Goal: Task Accomplishment & Management: Use online tool/utility

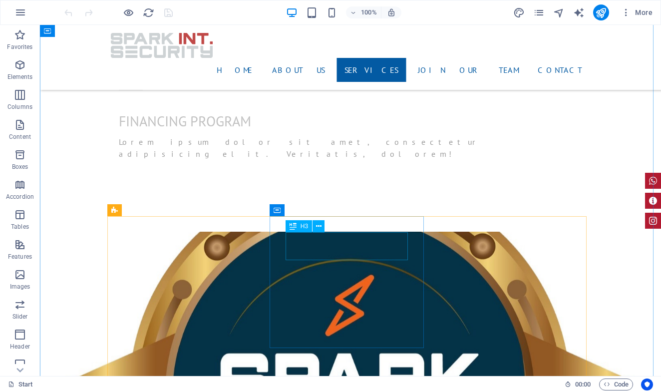
scroll to position [1173, 0]
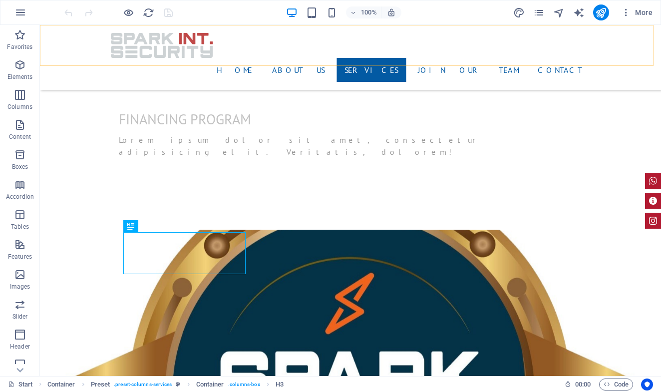
click at [599, 49] on div "Home About us Services join our team Contact" at bounding box center [350, 57] width 621 height 65
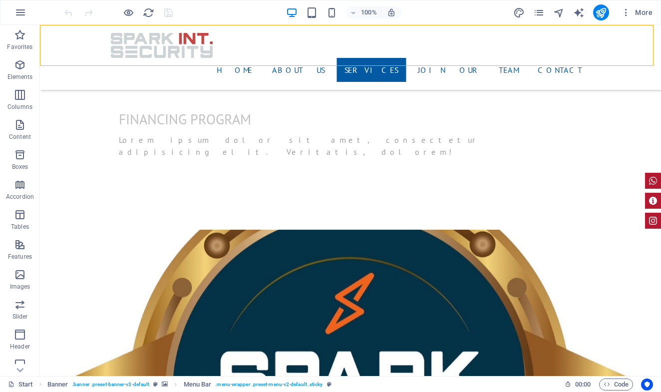
click at [599, 49] on div "Home About us Services join our team Contact" at bounding box center [350, 57] width 621 height 65
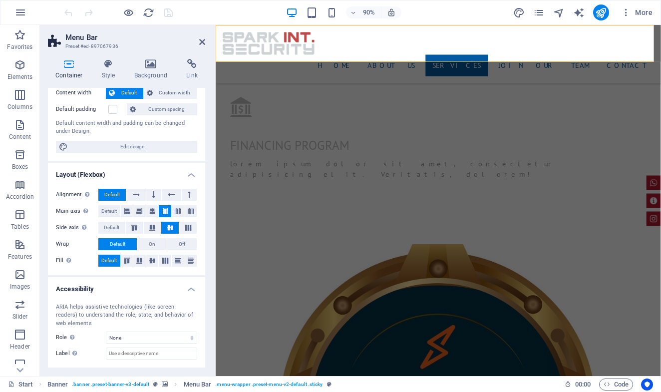
scroll to position [105, 0]
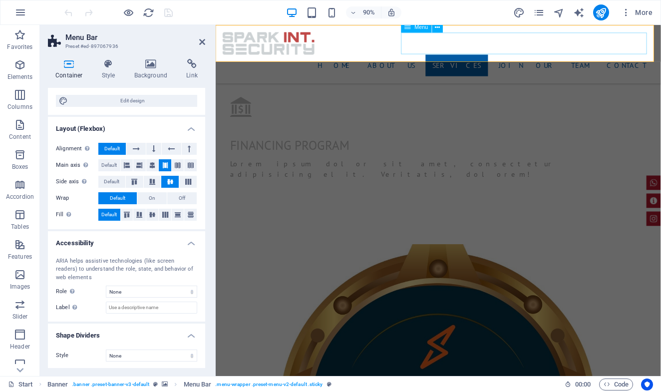
click at [661, 58] on nav "Home About us Services join our team Contact" at bounding box center [463, 70] width 479 height 24
click at [449, 58] on nav "Home About us Services join our team Contact" at bounding box center [463, 70] width 479 height 24
drag, startPoint x: 485, startPoint y: 48, endPoint x: 631, endPoint y: 45, distance: 146.9
click at [632, 58] on nav "Home About us Services join our team Contact" at bounding box center [463, 70] width 479 height 24
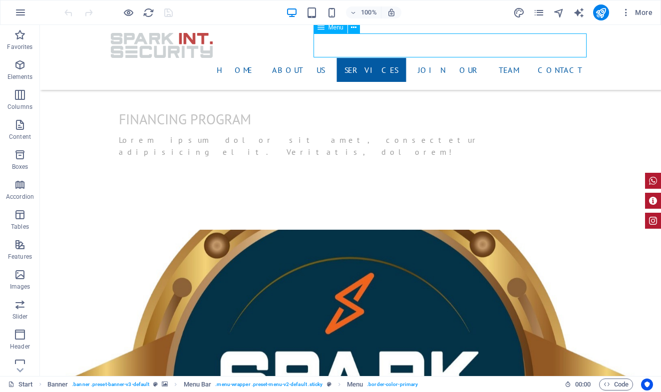
click at [405, 58] on nav "Home About us Services join our team Contact" at bounding box center [351, 70] width 480 height 24
click at [395, 58] on nav "Home About us Services join our team Contact" at bounding box center [351, 70] width 480 height 24
click at [391, 58] on nav "Home About us Services join our team Contact" at bounding box center [351, 70] width 480 height 24
click at [390, 58] on nav "Home About us Services join our team Contact" at bounding box center [351, 70] width 480 height 24
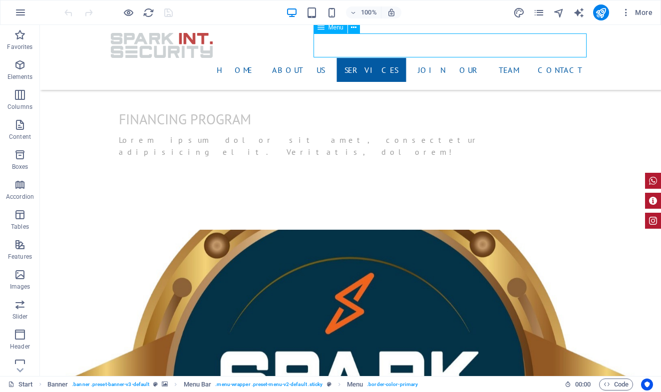
click at [234, 46] on div "Home About us Services join our team Contact" at bounding box center [350, 57] width 621 height 65
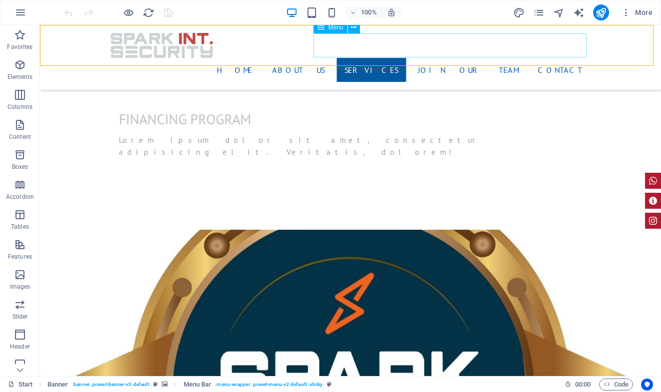
click at [392, 58] on nav "Home About us Services join our team Contact" at bounding box center [351, 70] width 480 height 24
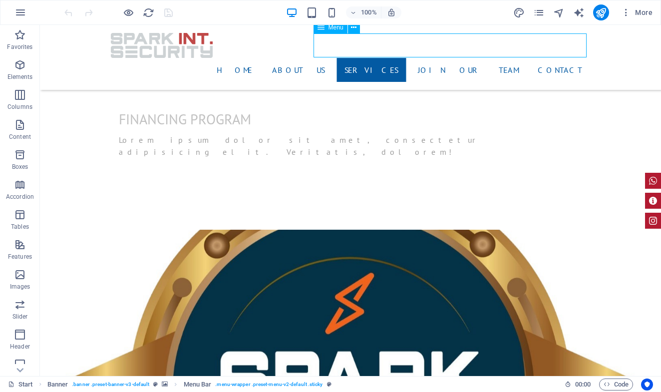
click at [392, 58] on nav "Home About us Services join our team Contact" at bounding box center [351, 70] width 480 height 24
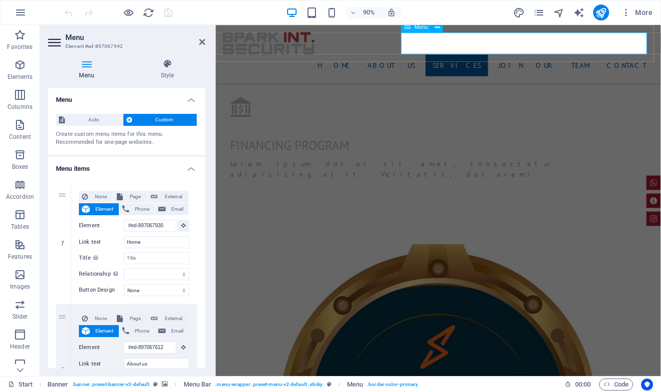
click at [444, 58] on nav "Home About us Services join our team Contact" at bounding box center [463, 70] width 479 height 24
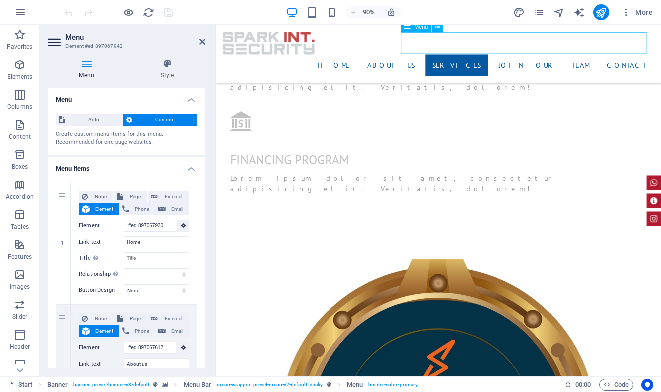
click at [443, 58] on nav "Home About us Services join our team Contact" at bounding box center [463, 70] width 479 height 24
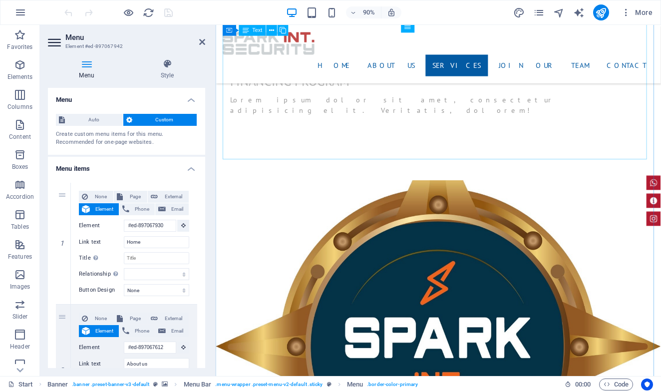
scroll to position [1301, 0]
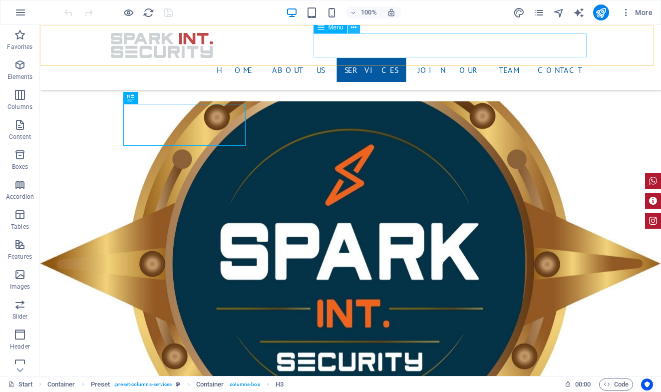
click at [355, 30] on icon at bounding box center [353, 27] width 5 height 10
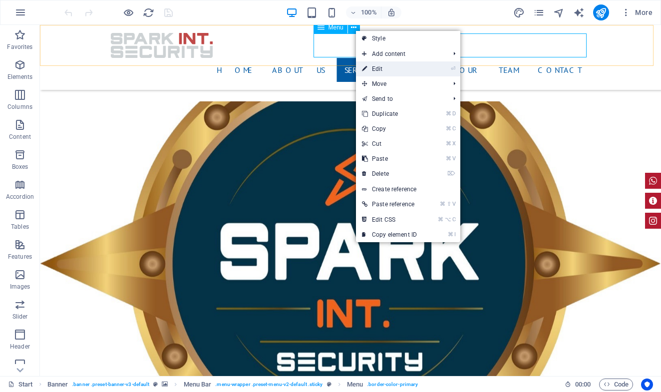
click at [377, 66] on link "⏎ Edit" at bounding box center [389, 68] width 67 height 15
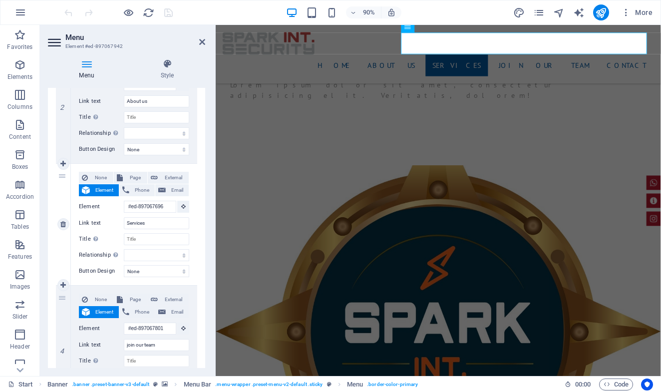
scroll to position [284, 0]
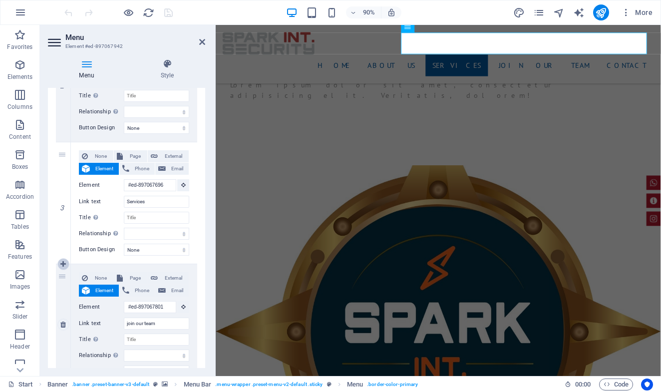
click at [63, 261] on icon at bounding box center [62, 264] width 5 height 7
select select
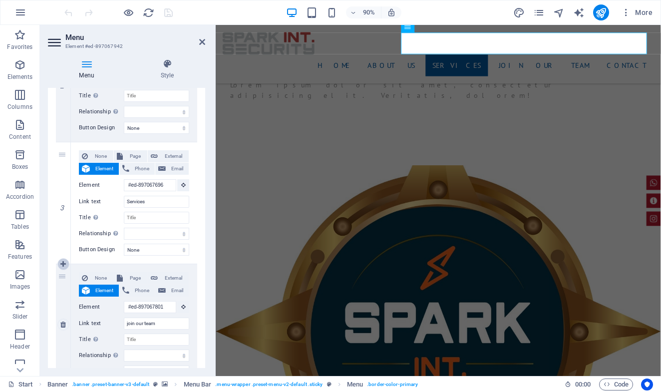
type input "#ed-897067801"
type input "join our team"
select select
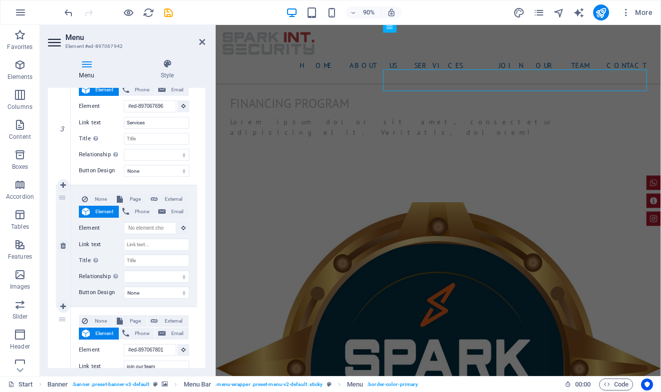
scroll to position [361, 0]
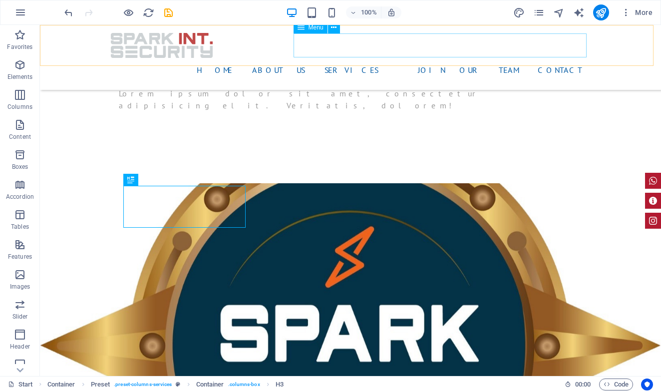
click at [453, 58] on nav "Home About us Services join our team Contact" at bounding box center [351, 70] width 480 height 24
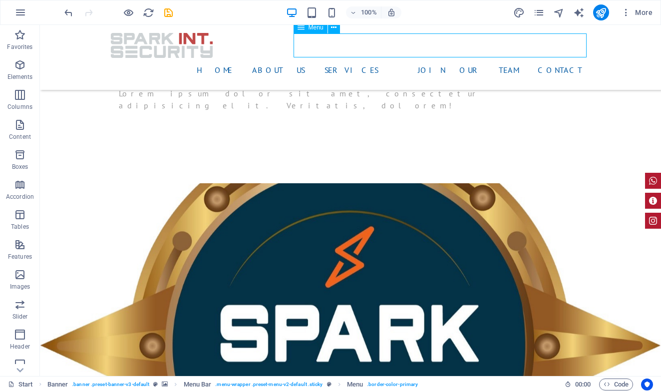
click at [452, 58] on nav "Home About us Services join our team Contact" at bounding box center [351, 70] width 480 height 24
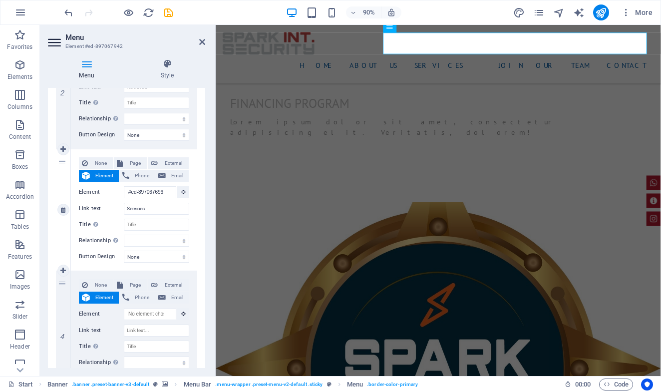
scroll to position [308, 0]
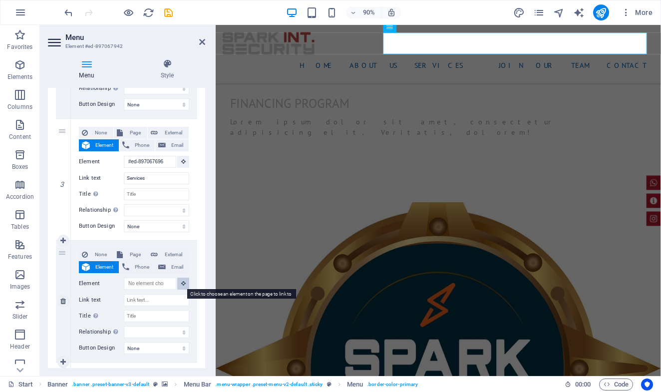
click at [182, 281] on icon at bounding box center [183, 283] width 4 height 5
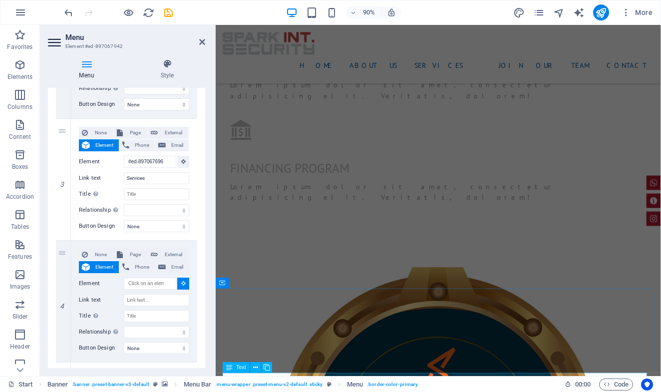
scroll to position [1178, 0]
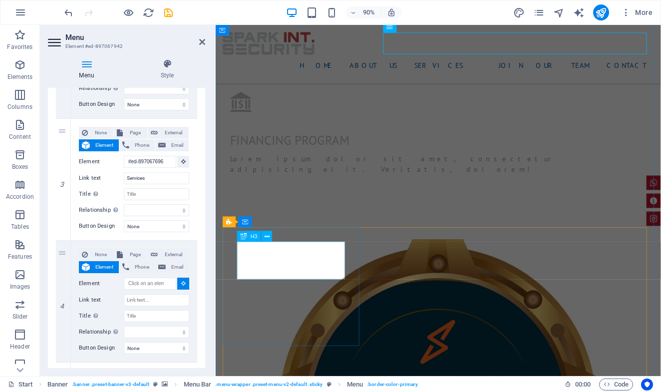
select select
type input "#ed-897067714"
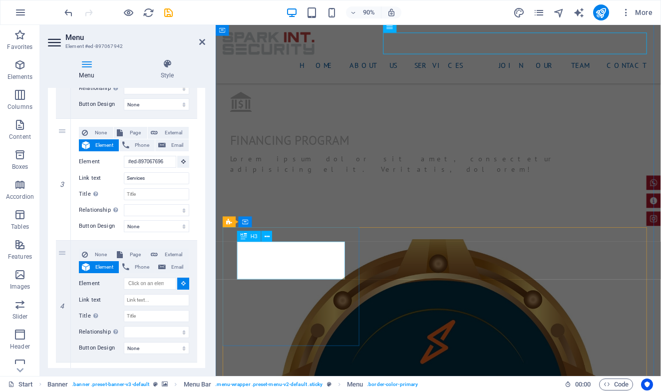
select select
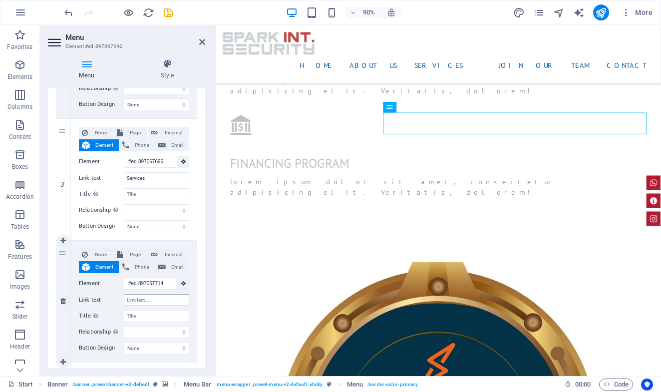
scroll to position [1138, 0]
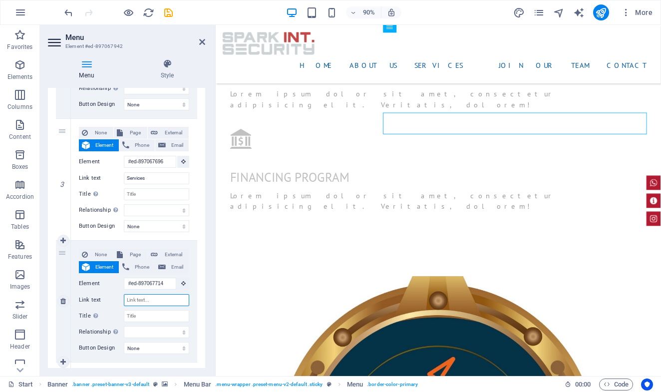
click at [149, 300] on input "Link text" at bounding box center [156, 300] width 65 height 12
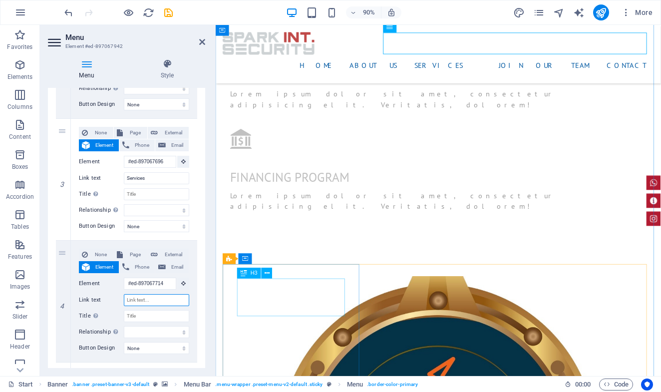
type input "s"
select select
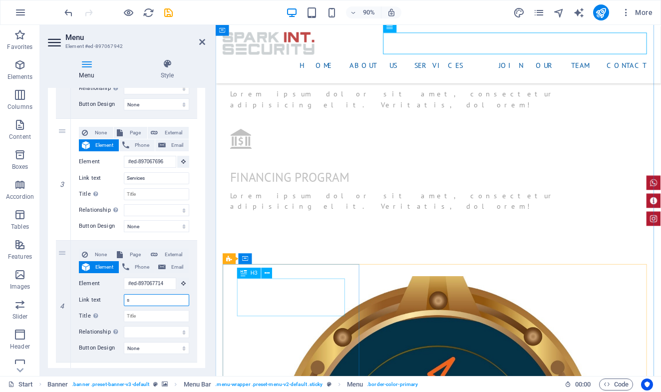
select select
type input "se"
select select
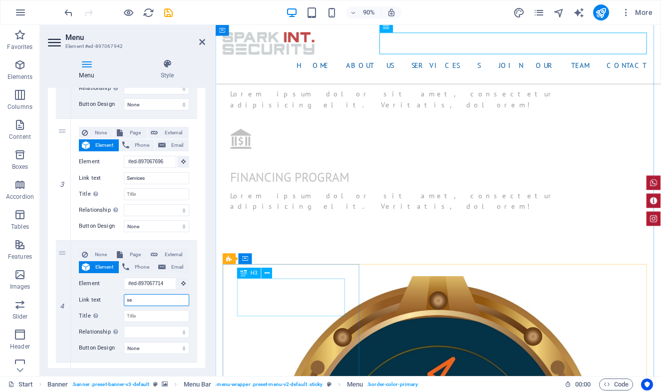
select select
type input "sec"
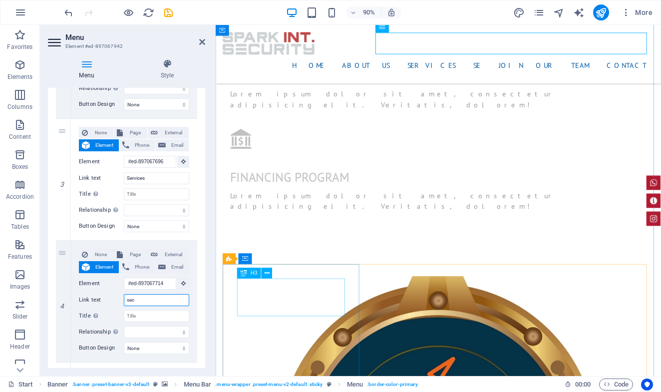
select select
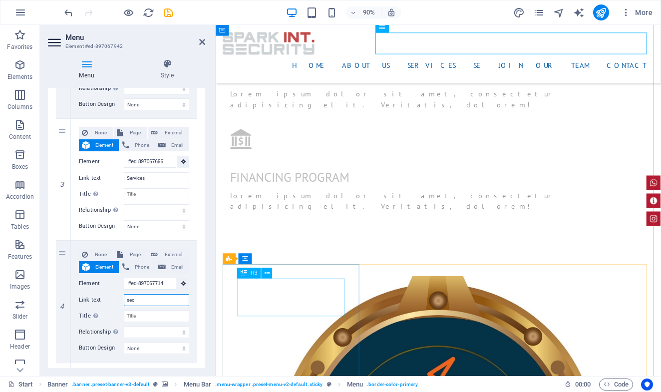
select select
type input "secu"
select select
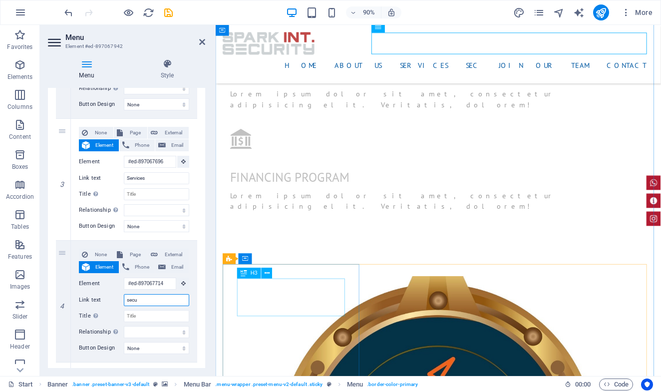
select select
type input "securin"
select select
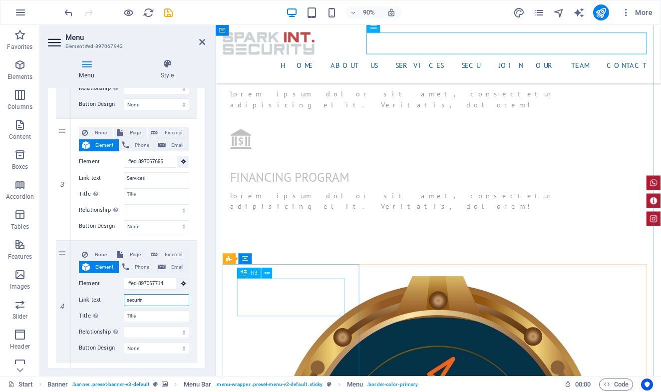
select select
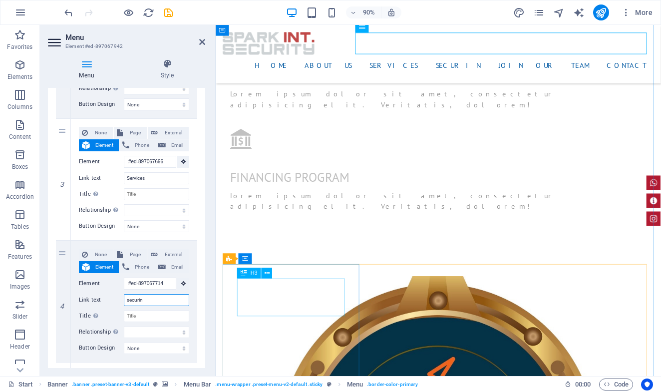
type input "securing"
select select
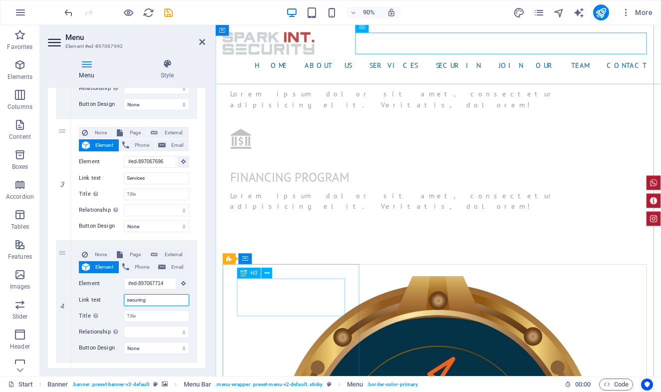
select select
type input "securing"
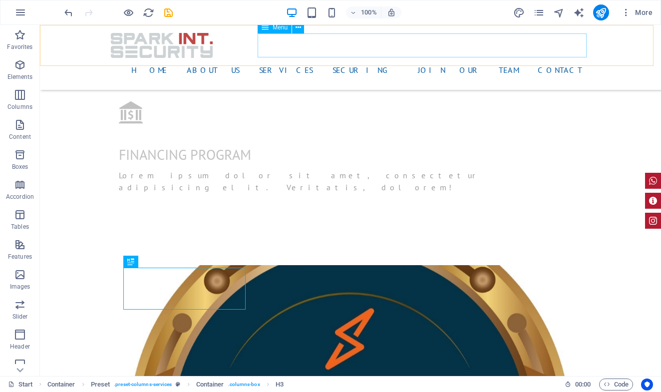
click at [441, 58] on nav "Home About us Services securing join our team Contact" at bounding box center [351, 70] width 480 height 24
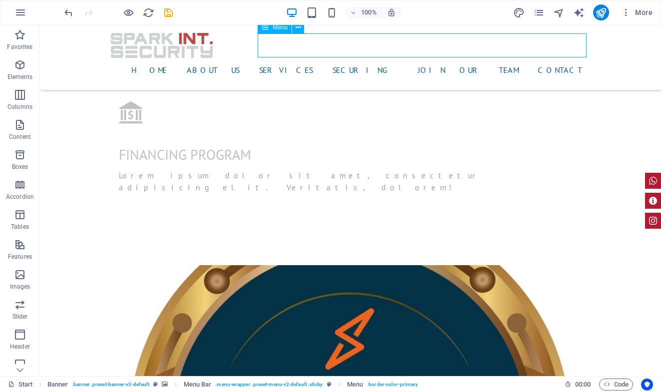
click at [441, 58] on nav "Home About us Services securing join our team Contact" at bounding box center [351, 70] width 480 height 24
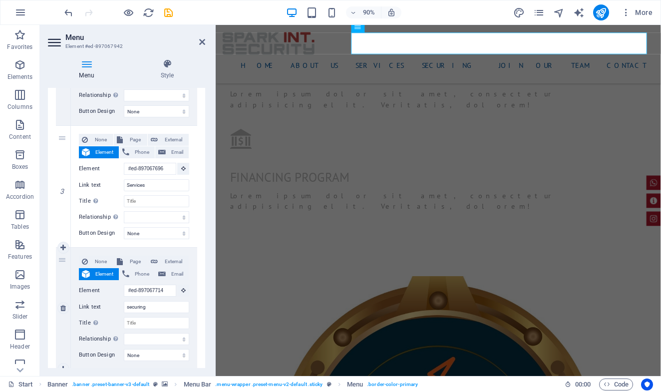
scroll to position [308, 0]
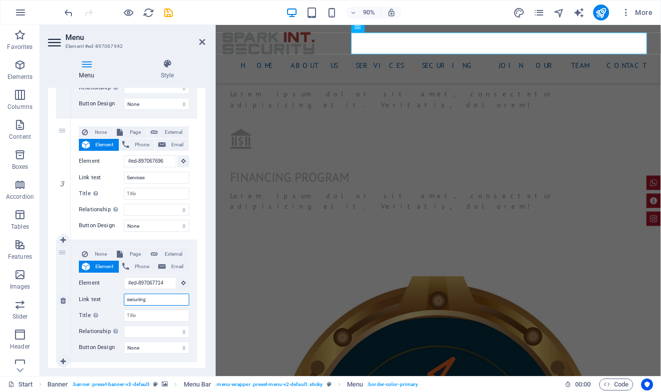
click at [162, 299] on input "securing" at bounding box center [156, 300] width 65 height 12
type input "pa"
select select
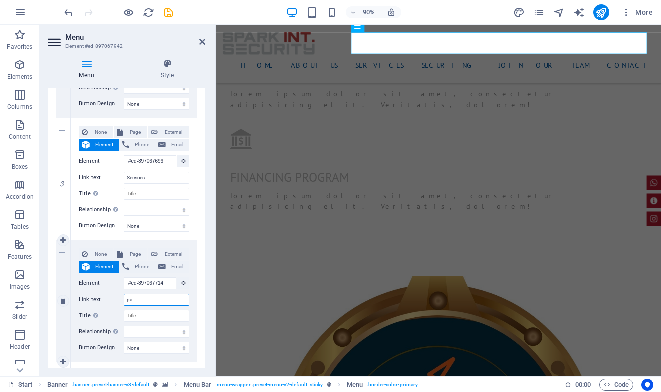
select select
type input "p"
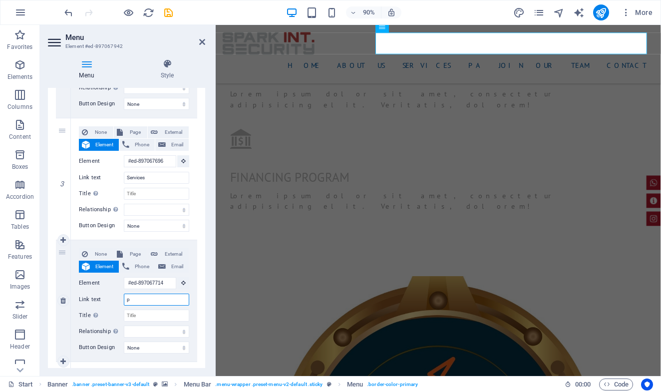
select select
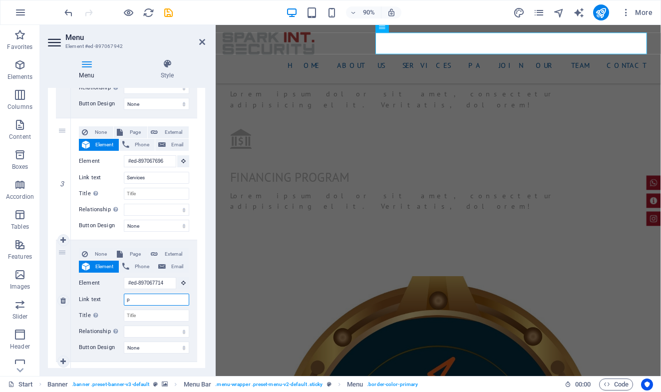
select select
type input "pu"
select select
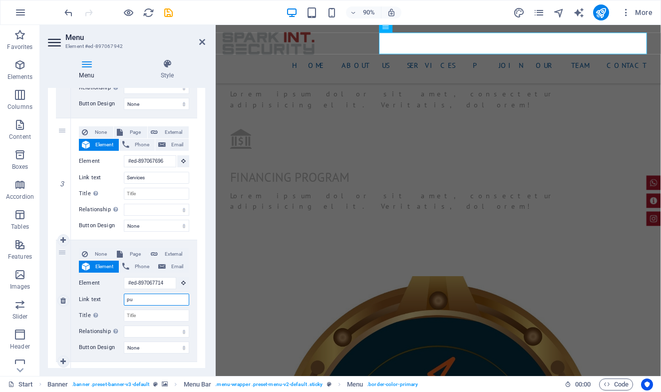
select select
type input "pub"
select select
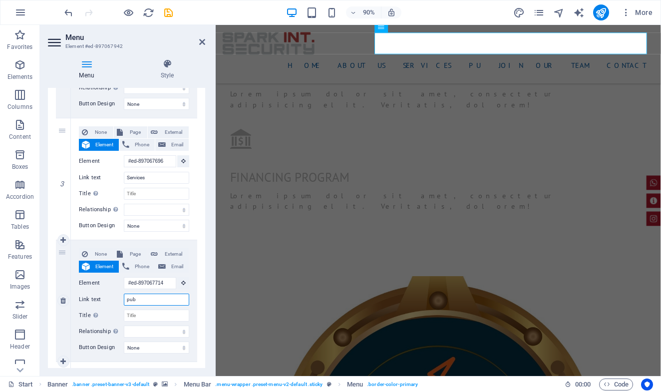
select select
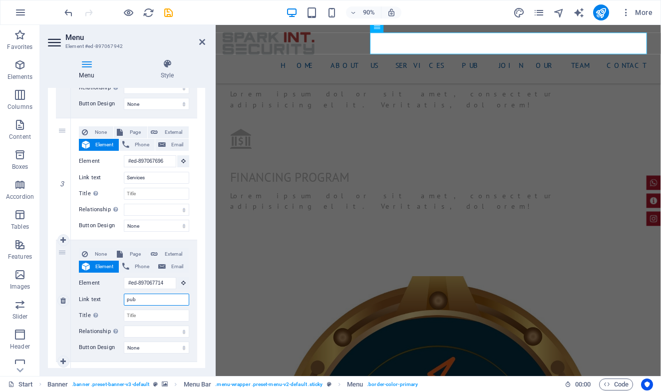
type input "publ"
select select
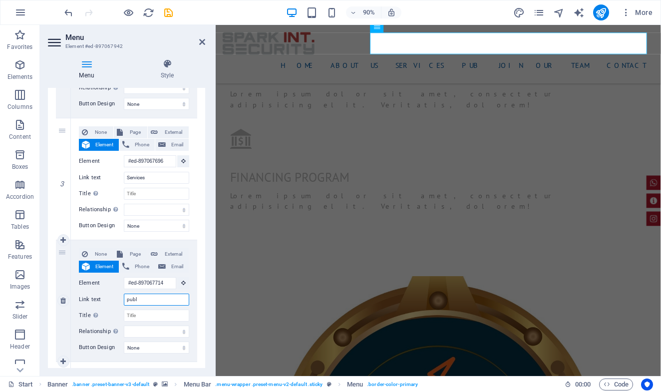
select select
type input "publi"
select select
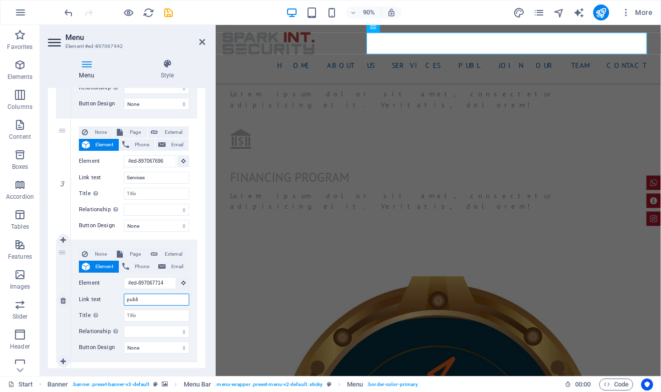
select select
type input "publili"
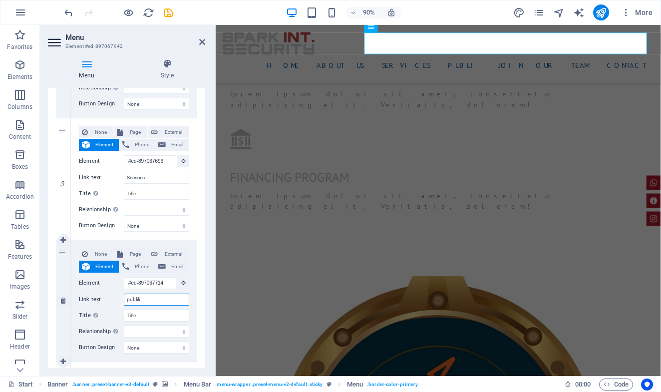
select select
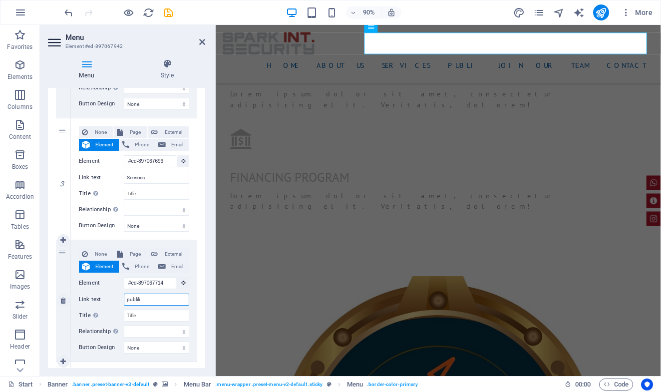
select select
type input "public"
select select
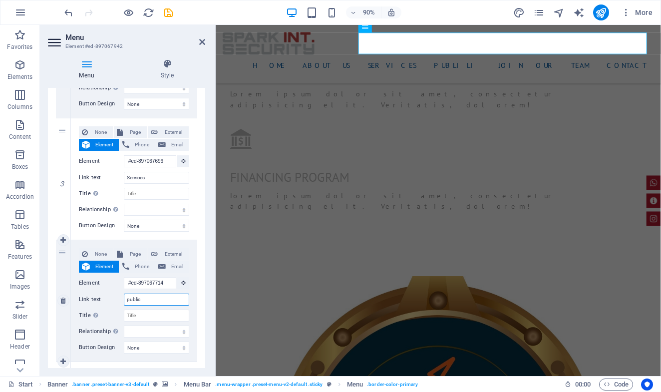
select select
type input "public fa"
select select
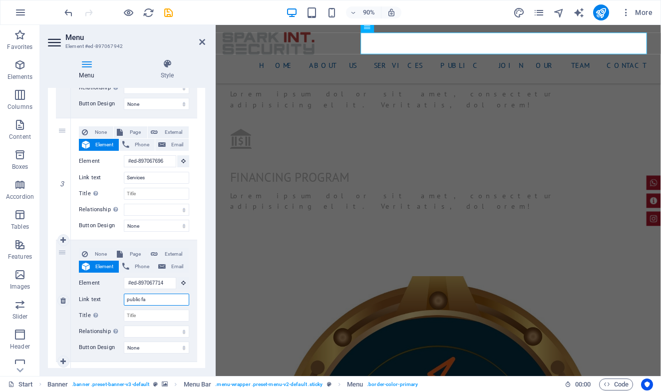
select select
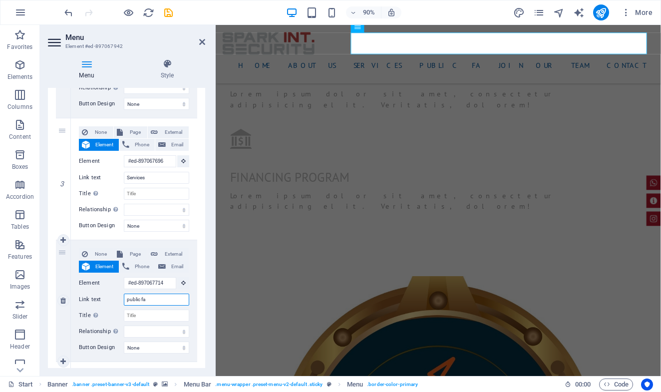
type input "public fac"
select select
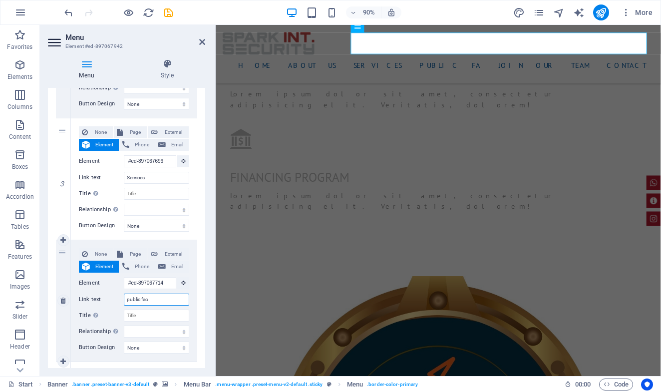
select select
type input "public faci"
select select
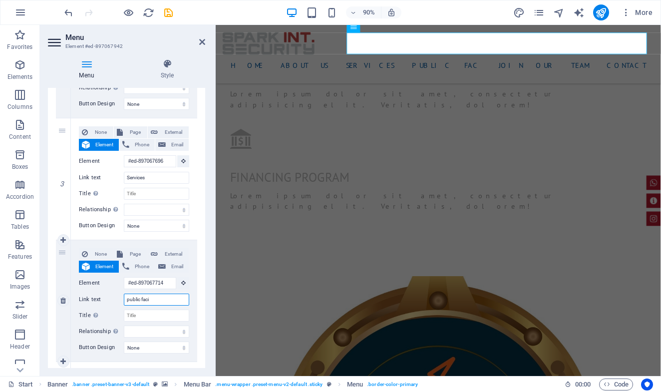
select select
type input "public facilities g"
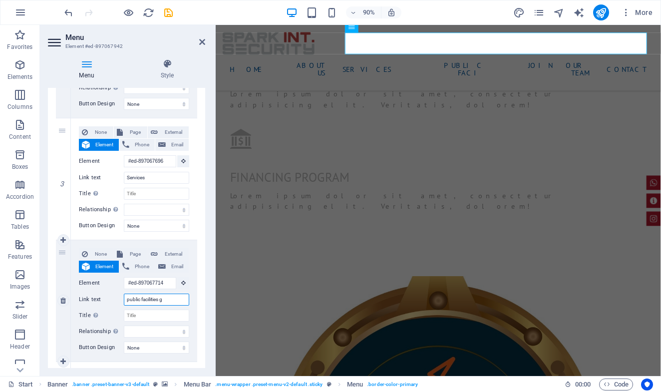
select select
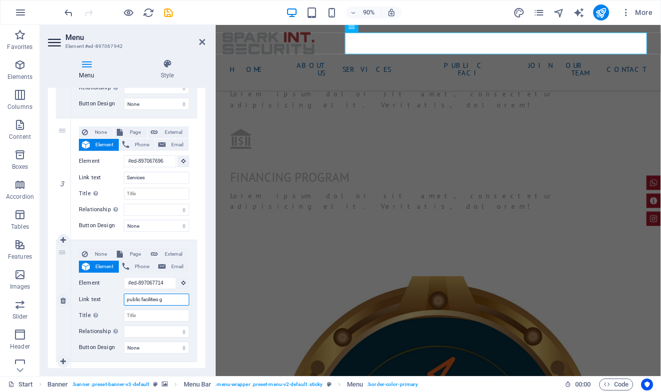
select select
type input "public facilities gu"
select select
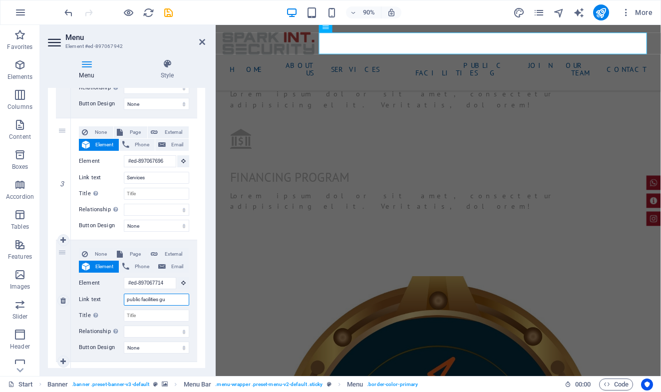
select select
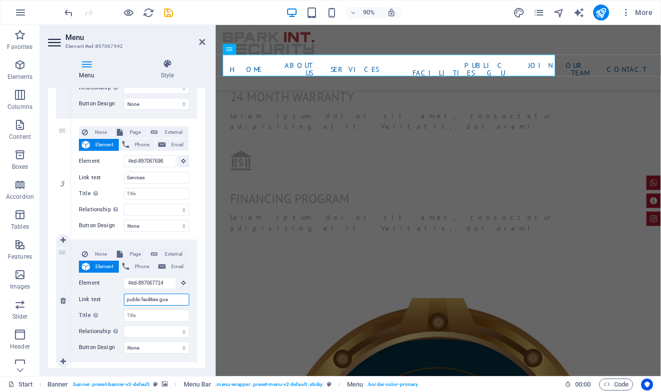
type input "public facilities guar"
select select
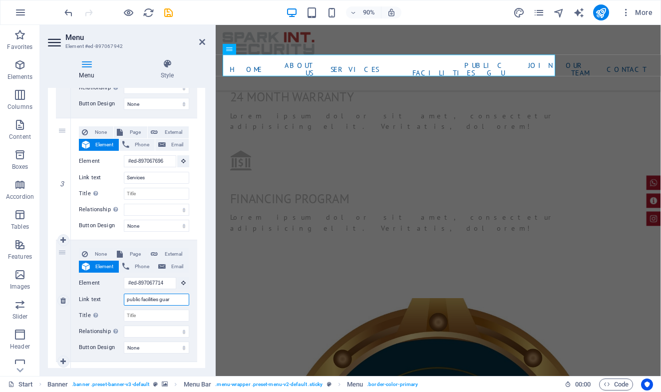
select select
type input "public facilities guard"
select select
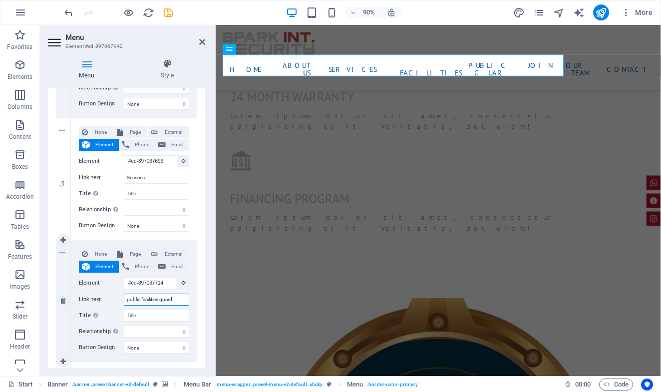
select select
type input "public facilities guards"
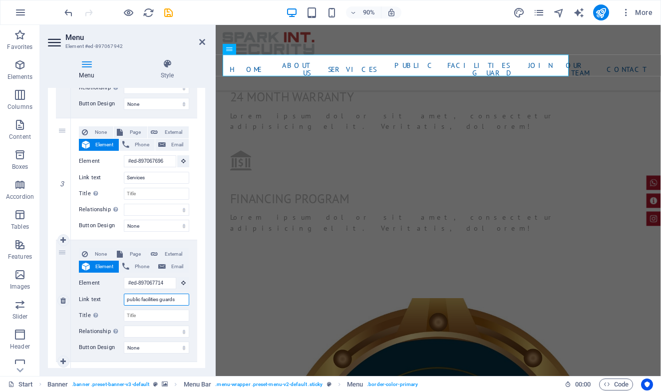
select select
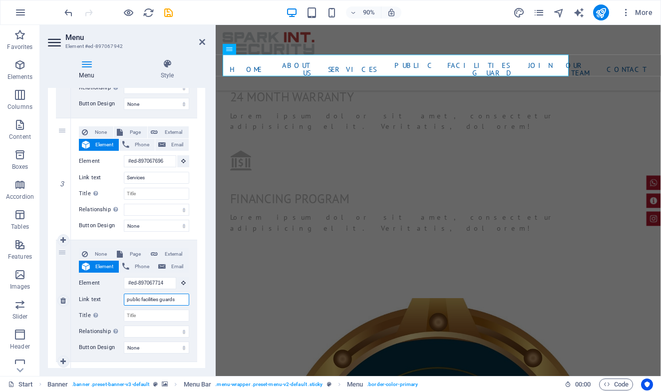
select select
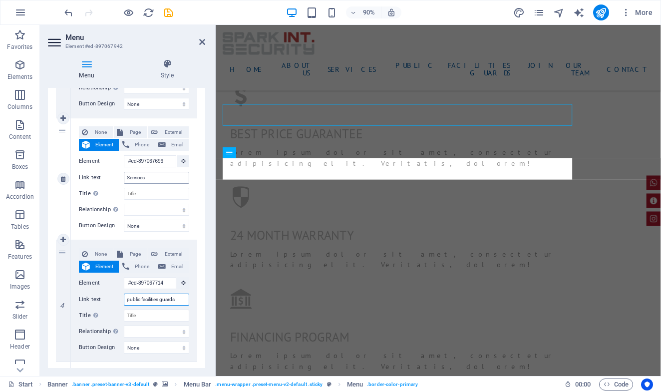
scroll to position [943, 0]
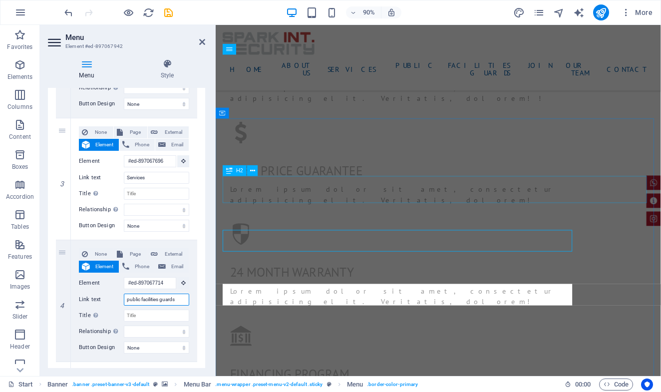
type input "public facilities guards"
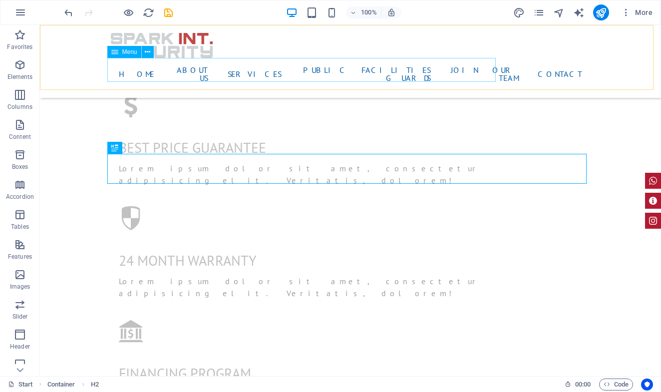
click at [231, 68] on nav "Home About us Services public facilities guards join our team Contact" at bounding box center [351, 74] width 480 height 32
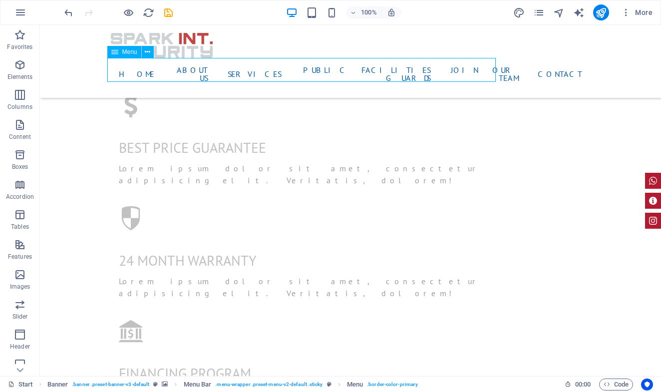
click at [231, 68] on nav "Home About us Services public facilities guards join our team Contact" at bounding box center [351, 74] width 480 height 32
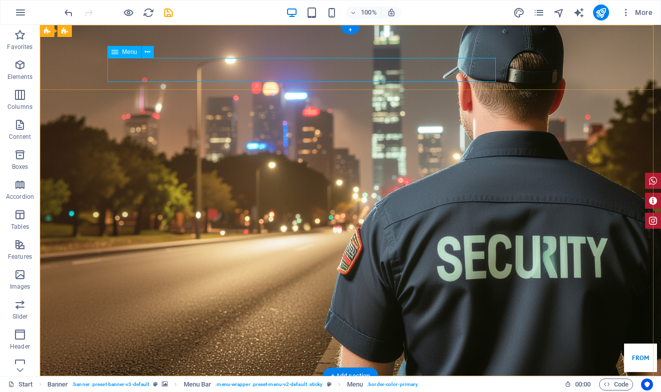
scroll to position [0, 0]
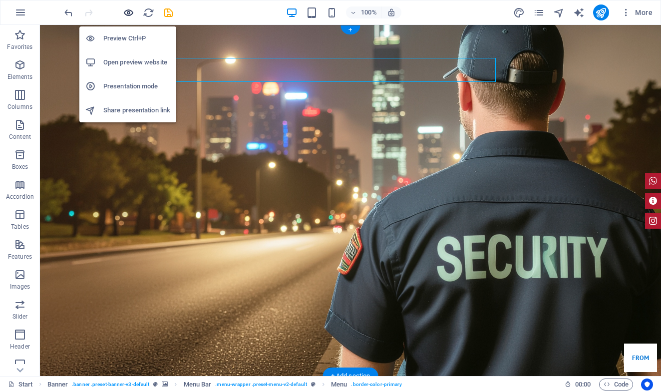
click at [128, 14] on icon "button" at bounding box center [128, 12] width 11 height 11
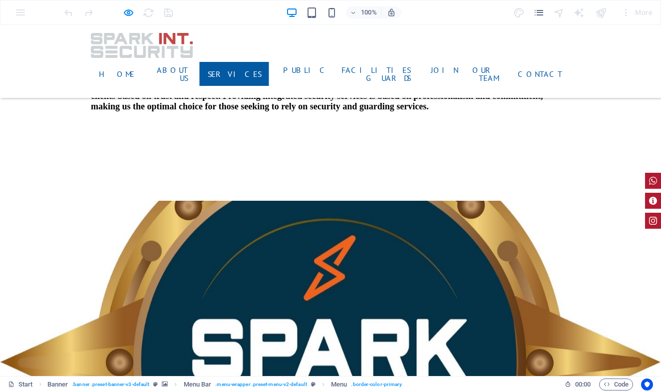
scroll to position [726, 0]
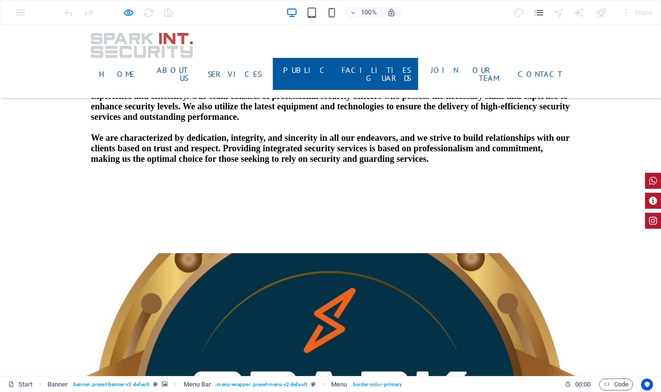
click at [273, 66] on link "public facilities guards" at bounding box center [345, 74] width 145 height 32
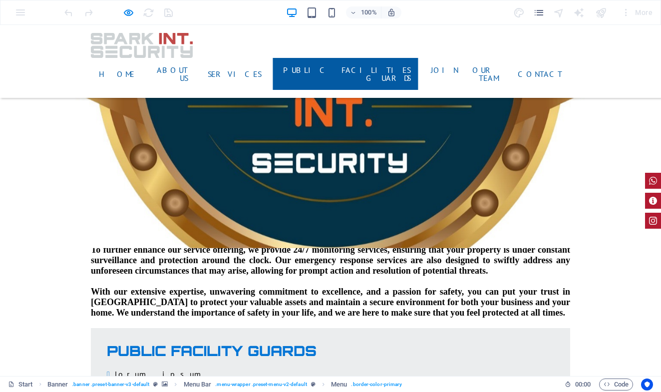
scroll to position [1083, 0]
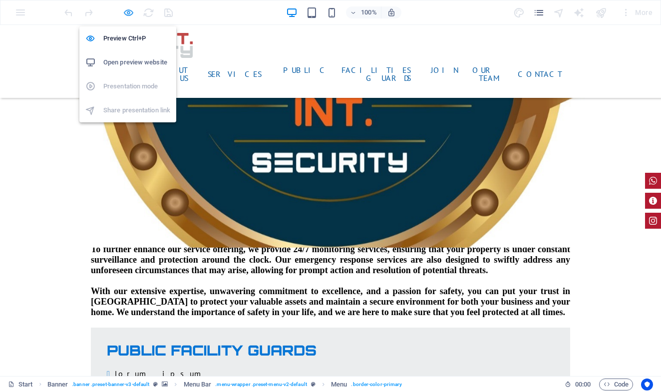
click at [128, 11] on icon "button" at bounding box center [128, 12] width 11 height 11
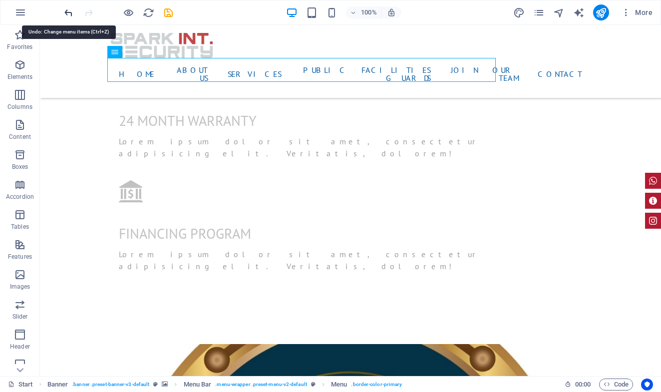
click at [67, 12] on icon "undo" at bounding box center [68, 12] width 11 height 11
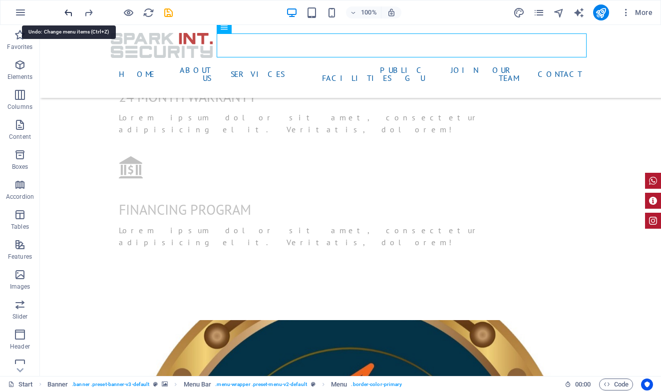
click at [67, 12] on icon "undo" at bounding box center [68, 12] width 11 height 11
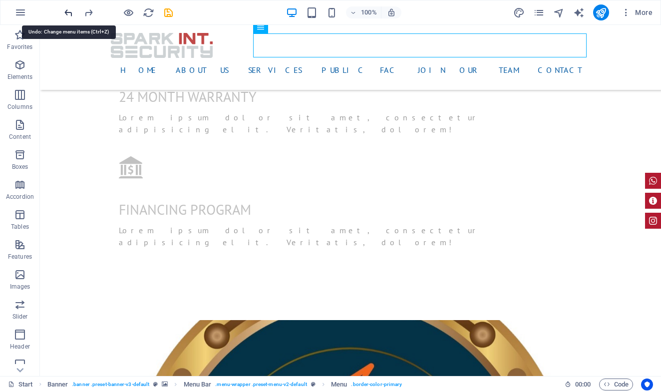
click at [67, 12] on icon "undo" at bounding box center [68, 12] width 11 height 11
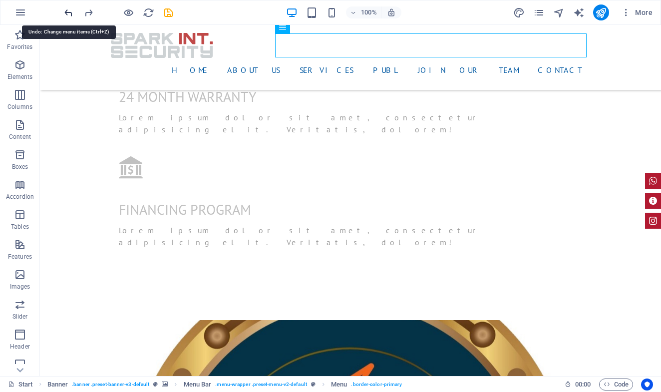
click at [67, 12] on icon "undo" at bounding box center [68, 12] width 11 height 11
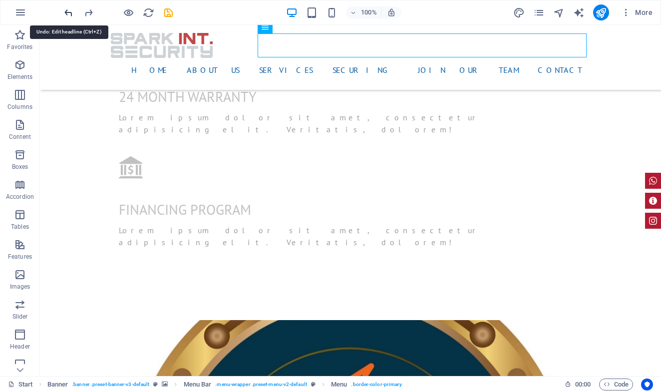
click at [67, 12] on icon "undo" at bounding box center [68, 12] width 11 height 11
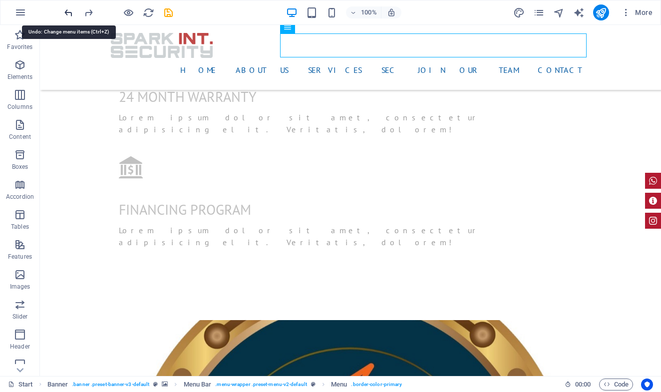
click at [67, 12] on icon "undo" at bounding box center [68, 12] width 11 height 11
click at [68, 12] on icon "undo" at bounding box center [68, 12] width 11 height 11
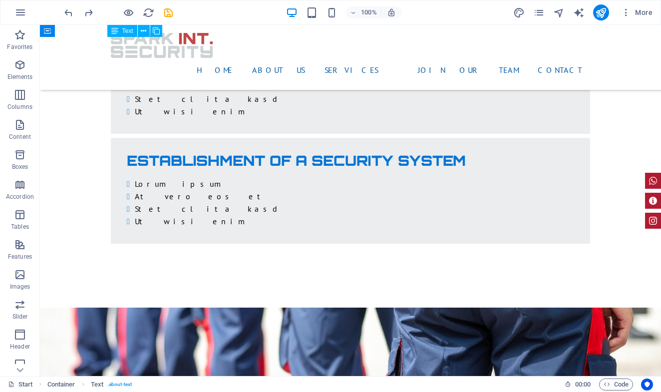
scroll to position [2315, 0]
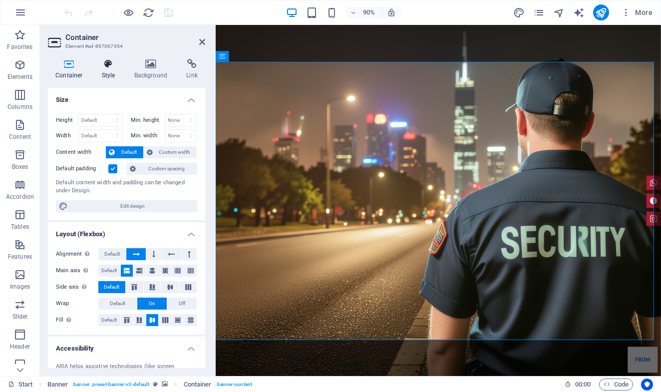
click at [107, 65] on icon at bounding box center [108, 64] width 28 height 10
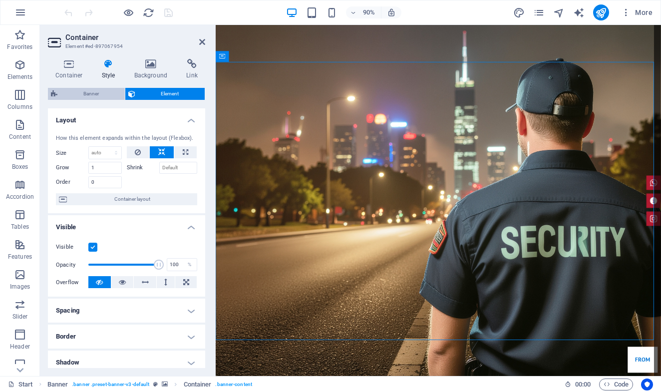
click at [103, 97] on span "Banner" at bounding box center [90, 94] width 61 height 12
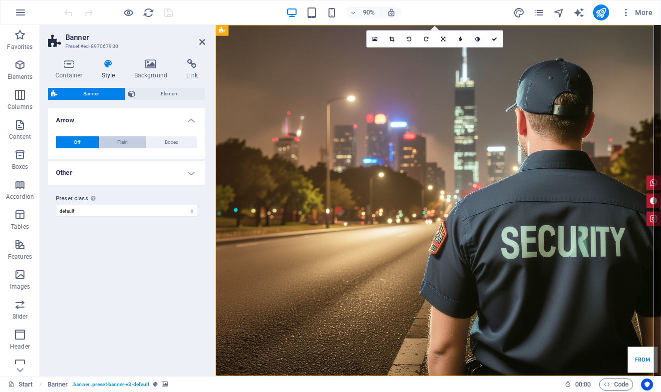
click at [119, 142] on span "Plain" at bounding box center [122, 142] width 10 height 12
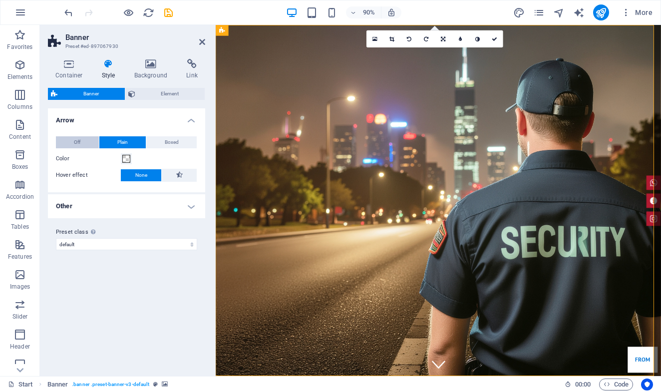
click at [84, 143] on button "Off" at bounding box center [77, 142] width 43 height 12
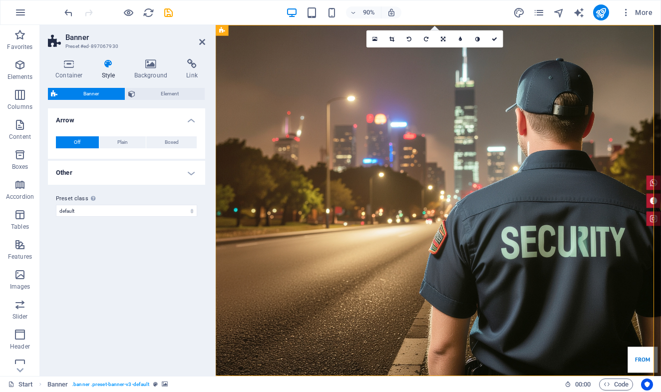
click at [135, 164] on h4 "Other" at bounding box center [126, 173] width 157 height 24
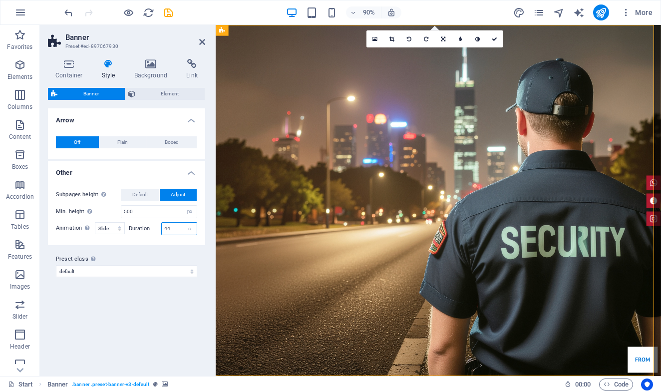
click at [175, 227] on input "44" at bounding box center [179, 229] width 35 height 12
type input "3"
type input "30"
click at [142, 196] on span "Default" at bounding box center [139, 195] width 15 height 12
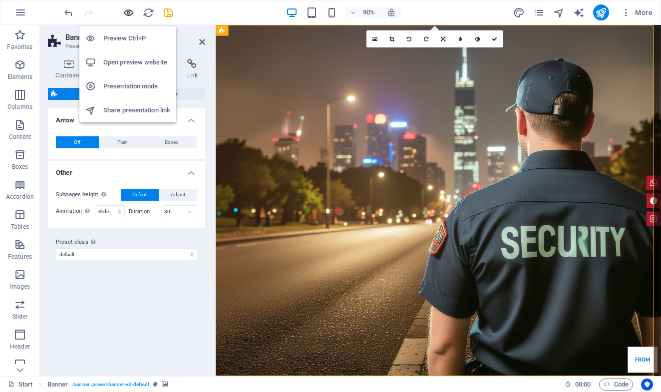
click at [130, 12] on icon "button" at bounding box center [128, 12] width 11 height 11
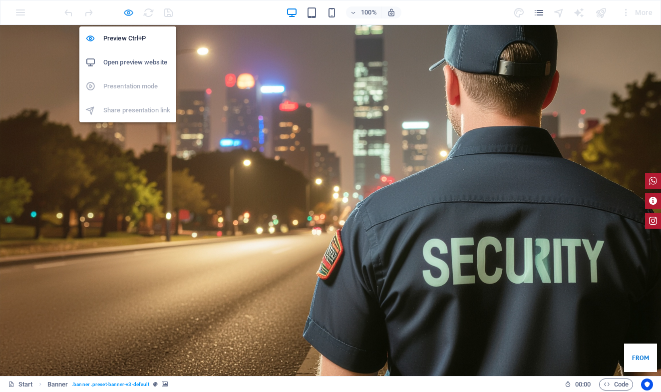
click at [128, 15] on icon "button" at bounding box center [128, 12] width 11 height 11
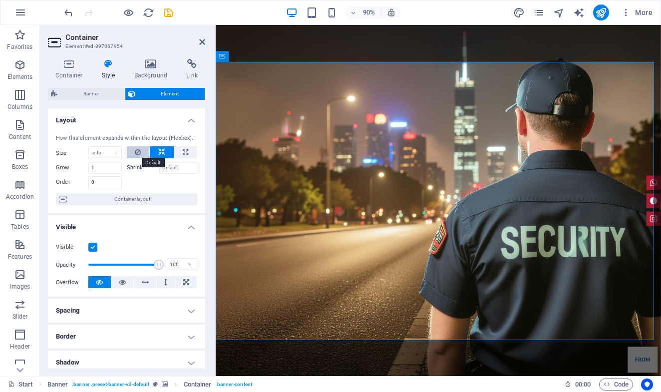
click at [135, 154] on icon at bounding box center [138, 152] width 6 height 12
click at [187, 151] on button at bounding box center [185, 152] width 22 height 12
type input "100"
select select "%"
click at [187, 151] on button at bounding box center [185, 152] width 22 height 12
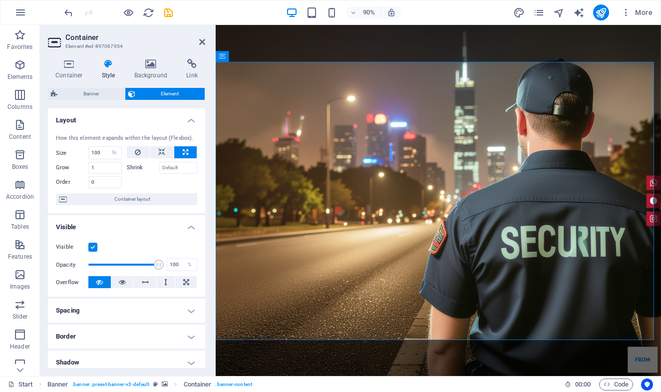
click at [187, 151] on button at bounding box center [185, 152] width 22 height 12
click at [139, 152] on icon at bounding box center [138, 152] width 6 height 12
select select "DISABLED_OPTION_VALUE"
click at [120, 282] on icon at bounding box center [122, 282] width 7 height 12
click at [139, 279] on button at bounding box center [145, 282] width 22 height 12
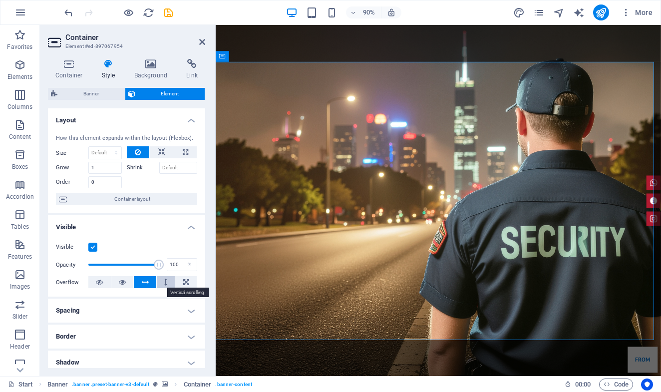
click at [162, 280] on button at bounding box center [166, 282] width 18 height 12
click at [183, 283] on icon at bounding box center [186, 282] width 6 height 12
click at [99, 281] on icon at bounding box center [99, 282] width 7 height 12
click at [153, 62] on icon at bounding box center [151, 64] width 48 height 10
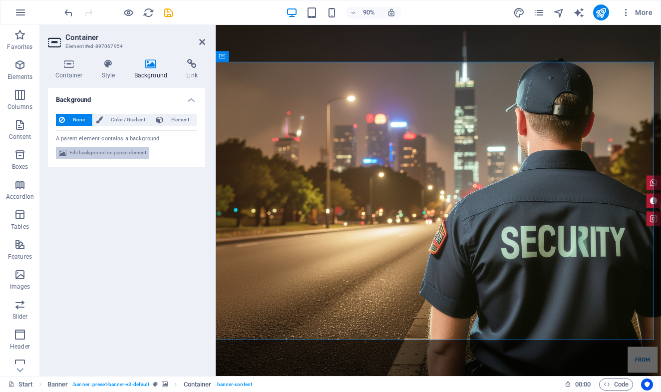
click at [132, 152] on span "Edit background on parent element" at bounding box center [107, 153] width 77 height 12
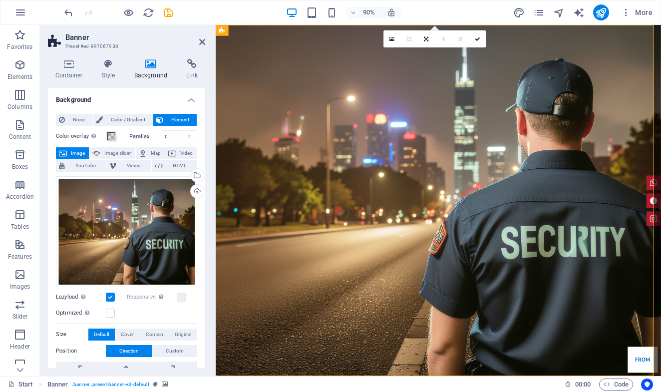
click at [109, 296] on label at bounding box center [110, 297] width 9 height 9
click at [0, 0] on input "Lazyload Loading images after the page loads improves page speed." at bounding box center [0, 0] width 0 height 0
click at [109, 296] on label at bounding box center [110, 297] width 9 height 9
click at [0, 0] on input "Lazyload Loading images after the page loads improves page speed." at bounding box center [0, 0] width 0 height 0
click at [109, 310] on label at bounding box center [110, 313] width 9 height 9
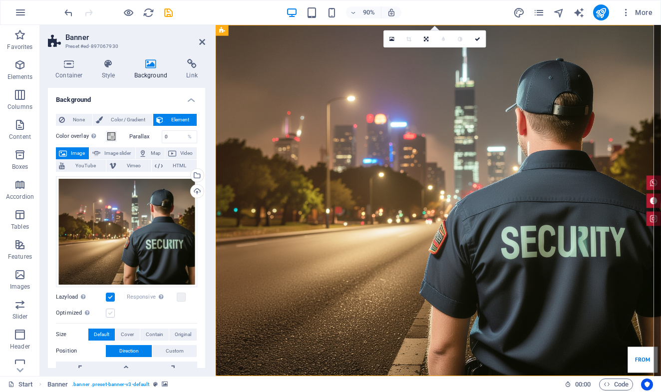
click at [0, 0] on input "Optimized Images are compressed to improve page speed." at bounding box center [0, 0] width 0 height 0
click at [109, 310] on label at bounding box center [110, 313] width 9 height 9
click at [0, 0] on input "Optimized Images are compressed to improve page speed." at bounding box center [0, 0] width 0 height 0
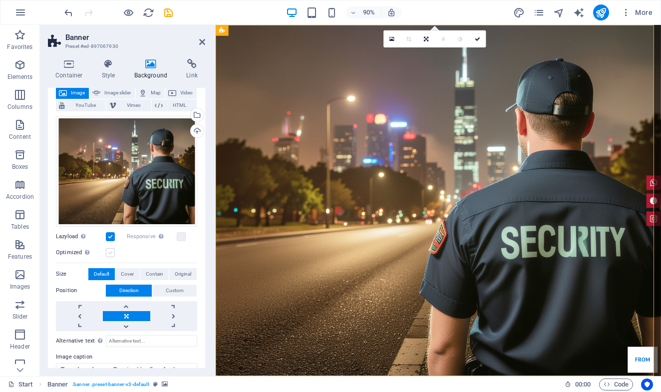
scroll to position [67, 0]
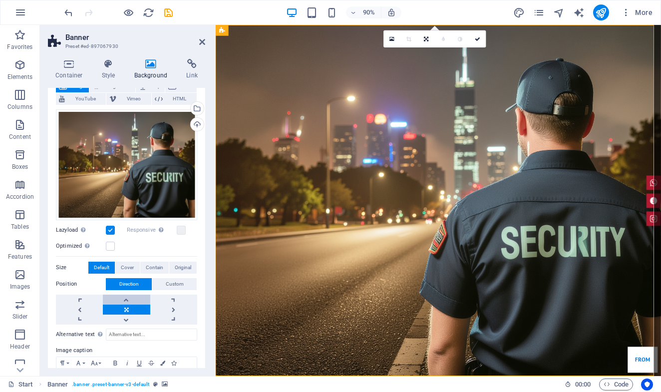
click at [126, 299] on link at bounding box center [126, 300] width 47 height 10
click at [123, 267] on span "Cover" at bounding box center [127, 268] width 13 height 12
click at [179, 228] on label at bounding box center [181, 230] width 9 height 9
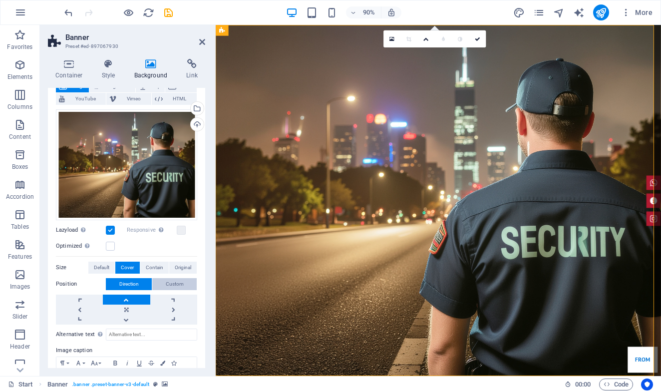
click at [169, 280] on span "Custom" at bounding box center [175, 284] width 18 height 12
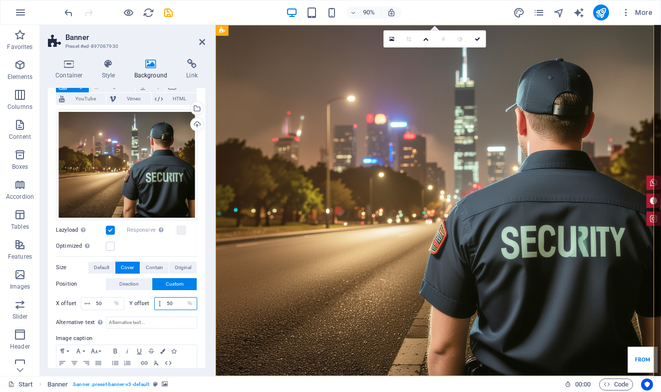
click at [175, 301] on input "50" at bounding box center [180, 304] width 32 height 12
type input "30"
click at [137, 283] on span "Direction" at bounding box center [128, 284] width 19 height 12
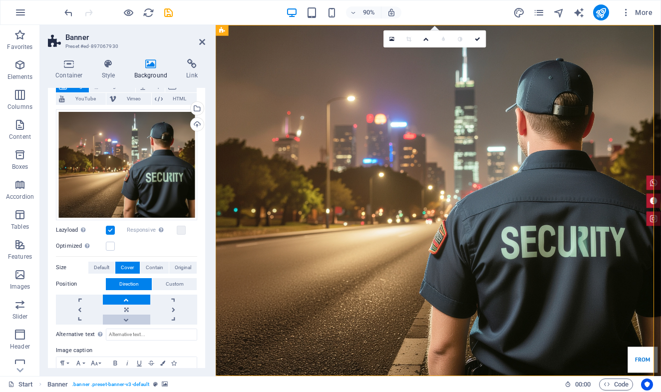
click at [127, 315] on link at bounding box center [126, 320] width 47 height 10
click at [126, 306] on link at bounding box center [126, 310] width 47 height 10
click at [126, 295] on link at bounding box center [126, 300] width 47 height 10
click at [100, 266] on span "Default" at bounding box center [101, 268] width 15 height 12
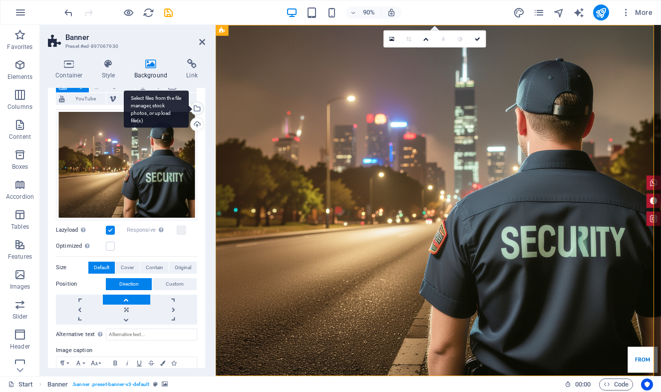
click at [193, 104] on div "Select files from the file manager, stock photos, or upload file(s)" at bounding box center [196, 109] width 15 height 15
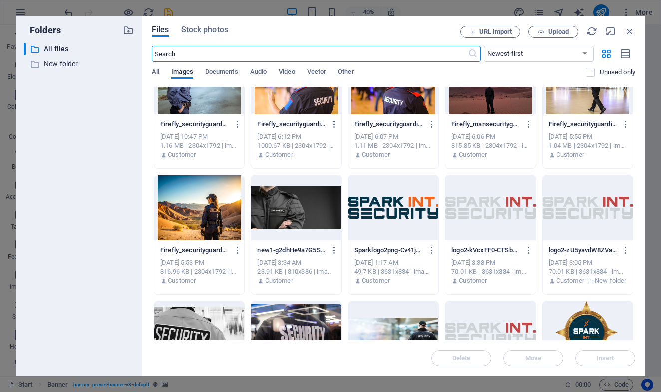
scroll to position [794, 0]
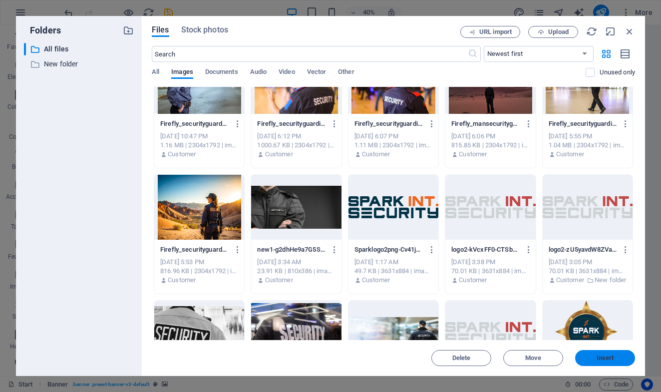
click at [585, 355] on span "Insert" at bounding box center [605, 358] width 52 height 6
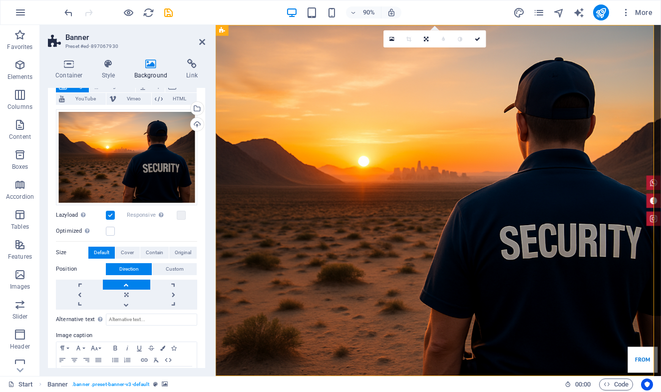
scroll to position [0, 0]
click at [189, 106] on div "Select files from the file manager, stock photos, or upload file(s)" at bounding box center [156, 108] width 65 height 37
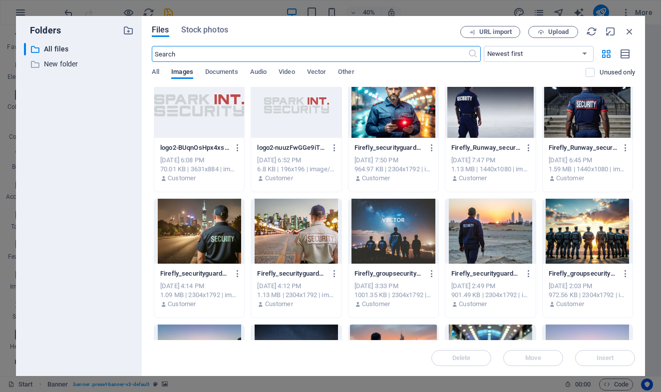
scroll to position [278, 0]
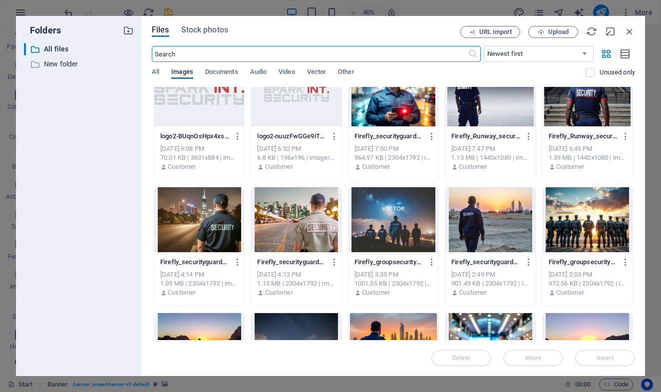
click at [543, 126] on div at bounding box center [588, 93] width 90 height 65
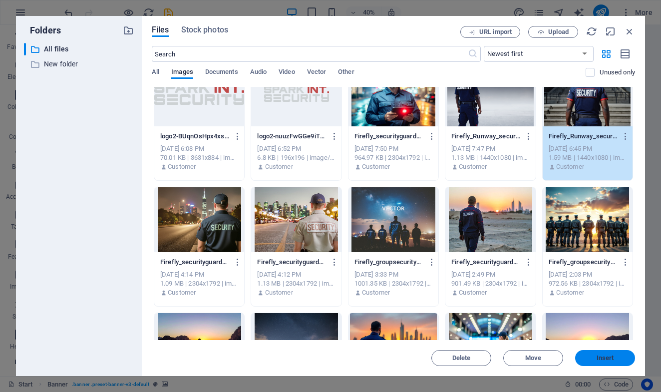
click at [595, 357] on span "Insert" at bounding box center [605, 358] width 52 height 6
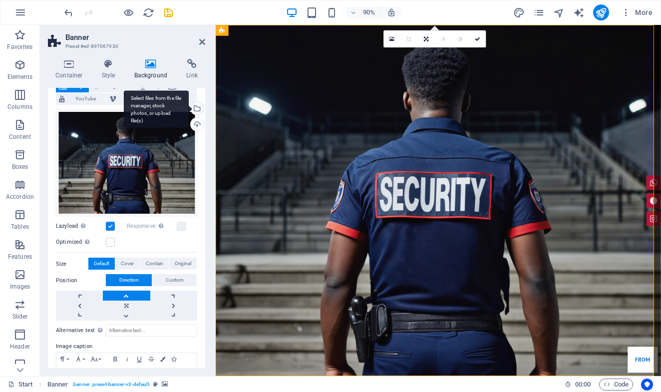
click at [195, 107] on div "Select files from the file manager, stock photos, or upload file(s)" at bounding box center [196, 109] width 15 height 15
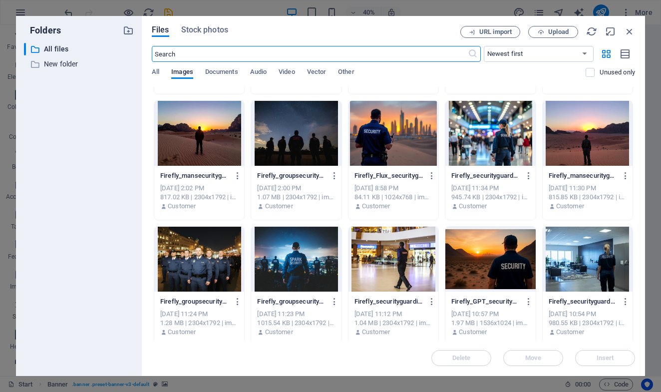
scroll to position [511, 0]
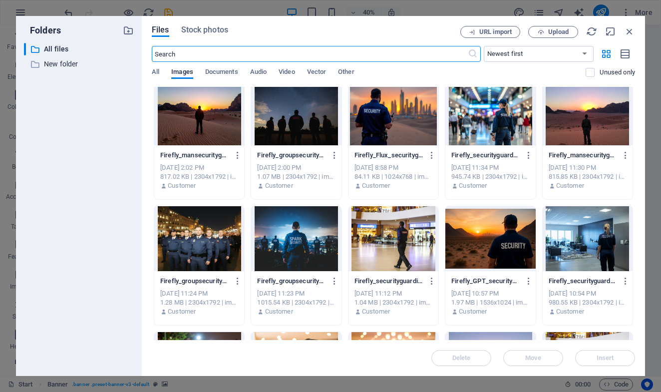
click at [433, 145] on div at bounding box center [394, 112] width 90 height 65
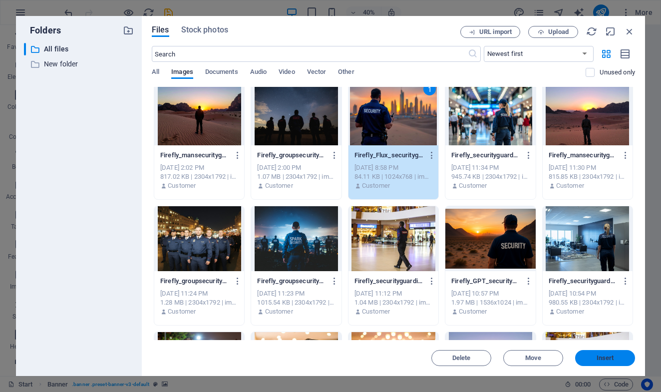
click at [604, 355] on span "Insert" at bounding box center [605, 358] width 17 height 6
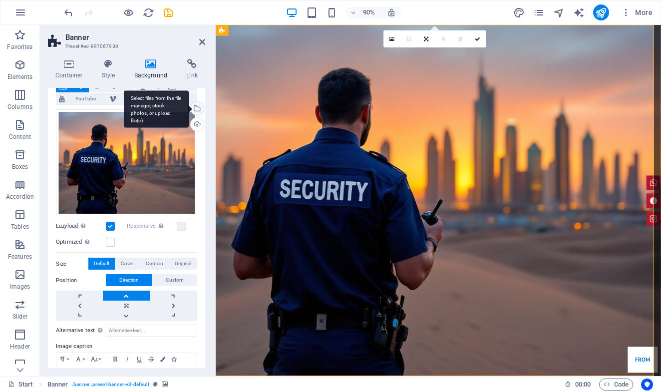
click at [189, 108] on div "Select files from the file manager, stock photos, or upload file(s)" at bounding box center [156, 108] width 65 height 37
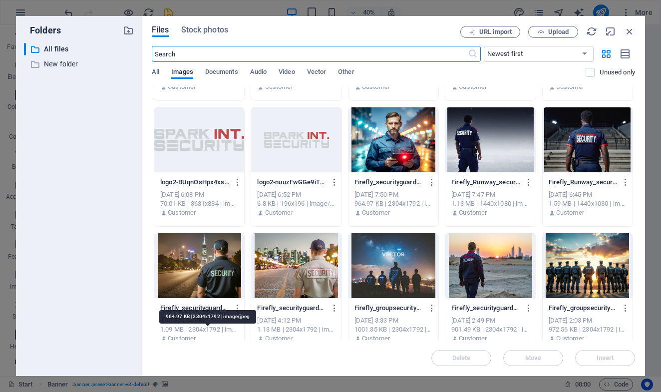
scroll to position [223, 0]
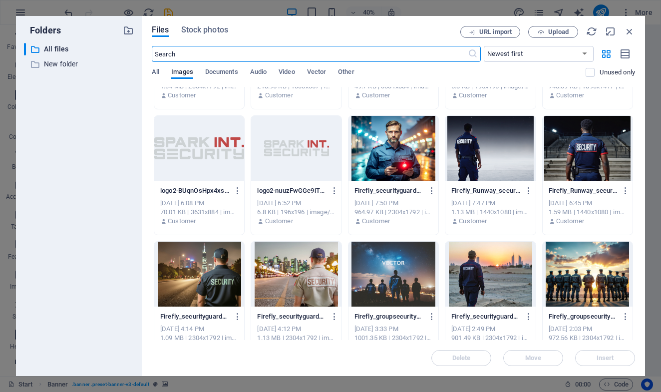
click at [244, 284] on div at bounding box center [199, 274] width 90 height 65
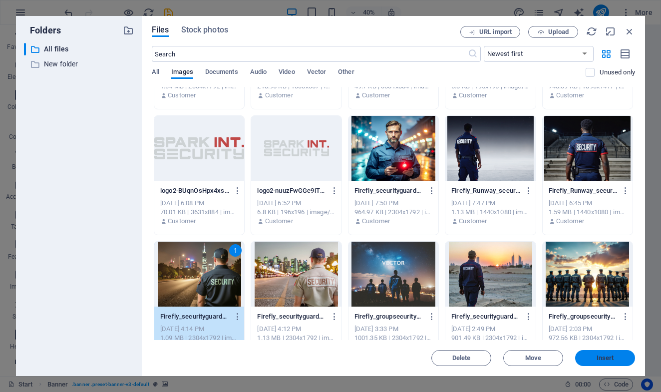
click at [601, 359] on span "Insert" at bounding box center [605, 358] width 17 height 6
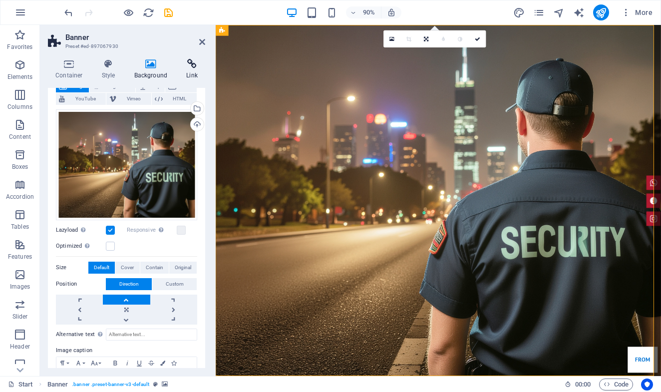
click at [193, 70] on h4 "Link" at bounding box center [192, 69] width 26 height 21
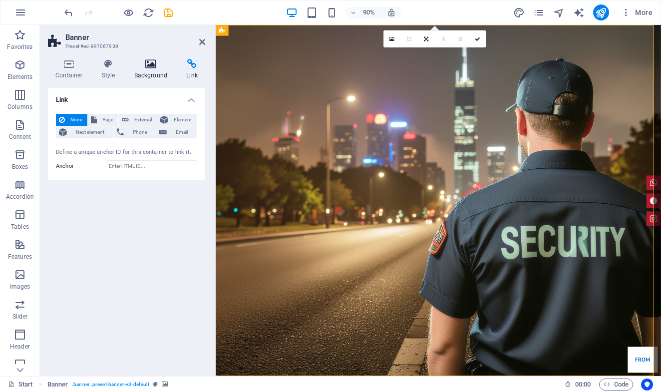
click at [150, 66] on icon at bounding box center [151, 64] width 48 height 10
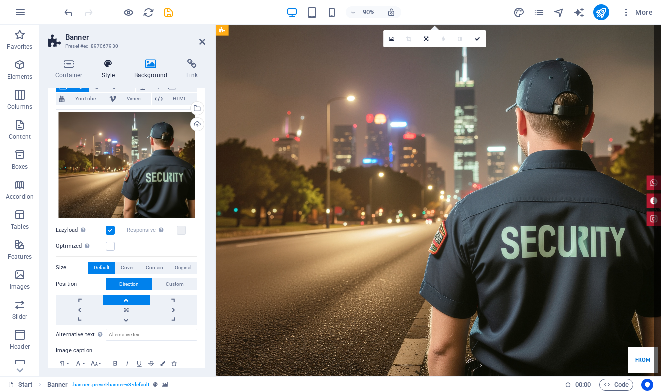
click at [106, 69] on h4 "Style" at bounding box center [110, 69] width 32 height 21
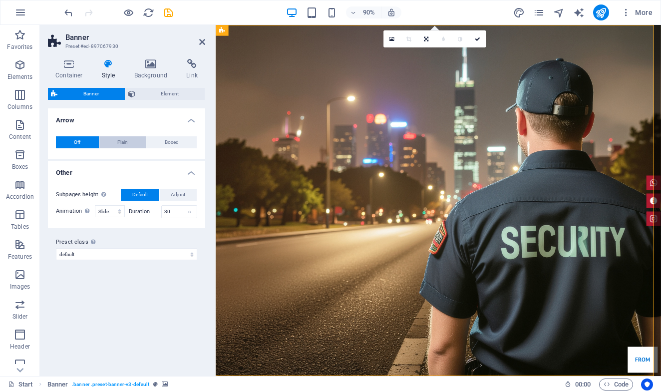
click at [111, 143] on button "Plain" at bounding box center [122, 142] width 47 height 12
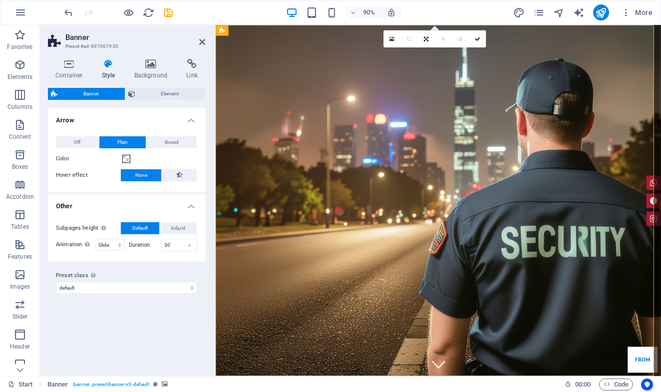
click at [111, 143] on button "Plain" at bounding box center [122, 142] width 47 height 12
click at [81, 139] on button "Off" at bounding box center [77, 142] width 43 height 12
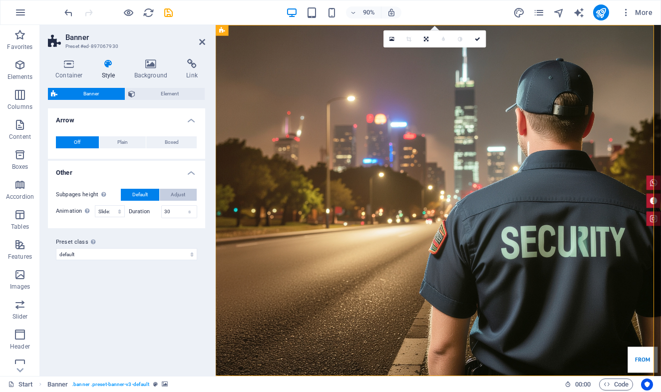
click at [171, 193] on span "Adjust" at bounding box center [178, 195] width 14 height 12
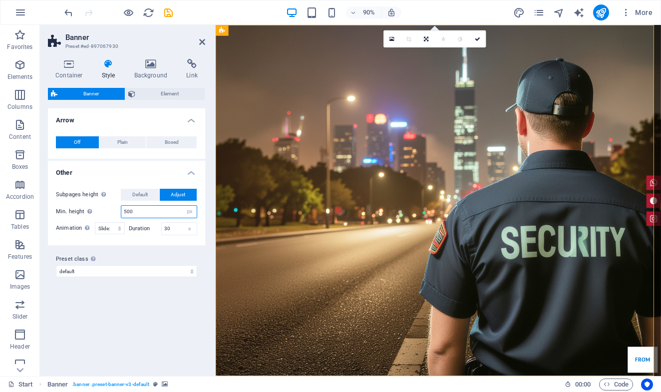
click at [147, 213] on input "500" at bounding box center [158, 212] width 75 height 12
type input "400"
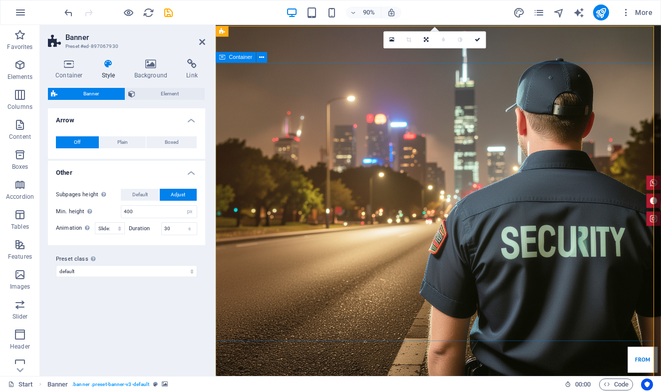
scroll to position [0, 0]
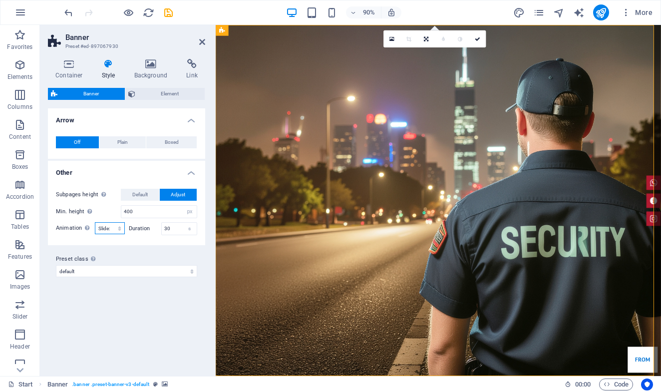
select select "zoominout"
click at [144, 212] on input "400" at bounding box center [158, 212] width 75 height 12
click at [143, 211] on input "500" at bounding box center [158, 212] width 75 height 12
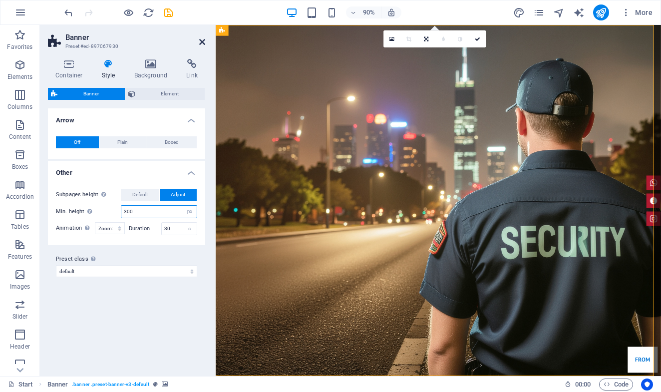
type input "300"
click at [201, 39] on icon at bounding box center [202, 42] width 6 height 8
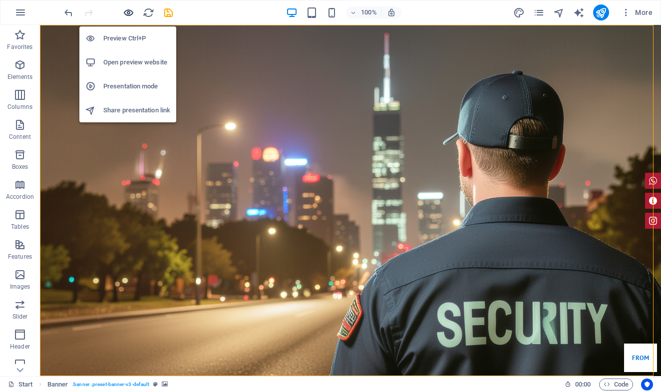
click at [126, 13] on icon "button" at bounding box center [128, 12] width 11 height 11
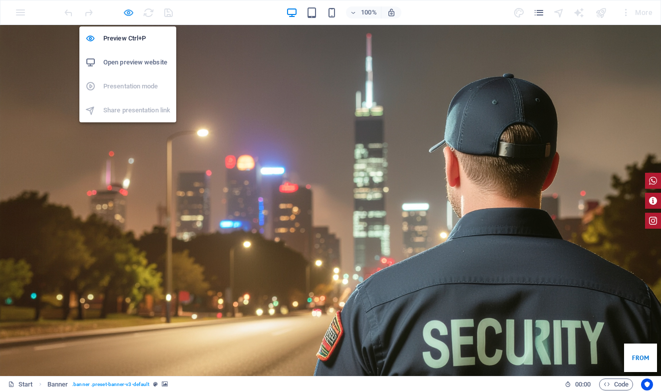
click at [126, 14] on icon "button" at bounding box center [128, 12] width 11 height 11
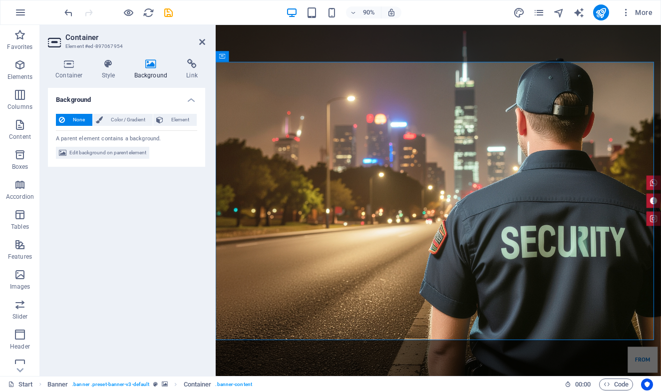
click at [114, 82] on div "Container Style Background Link Size Height Default px rem % vh vw Min. height …" at bounding box center [126, 213] width 157 height 309
click at [107, 74] on h4 "Style" at bounding box center [110, 69] width 32 height 21
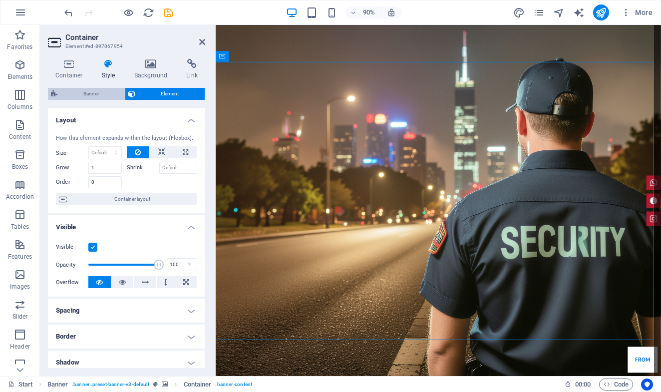
click at [101, 91] on span "Banner" at bounding box center [90, 94] width 61 height 12
select select "px"
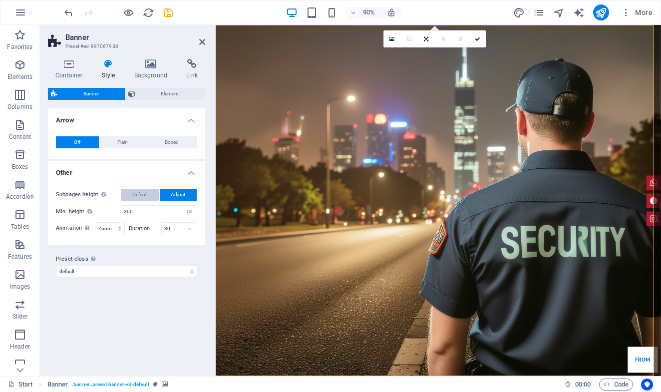
click at [145, 192] on span "Default" at bounding box center [139, 195] width 15 height 12
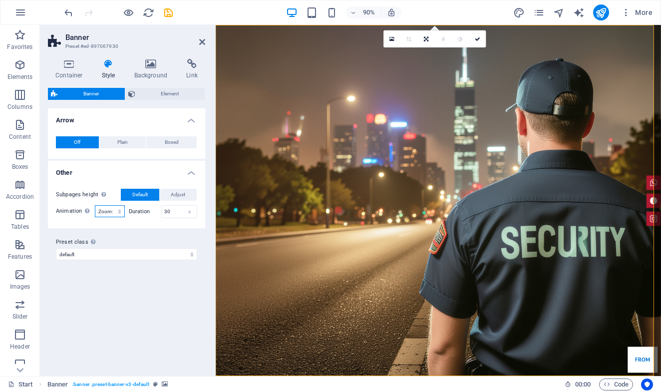
select select "none_default"
click at [203, 41] on icon at bounding box center [202, 42] width 6 height 8
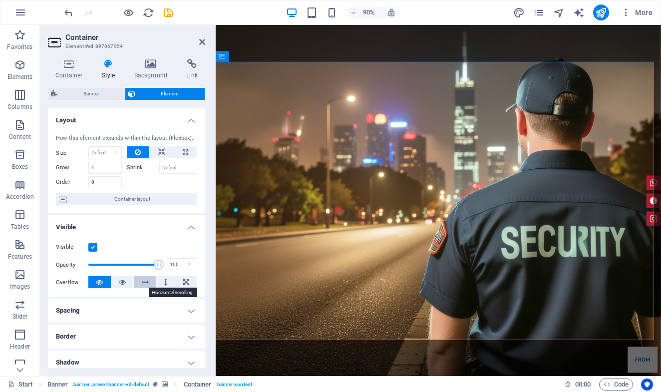
click at [142, 279] on icon at bounding box center [145, 282] width 7 height 12
click at [101, 282] on icon at bounding box center [99, 282] width 7 height 12
click at [119, 280] on icon at bounding box center [122, 282] width 7 height 12
click at [90, 247] on label at bounding box center [92, 247] width 9 height 9
click at [0, 0] on input "Visible" at bounding box center [0, 0] width 0 height 0
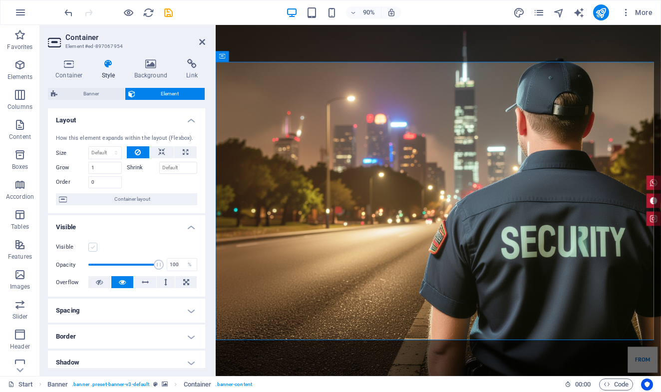
click at [90, 247] on label at bounding box center [92, 247] width 9 height 9
click at [0, 0] on input "Visible" at bounding box center [0, 0] width 0 height 0
click at [118, 266] on span at bounding box center [123, 264] width 70 height 15
click at [104, 264] on span at bounding box center [123, 264] width 70 height 15
click at [96, 263] on span at bounding box center [123, 264] width 70 height 15
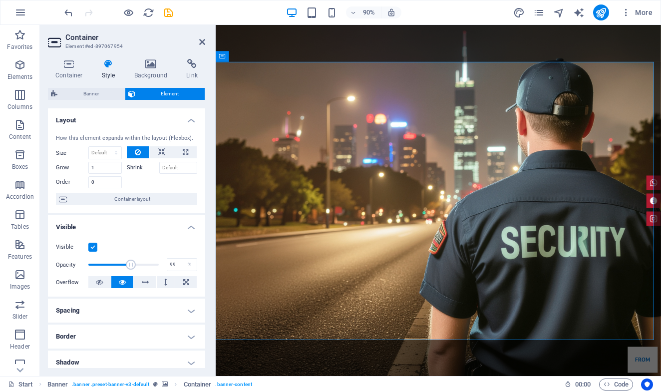
type input "100"
drag, startPoint x: 93, startPoint y: 263, endPoint x: 168, endPoint y: 266, distance: 74.5
click at [168, 266] on div "Opacity 100 %" at bounding box center [126, 264] width 141 height 15
click at [137, 281] on button at bounding box center [145, 282] width 22 height 12
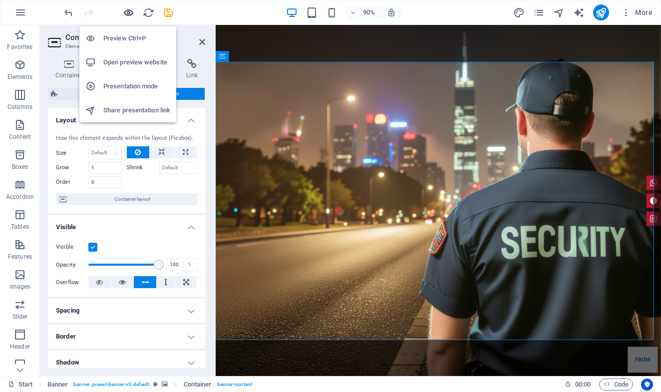
click at [129, 9] on icon "button" at bounding box center [128, 12] width 11 height 11
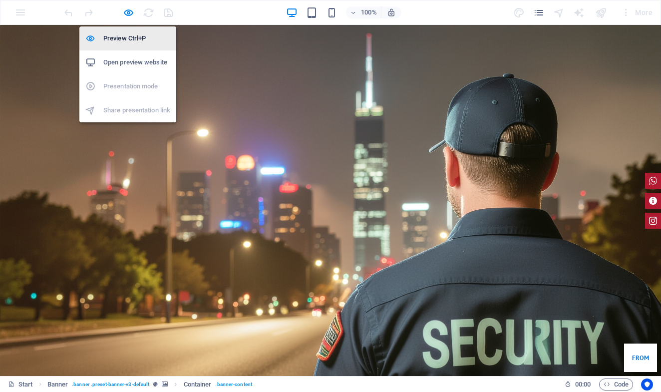
click at [129, 39] on h6 "Preview Ctrl+P" at bounding box center [136, 38] width 67 height 12
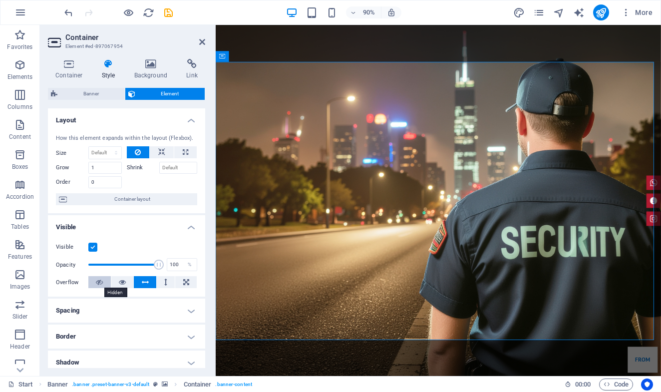
click at [98, 285] on icon at bounding box center [99, 282] width 7 height 12
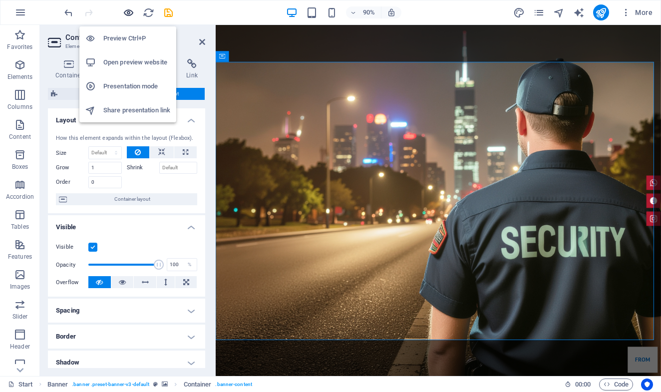
click at [124, 15] on icon "button" at bounding box center [128, 12] width 11 height 11
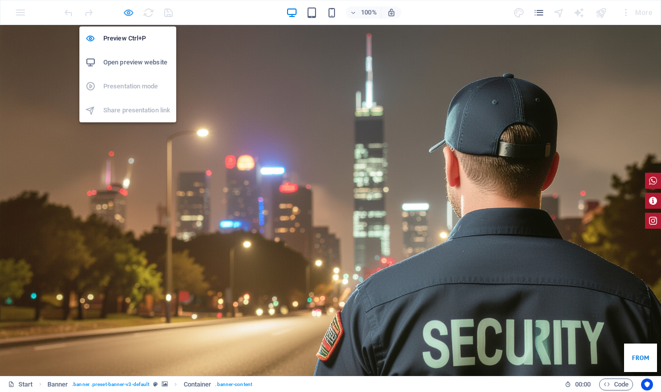
click at [129, 15] on icon "button" at bounding box center [128, 12] width 11 height 11
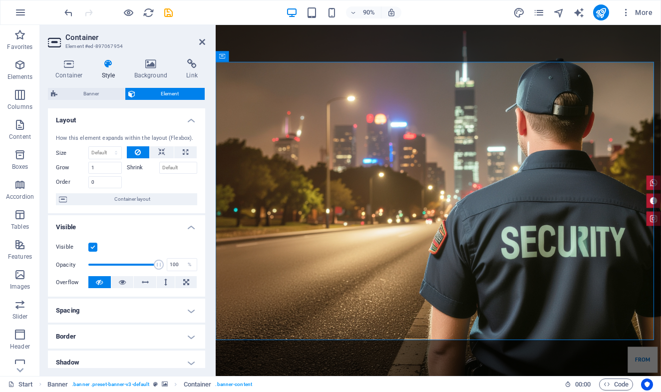
click at [166, 311] on h4 "Spacing" at bounding box center [126, 311] width 157 height 24
click at [166, 311] on h4 "Spacing" at bounding box center [126, 308] width 157 height 18
click at [153, 334] on h4 "Border" at bounding box center [126, 337] width 157 height 24
click at [153, 334] on h4 "Border" at bounding box center [126, 334] width 157 height 18
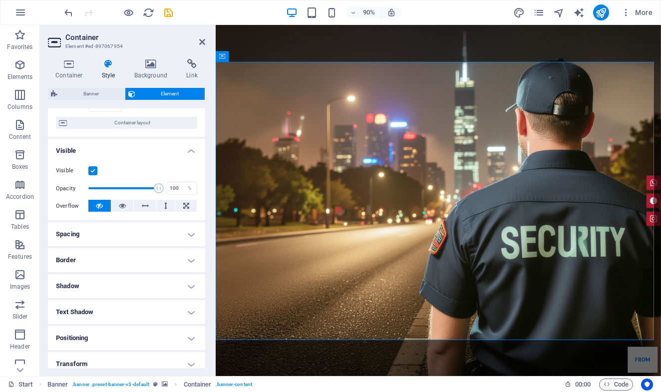
scroll to position [79, 0]
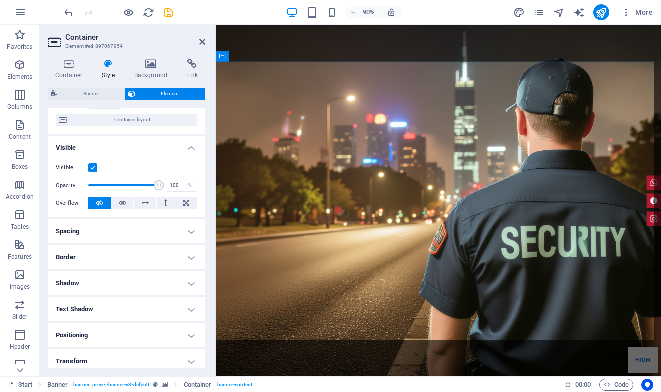
click at [146, 281] on h4 "Shadow" at bounding box center [126, 283] width 157 height 24
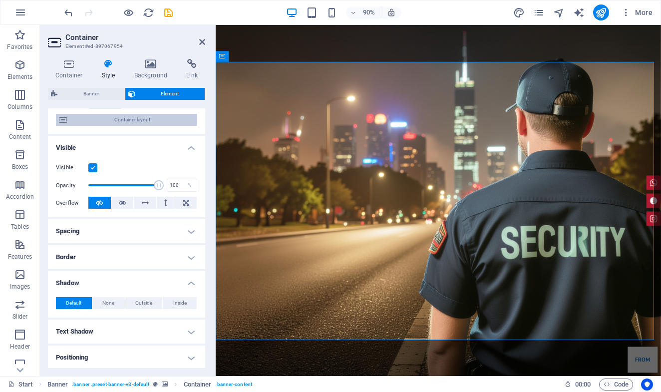
click at [108, 120] on span "Container layout" at bounding box center [132, 120] width 124 height 12
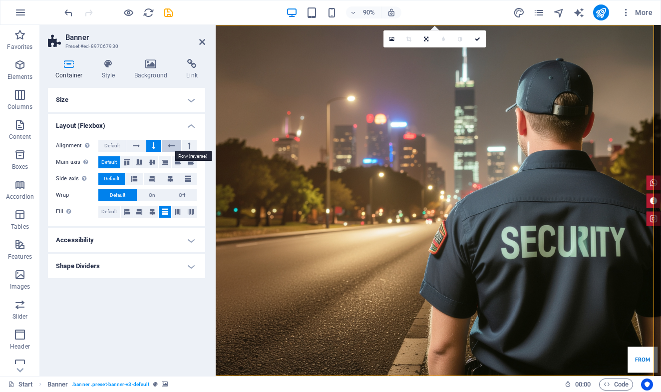
click at [169, 144] on icon at bounding box center [171, 146] width 7 height 12
click at [153, 144] on icon at bounding box center [153, 146] width 3 height 12
click at [137, 144] on icon at bounding box center [136, 146] width 7 height 12
click at [118, 144] on span "Default" at bounding box center [111, 146] width 15 height 12
click at [154, 146] on icon at bounding box center [153, 146] width 3 height 12
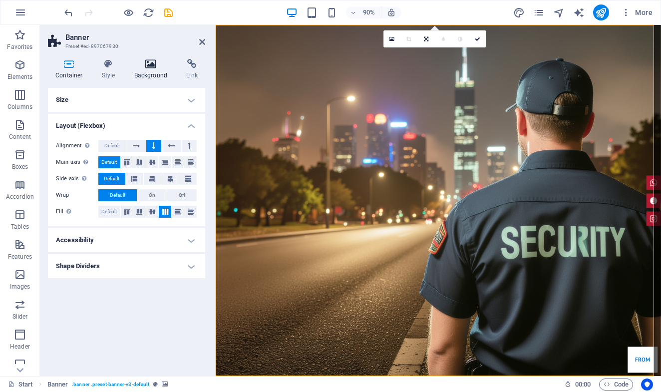
click at [146, 66] on icon at bounding box center [151, 64] width 48 height 10
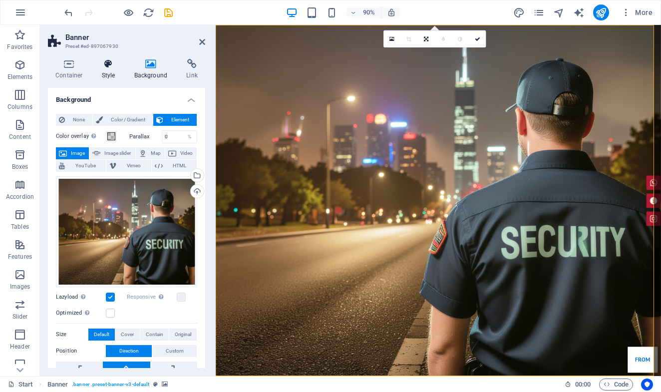
click at [105, 67] on icon at bounding box center [108, 64] width 28 height 10
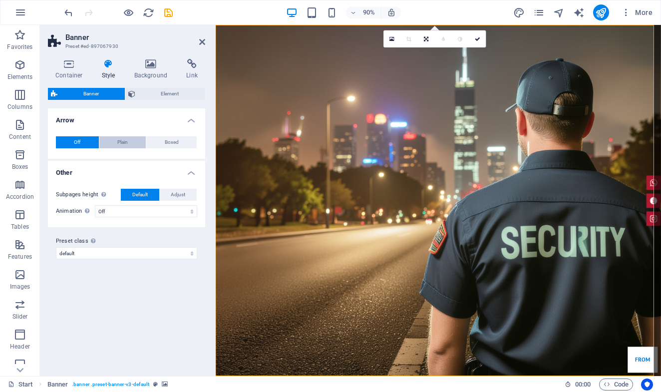
click at [118, 139] on span "Plain" at bounding box center [122, 142] width 10 height 12
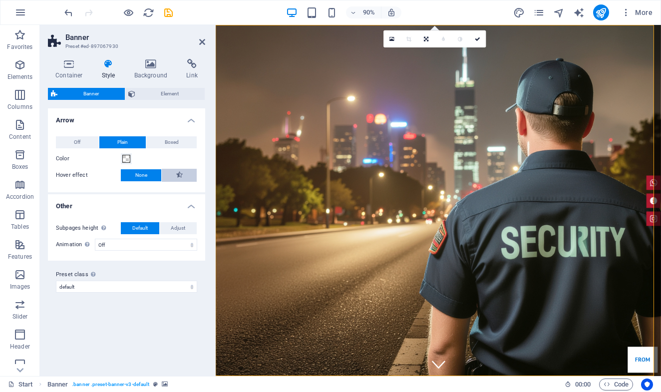
click at [170, 173] on button at bounding box center [179, 175] width 35 height 13
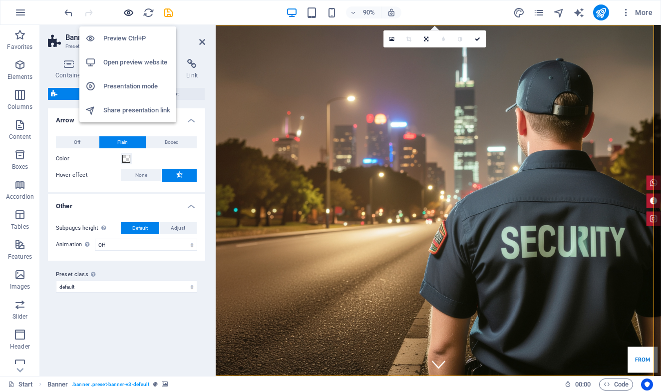
click at [130, 13] on icon "button" at bounding box center [128, 12] width 11 height 11
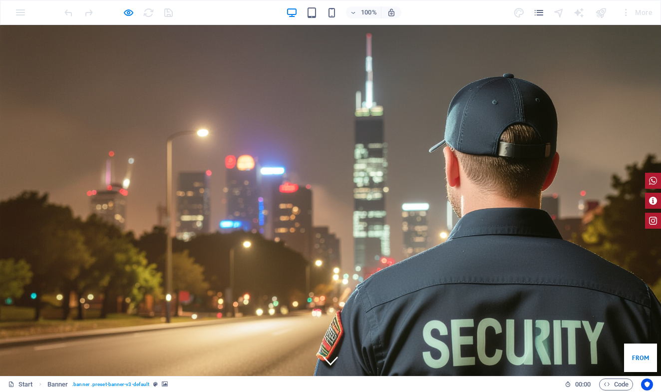
click at [329, 353] on icon at bounding box center [330, 360] width 15 height 15
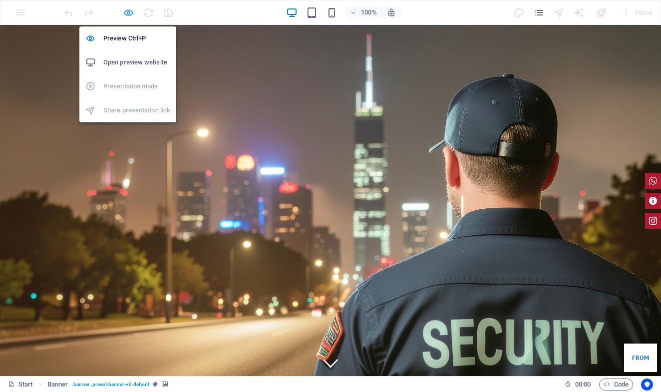
click at [129, 12] on icon "button" at bounding box center [128, 12] width 11 height 11
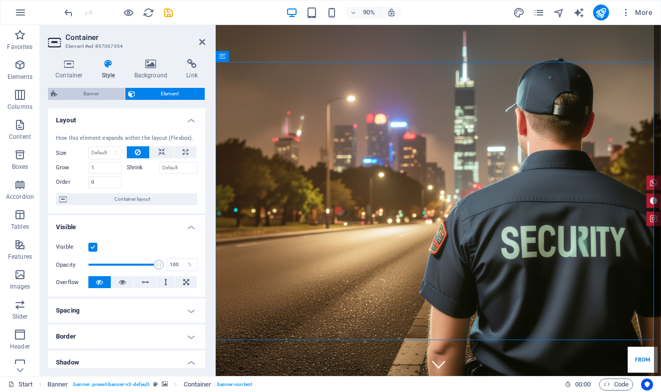
click at [104, 91] on span "Banner" at bounding box center [90, 94] width 61 height 12
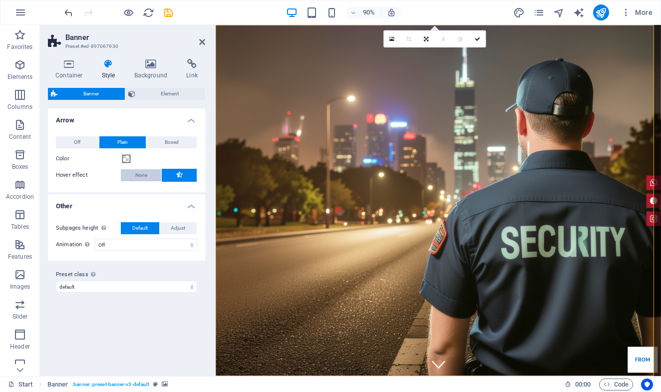
click at [144, 177] on span "None" at bounding box center [141, 175] width 12 height 12
click at [81, 143] on button "Off" at bounding box center [77, 142] width 43 height 12
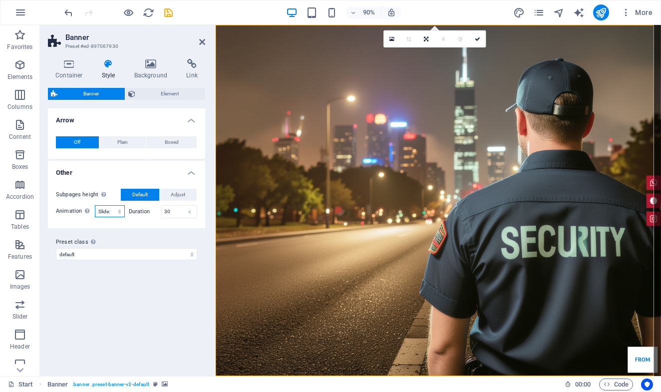
select select "zoominout"
click at [172, 212] on input "30" at bounding box center [179, 212] width 35 height 12
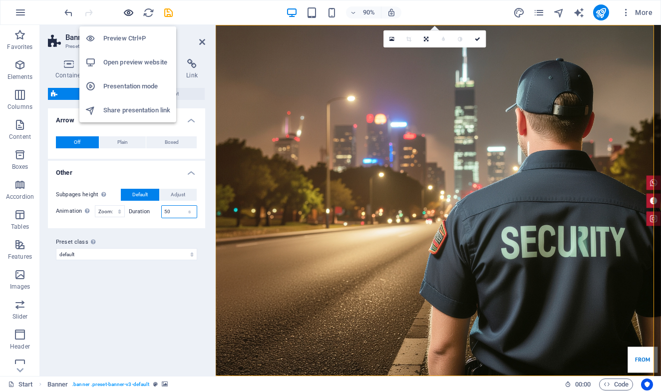
type input "50"
click at [130, 10] on icon "button" at bounding box center [128, 12] width 11 height 11
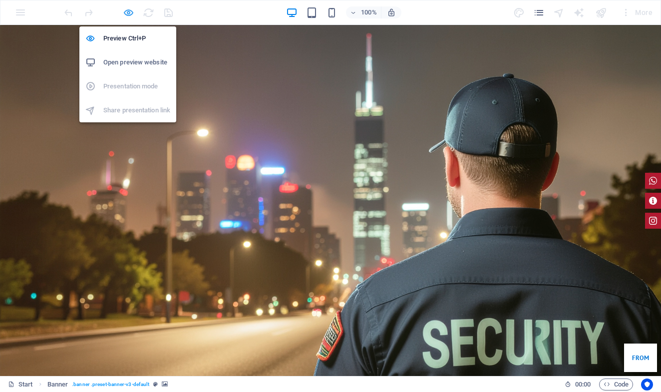
click at [128, 10] on icon "button" at bounding box center [128, 12] width 11 height 11
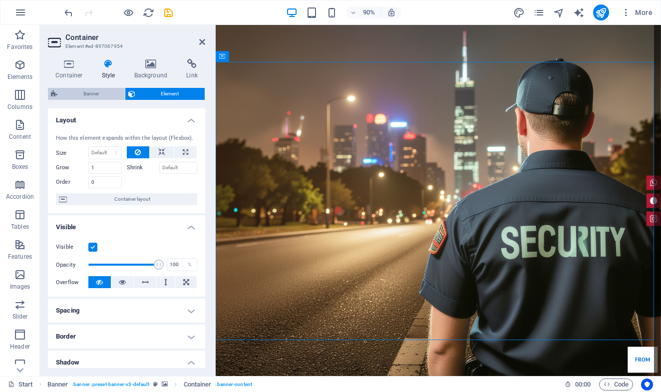
click at [88, 88] on span "Banner" at bounding box center [90, 94] width 61 height 12
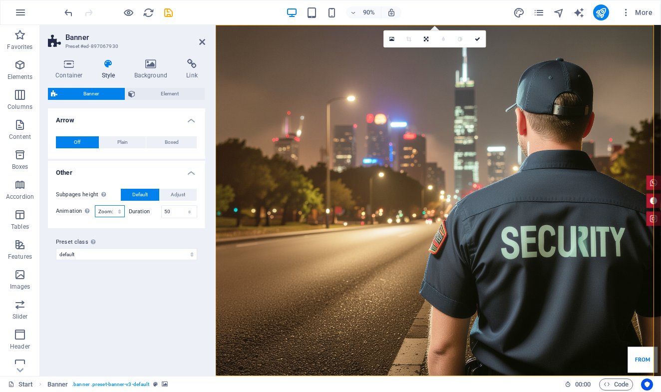
select select "none_default"
click at [201, 41] on icon at bounding box center [202, 42] width 6 height 8
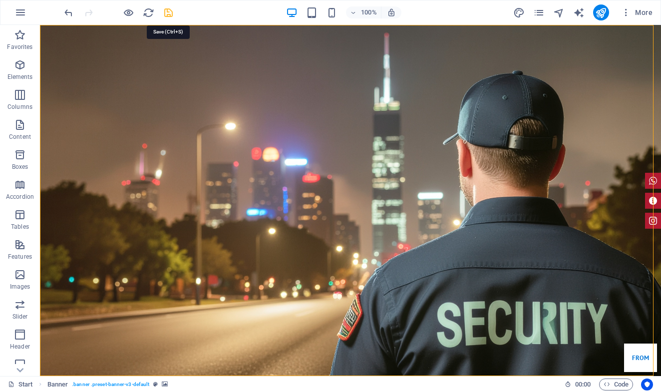
click at [167, 13] on icon "save" at bounding box center [168, 12] width 11 height 11
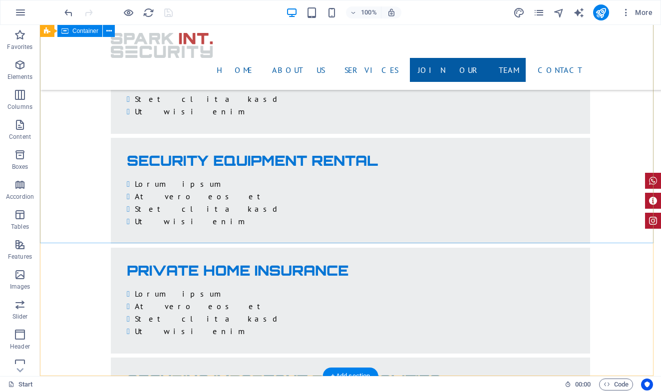
scroll to position [1704, 0]
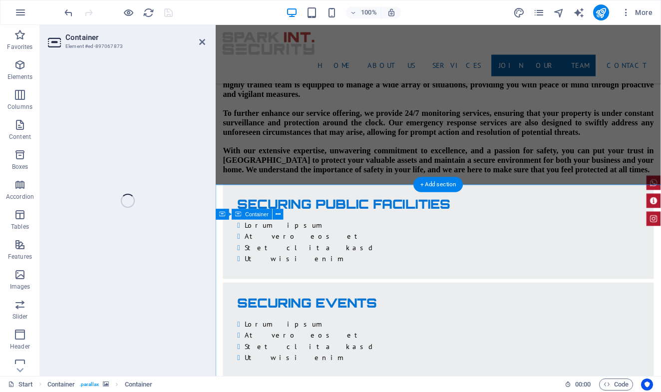
select select "rem"
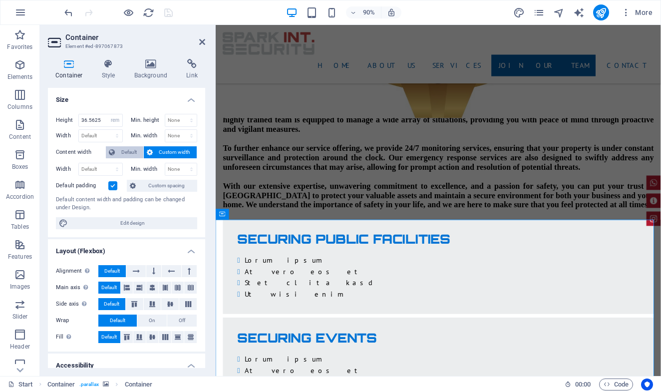
click at [118, 152] on span "Default" at bounding box center [129, 152] width 22 height 12
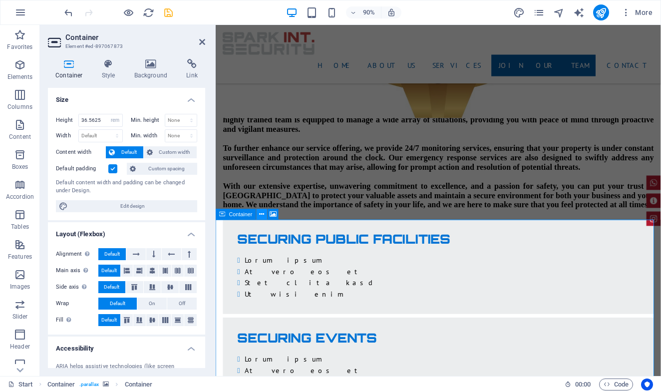
click at [259, 218] on button at bounding box center [262, 214] width 11 height 11
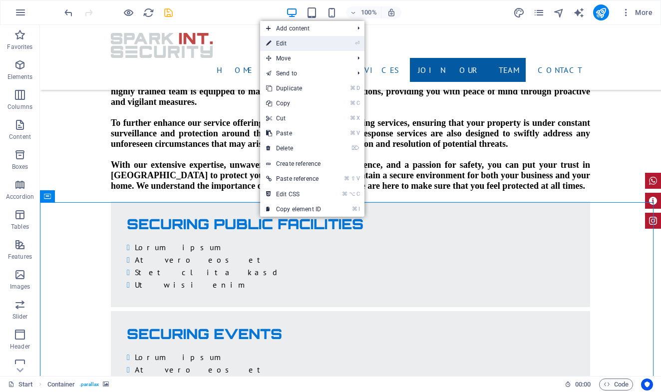
click at [296, 46] on link "⏎ Edit" at bounding box center [293, 43] width 67 height 15
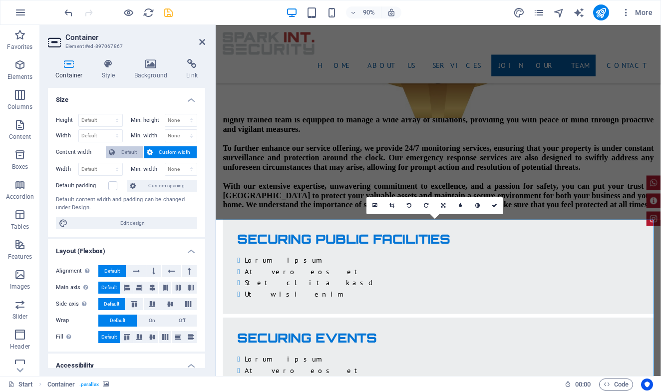
click at [129, 154] on span "Default" at bounding box center [129, 152] width 22 height 12
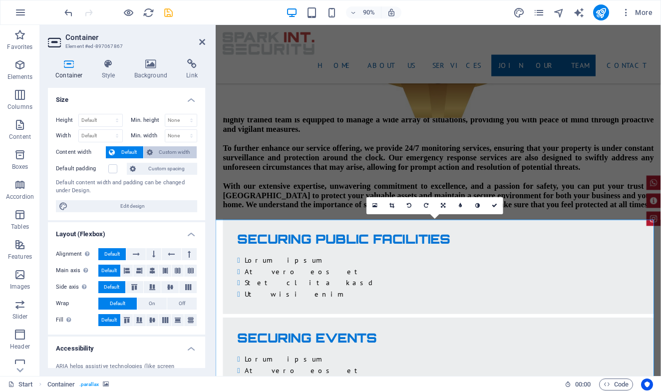
click at [158, 152] on span "Custom width" at bounding box center [175, 152] width 38 height 12
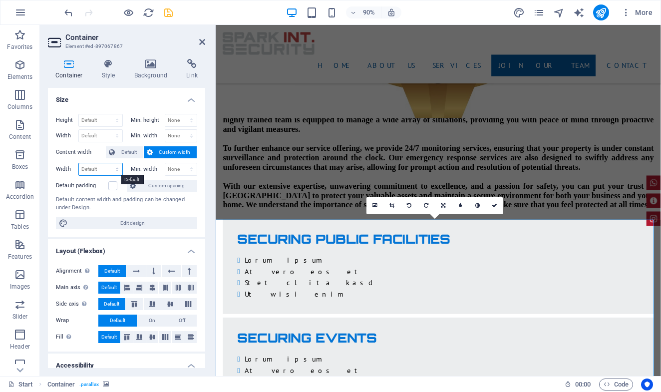
select select "rem"
type input "61"
select select "rem"
type input "0"
click at [99, 169] on input "61" at bounding box center [100, 169] width 43 height 12
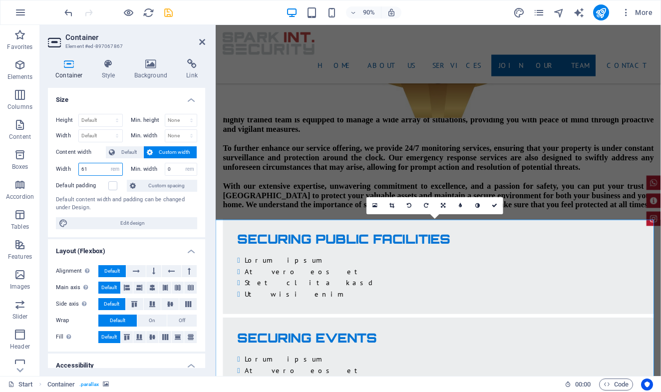
click at [96, 170] on input "61" at bounding box center [100, 169] width 43 height 12
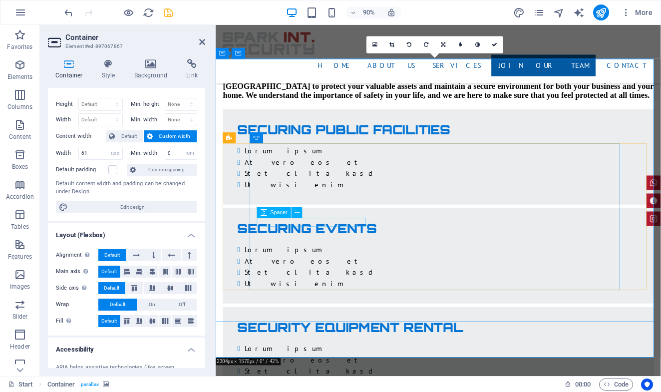
scroll to position [1882, 0]
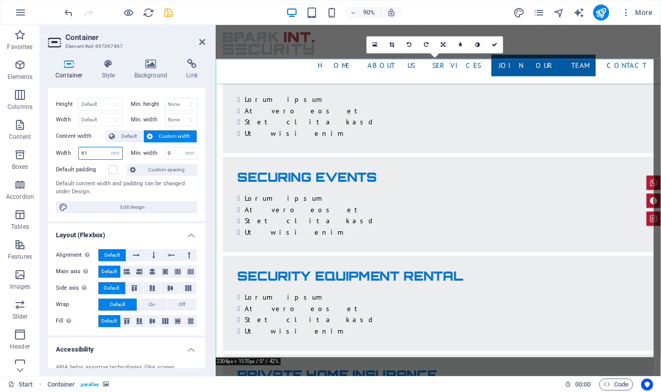
click at [100, 153] on input "61" at bounding box center [100, 153] width 43 height 12
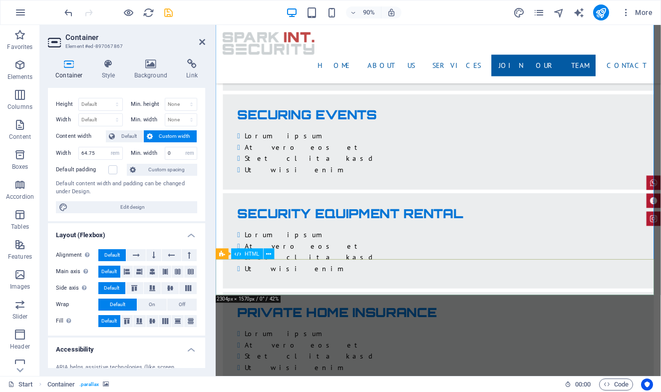
scroll to position [1950, 0]
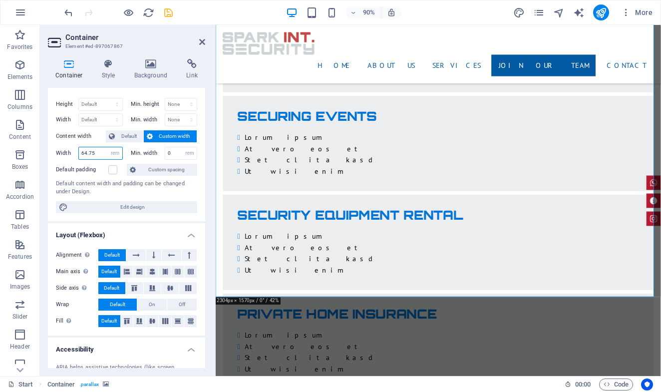
click at [100, 152] on input "64.75" at bounding box center [100, 153] width 43 height 12
type input "60"
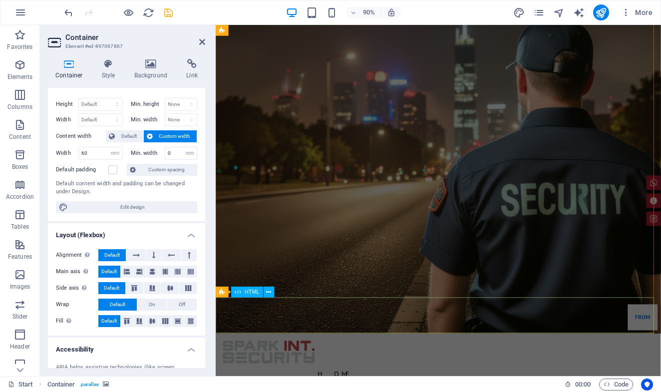
scroll to position [27, 0]
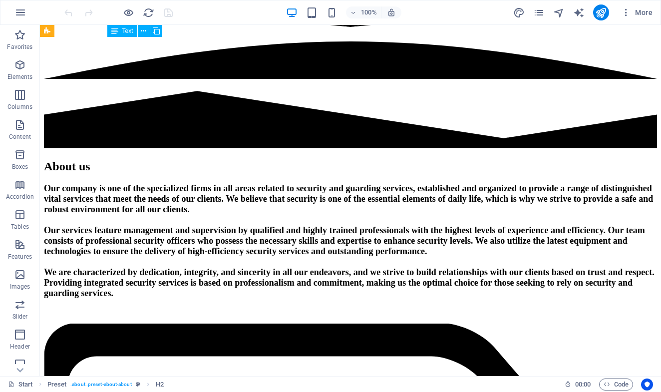
scroll to position [1434, 0]
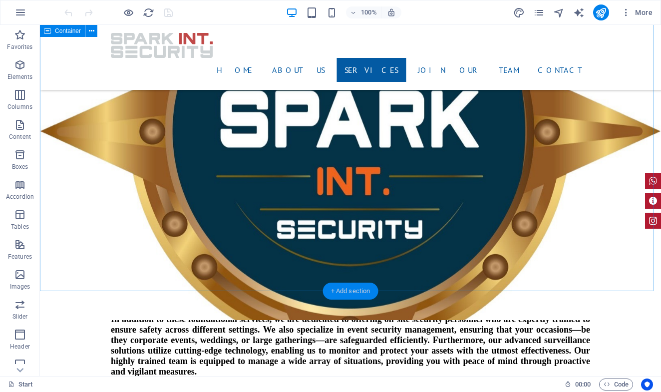
click at [353, 289] on div "+ Add section" at bounding box center [350, 291] width 55 height 17
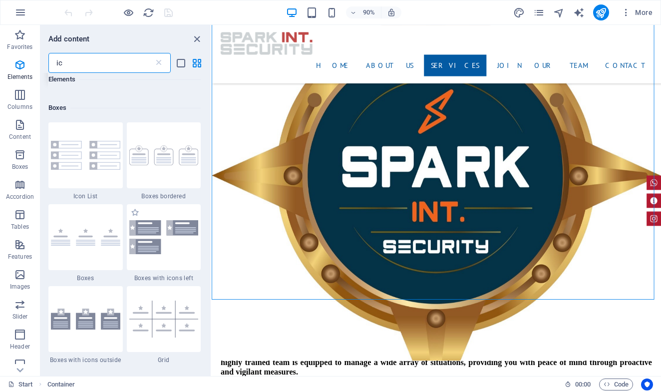
scroll to position [50, 0]
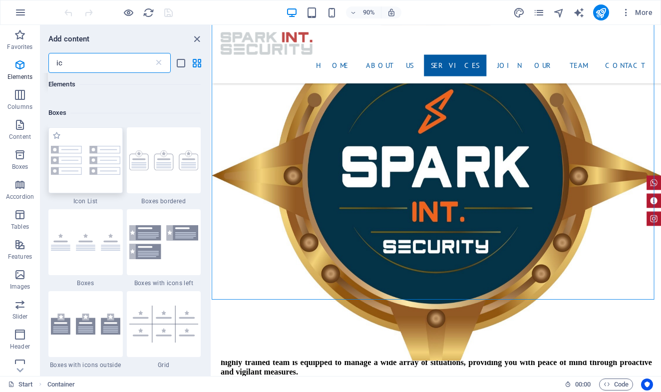
type input "ic"
click at [97, 176] on div at bounding box center [85, 160] width 74 height 66
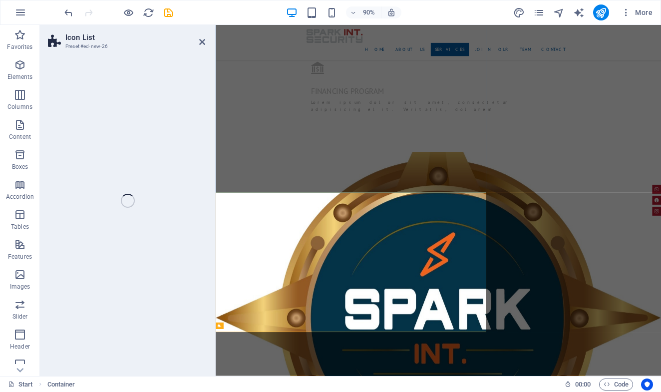
select select "rem"
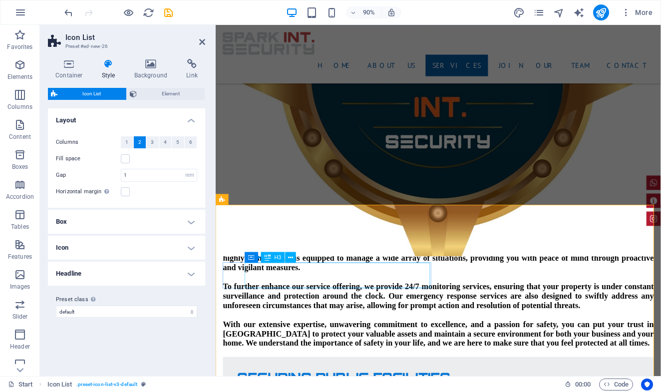
scroll to position [1539, 0]
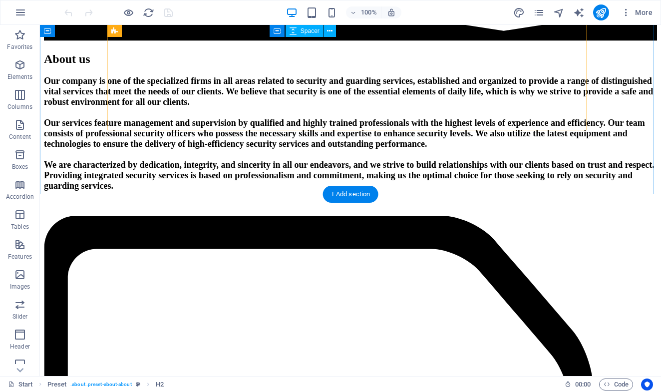
scroll to position [1545, 0]
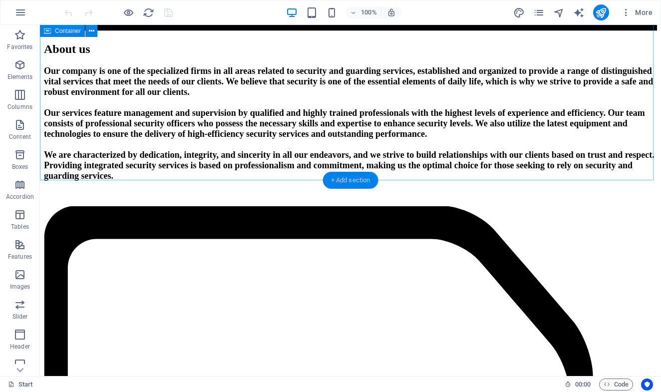
click at [340, 175] on div "+ Add section" at bounding box center [350, 180] width 55 height 17
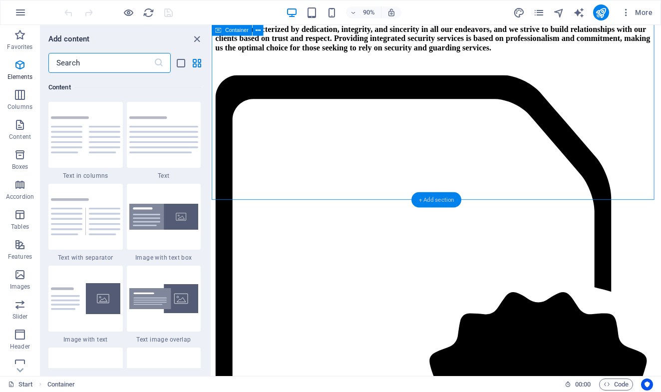
scroll to position [1748, 0]
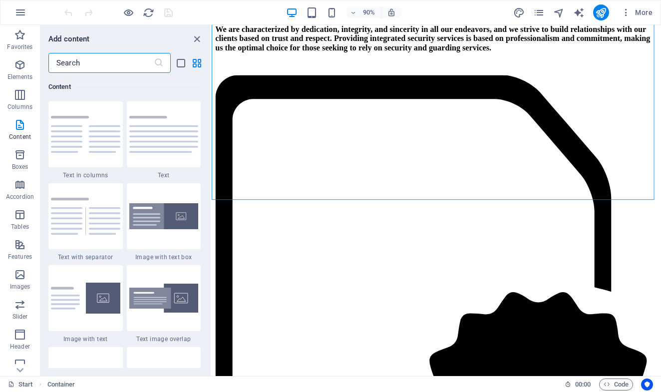
click at [96, 67] on input "text" at bounding box center [100, 63] width 105 height 20
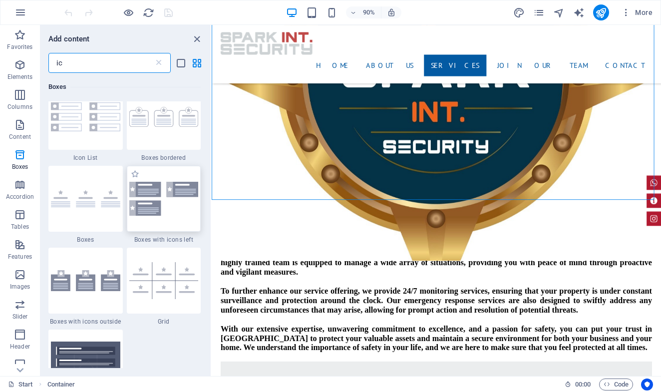
scroll to position [99, 0]
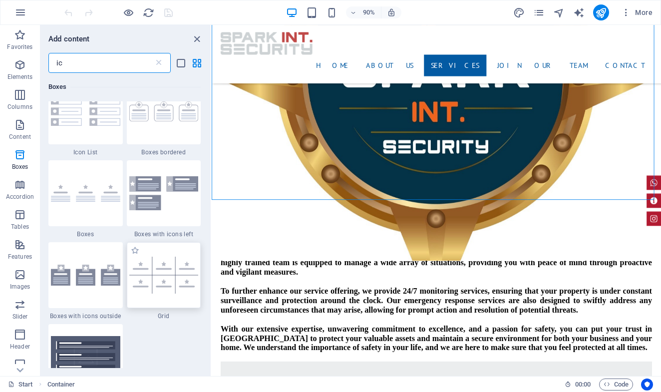
type input "ic"
click at [168, 275] on img at bounding box center [163, 275] width 69 height 37
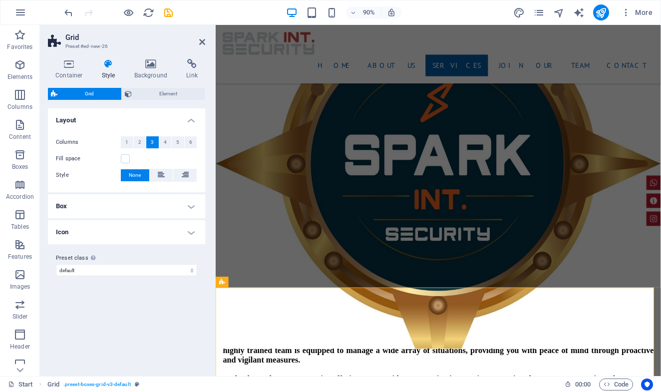
scroll to position [1446, 0]
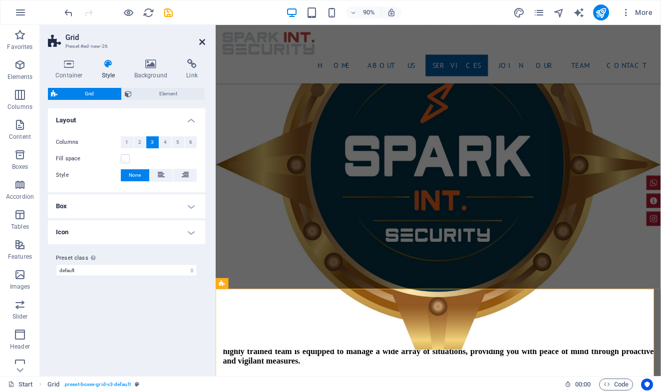
click at [201, 41] on icon at bounding box center [202, 42] width 6 height 8
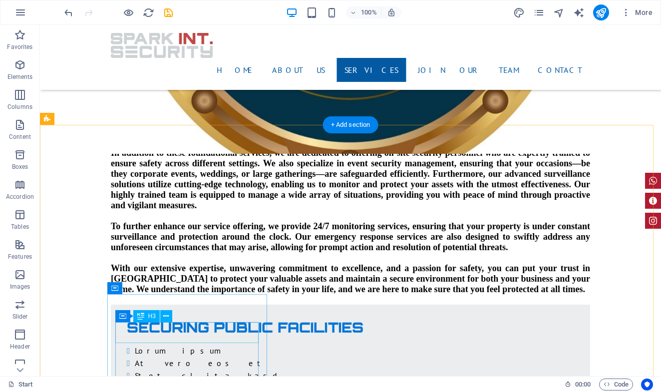
scroll to position [1599, 0]
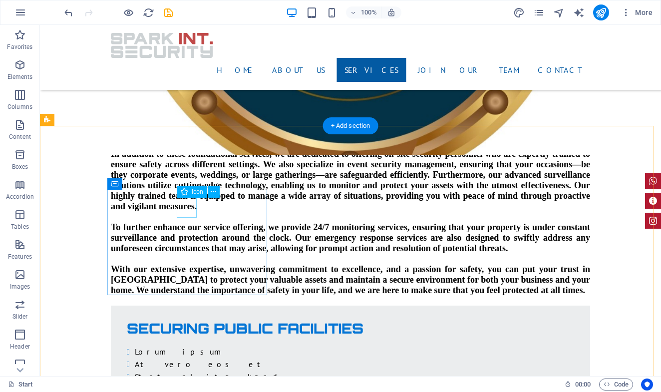
click at [216, 191] on icon at bounding box center [213, 192] width 5 height 10
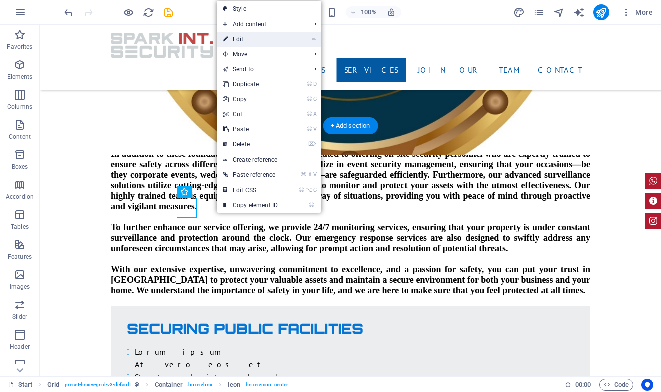
click at [252, 37] on link "⏎ Edit" at bounding box center [250, 39] width 67 height 15
select select "xMidYMid"
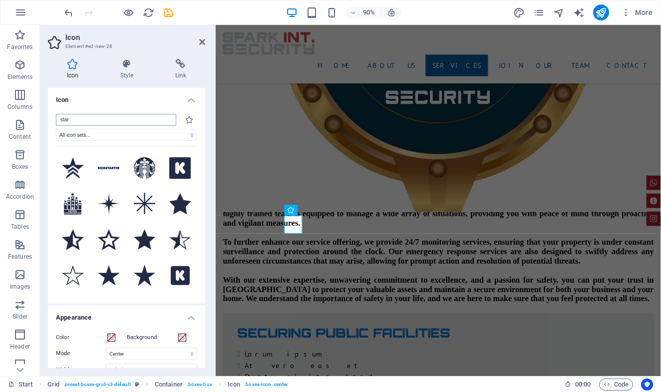
click at [118, 119] on input "star" at bounding box center [116, 120] width 120 height 12
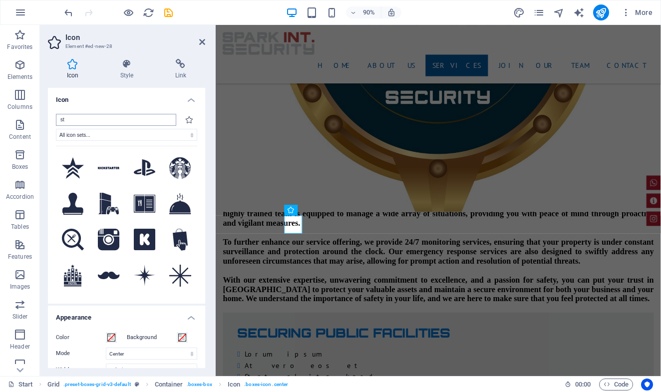
type input "s"
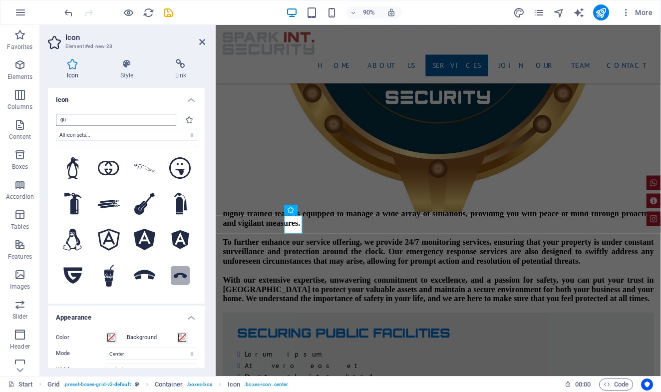
type input "g"
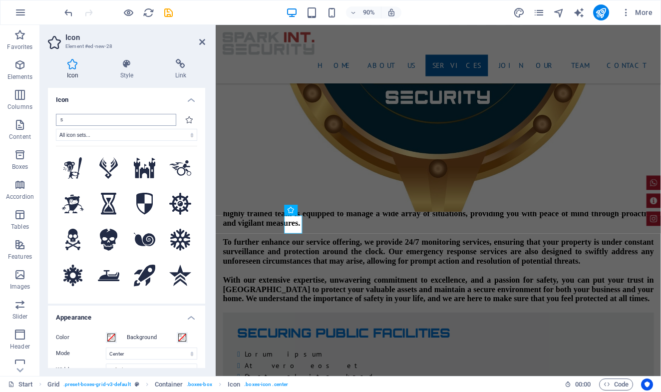
click at [122, 123] on input "s" at bounding box center [116, 120] width 120 height 12
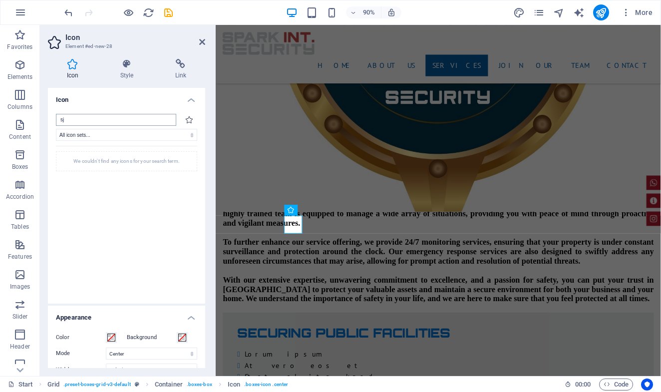
type input "s"
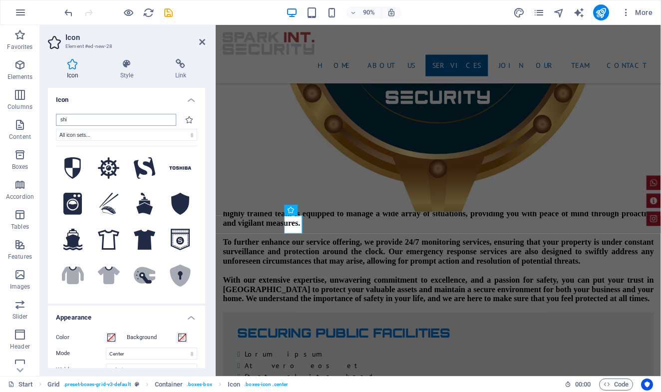
click at [102, 119] on input "shi" at bounding box center [116, 120] width 120 height 12
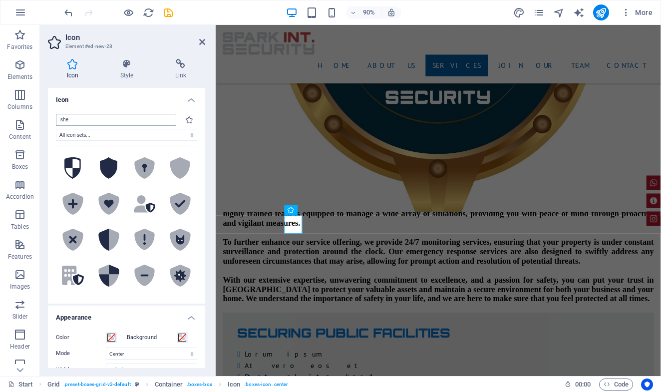
drag, startPoint x: 102, startPoint y: 119, endPoint x: 115, endPoint y: 116, distance: 13.2
click at [115, 116] on input "she" at bounding box center [116, 120] width 120 height 12
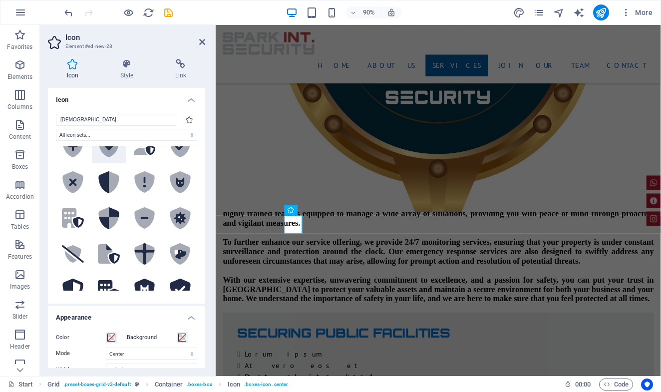
scroll to position [64, 0]
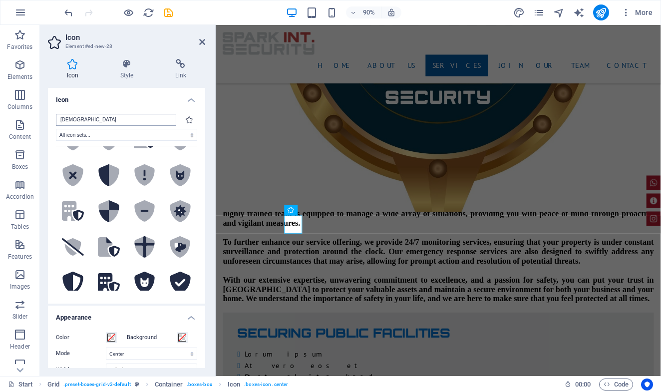
click at [94, 119] on input "shie" at bounding box center [116, 120] width 120 height 12
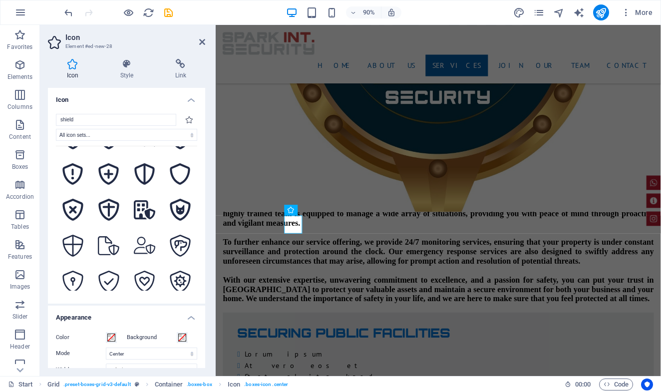
scroll to position [425, 0]
type input "shield"
click at [144, 205] on icon at bounding box center [145, 209] width 22 height 19
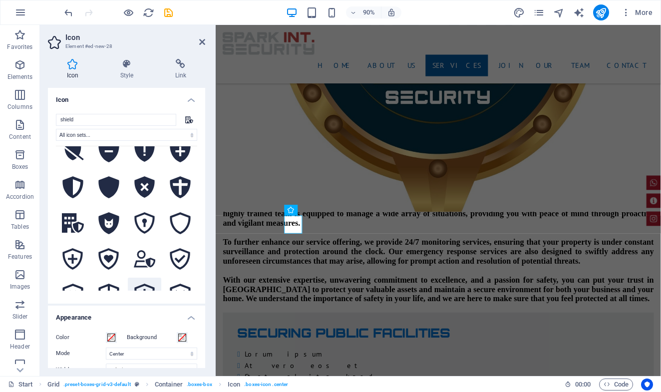
scroll to position [899, 0]
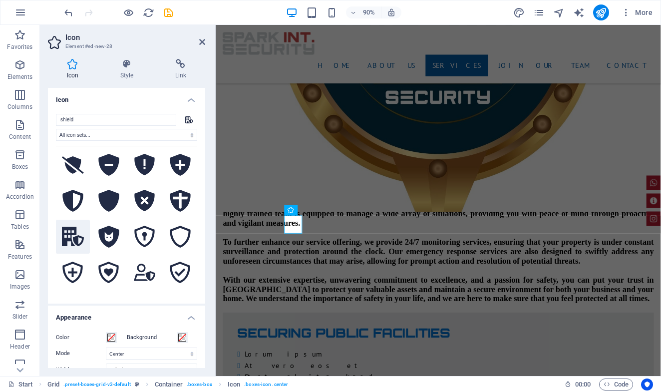
click at [73, 227] on icon at bounding box center [73, 236] width 22 height 19
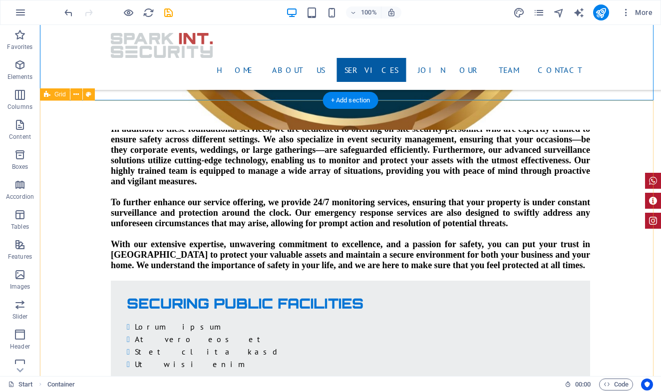
scroll to position [1625, 0]
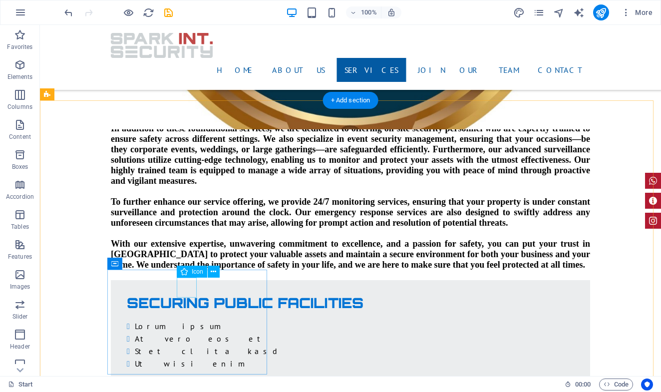
click at [215, 268] on icon at bounding box center [213, 272] width 5 height 10
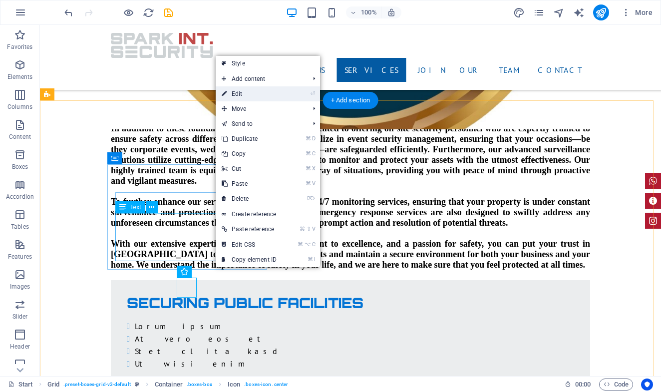
click at [247, 90] on link "⏎ Edit" at bounding box center [249, 93] width 67 height 15
select select "xMidYMid"
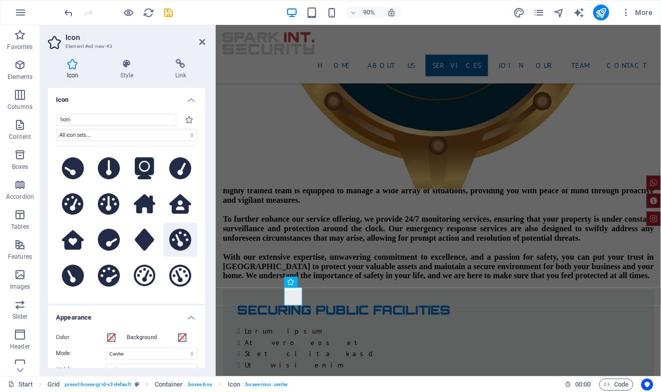
scroll to position [250, 0]
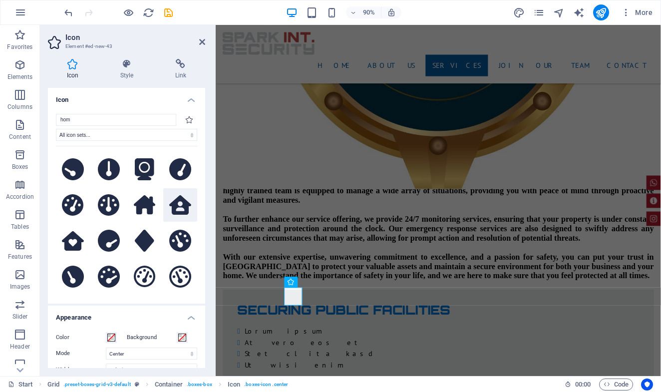
type input "hom"
click at [180, 202] on icon at bounding box center [180, 204] width 22 height 19
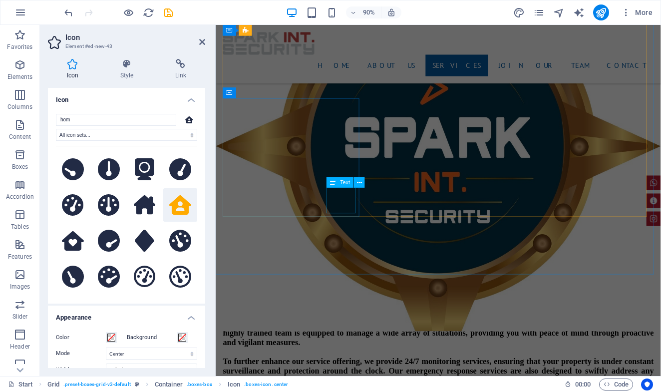
scroll to position [1469, 0]
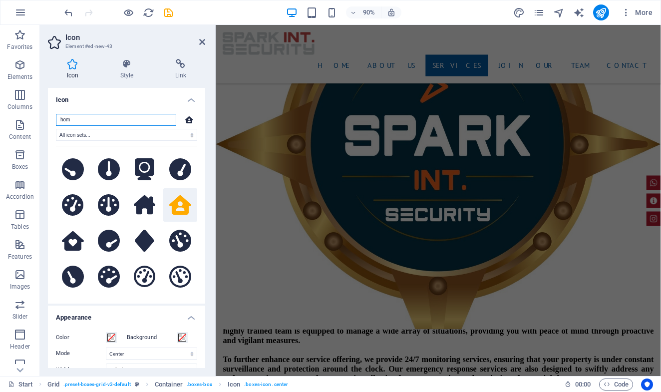
click at [115, 124] on input "hom" at bounding box center [116, 120] width 120 height 12
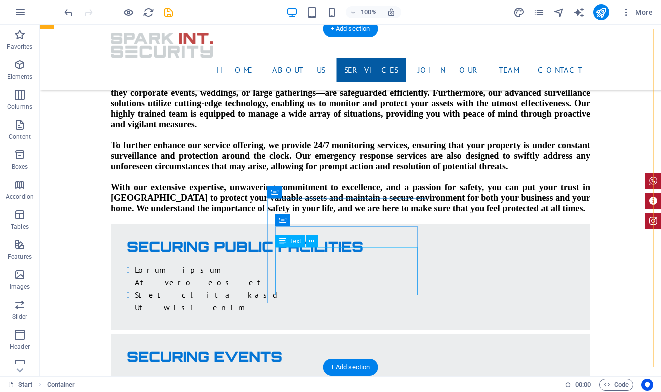
scroll to position [1667, 0]
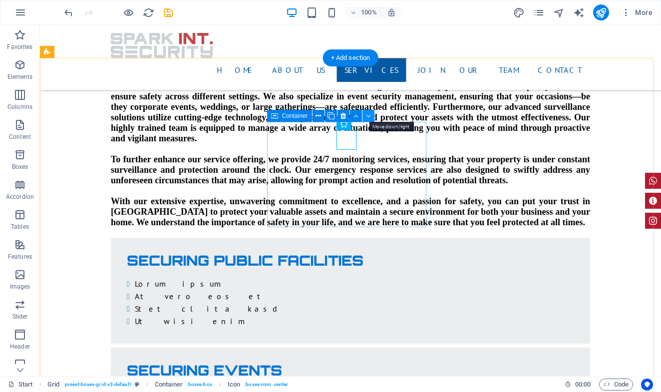
click at [367, 118] on icon at bounding box center [368, 116] width 4 height 10
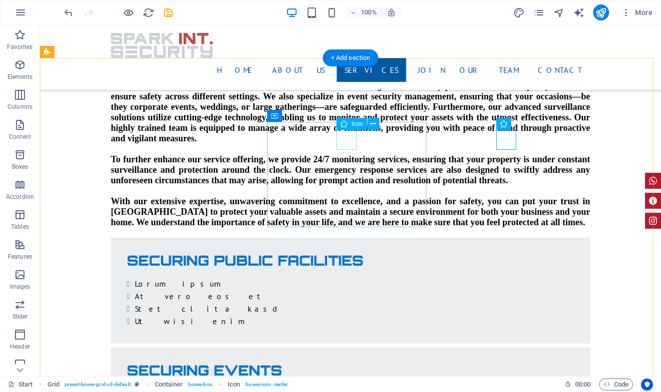
click at [361, 125] on span "Icon" at bounding box center [357, 124] width 11 height 6
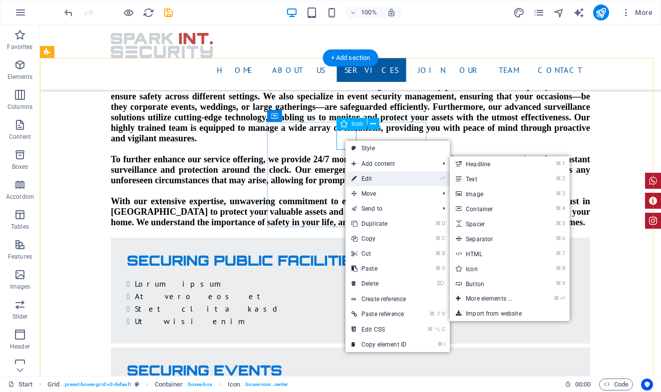
click at [373, 176] on link "⏎ Edit" at bounding box center [379, 178] width 67 height 15
select select "xMidYMid"
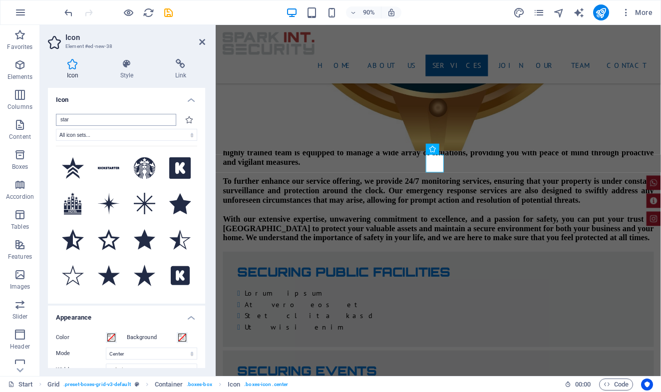
click at [96, 120] on input "star" at bounding box center [116, 120] width 120 height 12
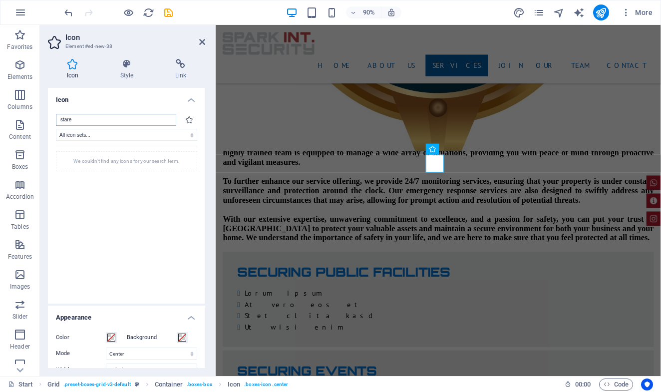
type input "starev"
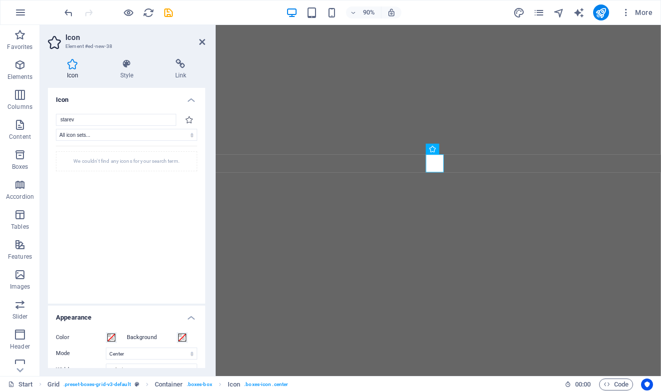
select select "xMidYMid"
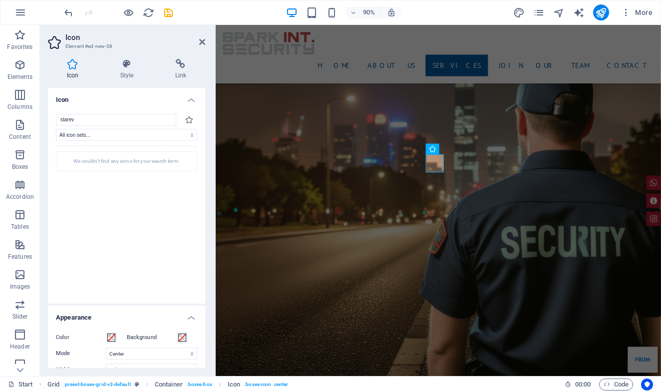
scroll to position [1667, 0]
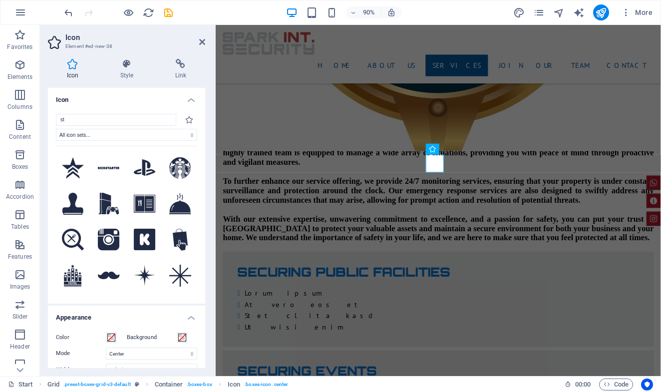
type input "s"
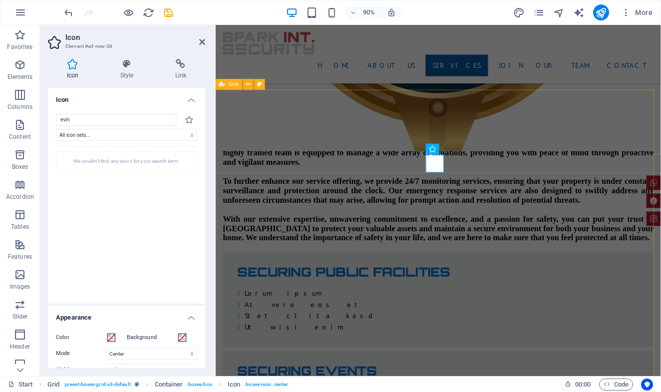
type input "evin"
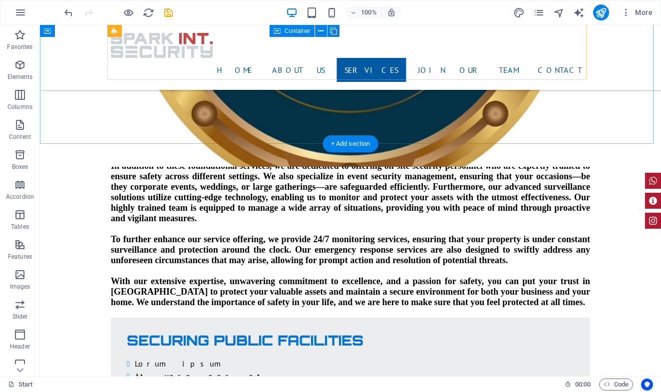
scroll to position [1590, 0]
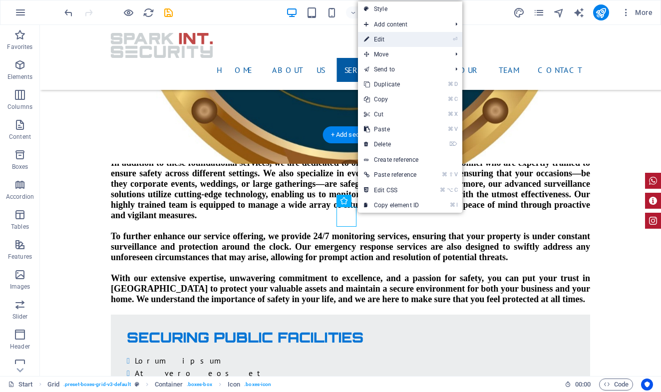
click at [414, 37] on link "⏎ Edit" at bounding box center [391, 39] width 67 height 15
select select "xMidYMid"
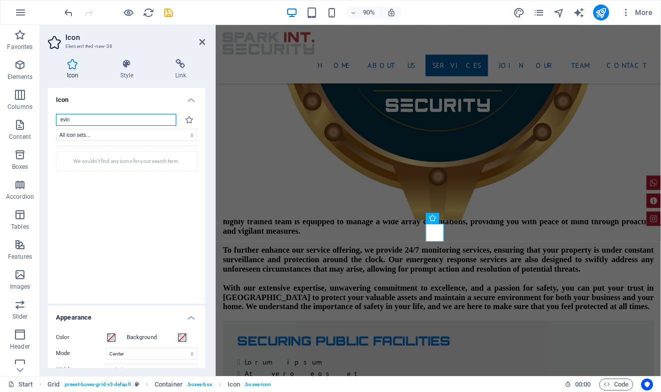
click at [104, 119] on input "evin" at bounding box center [116, 120] width 120 height 12
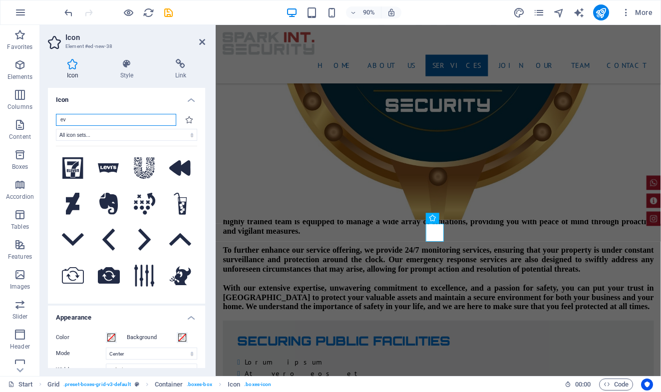
type input "e"
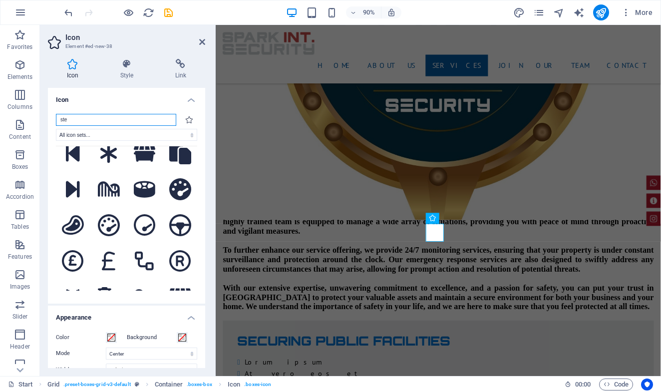
scroll to position [638, 0]
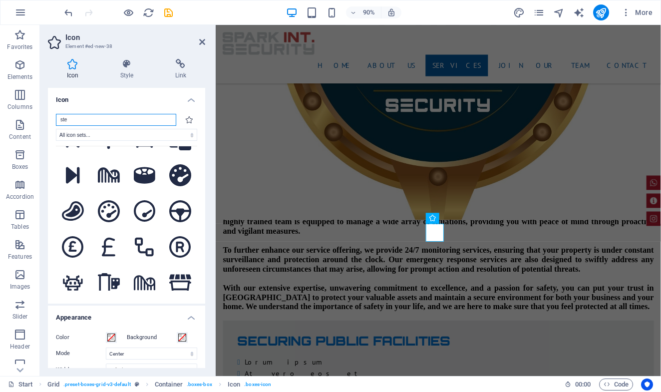
click at [104, 119] on input "ste" at bounding box center [116, 120] width 120 height 12
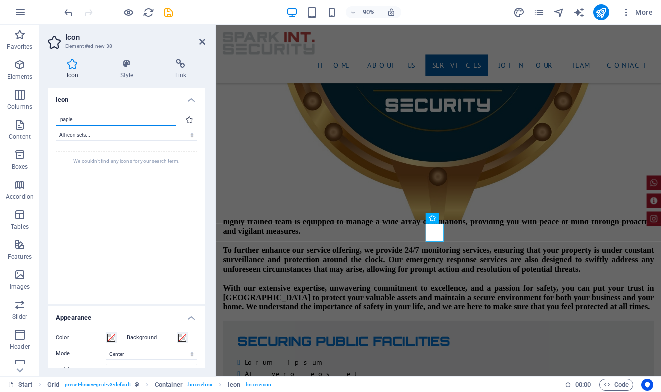
scroll to position [0, 0]
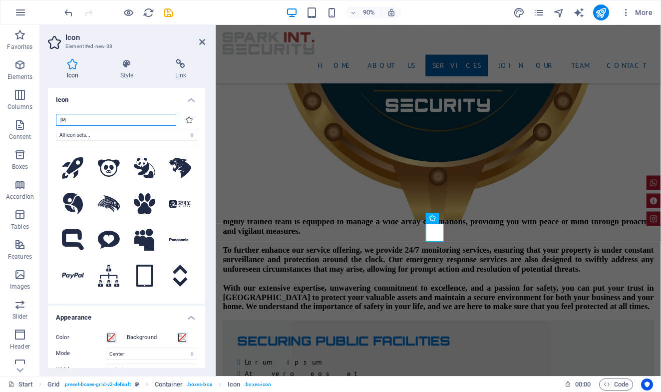
type input "p"
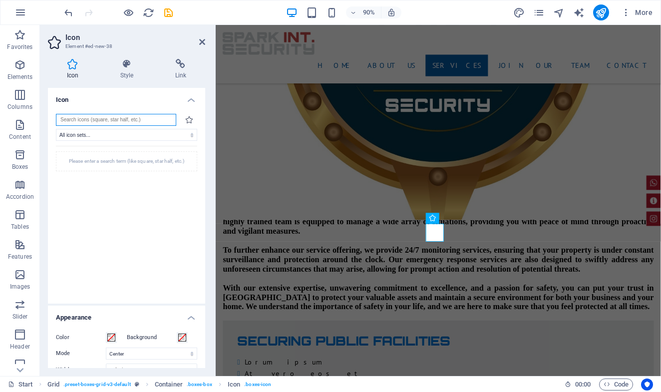
click at [114, 118] on input "search" at bounding box center [116, 120] width 120 height 12
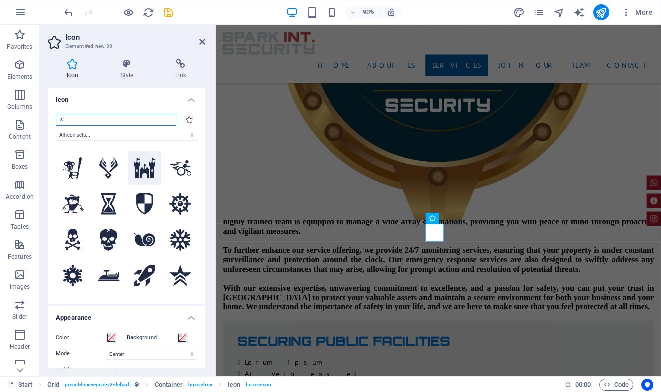
type input "s"
click at [139, 171] on icon at bounding box center [145, 168] width 22 height 21
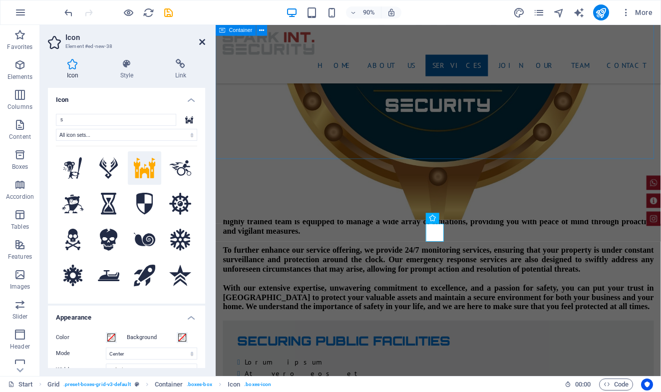
click at [203, 41] on icon at bounding box center [202, 42] width 6 height 8
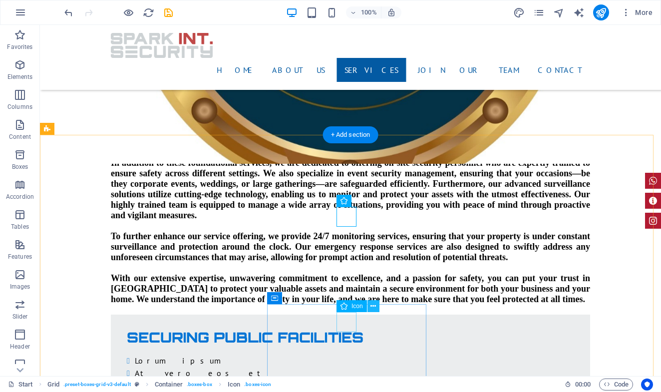
click at [374, 308] on icon at bounding box center [373, 306] width 5 height 10
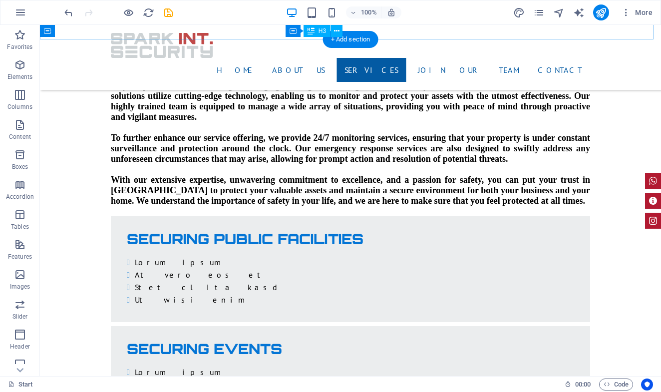
scroll to position [1694, 0]
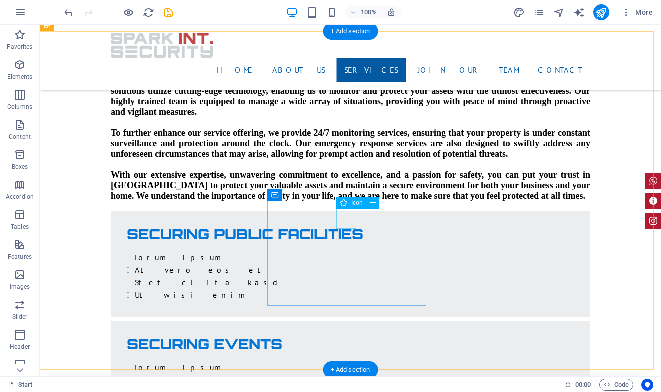
click at [375, 204] on icon at bounding box center [373, 203] width 5 height 10
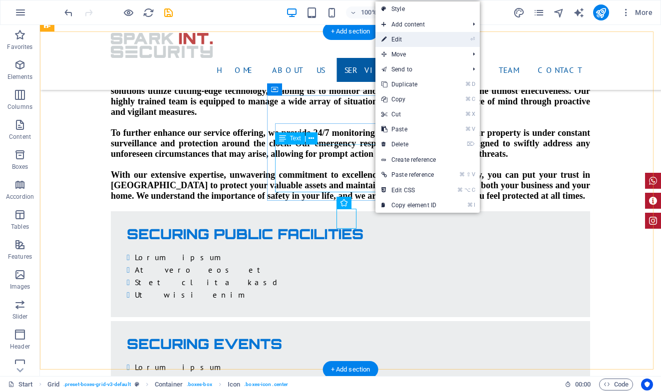
click at [398, 35] on link "⏎ Edit" at bounding box center [409, 39] width 67 height 15
select select "xMidYMid"
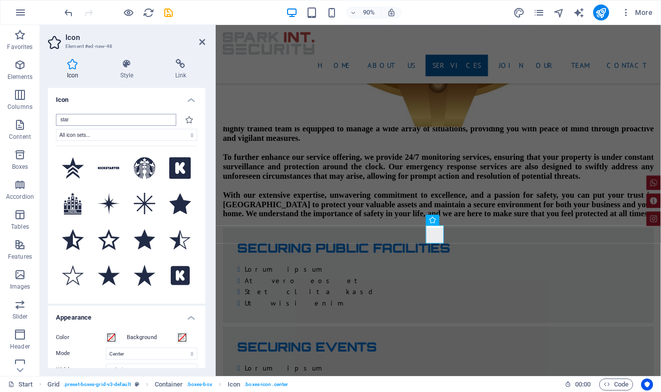
click at [121, 117] on input "star" at bounding box center [116, 120] width 120 height 12
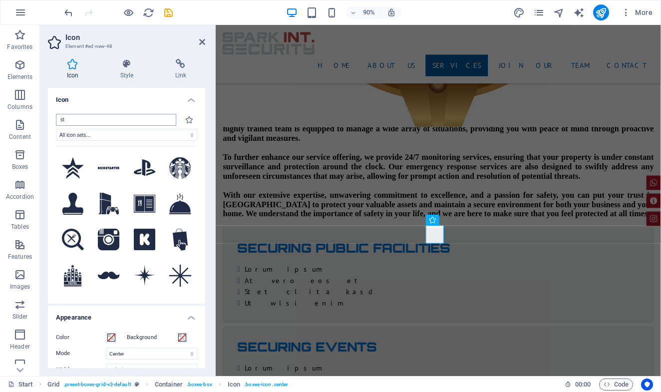
type input "s"
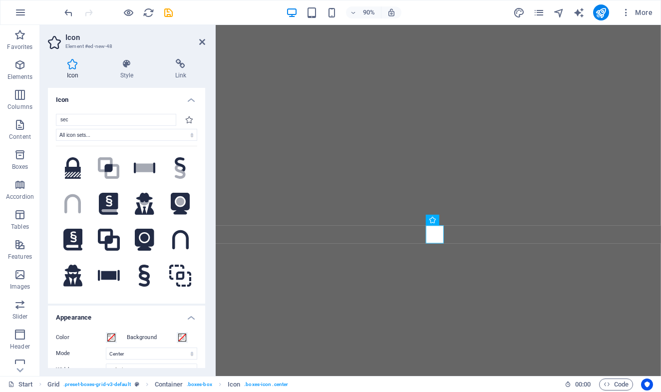
select select "xMidYMid"
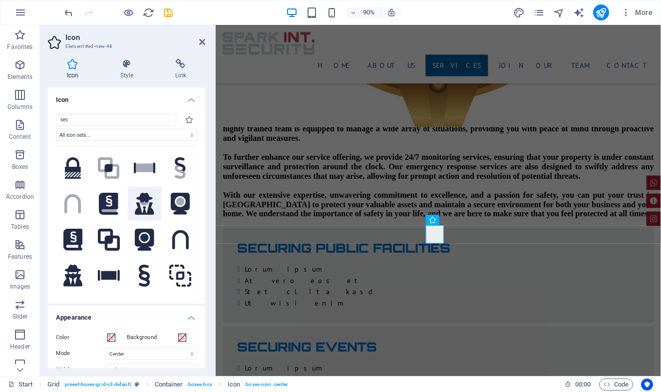
click at [140, 215] on icon ".fa-secondary{opacity:.4}" at bounding box center [144, 204] width 19 height 22
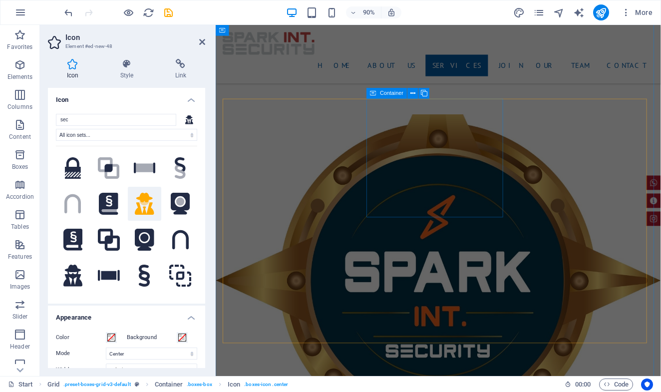
scroll to position [1317, 0]
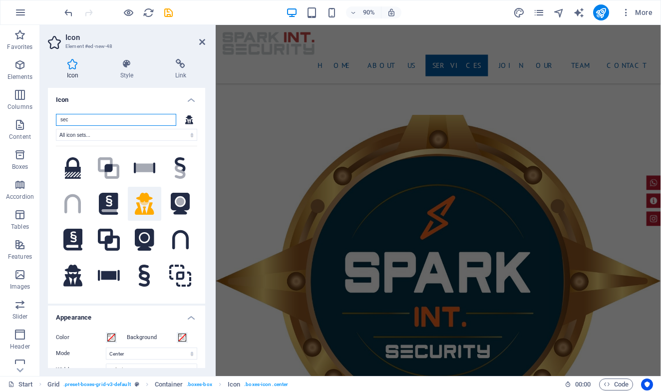
click at [131, 117] on input "sec" at bounding box center [116, 120] width 120 height 12
type input "s"
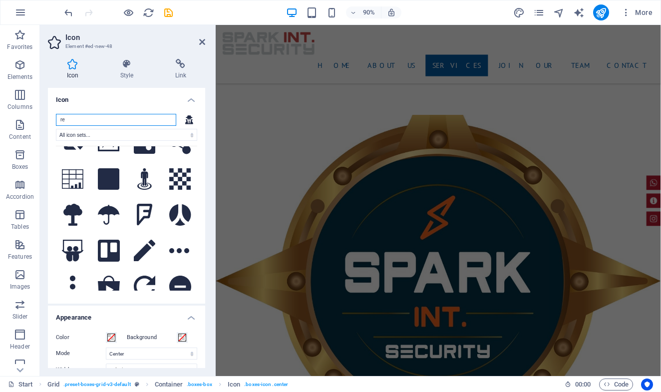
scroll to position [1137, 0]
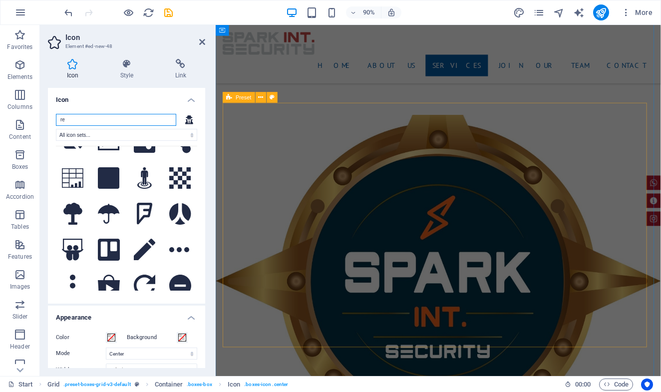
type input "re"
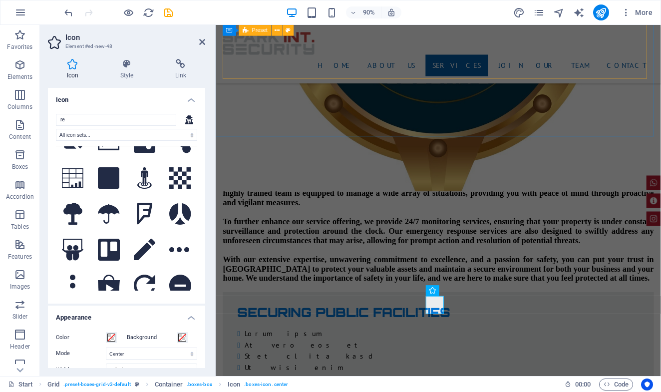
scroll to position [1623, 0]
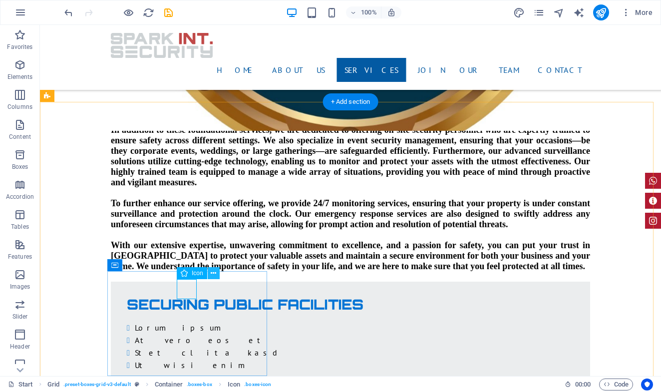
click at [213, 272] on icon at bounding box center [213, 273] width 5 height 10
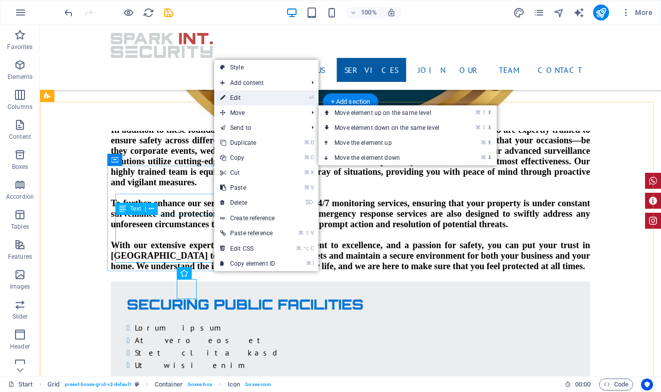
click at [262, 102] on link "⏎ Edit" at bounding box center [247, 97] width 67 height 15
select select "xMidYMid"
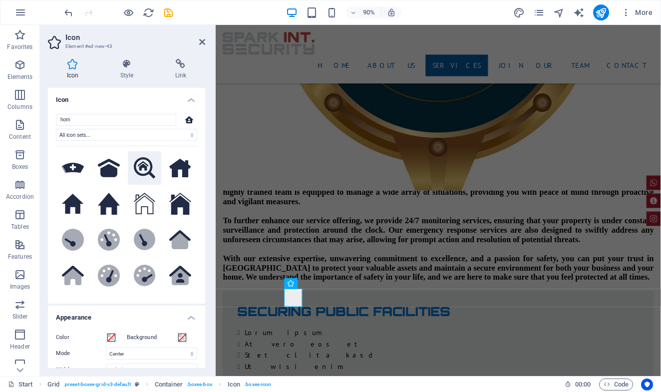
scroll to position [0, 0]
click at [140, 166] on icon at bounding box center [145, 167] width 22 height 21
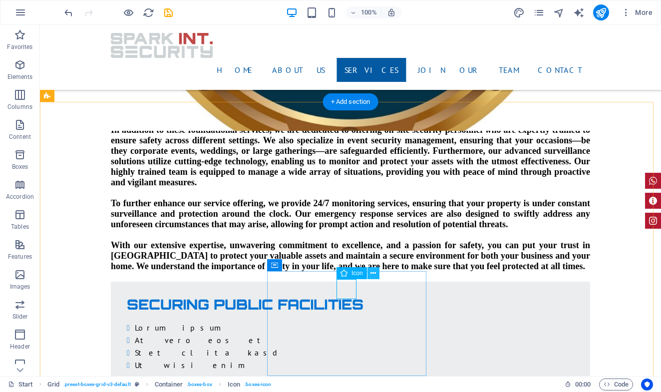
click at [374, 274] on icon at bounding box center [373, 273] width 5 height 10
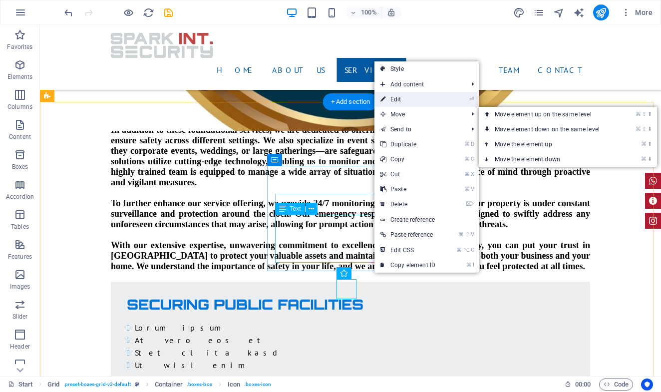
click at [414, 99] on link "⏎ Edit" at bounding box center [408, 99] width 67 height 15
select select "xMidYMid"
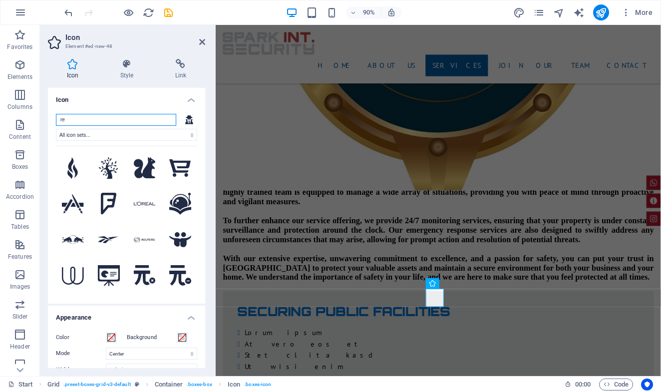
click at [138, 121] on input "re" at bounding box center [116, 120] width 120 height 12
type input "r"
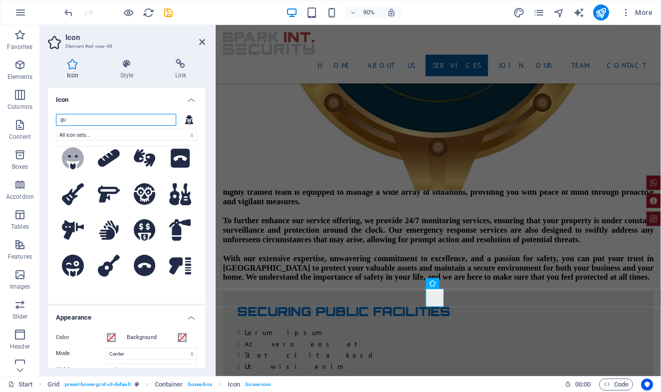
scroll to position [377, 0]
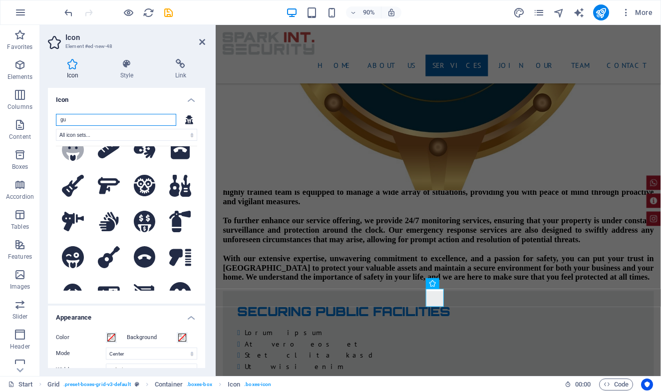
click at [116, 121] on input "gu" at bounding box center [116, 120] width 120 height 12
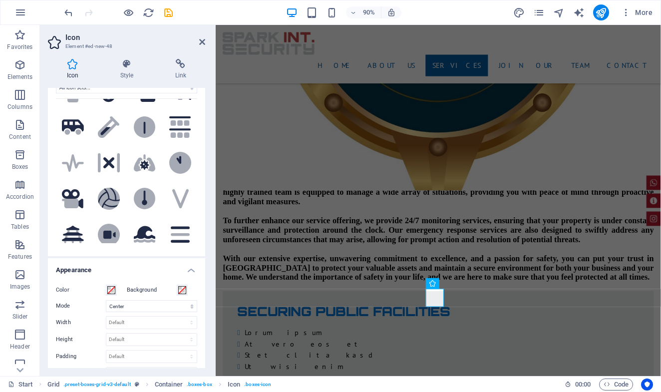
scroll to position [4006, 0]
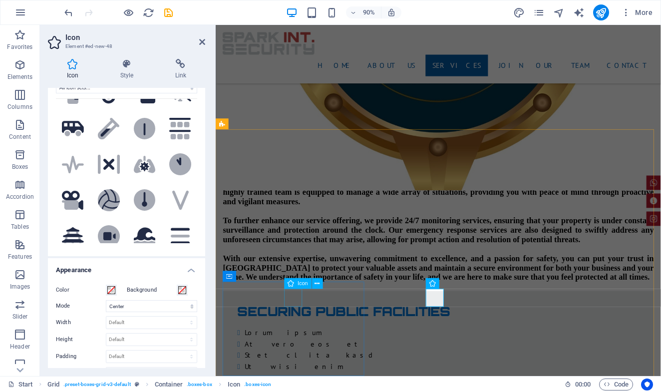
type input "v"
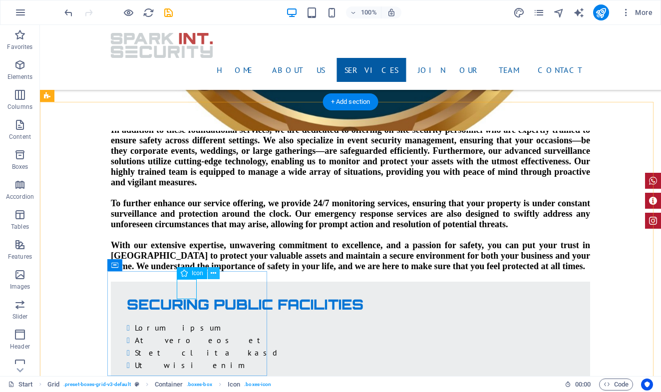
click at [214, 275] on icon at bounding box center [213, 273] width 5 height 10
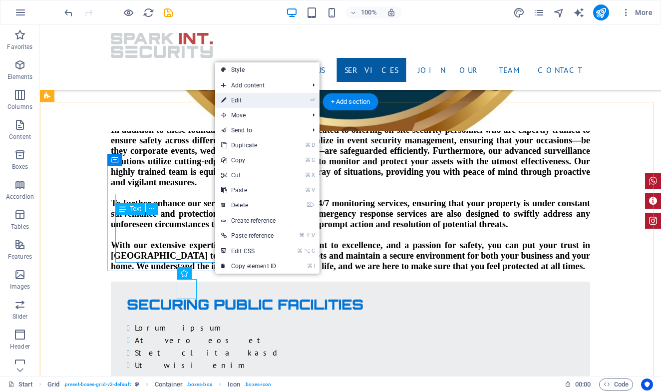
click at [234, 105] on link "⏎ Edit" at bounding box center [248, 100] width 67 height 15
select select "xMidYMid"
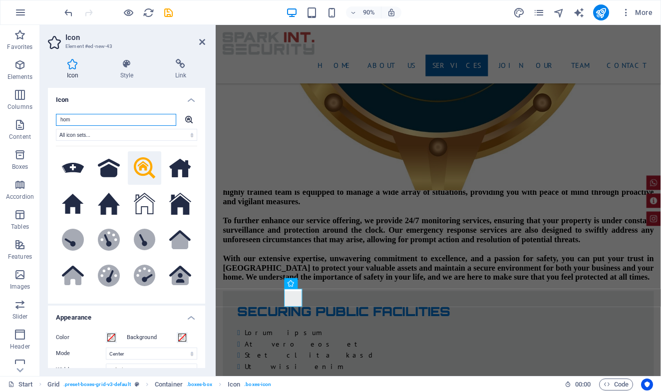
click at [139, 114] on input "hom" at bounding box center [116, 120] width 120 height 12
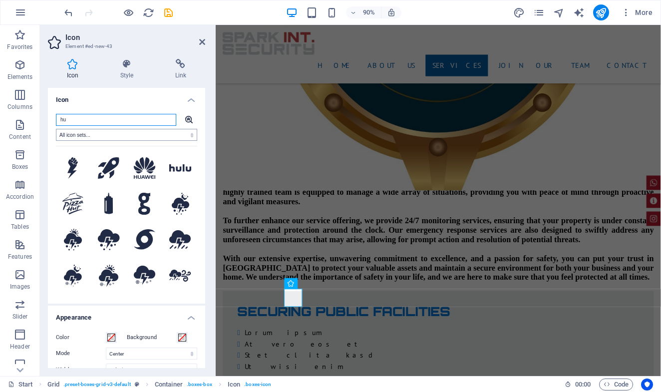
scroll to position [0, 0]
click at [101, 120] on input "hu" at bounding box center [116, 120] width 120 height 12
type input "h"
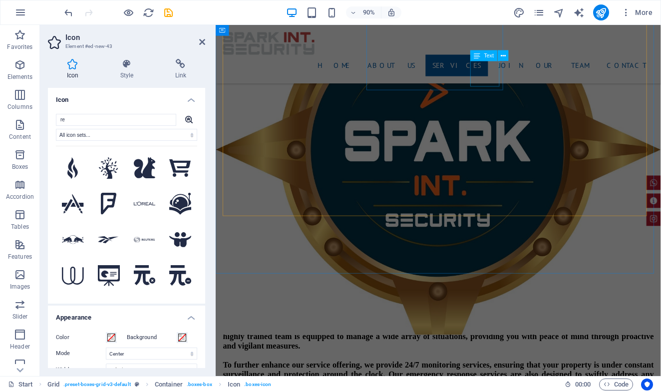
scroll to position [1465, 0]
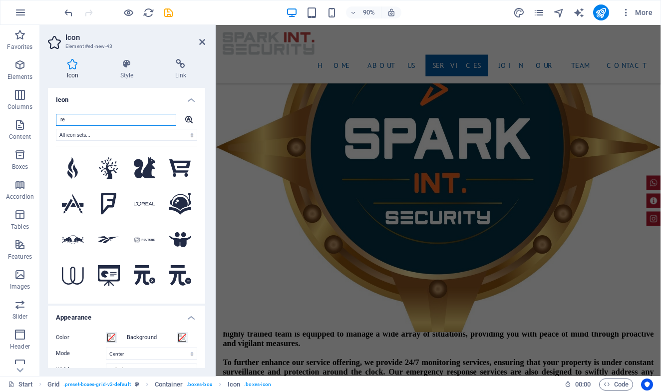
click at [91, 118] on input "re" at bounding box center [116, 120] width 120 height 12
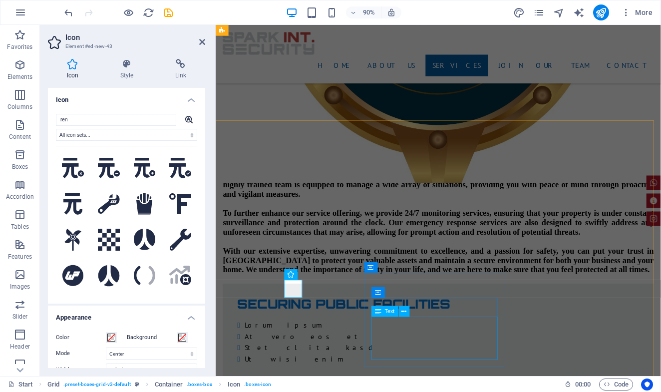
scroll to position [1624, 0]
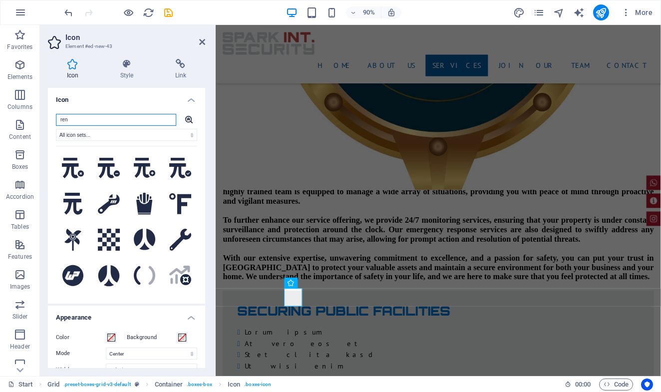
click at [105, 118] on input "ren" at bounding box center [116, 120] width 120 height 12
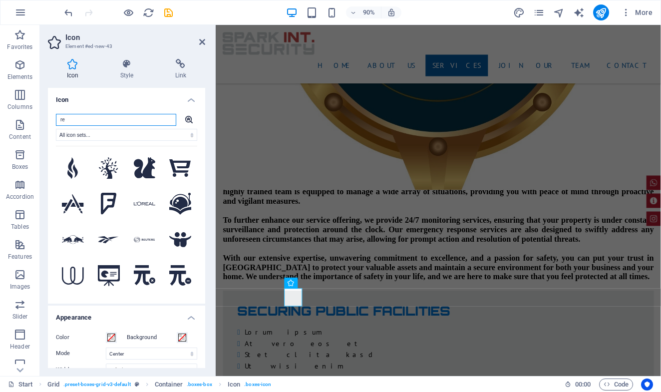
type input "r"
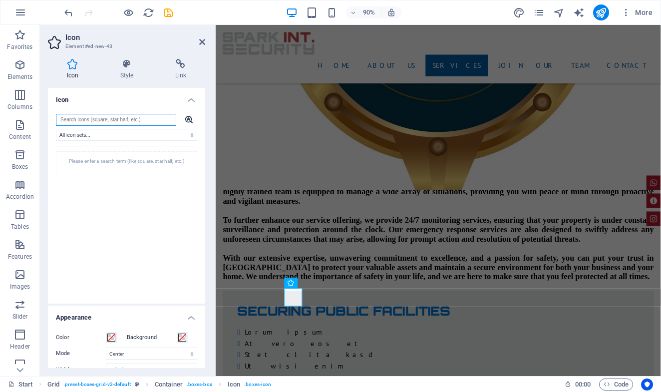
type input "h"
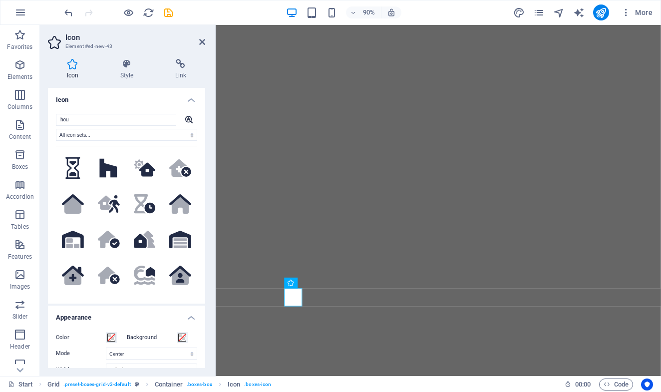
select select "xMidYMid"
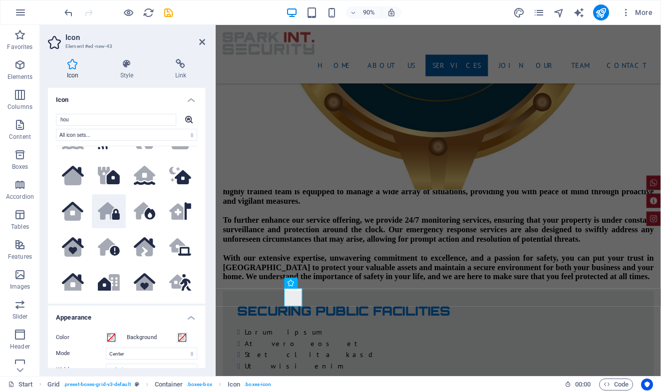
scroll to position [174, 0]
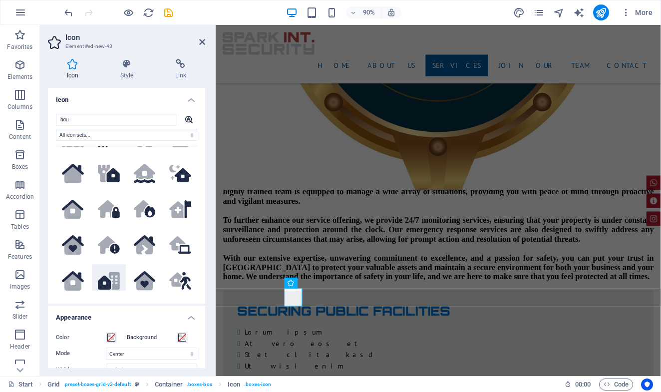
type input "hou"
click at [116, 275] on icon at bounding box center [114, 280] width 11 height 17
click at [143, 117] on input "hou" at bounding box center [116, 120] width 120 height 12
click at [143, 118] on input "hou" at bounding box center [116, 120] width 120 height 12
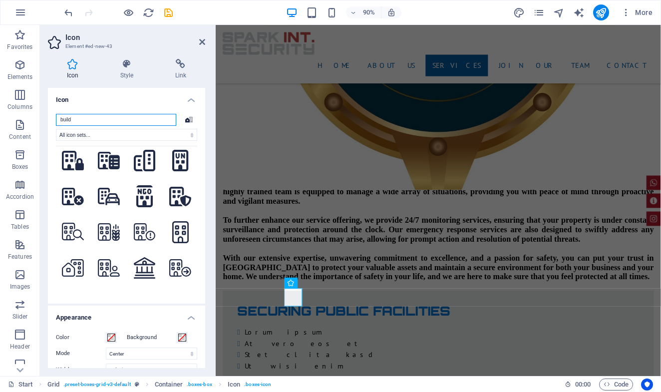
scroll to position [142, 0]
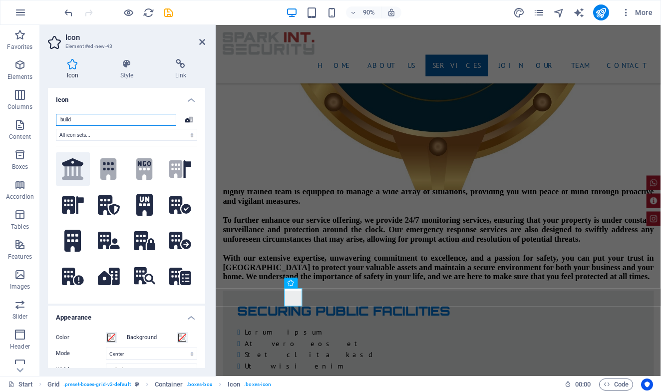
type input "build"
click at [77, 179] on icon ".fa-secondary{opacity:.4}" at bounding box center [73, 169] width 22 height 22
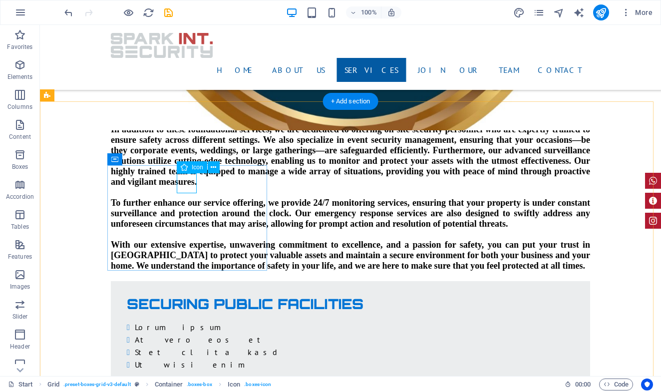
click at [215, 168] on icon at bounding box center [213, 167] width 5 height 10
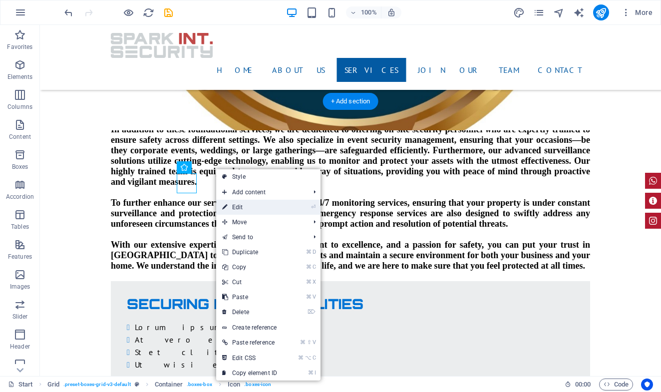
click at [231, 202] on link "⏎ Edit" at bounding box center [249, 207] width 67 height 15
select select "xMidYMid"
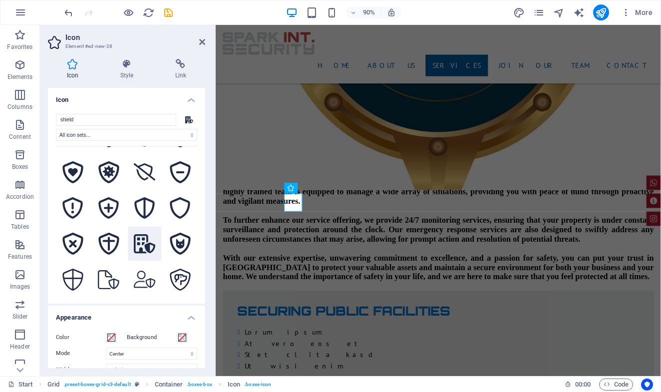
scroll to position [403, 0]
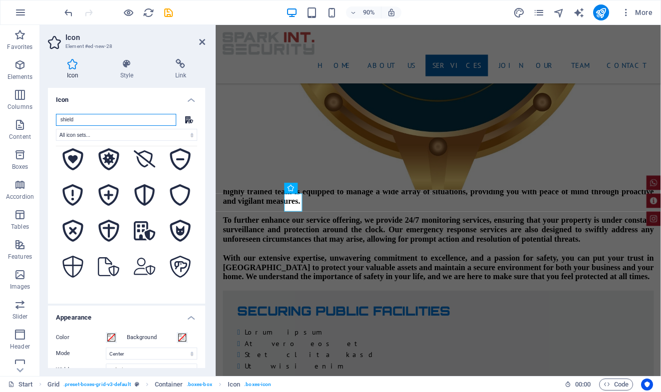
click at [135, 121] on input "shield" at bounding box center [116, 120] width 120 height 12
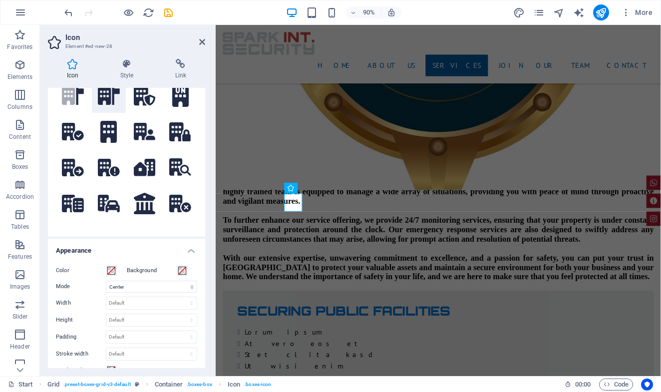
scroll to position [75, 0]
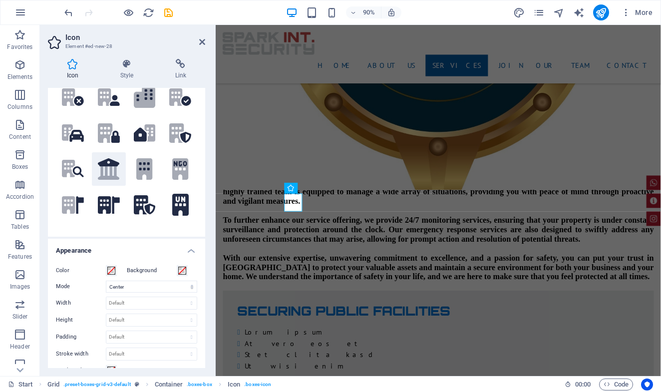
type input "buil"
click at [104, 180] on icon at bounding box center [109, 172] width 22 height 13
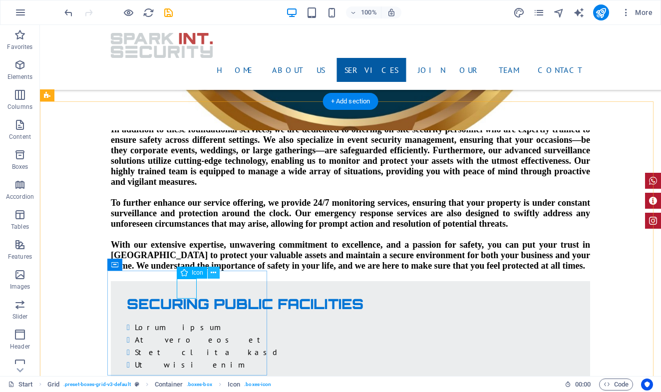
click at [210, 275] on button at bounding box center [214, 273] width 12 height 12
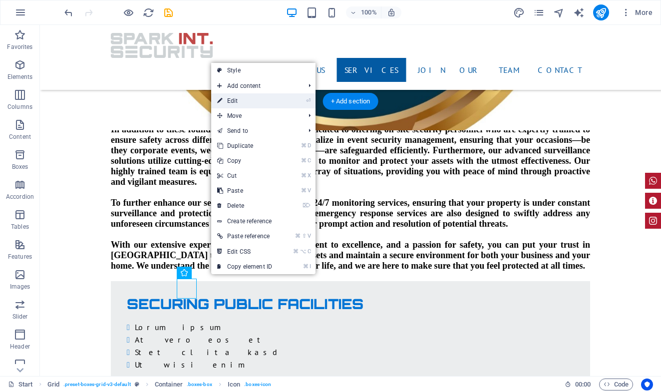
click at [245, 102] on link "⏎ Edit" at bounding box center [244, 100] width 67 height 15
select select "xMidYMid"
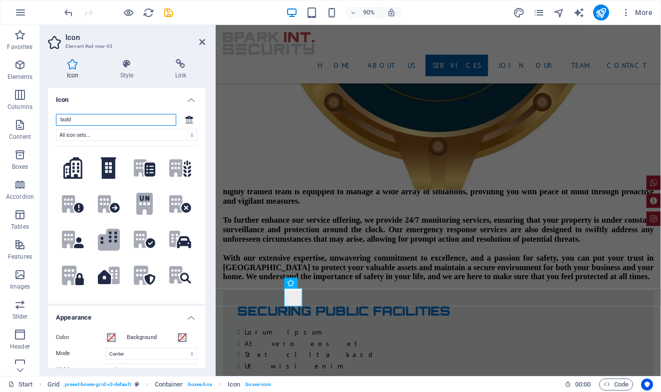
click at [111, 119] on input "build" at bounding box center [116, 120] width 120 height 12
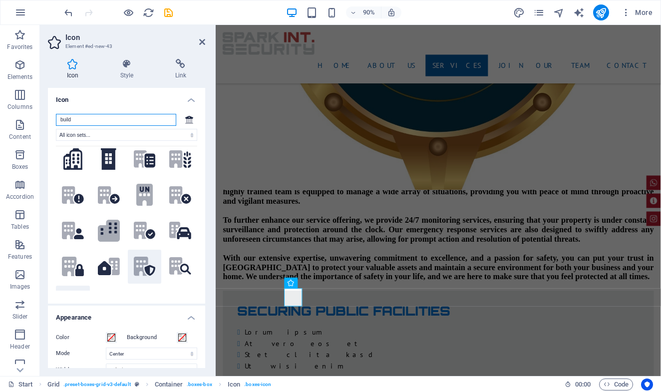
scroll to position [11, 0]
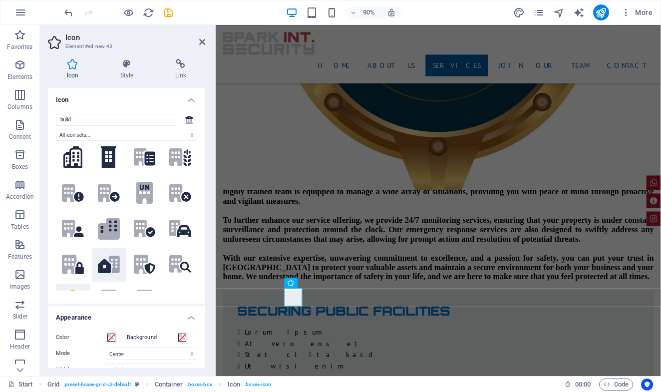
click at [108, 273] on icon at bounding box center [104, 266] width 13 height 14
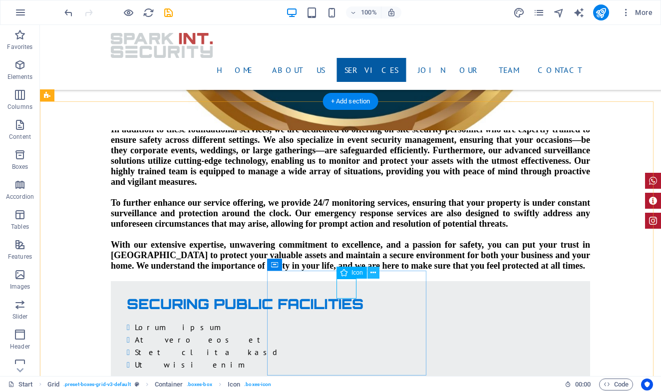
click at [372, 275] on icon at bounding box center [373, 273] width 5 height 10
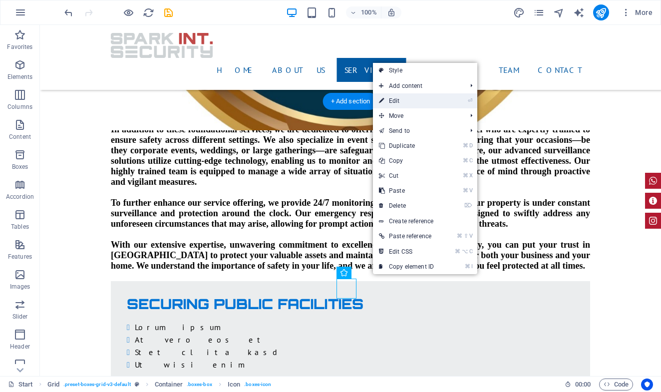
click at [401, 96] on link "⏎ Edit" at bounding box center [406, 100] width 67 height 15
select select "xMidYMid"
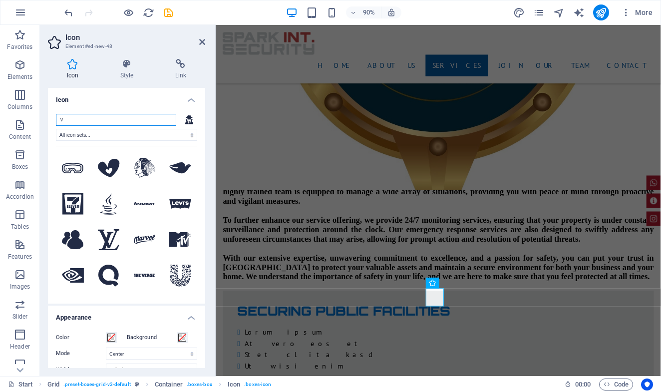
click at [115, 119] on input "v" at bounding box center [116, 120] width 120 height 12
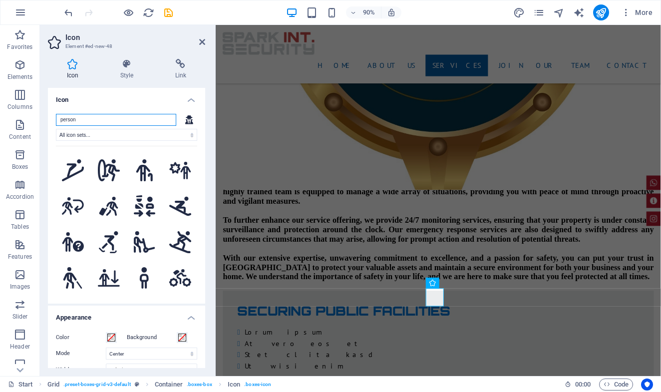
scroll to position [1496, 0]
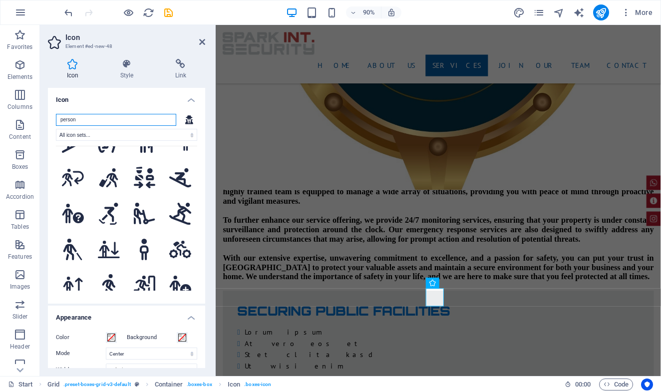
click at [102, 122] on input "person" at bounding box center [116, 120] width 120 height 12
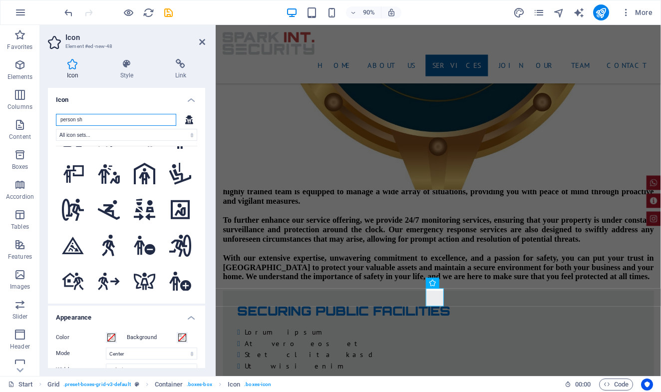
scroll to position [1102, 0]
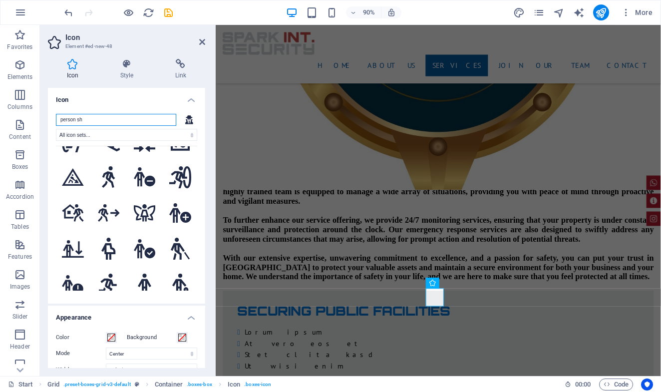
click at [109, 121] on input "person sh" at bounding box center [116, 120] width 120 height 12
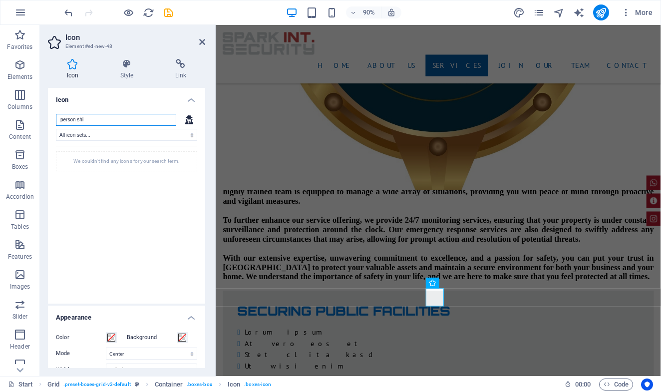
scroll to position [0, 0]
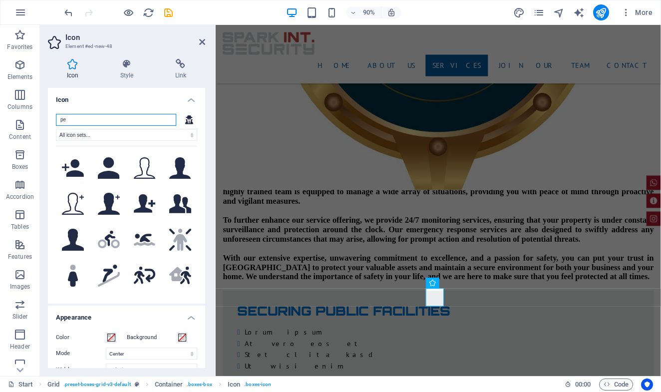
type input "p"
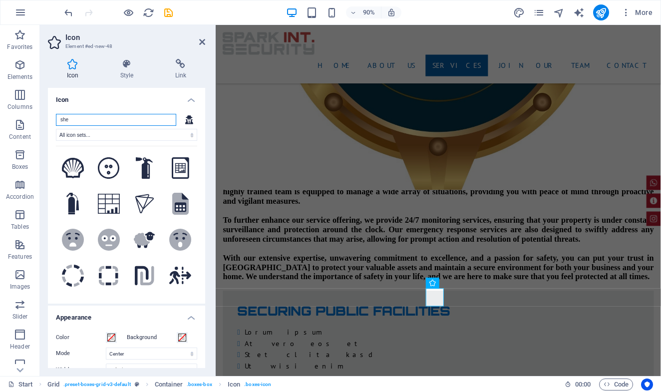
type input "sh"
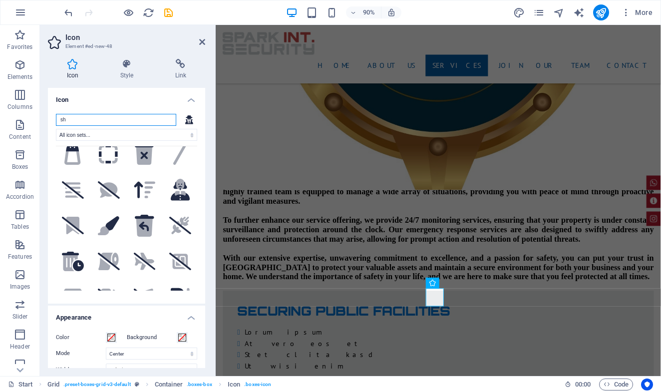
scroll to position [1621, 0]
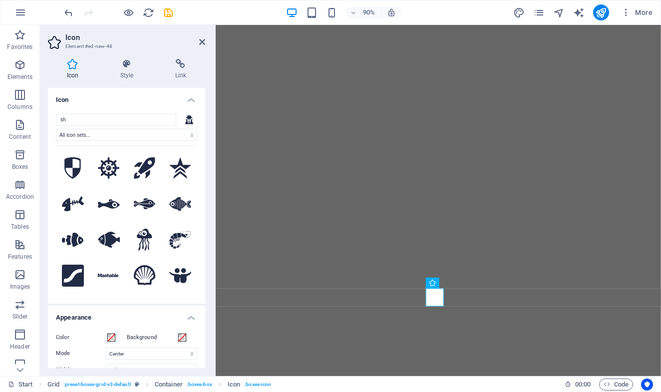
select select "xMidYMid"
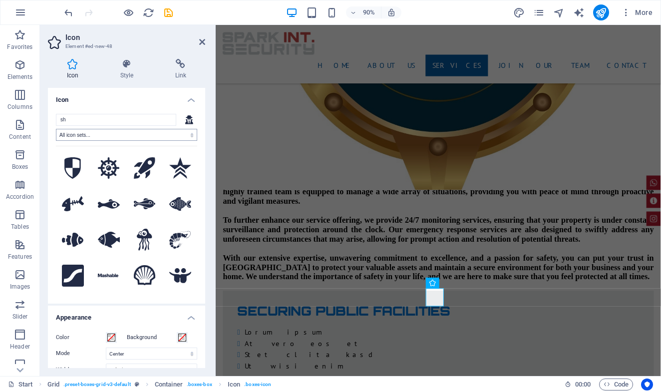
scroll to position [1621, 0]
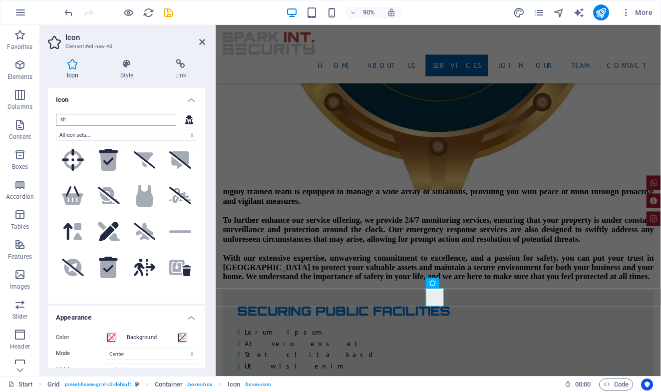
click at [97, 121] on input "sh" at bounding box center [116, 120] width 120 height 12
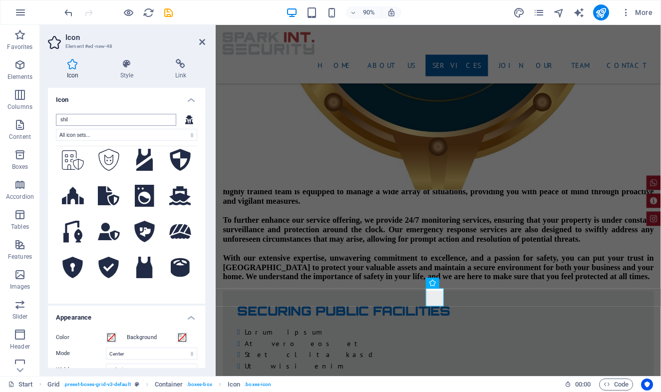
scroll to position [0, 0]
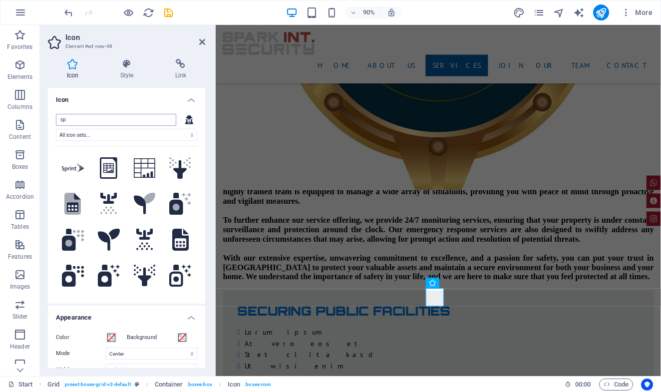
type input "s"
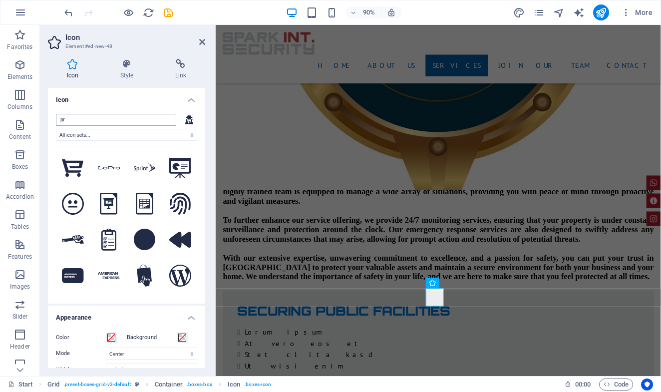
type input "p"
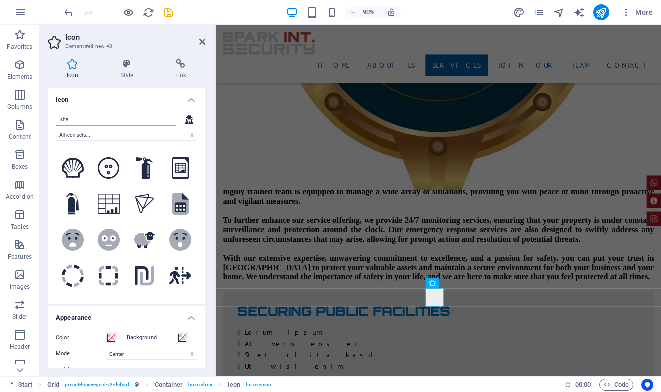
click at [114, 123] on input "she" at bounding box center [116, 120] width 120 height 12
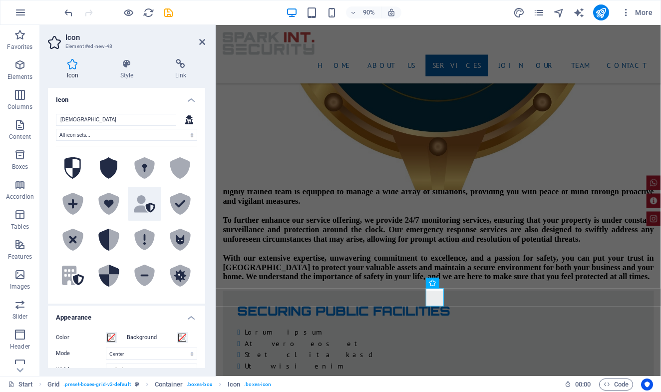
click at [140, 206] on icon at bounding box center [141, 203] width 14 height 17
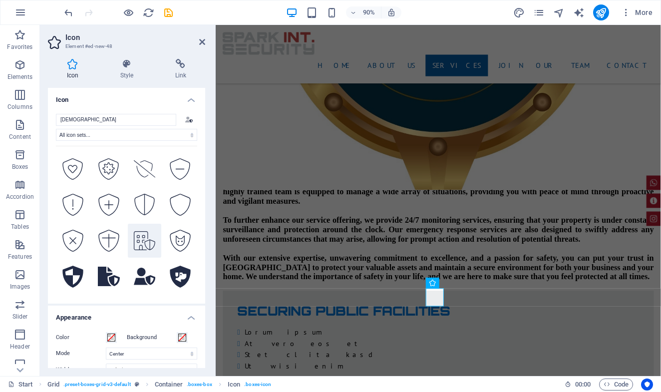
scroll to position [783, 0]
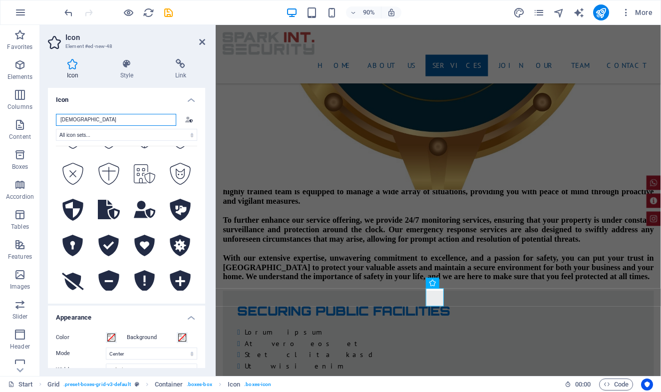
click at [99, 122] on input "shie" at bounding box center [116, 120] width 120 height 12
click at [99, 121] on input "shie" at bounding box center [116, 120] width 120 height 12
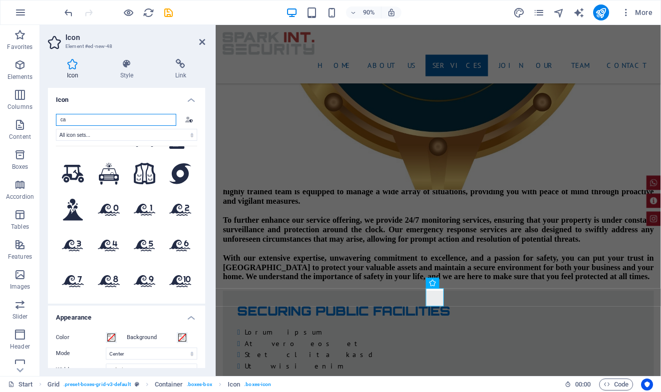
click at [97, 120] on input "ca" at bounding box center [116, 120] width 120 height 12
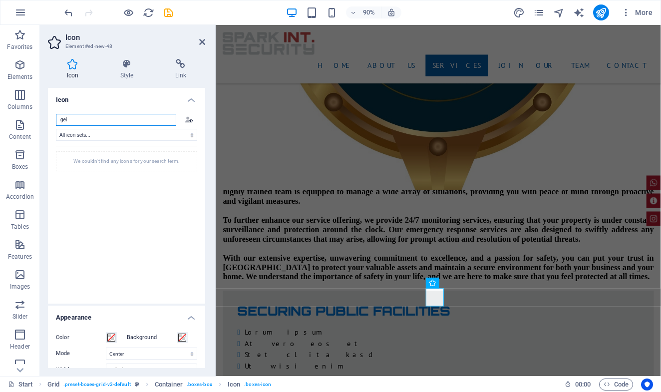
scroll to position [0, 0]
type input "g"
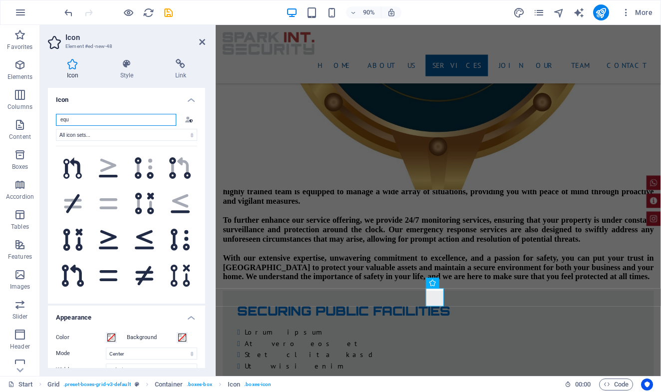
click at [115, 119] on input "equ" at bounding box center [116, 120] width 120 height 12
type input "r"
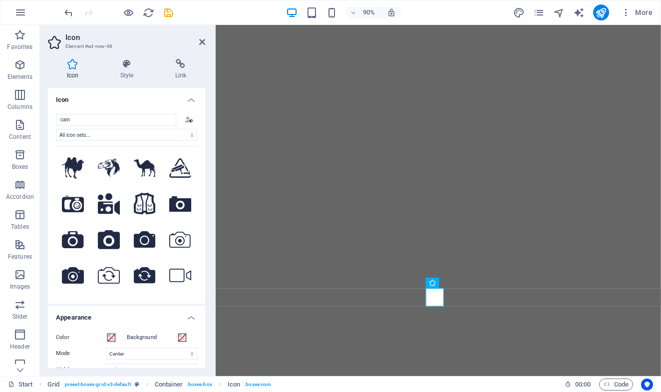
select select "xMidYMid"
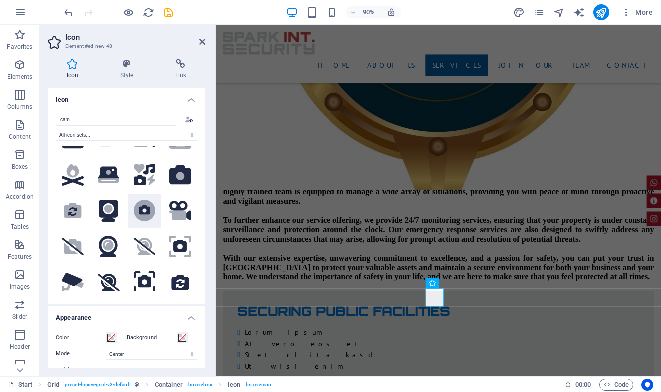
scroll to position [210, 0]
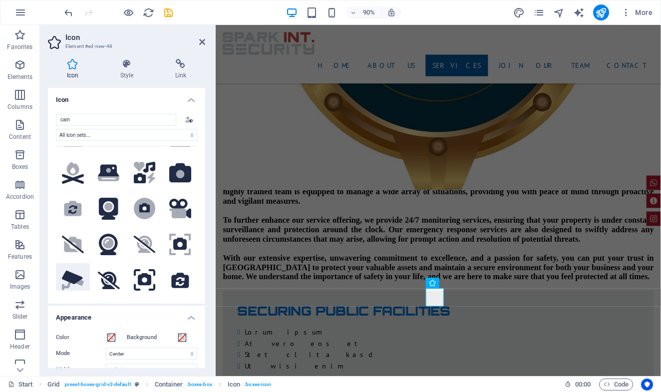
type input "cam"
click at [72, 271] on icon at bounding box center [72, 277] width 20 height 13
click at [67, 9] on icon "undo" at bounding box center [68, 12] width 11 height 11
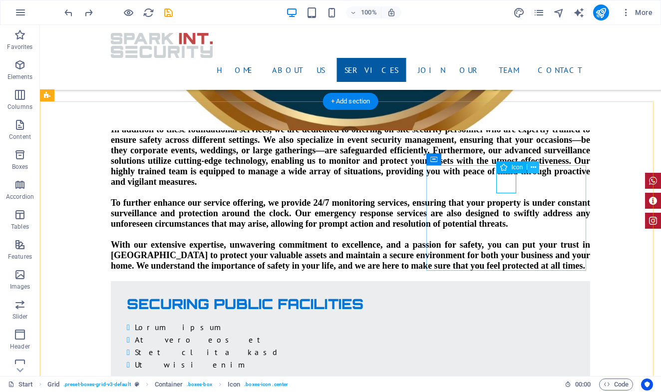
click at [531, 168] on icon at bounding box center [533, 167] width 5 height 10
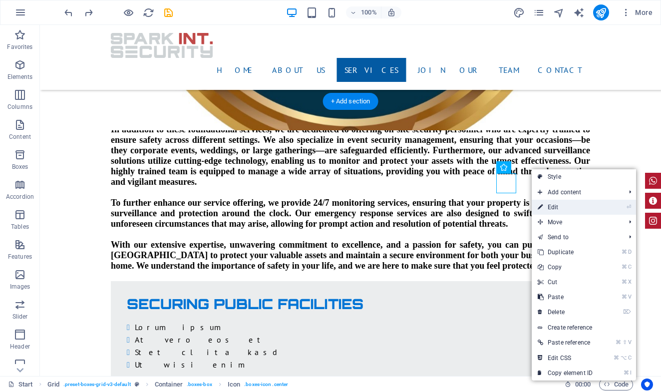
click at [550, 209] on link "⏎ Edit" at bounding box center [565, 207] width 67 height 15
select select "xMidYMid"
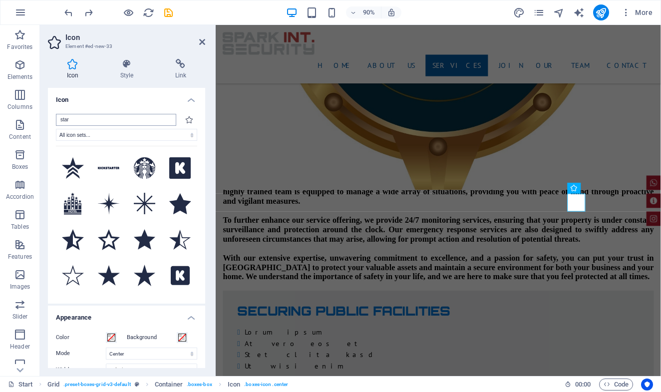
click at [105, 121] on input "star" at bounding box center [116, 120] width 120 height 12
click at [105, 122] on input "star" at bounding box center [116, 120] width 120 height 12
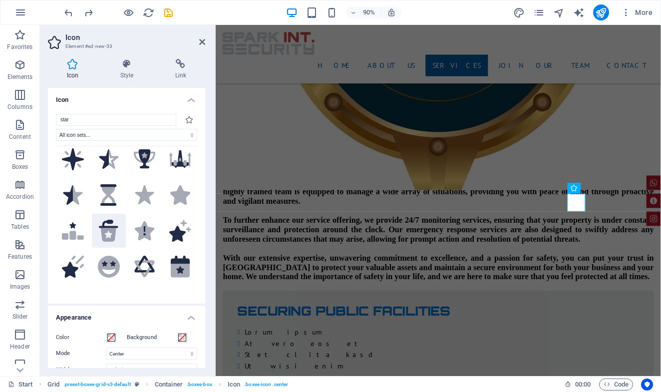
scroll to position [273, 0]
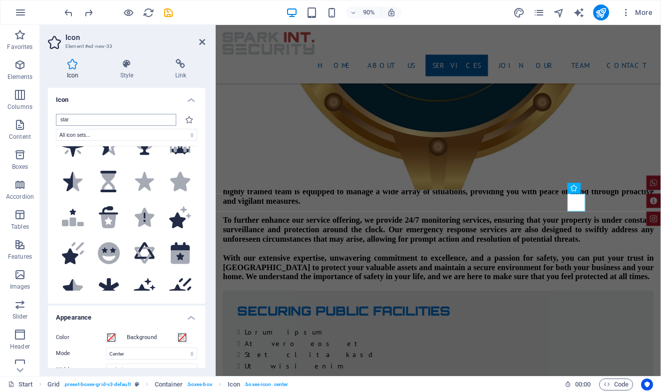
click at [94, 119] on input "star" at bounding box center [116, 120] width 120 height 12
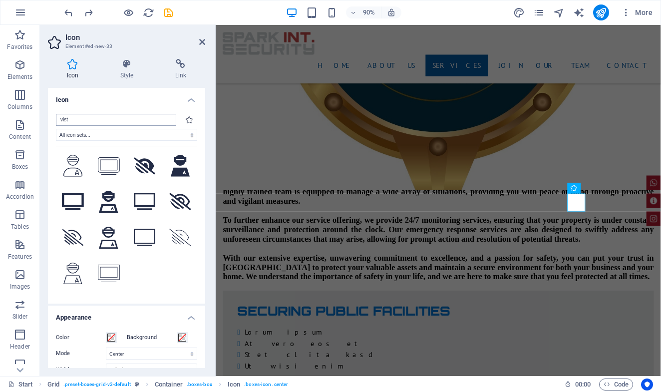
scroll to position [0, 0]
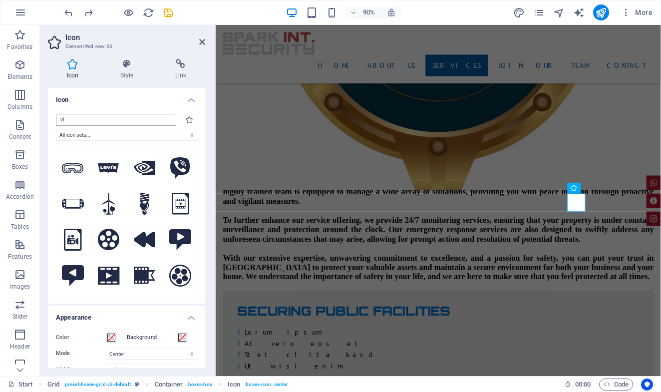
type input "v"
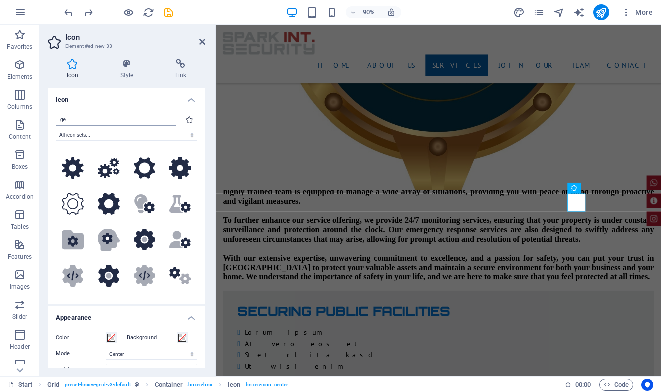
type input "g"
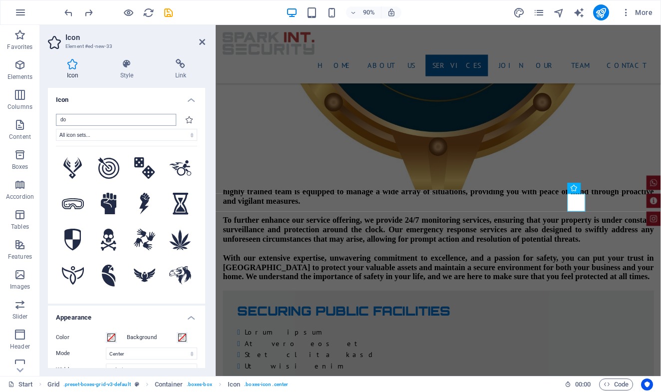
type input "doo"
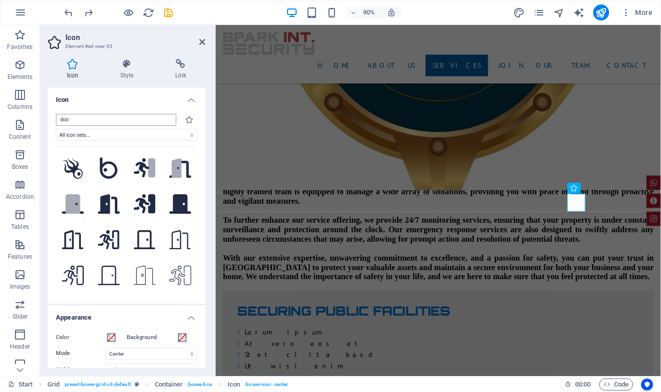
click at [104, 120] on input "doo" at bounding box center [116, 120] width 120 height 12
click at [104, 119] on input "doo" at bounding box center [116, 120] width 120 height 12
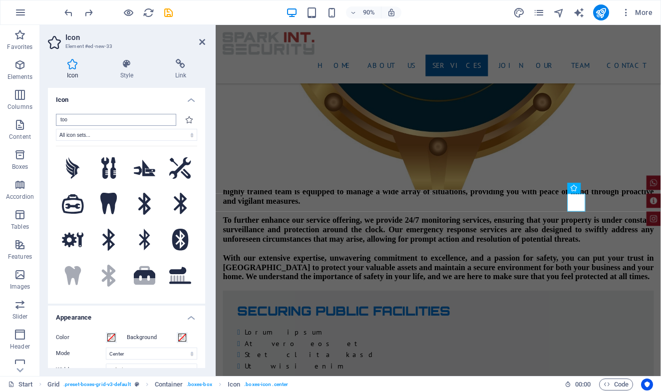
click at [116, 120] on input "too" at bounding box center [116, 120] width 120 height 12
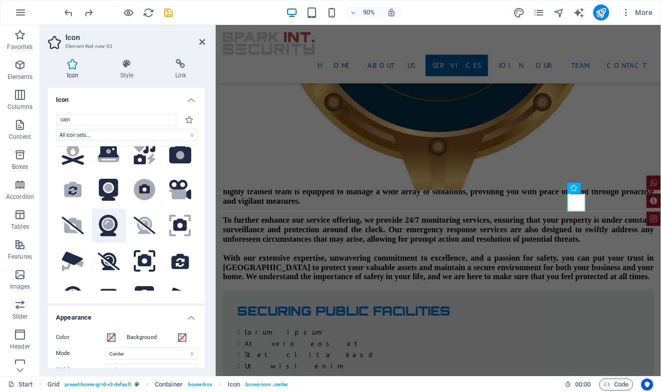
scroll to position [243, 0]
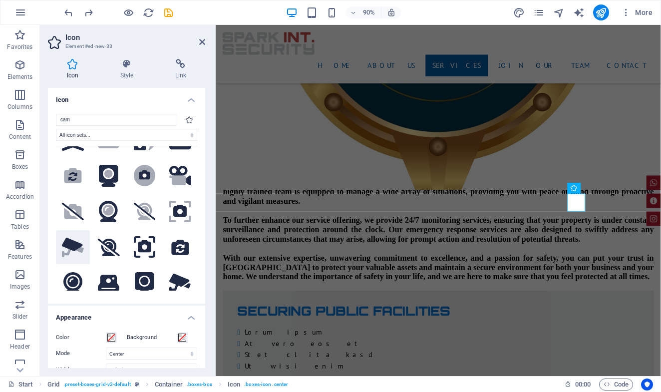
type input "cam"
click at [73, 239] on icon at bounding box center [72, 244] width 20 height 13
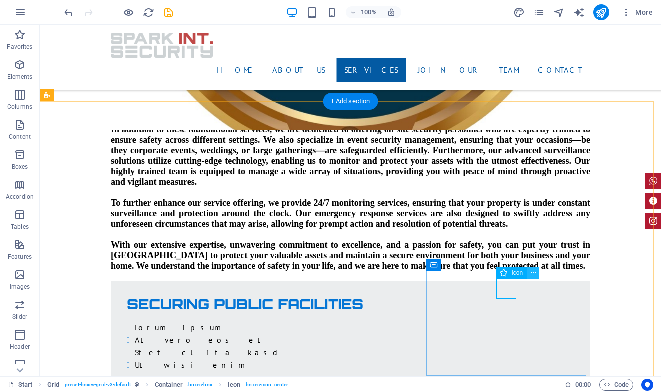
click at [537, 275] on button at bounding box center [534, 273] width 12 height 12
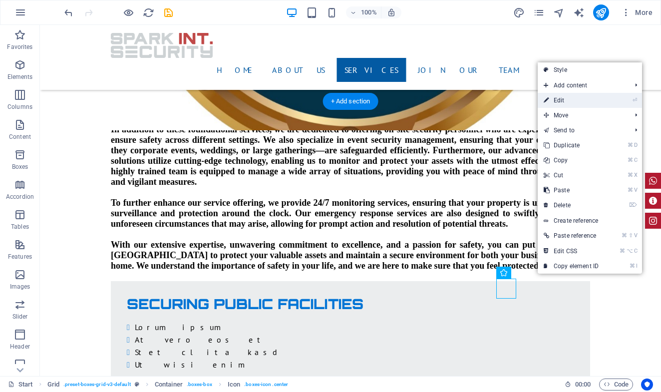
click at [573, 105] on link "⏎ Edit" at bounding box center [571, 100] width 67 height 15
select select "xMidYMid"
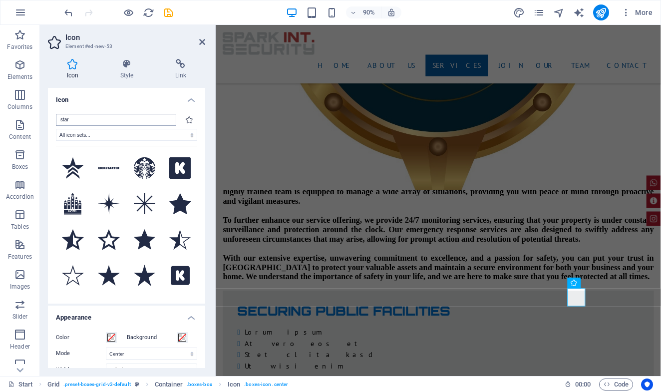
click at [131, 120] on input "star" at bounding box center [116, 120] width 120 height 12
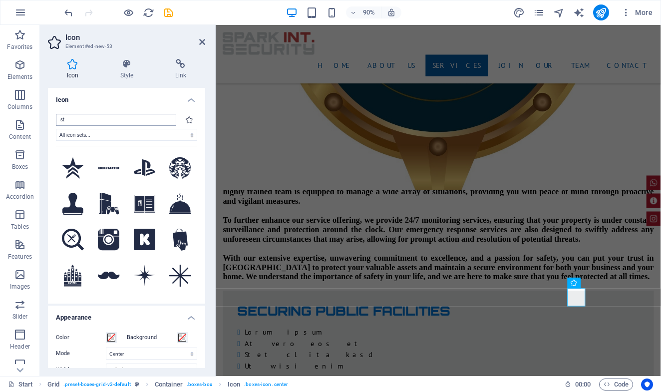
type input "s"
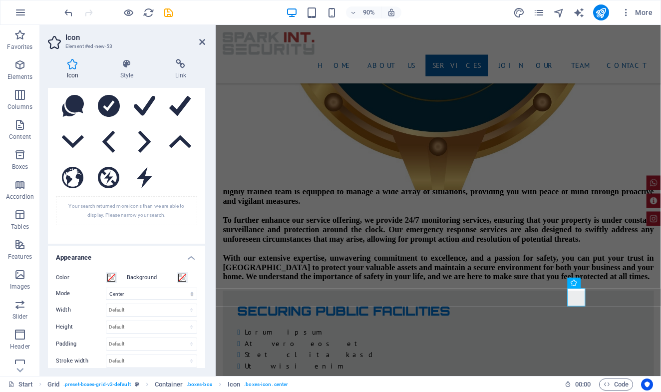
scroll to position [4580, 0]
type input "h"
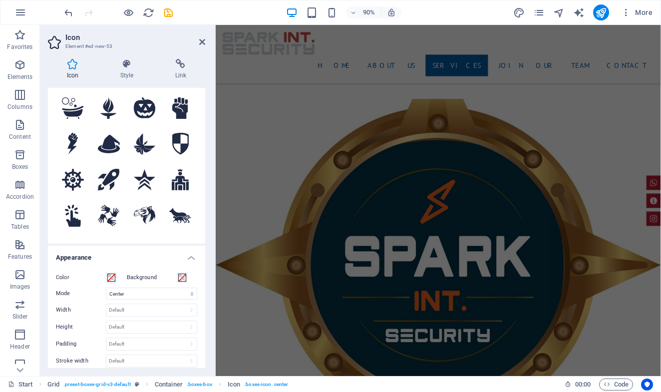
scroll to position [0, 0]
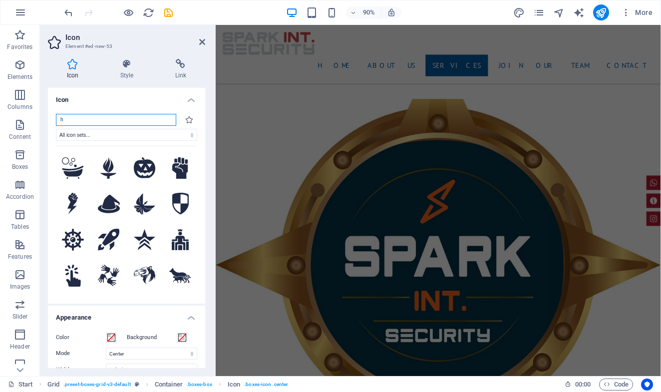
click at [110, 122] on input "h" at bounding box center [116, 120] width 120 height 12
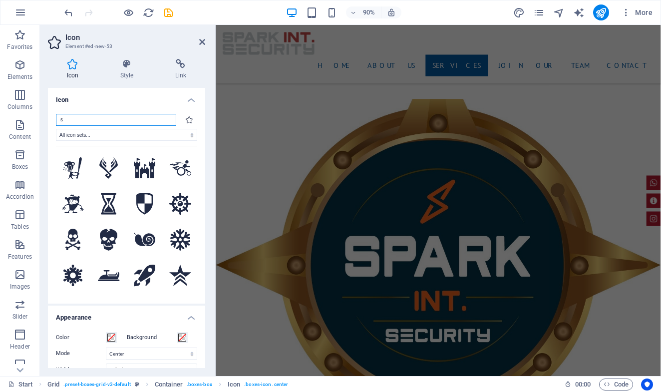
type input "se"
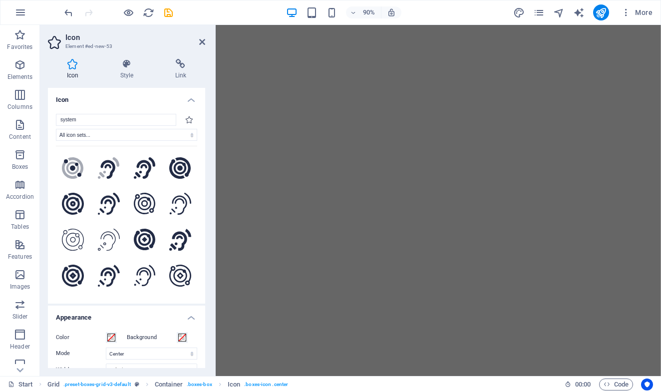
select select "xMidYMid"
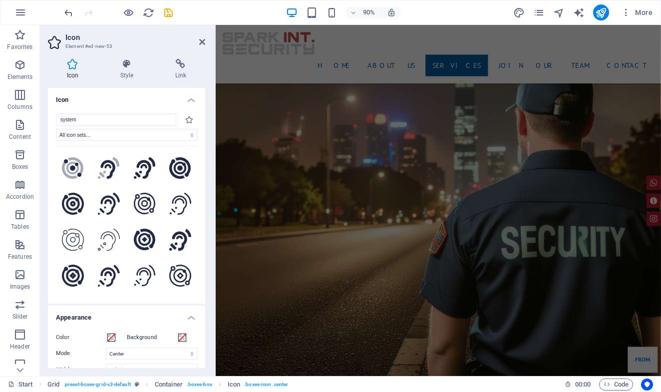
scroll to position [1334, 0]
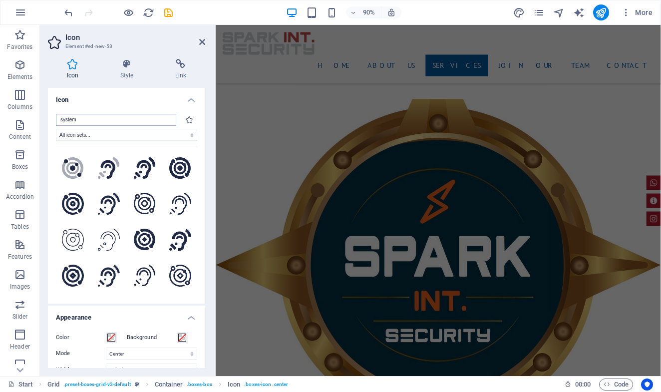
click at [99, 122] on input "system" at bounding box center [116, 120] width 120 height 12
click at [98, 121] on input "system" at bounding box center [116, 120] width 120 height 12
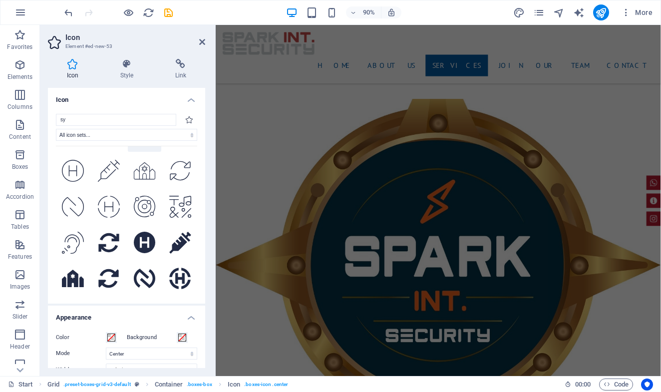
scroll to position [471, 0]
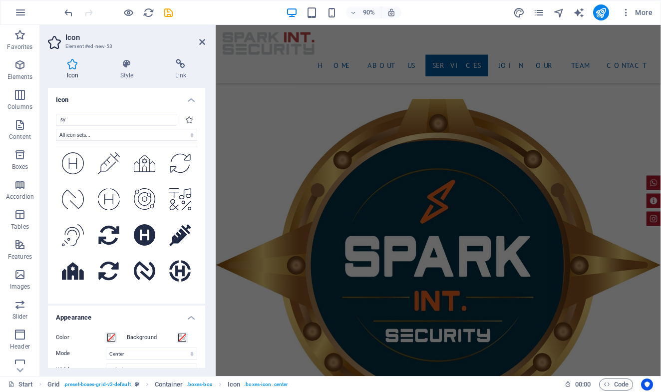
type input "sy"
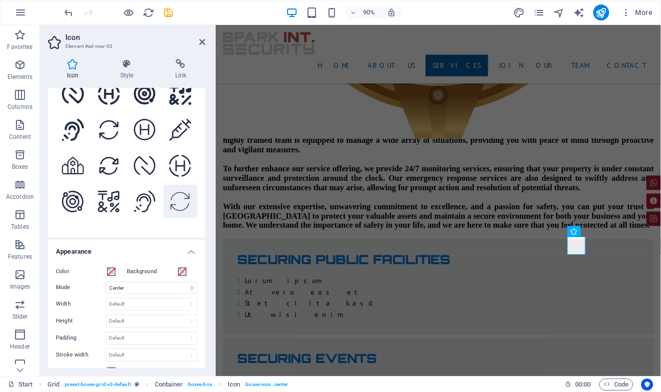
scroll to position [234, 0]
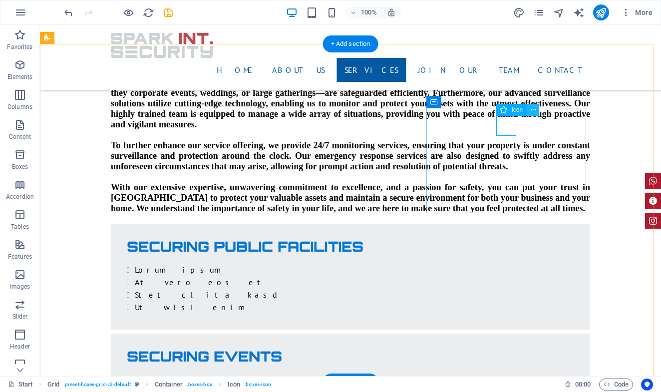
click at [535, 109] on icon at bounding box center [533, 110] width 5 height 10
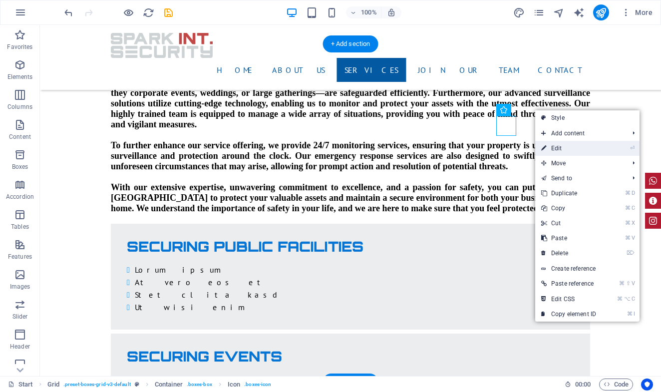
click at [560, 143] on link "⏎ Edit" at bounding box center [569, 148] width 67 height 15
select select "xMidYMid"
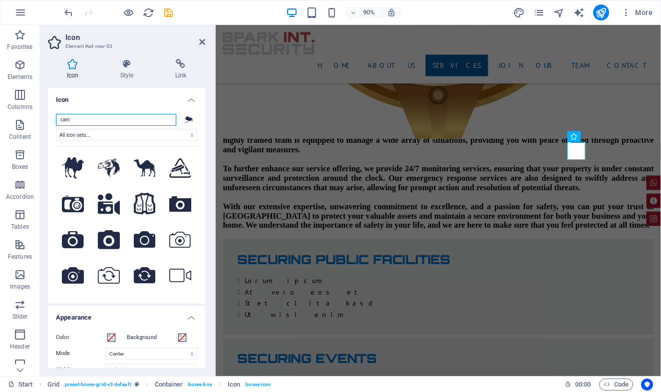
click at [113, 120] on input "cam" at bounding box center [116, 120] width 120 height 12
type input "c"
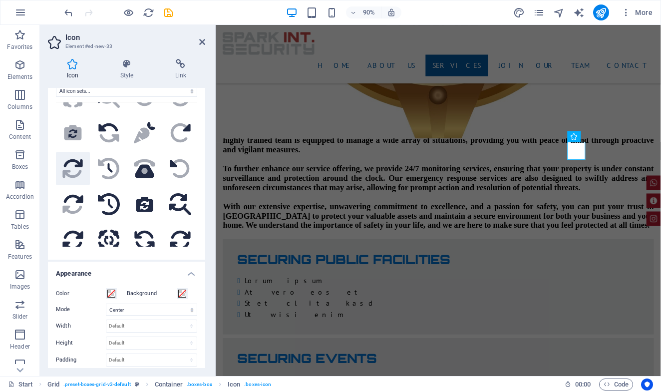
scroll to position [97, 0]
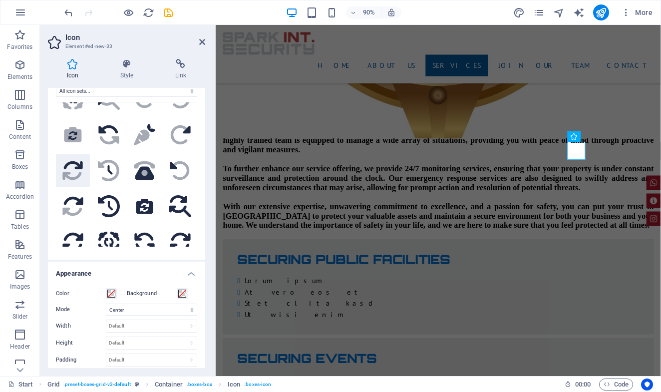
type input "rot"
click at [79, 172] on icon at bounding box center [71, 176] width 19 height 8
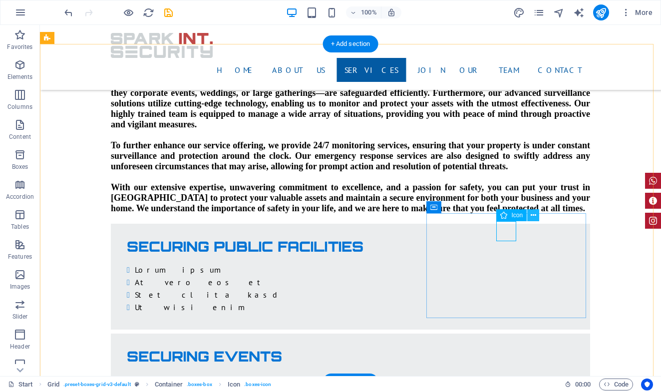
click at [532, 214] on icon at bounding box center [533, 215] width 5 height 10
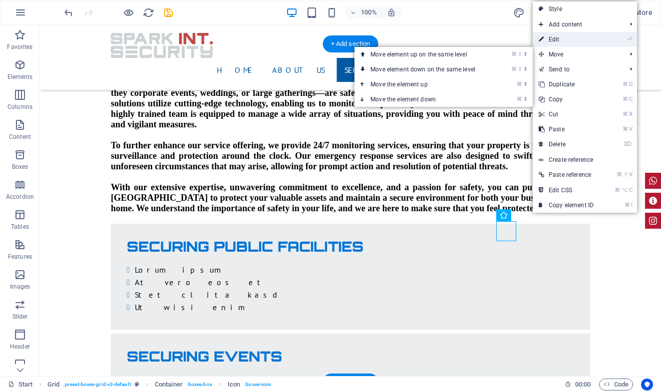
click at [551, 42] on link "⏎ Edit" at bounding box center [566, 39] width 67 height 15
select select "xMidYMid"
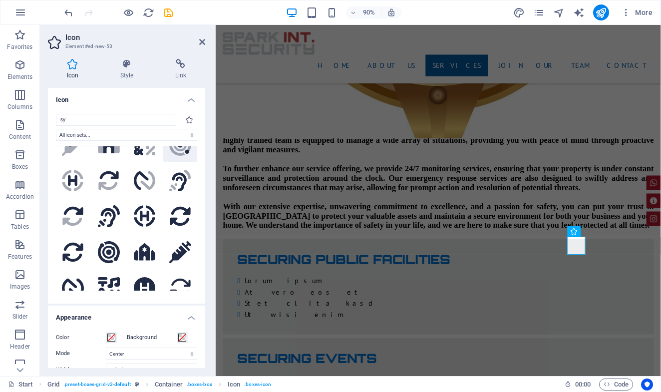
scroll to position [0, 0]
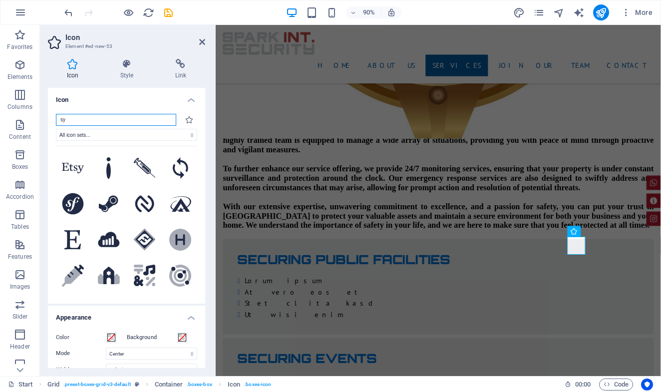
click at [99, 120] on input "sy" at bounding box center [116, 120] width 120 height 12
type input "s"
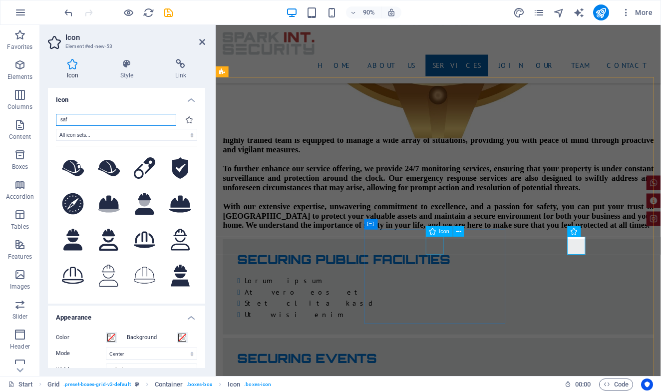
type input "saf"
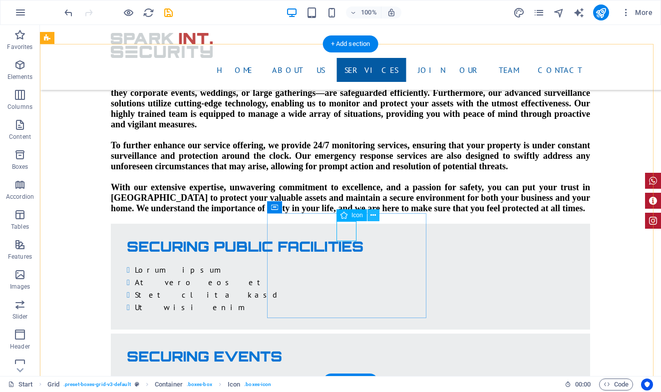
click at [371, 215] on icon at bounding box center [373, 215] width 5 height 10
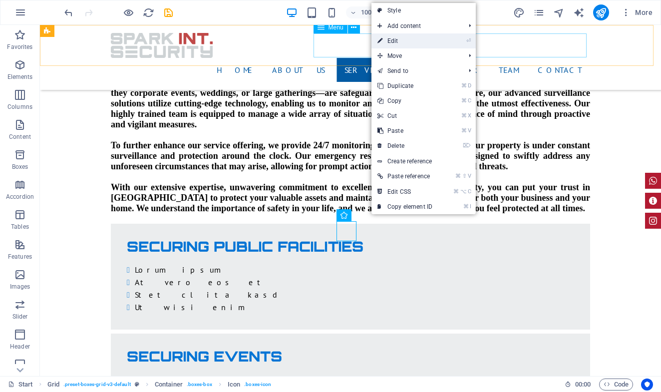
click at [391, 39] on link "⏎ Edit" at bounding box center [405, 40] width 67 height 15
select select "xMidYMid"
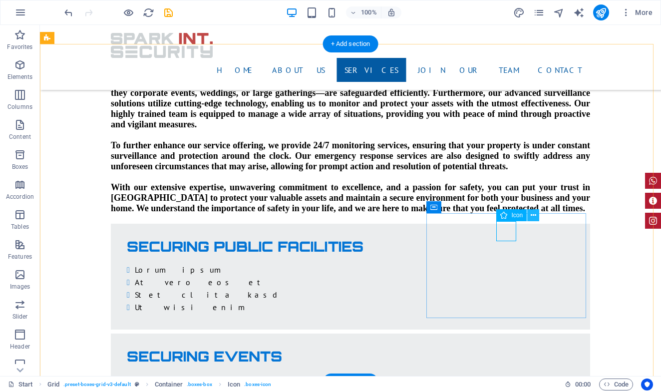
click at [536, 215] on icon at bounding box center [533, 215] width 5 height 10
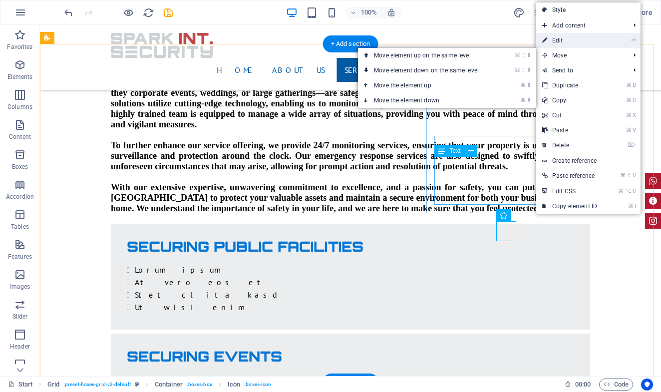
click at [560, 42] on link "⏎ Edit" at bounding box center [570, 40] width 67 height 15
select select "xMidYMid"
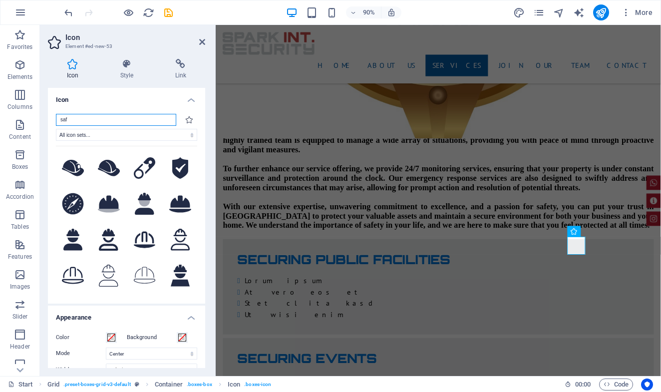
click at [102, 122] on input "saf" at bounding box center [116, 120] width 120 height 12
type input "s"
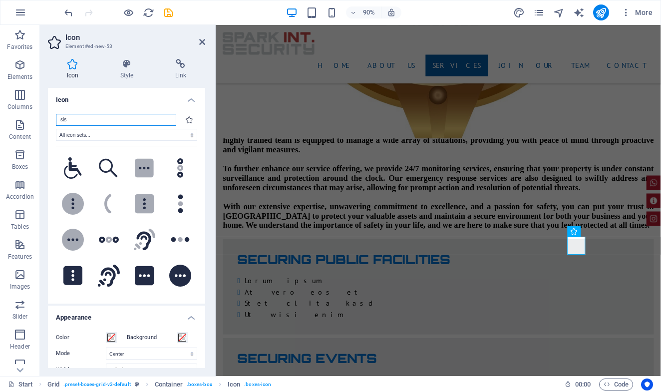
click at [101, 118] on input "sis" at bounding box center [116, 120] width 120 height 12
click at [102, 119] on input "sis" at bounding box center [116, 120] width 120 height 12
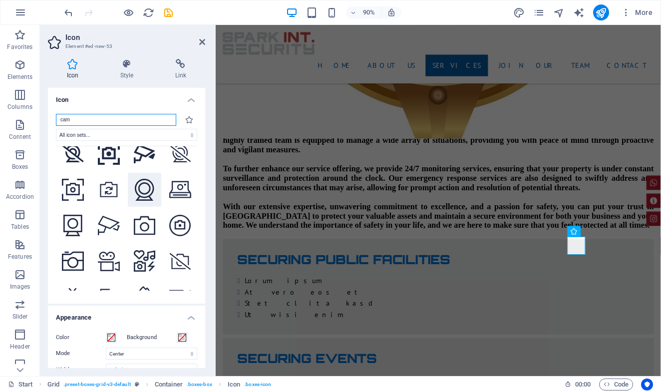
scroll to position [1235, 0]
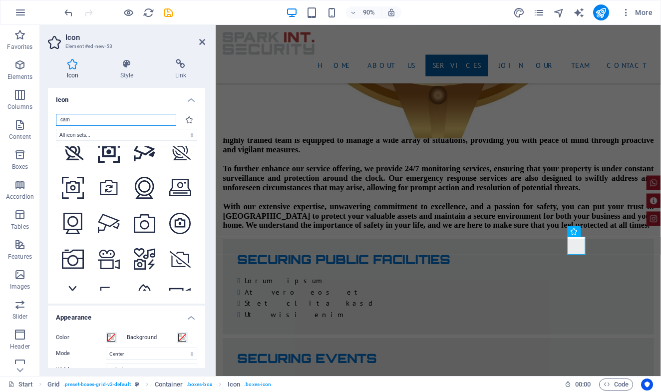
click at [114, 122] on input "cam" at bounding box center [116, 120] width 120 height 12
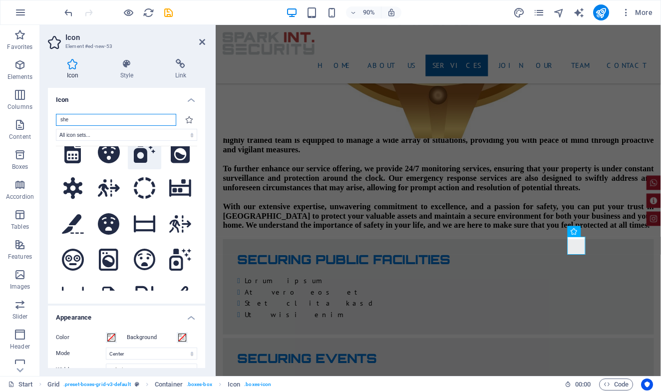
scroll to position [0, 0]
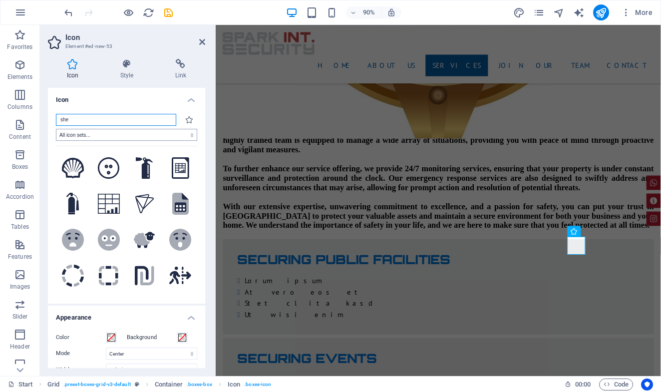
type input "she"
select select "icofont"
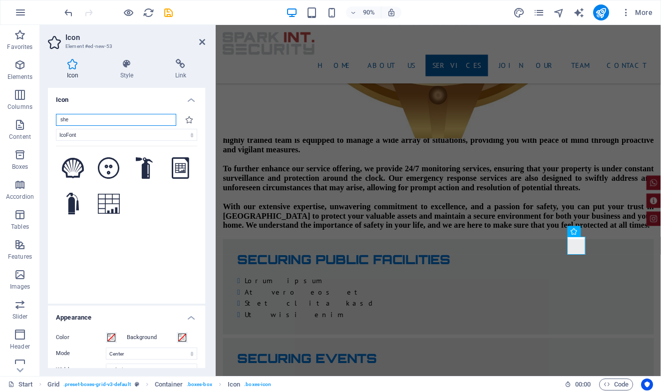
drag, startPoint x: 98, startPoint y: 119, endPoint x: 63, endPoint y: 117, distance: 35.0
click at [58, 119] on input "she" at bounding box center [116, 120] width 120 height 12
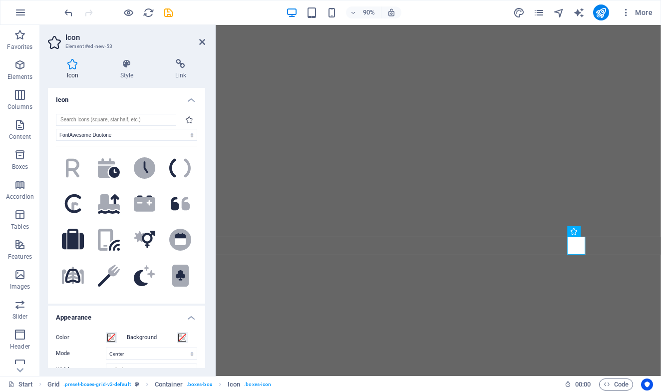
select select "font-awesome-duotone"
select select "xMidYMid"
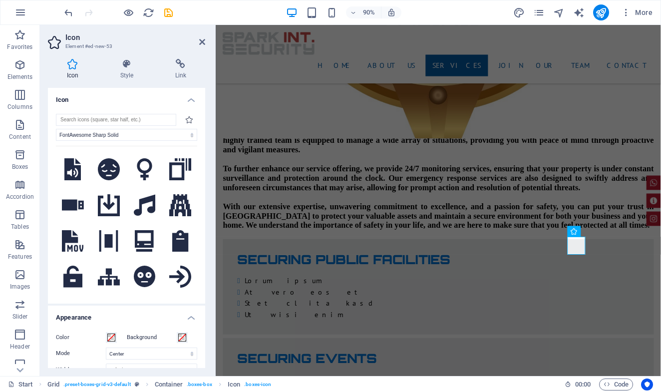
scroll to position [1590, 0]
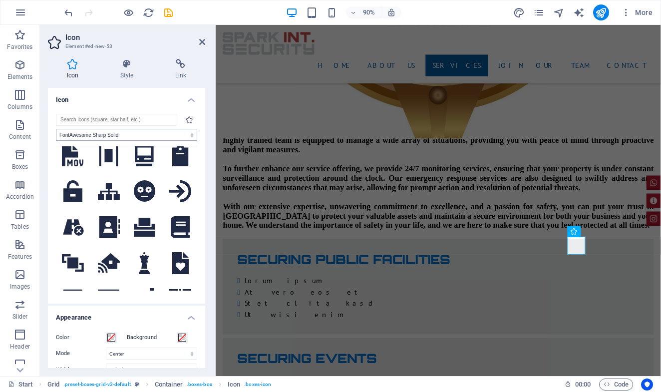
select select "font-awesome-sharp-regular"
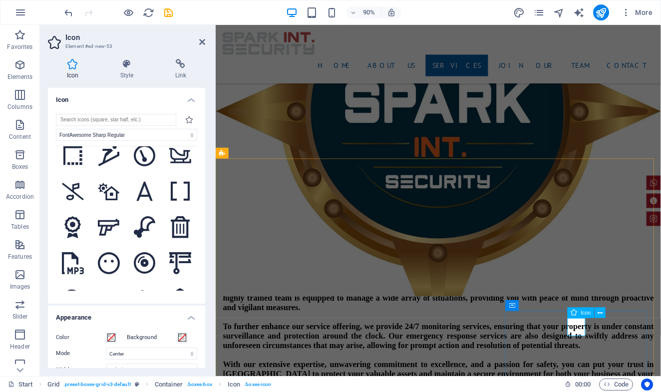
scroll to position [1679, 0]
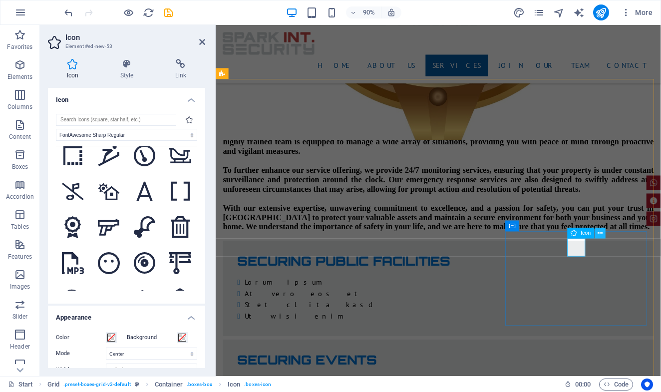
click at [600, 234] on icon at bounding box center [600, 232] width 5 height 9
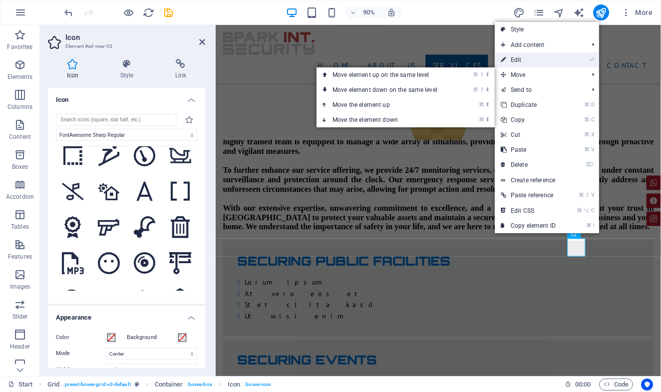
drag, startPoint x: 539, startPoint y: 65, endPoint x: 273, endPoint y: 36, distance: 267.4
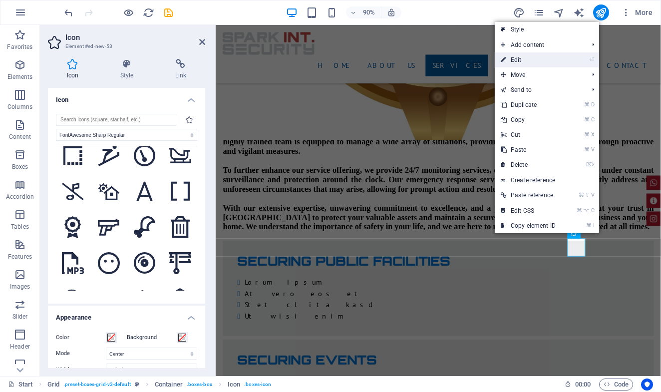
click at [539, 65] on link "⏎ Edit" at bounding box center [528, 59] width 67 height 15
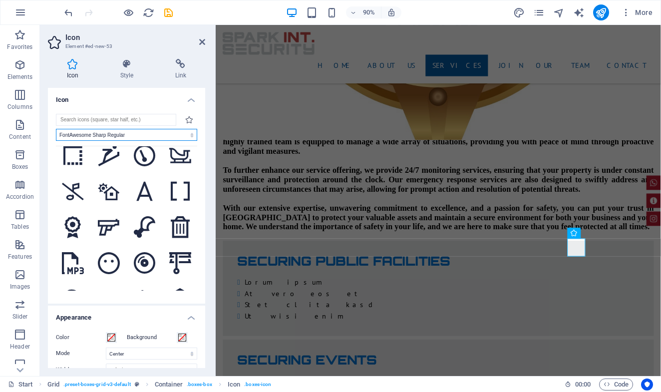
select select
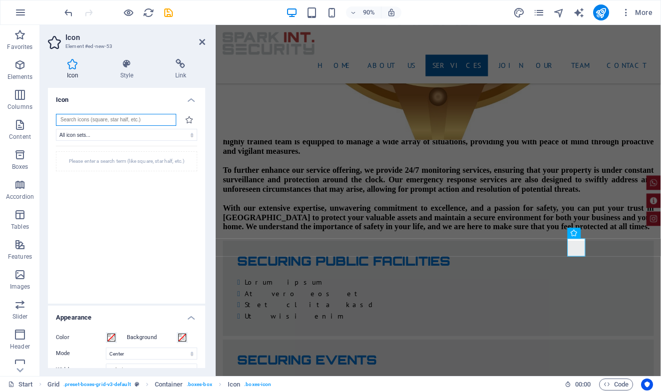
click at [101, 121] on input "search" at bounding box center [116, 120] width 120 height 12
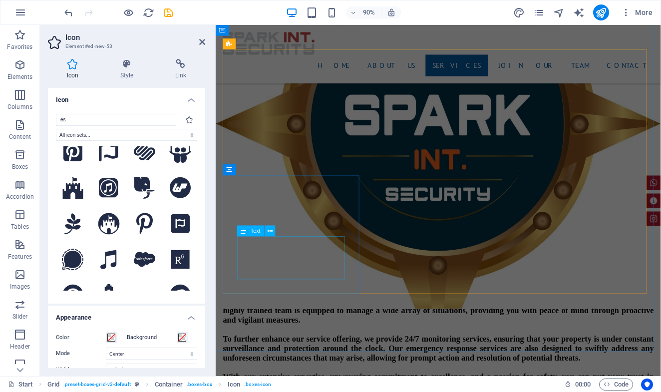
scroll to position [1376, 0]
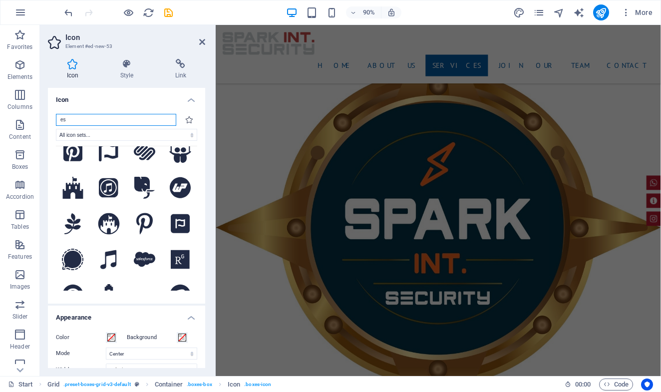
click at [122, 121] on input "es" at bounding box center [116, 120] width 120 height 12
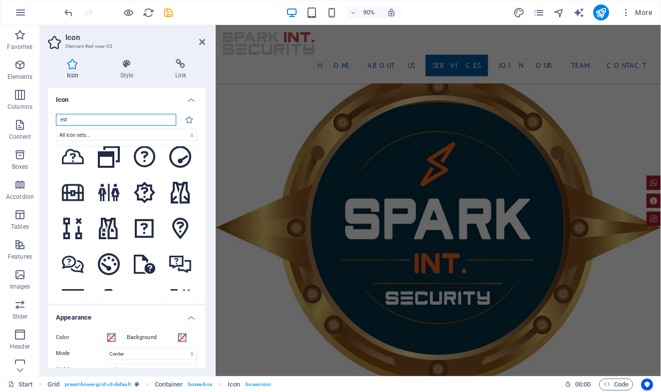
scroll to position [2379, 0]
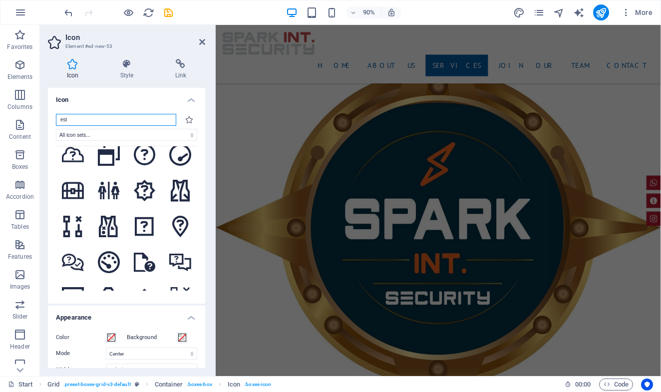
click at [110, 120] on input "est" at bounding box center [116, 120] width 120 height 12
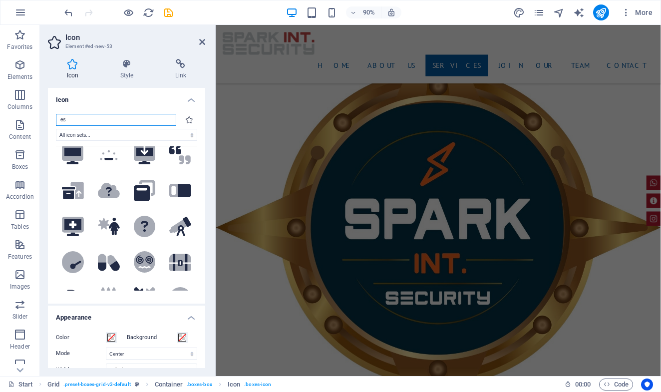
type input "e"
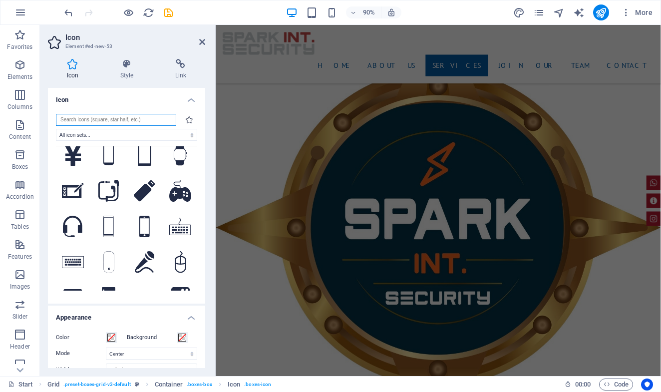
scroll to position [0, 0]
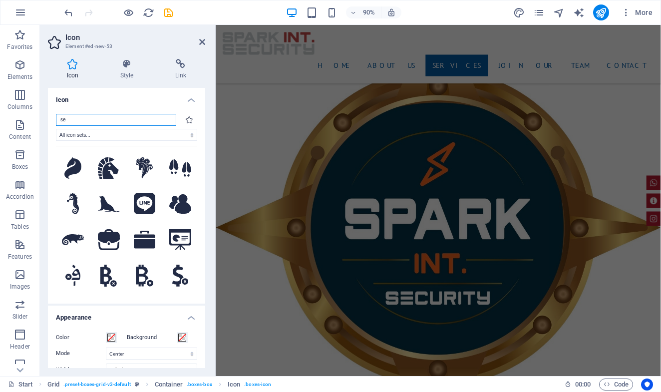
type input "s"
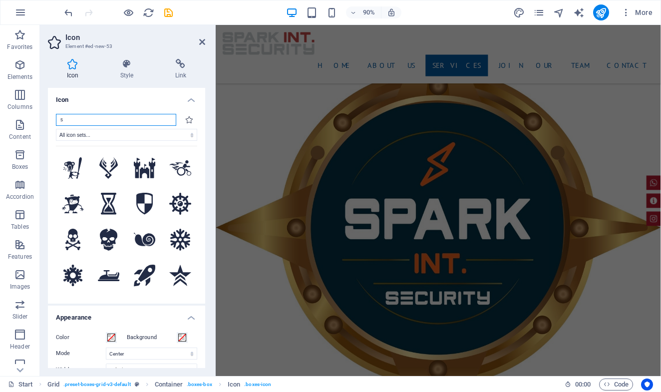
click at [107, 120] on input "s" at bounding box center [116, 120] width 120 height 12
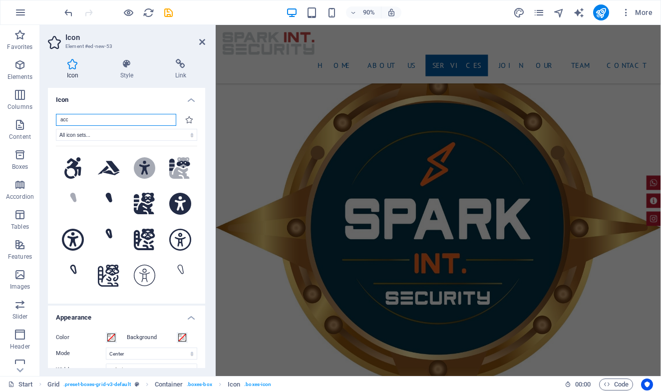
click at [89, 120] on input "acc" at bounding box center [116, 120] width 120 height 12
type input "a"
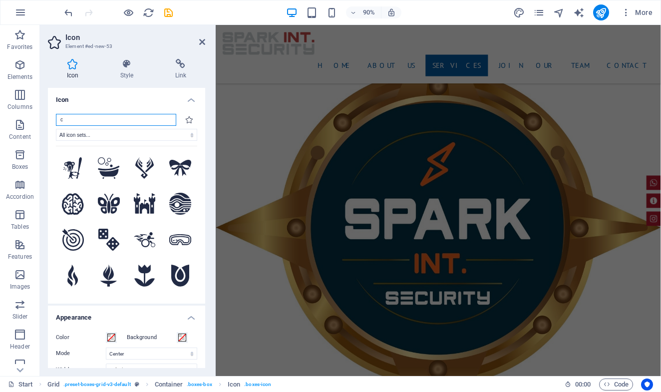
type input "co"
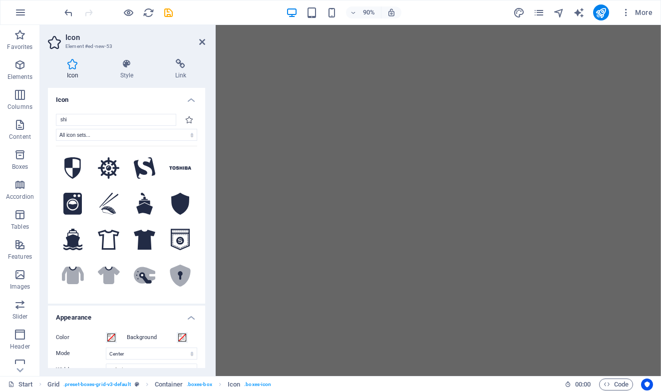
select select "xMidYMid"
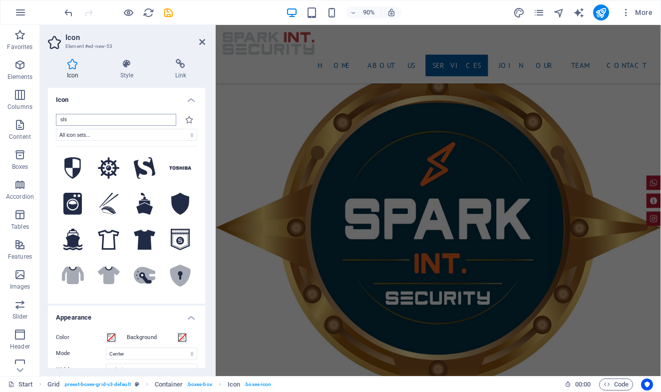
click at [118, 119] on input "shi" at bounding box center [116, 120] width 120 height 12
click at [118, 120] on input "shi" at bounding box center [116, 120] width 120 height 12
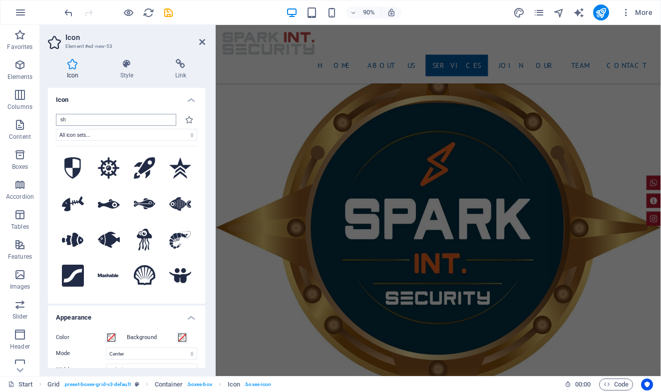
type input "s"
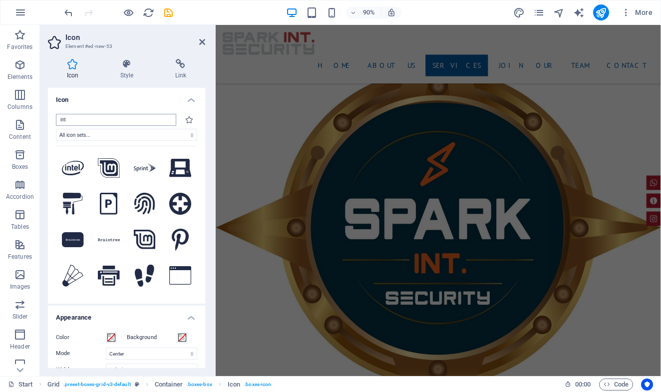
click at [100, 120] on input "int" at bounding box center [116, 120] width 120 height 12
type input "i"
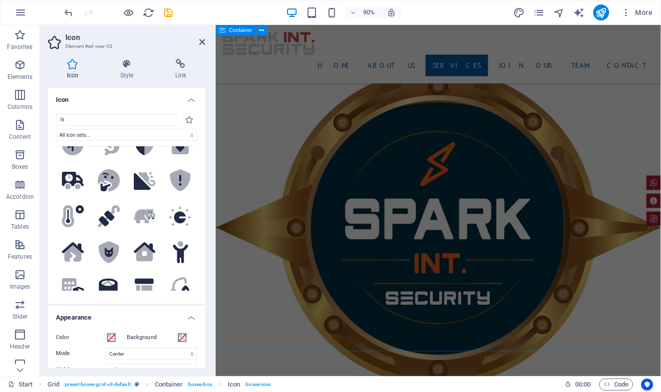
scroll to position [1065, 0]
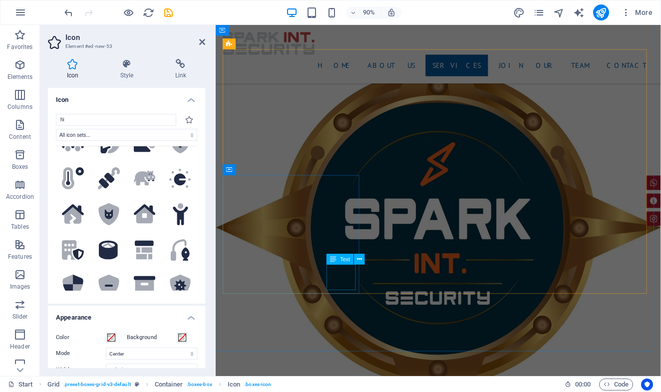
type input "hi"
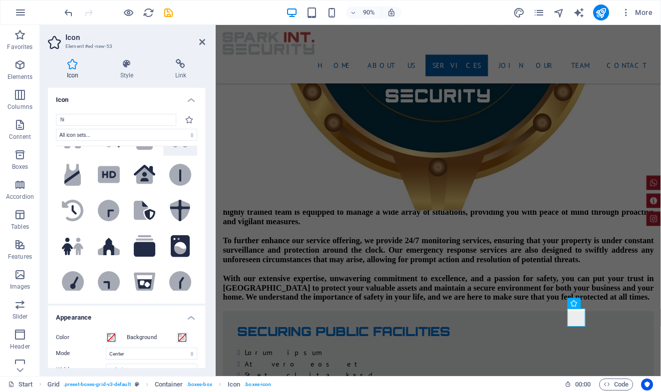
scroll to position [1250, 0]
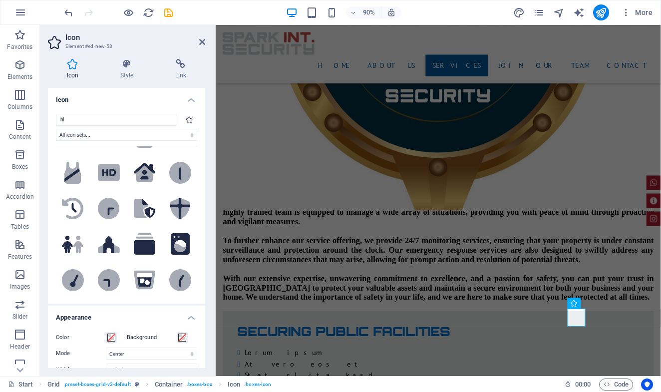
click at [74, 112] on icon at bounding box center [72, 101] width 20 height 22
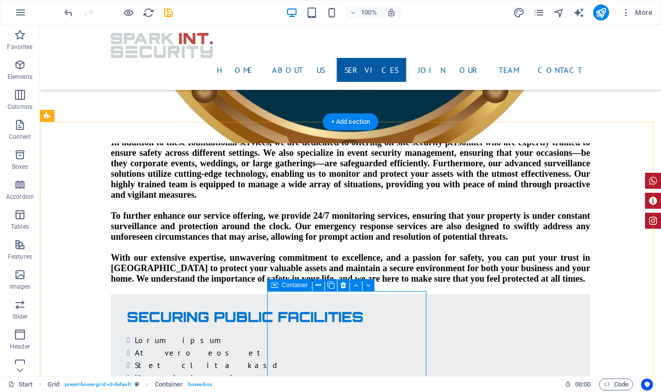
scroll to position [1656, 0]
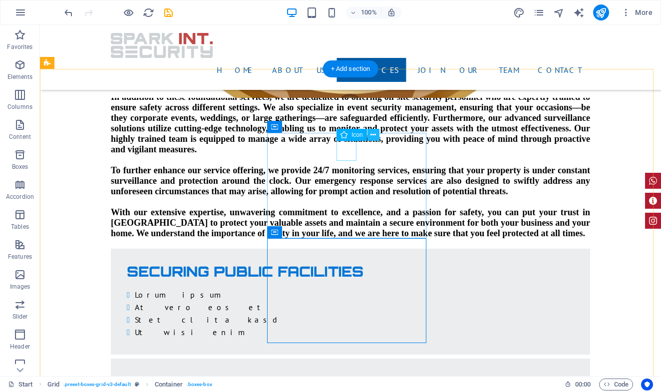
click at [373, 135] on icon at bounding box center [373, 135] width 5 height 10
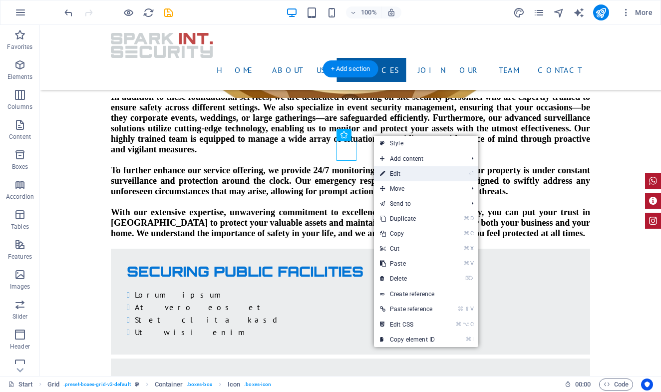
drag, startPoint x: 403, startPoint y: 169, endPoint x: 192, endPoint y: 154, distance: 211.3
click at [403, 169] on link "⏎ Edit" at bounding box center [407, 173] width 67 height 15
select select "xMidYMid"
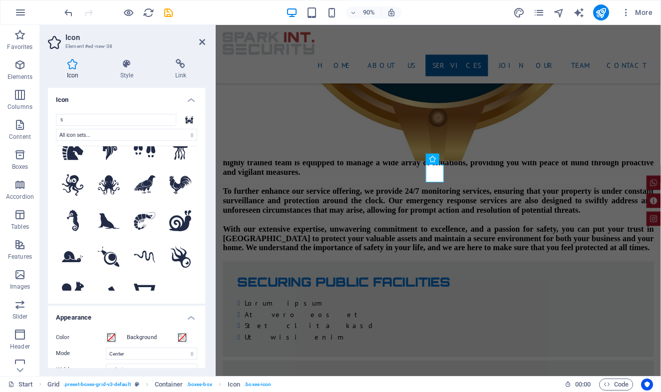
scroll to position [0, 0]
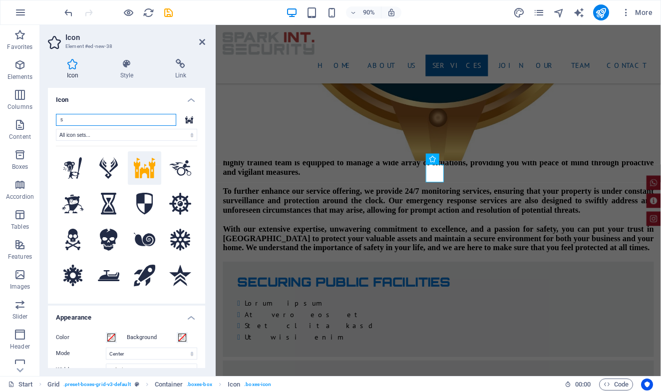
click at [87, 121] on input "s" at bounding box center [116, 120] width 120 height 12
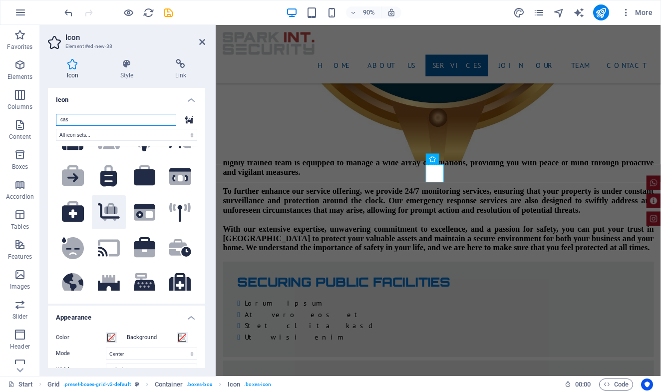
scroll to position [218, 0]
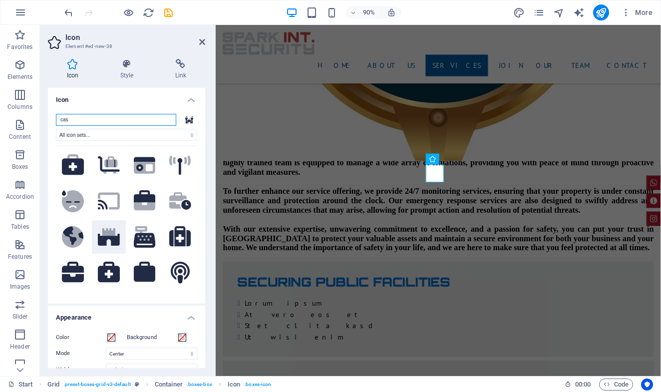
type input "cas"
click at [110, 242] on icon at bounding box center [109, 240] width 22 height 12
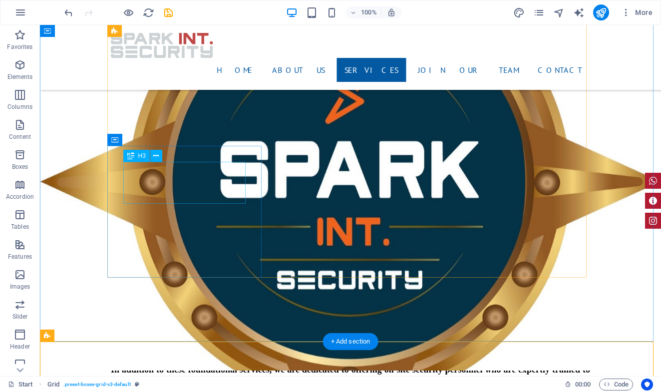
scroll to position [1300, 0]
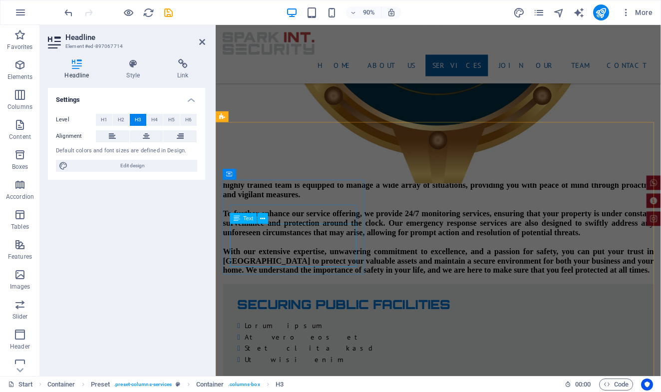
scroll to position [1633, 0]
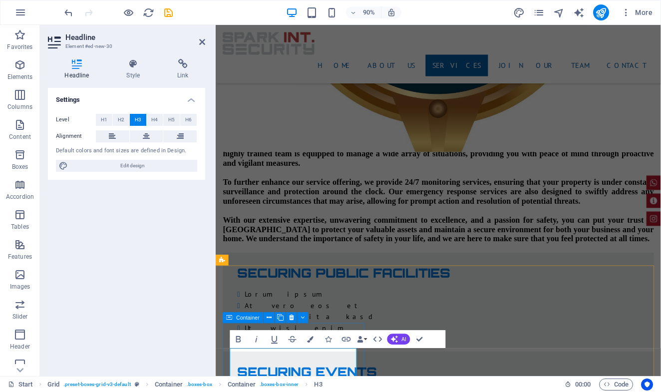
scroll to position [1353, 0]
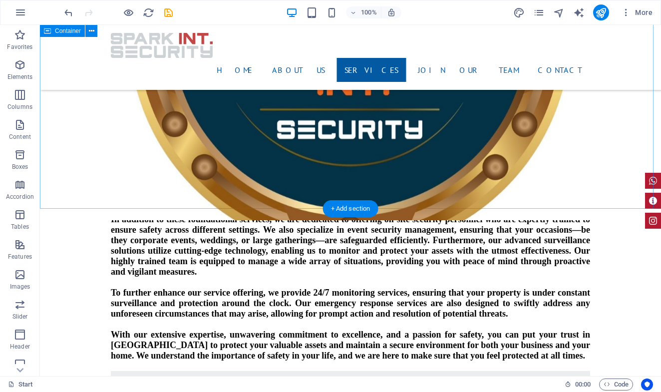
scroll to position [1421, 0]
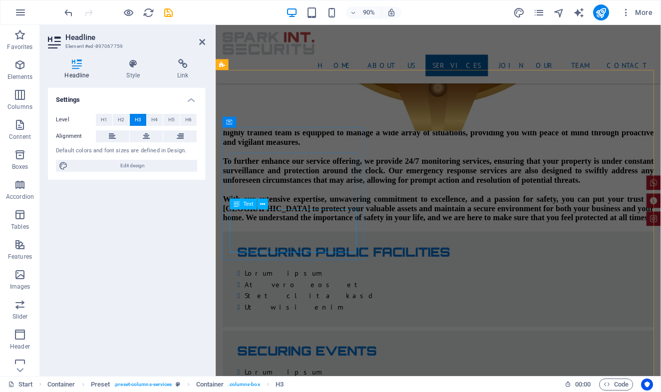
scroll to position [1747, 0]
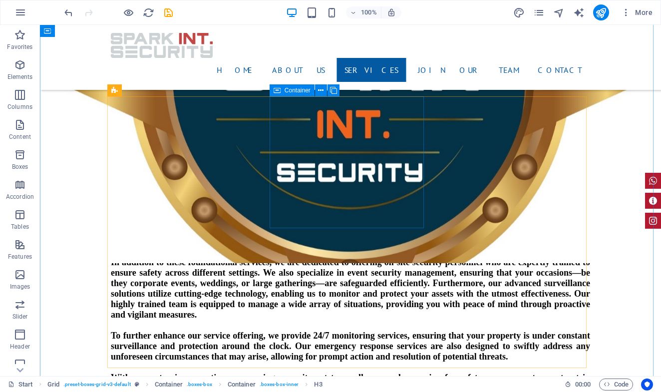
scroll to position [1171, 0]
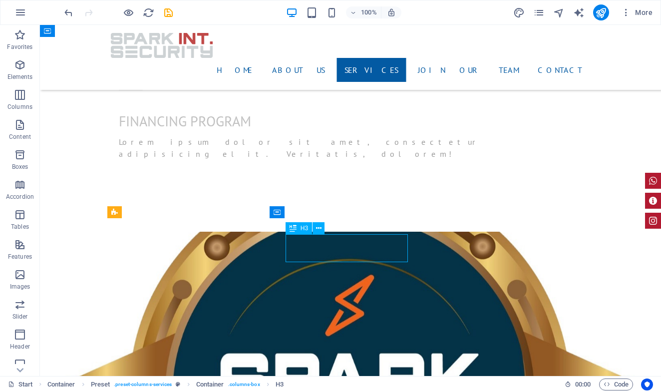
drag, startPoint x: 364, startPoint y: 247, endPoint x: 205, endPoint y: 271, distance: 161.2
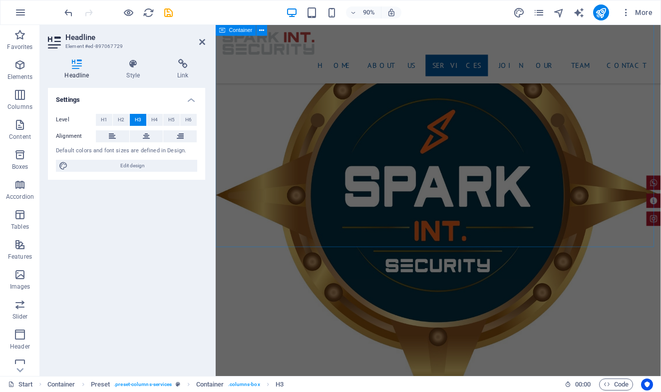
scroll to position [1564, 0]
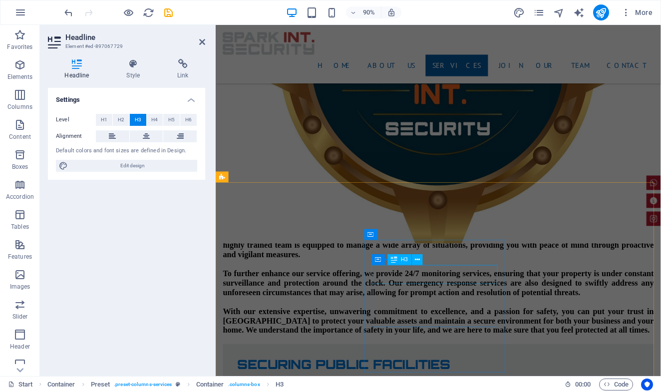
drag, startPoint x: 449, startPoint y: 306, endPoint x: 601, endPoint y: 276, distance: 155.2
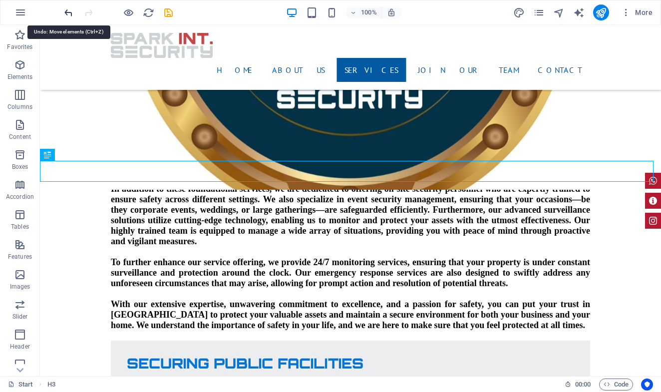
click at [69, 11] on icon "undo" at bounding box center [68, 12] width 11 height 11
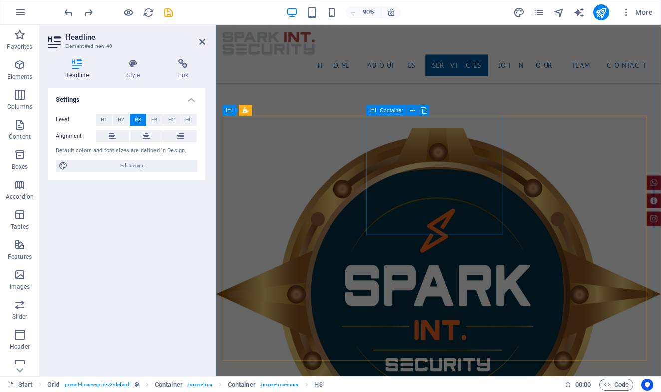
scroll to position [1361, 0]
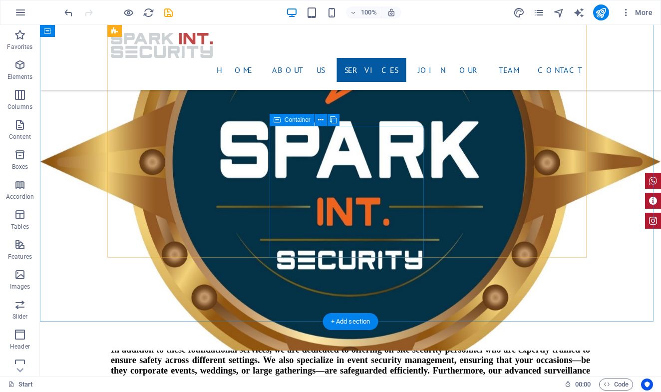
scroll to position [1393, 0]
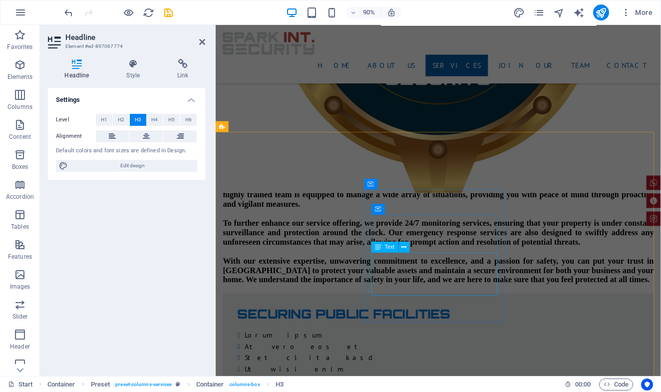
scroll to position [1700, 0]
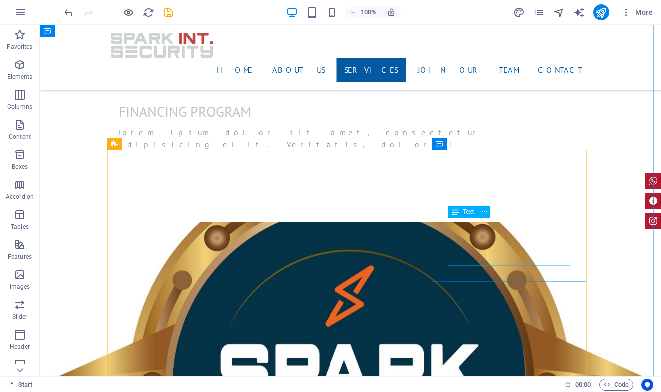
scroll to position [1239, 0]
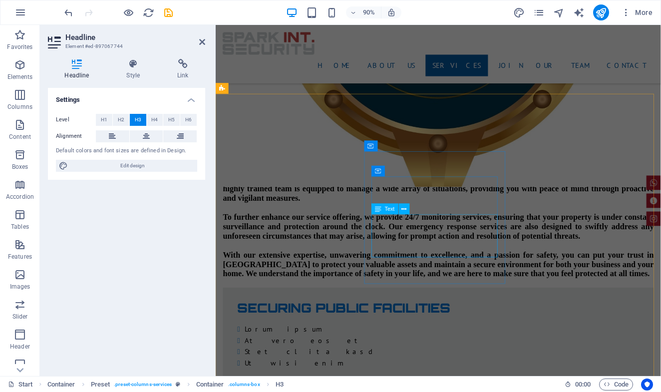
scroll to position [1663, 0]
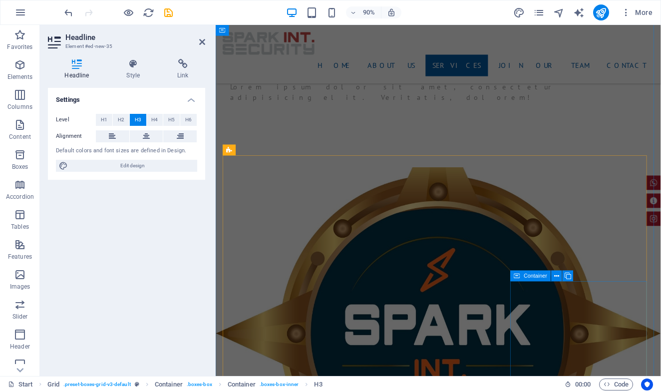
scroll to position [1327, 0]
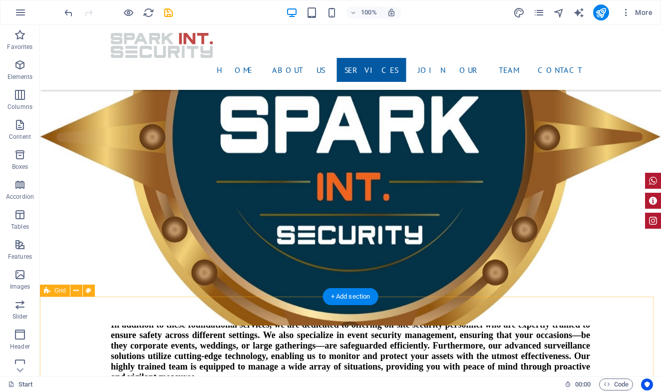
scroll to position [1389, 0]
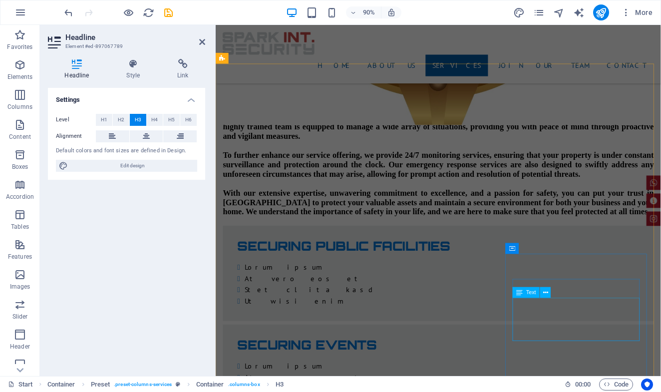
scroll to position [1761, 0]
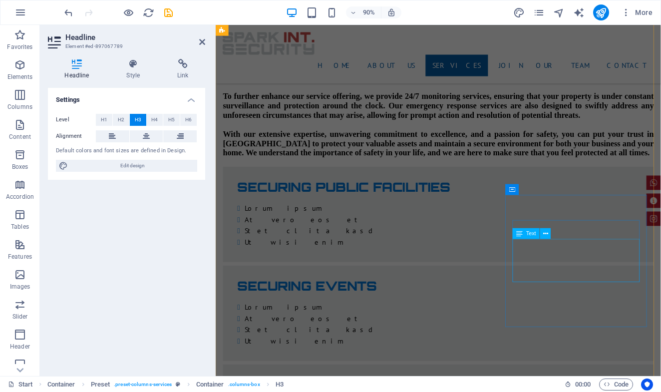
drag, startPoint x: 601, startPoint y: 288, endPoint x: 738, endPoint y: 260, distance: 139.7
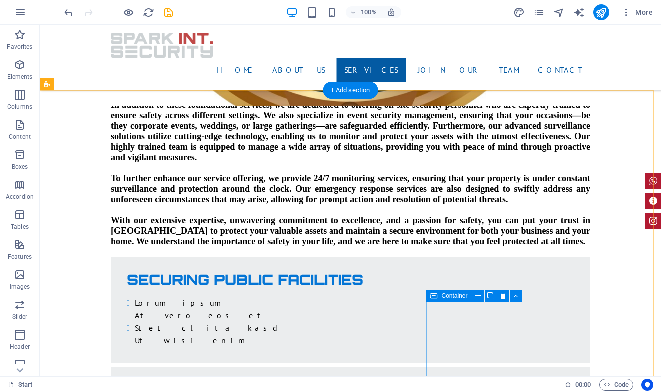
scroll to position [1753, 0]
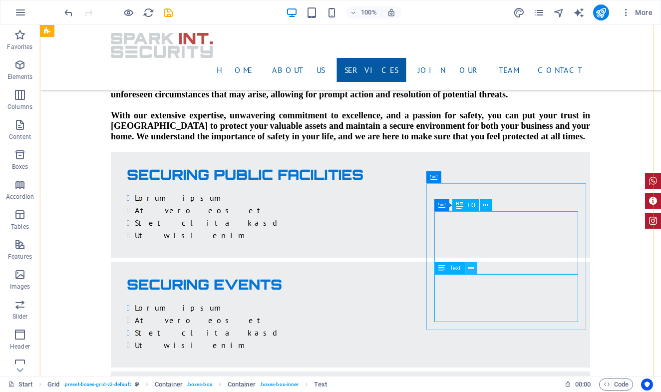
click at [473, 270] on icon at bounding box center [471, 268] width 5 height 10
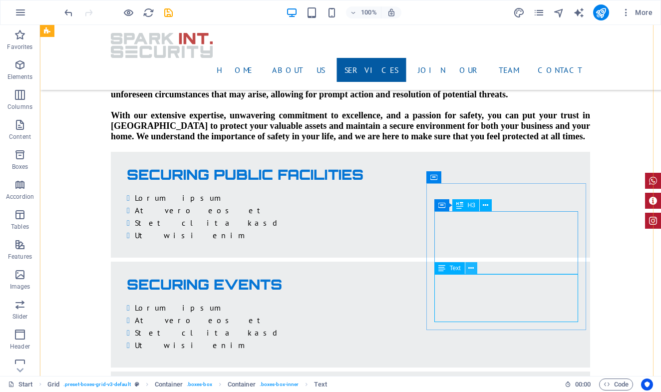
click at [472, 268] on icon at bounding box center [471, 268] width 5 height 10
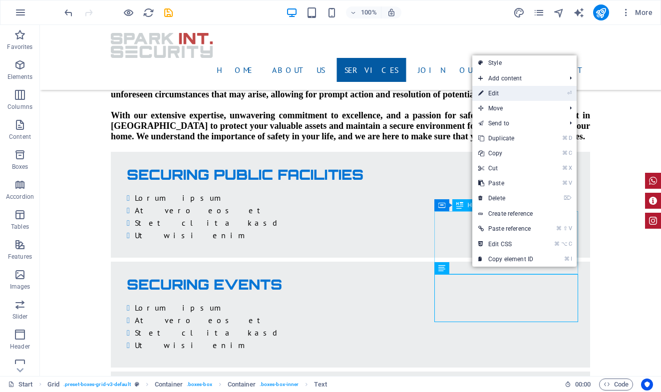
click at [527, 95] on link "⏎ Edit" at bounding box center [506, 93] width 67 height 15
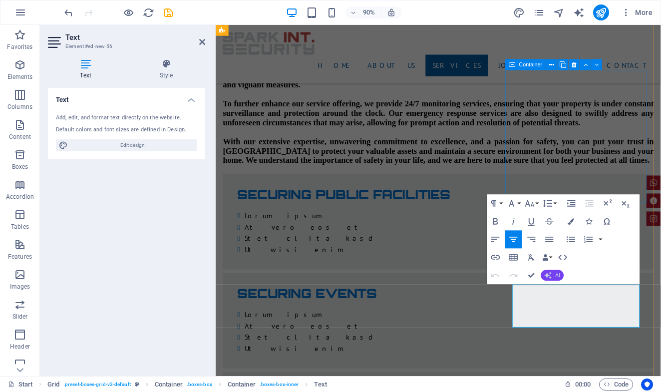
click at [557, 276] on span "AI" at bounding box center [558, 275] width 5 height 5
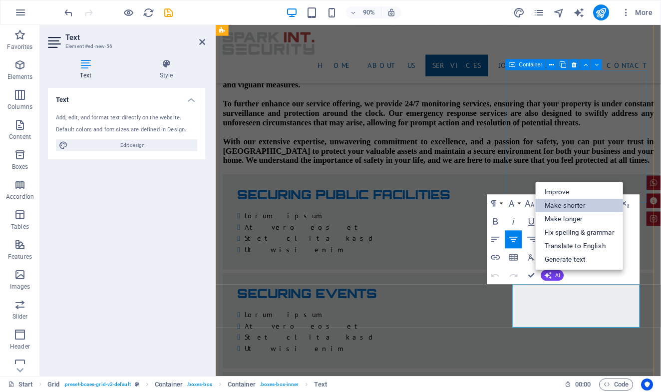
click at [571, 208] on link "Make shorter" at bounding box center [580, 205] width 88 height 13
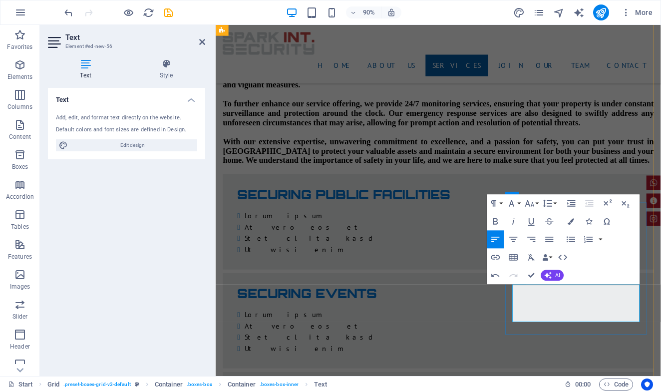
click at [561, 276] on span "AI" at bounding box center [558, 275] width 5 height 5
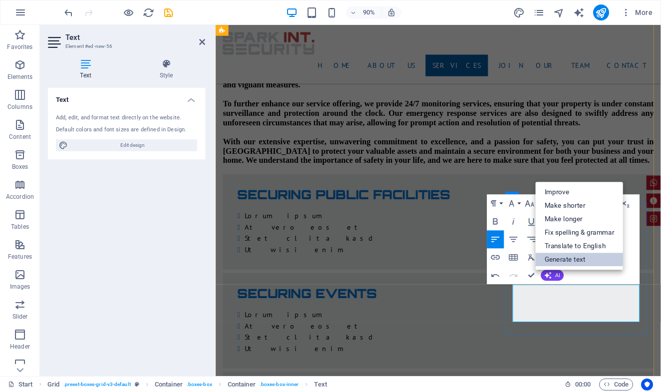
click at [553, 262] on link "Generate text" at bounding box center [580, 259] width 88 height 13
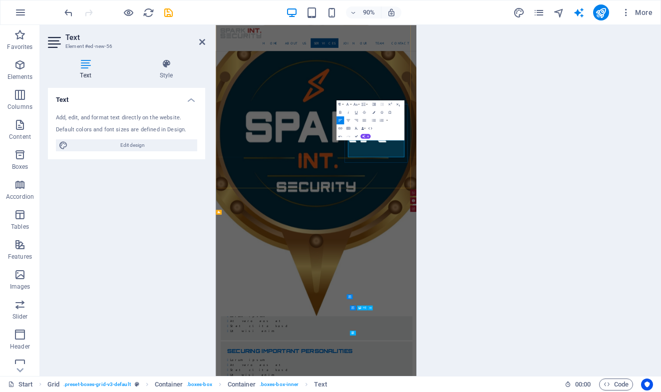
select select "English"
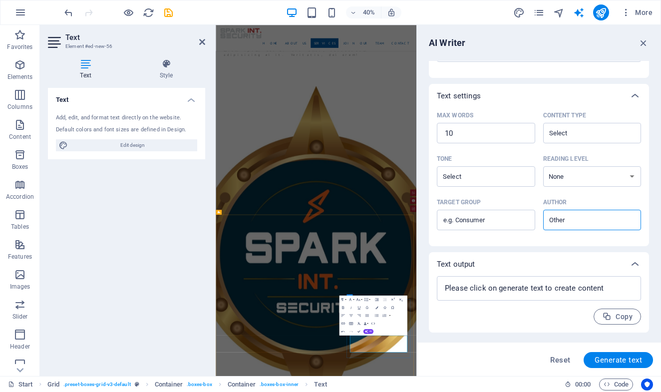
scroll to position [0, 0]
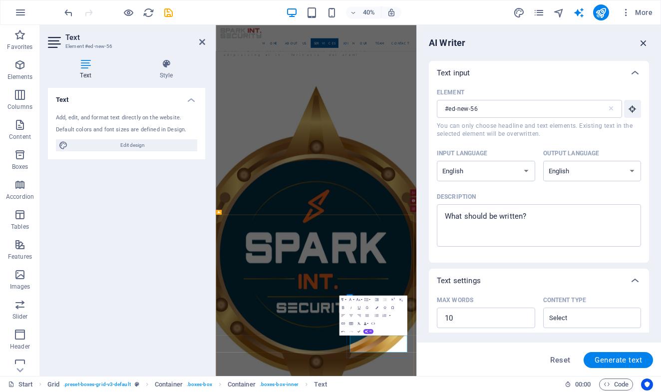
drag, startPoint x: 646, startPoint y: 43, endPoint x: 477, endPoint y: 18, distance: 171.1
click at [646, 43] on icon "button" at bounding box center [643, 42] width 11 height 11
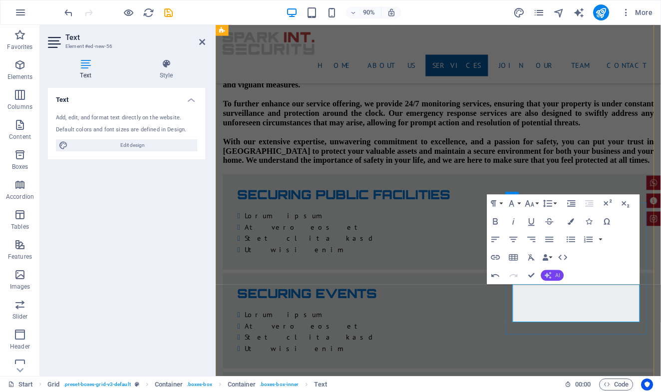
click at [559, 277] on span "AI" at bounding box center [558, 275] width 5 height 5
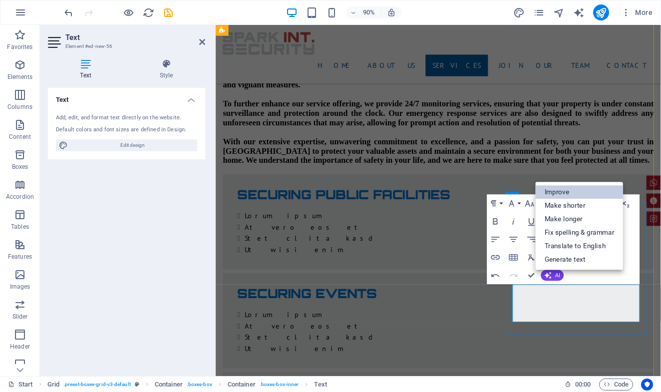
click at [576, 193] on link "Improve" at bounding box center [580, 191] width 88 height 13
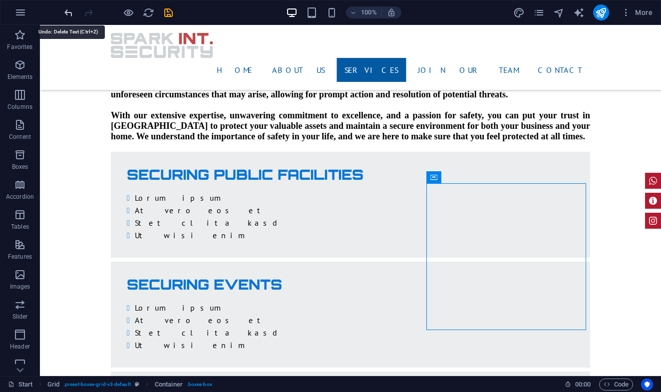
click at [69, 16] on icon "undo" at bounding box center [68, 12] width 11 height 11
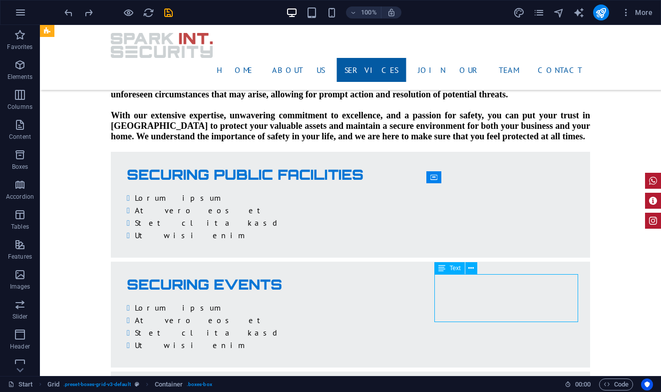
drag, startPoint x: 492, startPoint y: 282, endPoint x: 346, endPoint y: 310, distance: 148.6
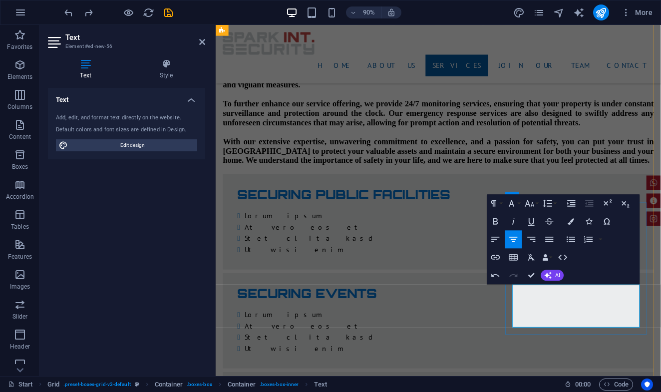
click at [558, 276] on span "AI" at bounding box center [558, 275] width 5 height 5
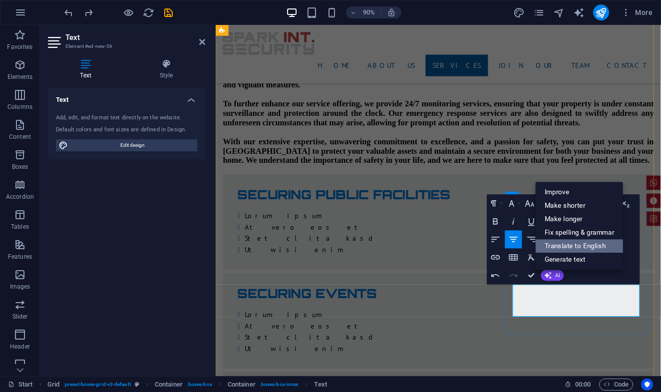
click at [574, 247] on link "Translate to English" at bounding box center [580, 245] width 88 height 13
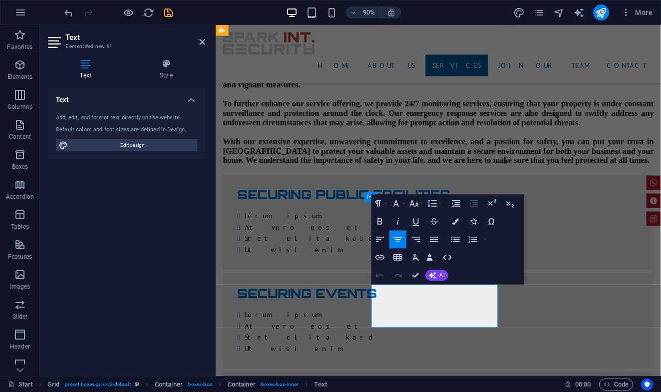
click at [444, 279] on button "AI" at bounding box center [437, 275] width 23 height 11
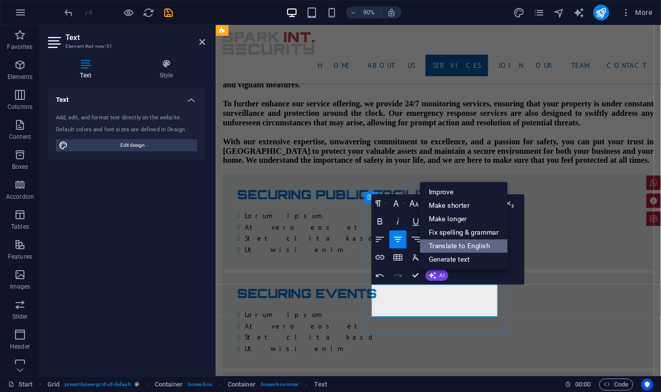
click at [447, 244] on link "Translate to English" at bounding box center [464, 245] width 88 height 13
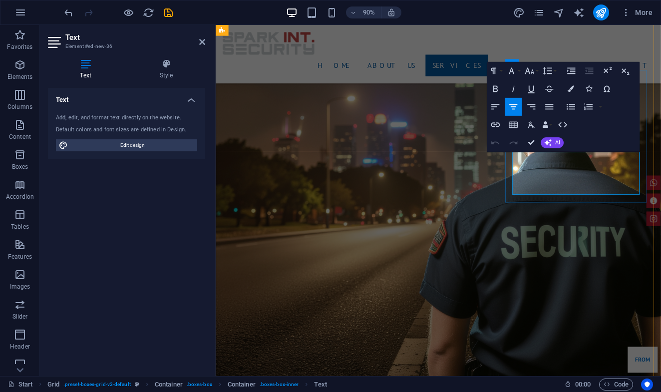
scroll to position [1753, 0]
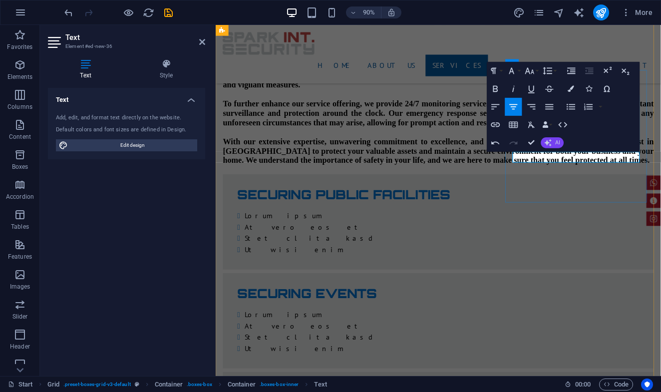
click at [557, 143] on span "AI" at bounding box center [558, 142] width 5 height 5
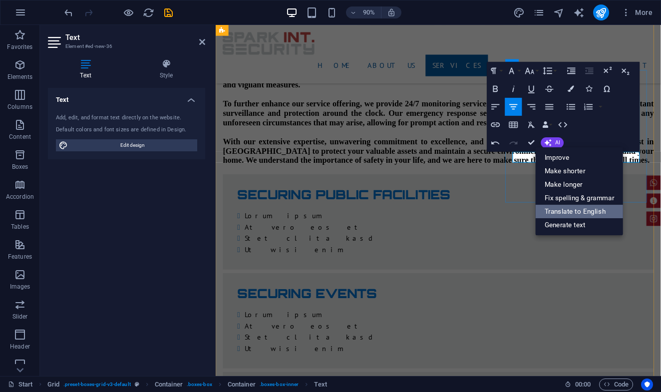
click at [576, 209] on link "Translate to English" at bounding box center [580, 211] width 88 height 13
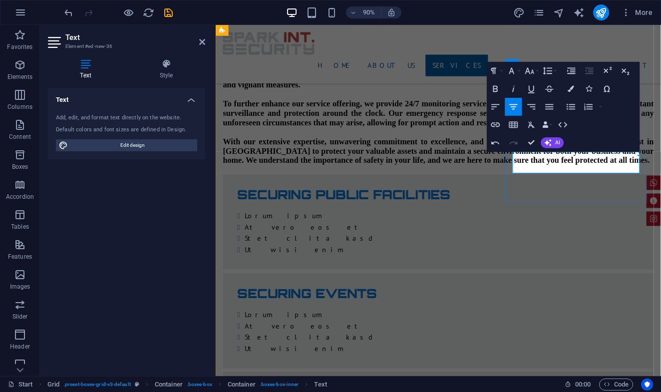
click at [563, 147] on div "Undo Redo Confirm (⌘+⏎) AI Improve Make shorter Make longer Fix spelling & gram…" at bounding box center [526, 143] width 77 height 18
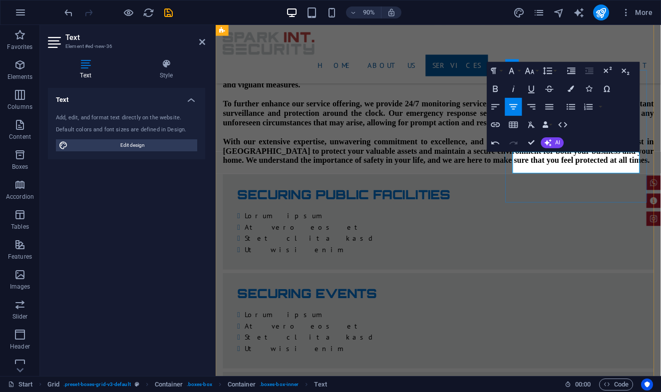
click at [555, 145] on button "AI" at bounding box center [553, 142] width 23 height 11
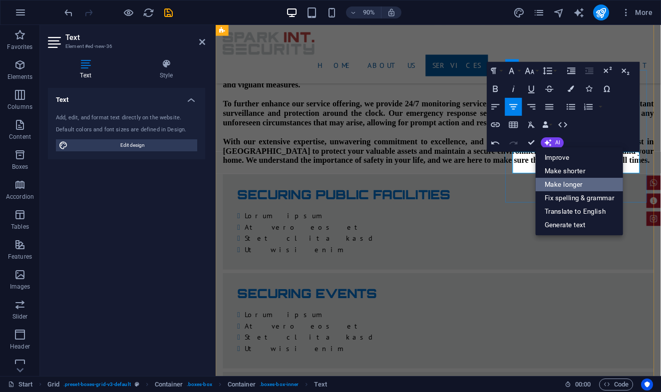
click at [566, 181] on link "Make longer" at bounding box center [580, 184] width 88 height 13
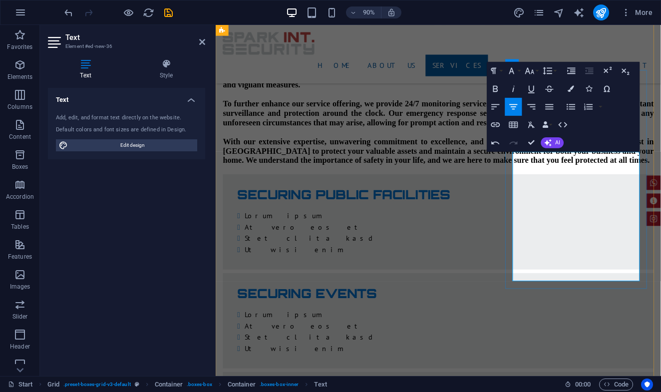
click at [551, 143] on icon "button" at bounding box center [548, 142] width 7 height 7
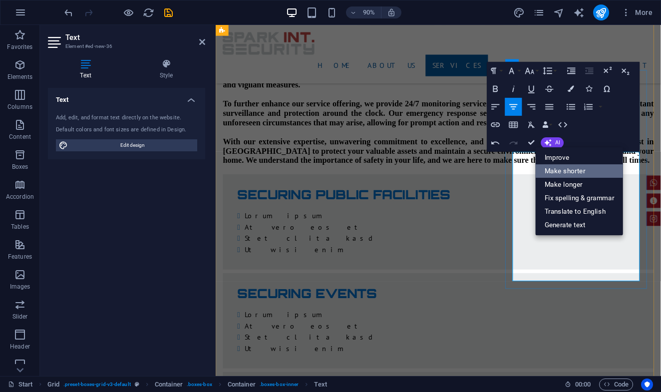
click at [570, 172] on link "Make shorter" at bounding box center [580, 170] width 88 height 13
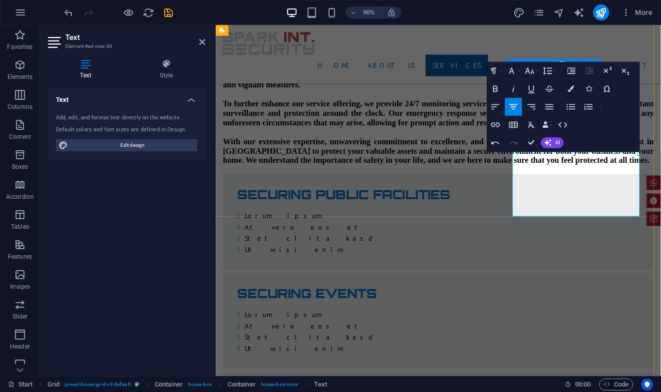
drag, startPoint x: 586, startPoint y: 174, endPoint x: 545, endPoint y: 174, distance: 42.0
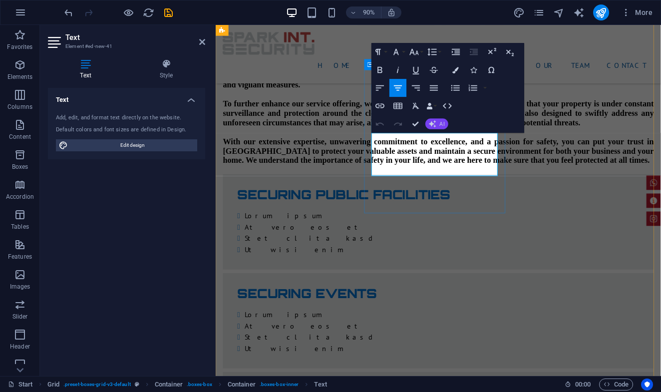
click at [439, 124] on button "AI" at bounding box center [437, 123] width 23 height 11
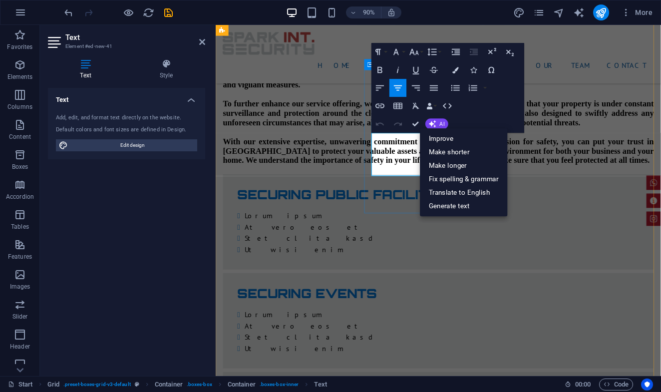
drag, startPoint x: 424, startPoint y: 166, endPoint x: 407, endPoint y: 150, distance: 23.7
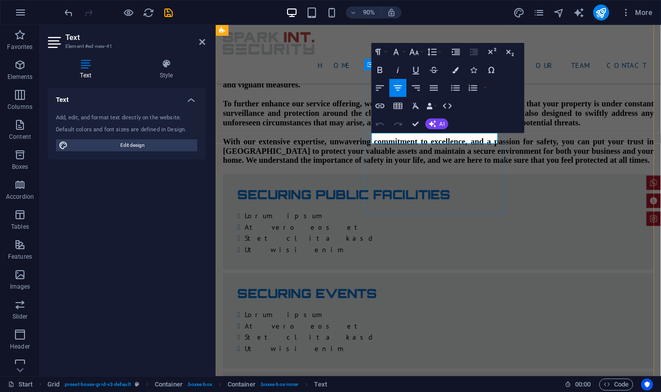
click at [440, 124] on button "AI" at bounding box center [437, 123] width 23 height 11
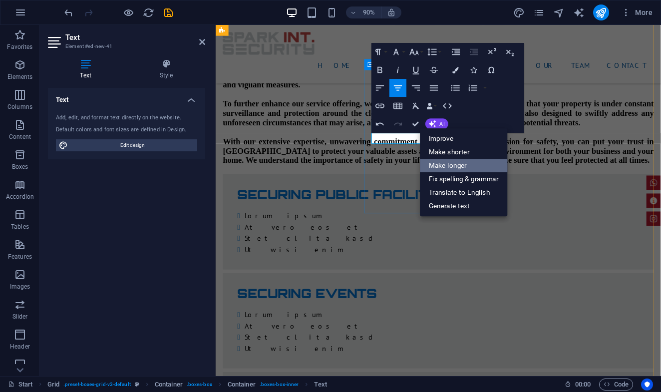
click at [453, 163] on link "Make longer" at bounding box center [464, 165] width 88 height 13
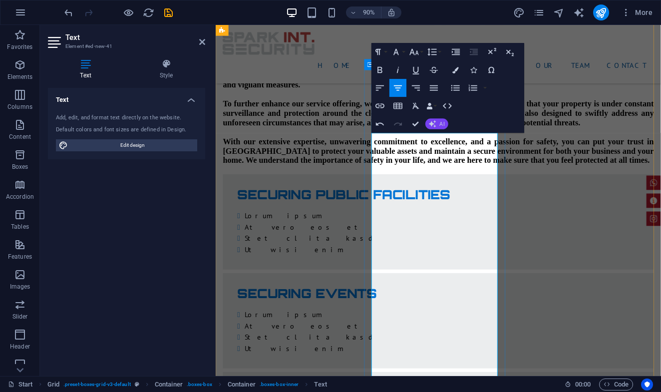
click at [436, 123] on icon "button" at bounding box center [432, 123] width 7 height 7
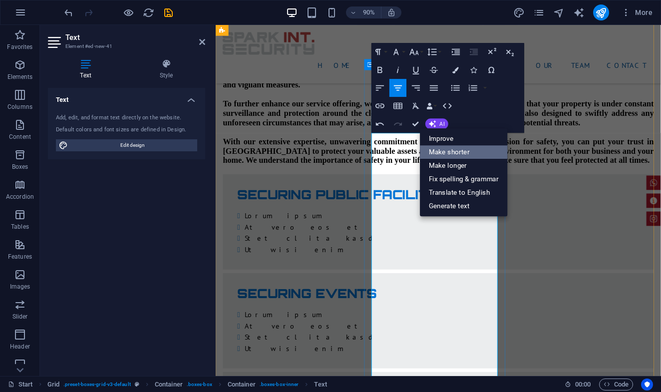
click at [442, 151] on link "Make shorter" at bounding box center [464, 151] width 88 height 13
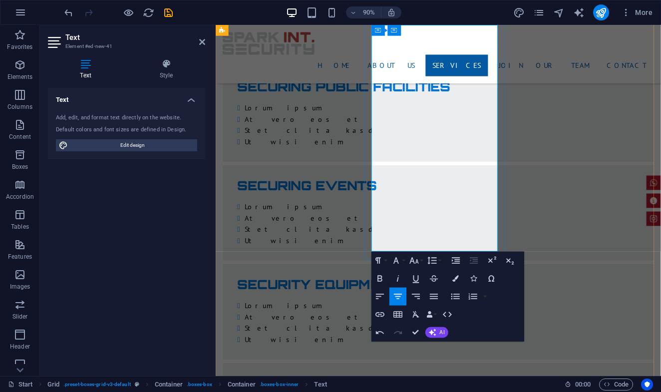
scroll to position [1971, 0]
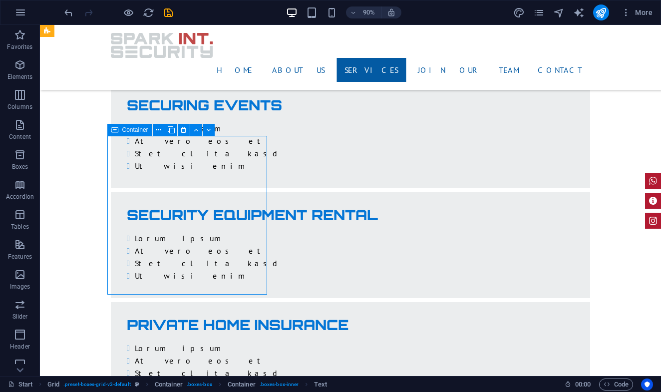
drag, startPoint x: 186, startPoint y: 335, endPoint x: 349, endPoint y: 304, distance: 165.4
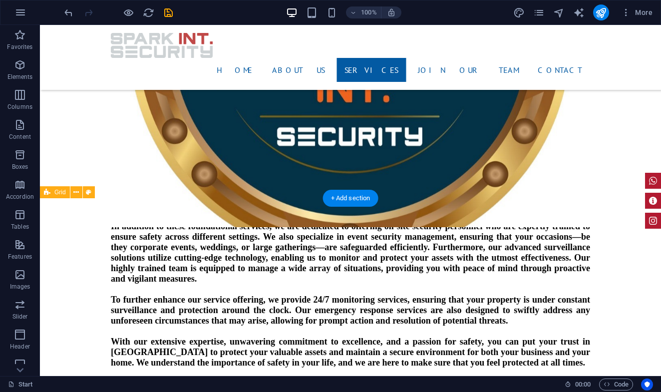
scroll to position [1616, 0]
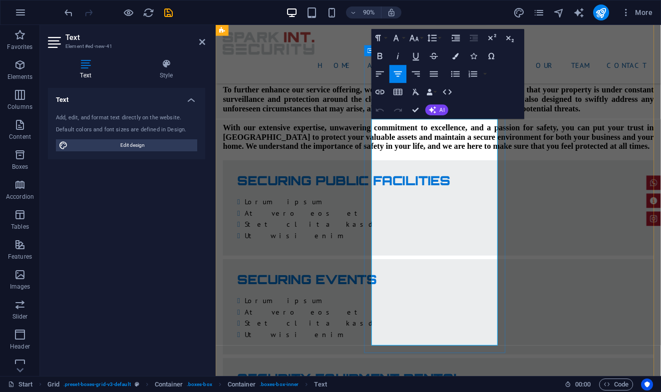
scroll to position [1814, 0]
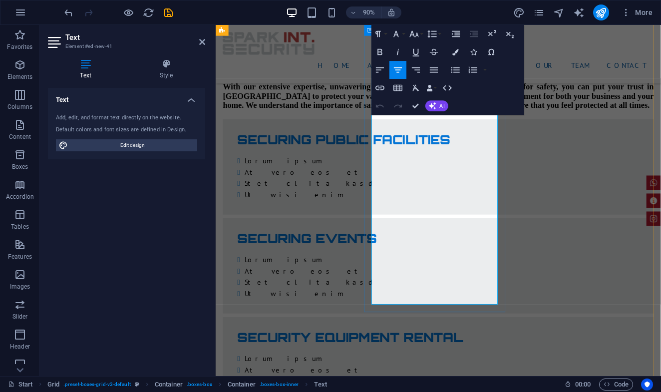
drag, startPoint x: 424, startPoint y: 326, endPoint x: 389, endPoint y: 276, distance: 61.1
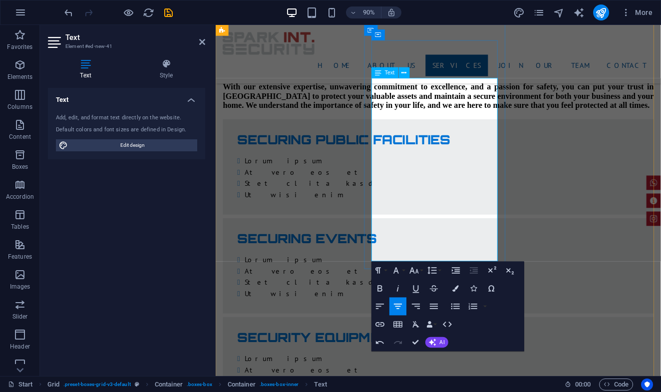
drag, startPoint x: 427, startPoint y: 173, endPoint x: 487, endPoint y: 131, distance: 73.9
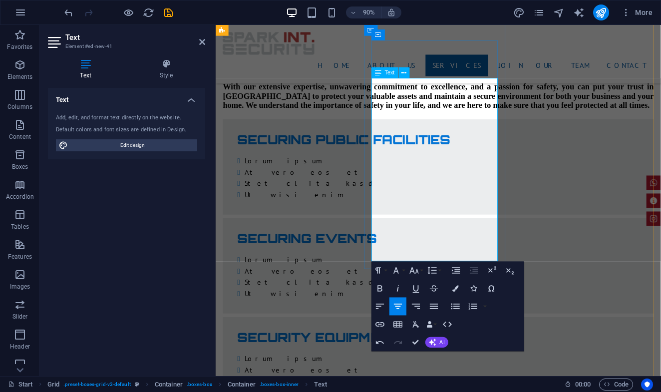
drag, startPoint x: 426, startPoint y: 173, endPoint x: 392, endPoint y: 114, distance: 67.8
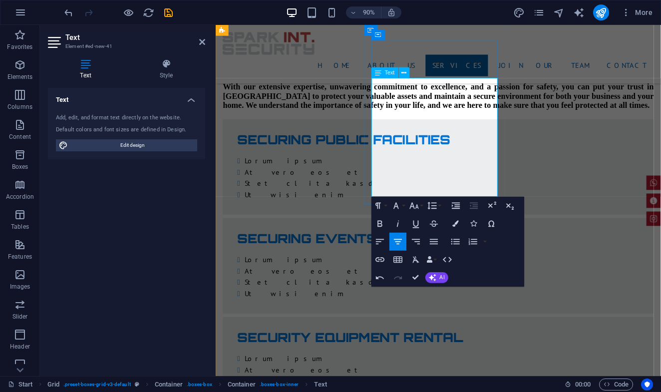
drag, startPoint x: 505, startPoint y: 91, endPoint x: 406, endPoint y: 93, distance: 98.9
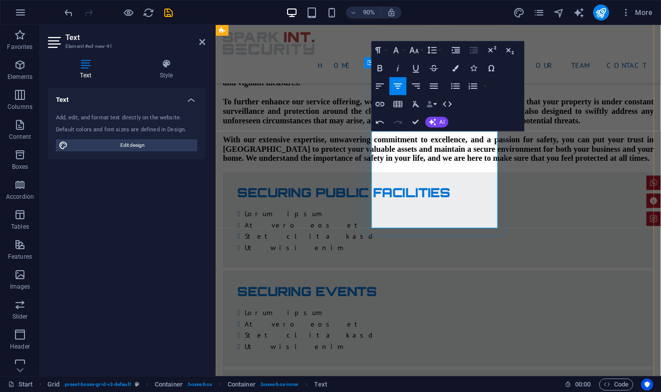
scroll to position [1683, 0]
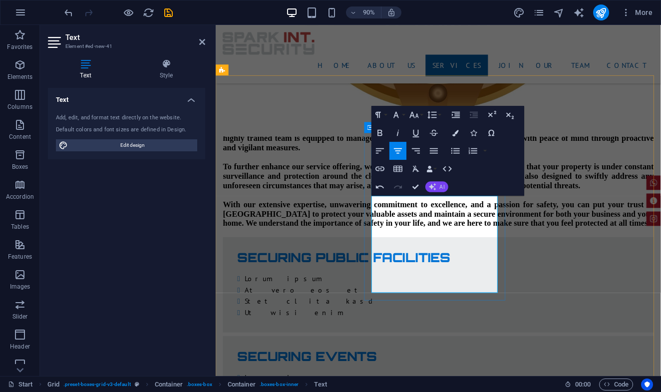
click at [440, 187] on span "AI" at bounding box center [442, 186] width 5 height 5
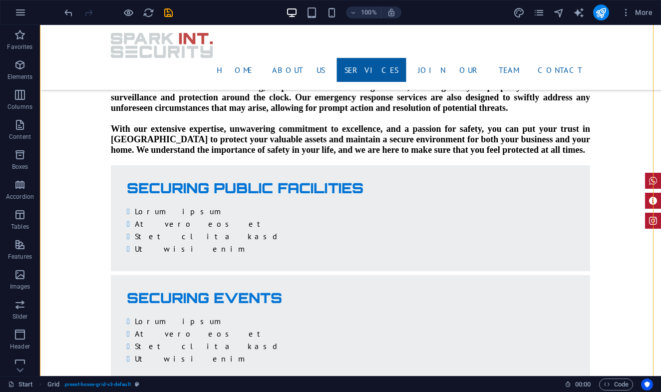
scroll to position [1707, 0]
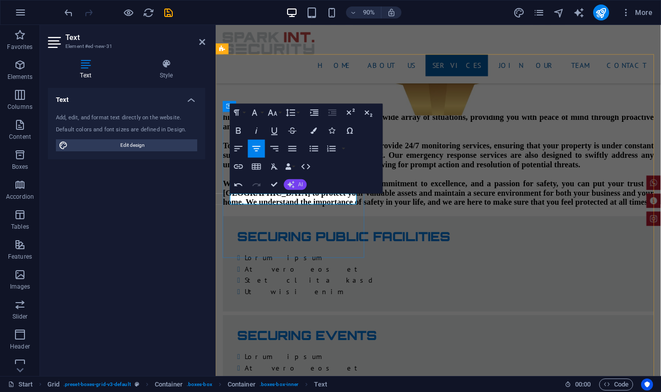
drag, startPoint x: 89, startPoint y: 179, endPoint x: 297, endPoint y: 186, distance: 207.4
click at [296, 186] on button "AI" at bounding box center [295, 184] width 23 height 11
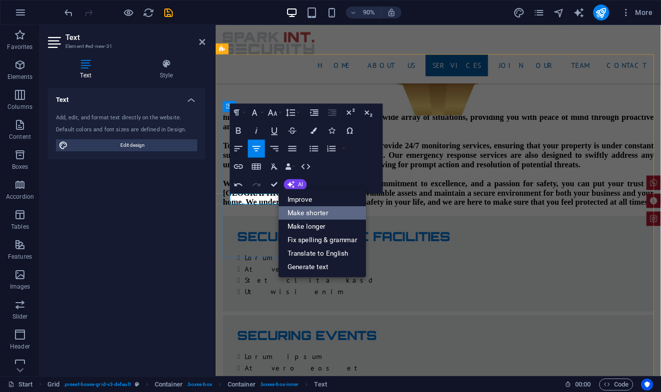
click at [308, 215] on link "Make shorter" at bounding box center [323, 212] width 88 height 13
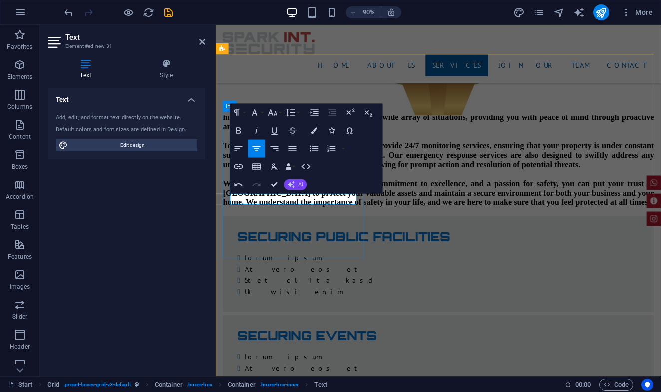
click at [300, 187] on span "AI" at bounding box center [301, 184] width 5 height 5
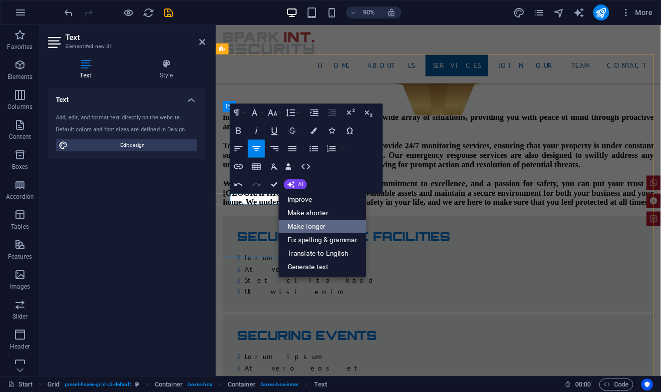
click at [301, 224] on link "Make longer" at bounding box center [323, 225] width 88 height 13
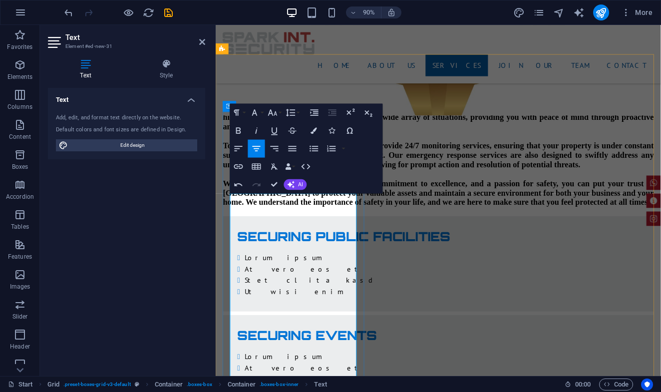
drag, startPoint x: 259, startPoint y: 233, endPoint x: 356, endPoint y: 221, distance: 97.6
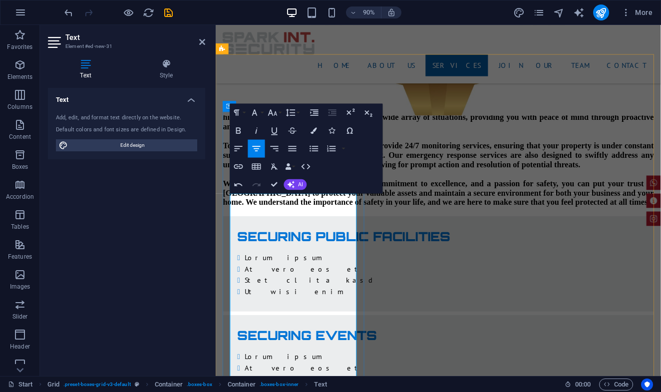
drag, startPoint x: 255, startPoint y: 231, endPoint x: 345, endPoint y: 230, distance: 89.9
drag, startPoint x: 233, startPoint y: 218, endPoint x: 366, endPoint y: 221, distance: 132.9
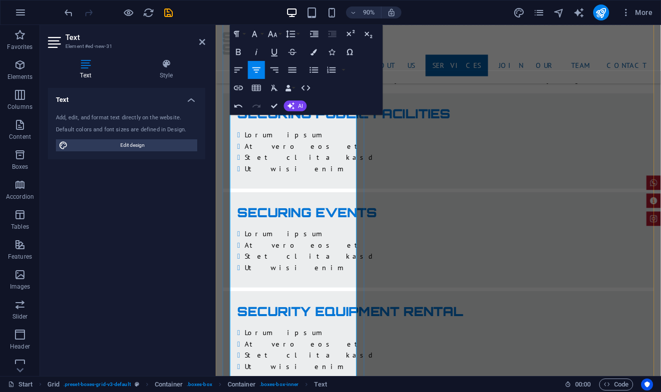
scroll to position [1903, 0]
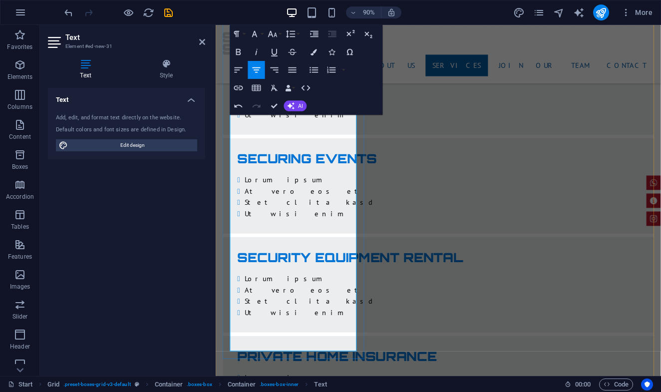
drag, startPoint x: 233, startPoint y: 382, endPoint x: 350, endPoint y: 267, distance: 164.3
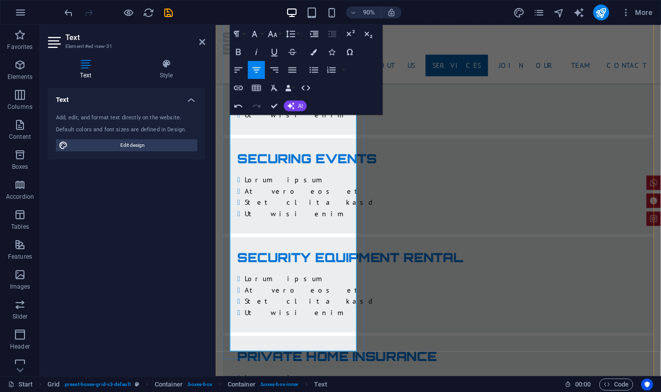
drag, startPoint x: 370, startPoint y: 381, endPoint x: 237, endPoint y: 120, distance: 292.9
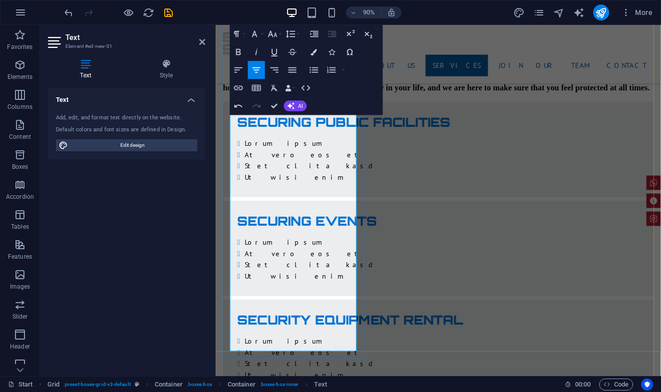
scroll to position [1754, 0]
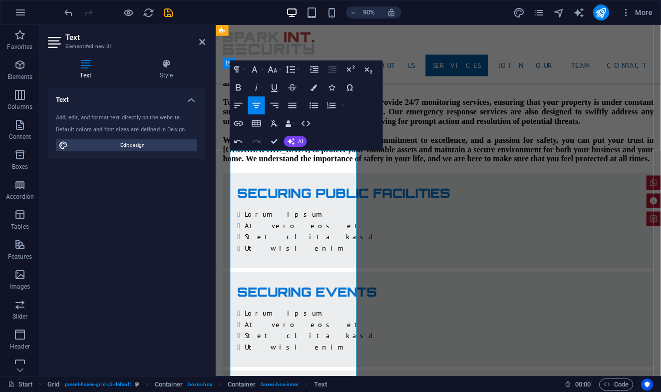
drag, startPoint x: 235, startPoint y: 266, endPoint x: 234, endPoint y: 255, distance: 10.6
drag, startPoint x: 366, startPoint y: 180, endPoint x: 284, endPoint y: 295, distance: 140.8
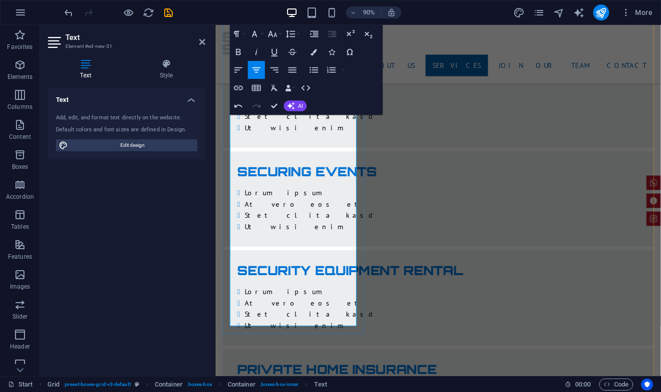
scroll to position [1931, 0]
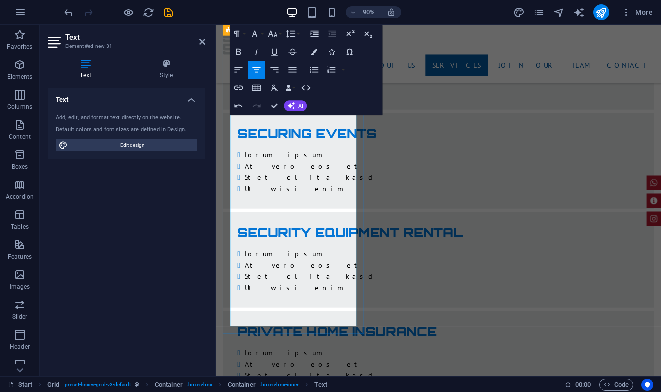
drag, startPoint x: 234, startPoint y: 181, endPoint x: 374, endPoint y: 352, distance: 220.8
click at [303, 107] on span "AI" at bounding box center [301, 105] width 5 height 5
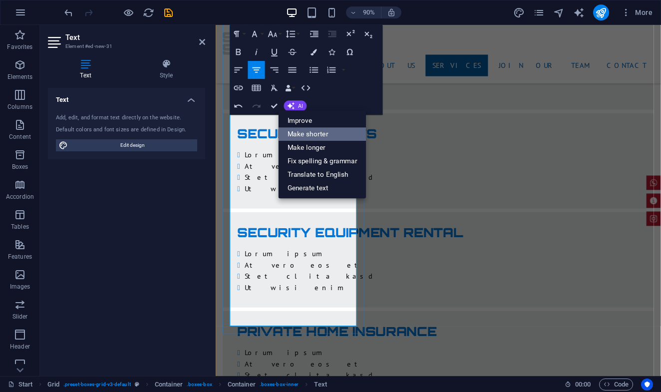
click at [310, 134] on link "Make shorter" at bounding box center [323, 133] width 88 height 13
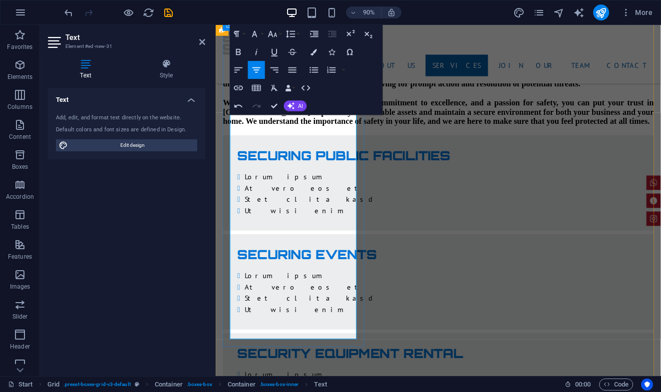
scroll to position [1780, 0]
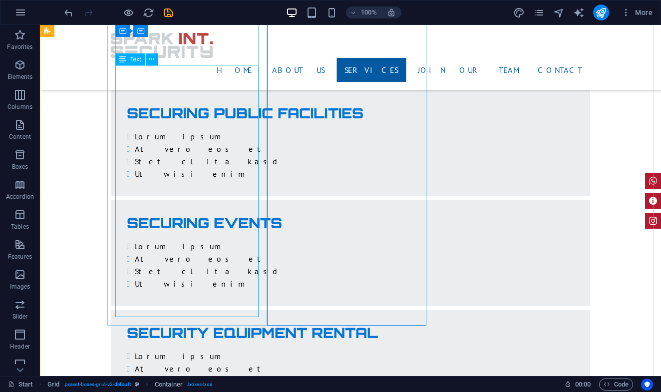
scroll to position [1816, 0]
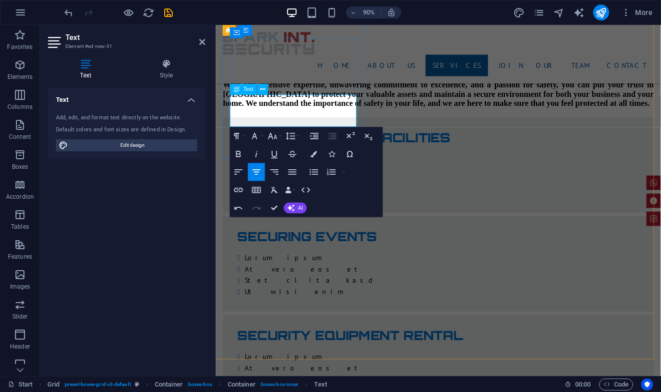
drag, startPoint x: 256, startPoint y: 109, endPoint x: 264, endPoint y: 110, distance: 8.1
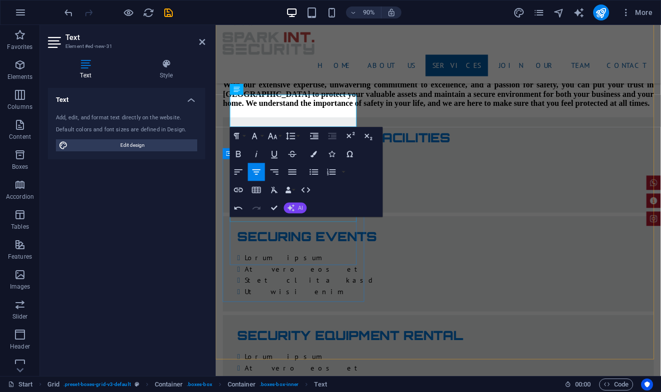
click at [292, 210] on icon "button" at bounding box center [291, 207] width 7 height 7
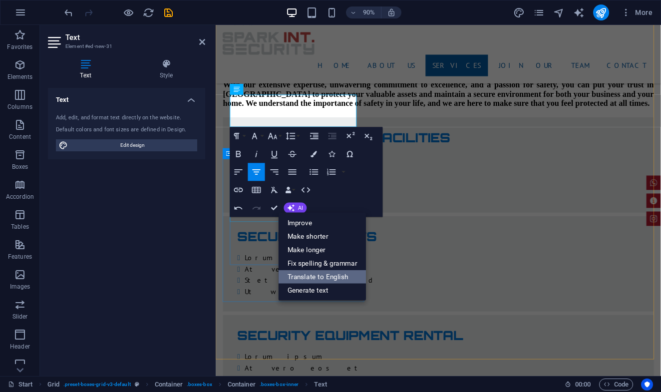
click at [306, 275] on link "Translate to English" at bounding box center [323, 276] width 88 height 13
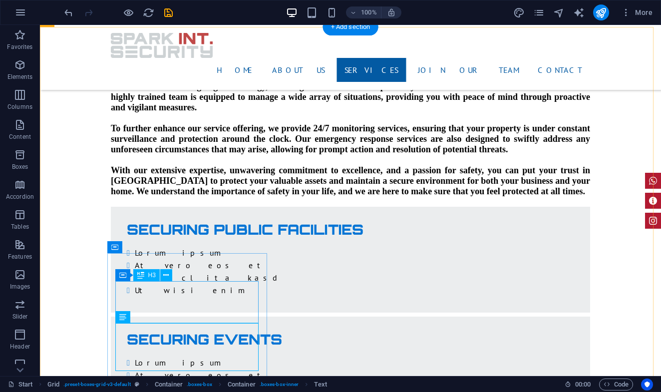
scroll to position [1771, 0]
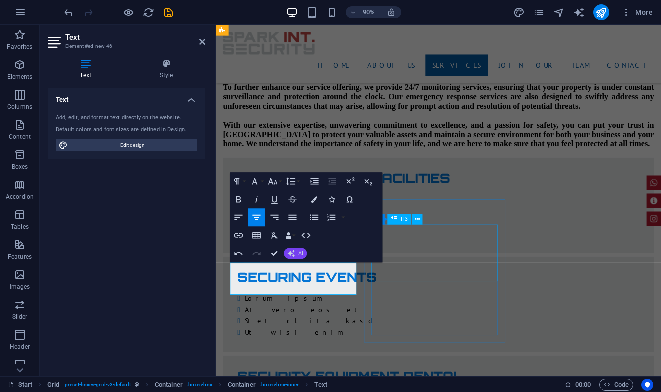
click at [300, 250] on button "AI" at bounding box center [295, 253] width 23 height 11
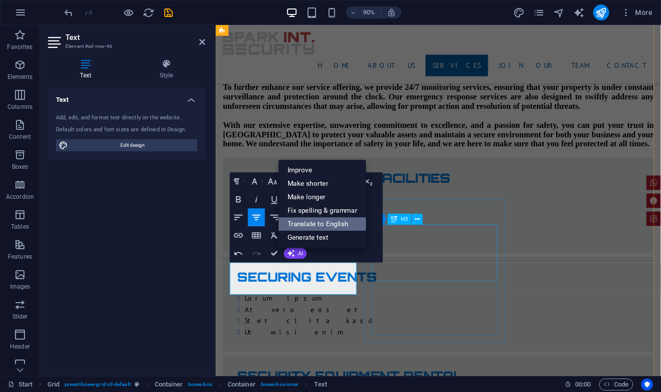
click at [314, 227] on link "Translate to English" at bounding box center [323, 223] width 88 height 13
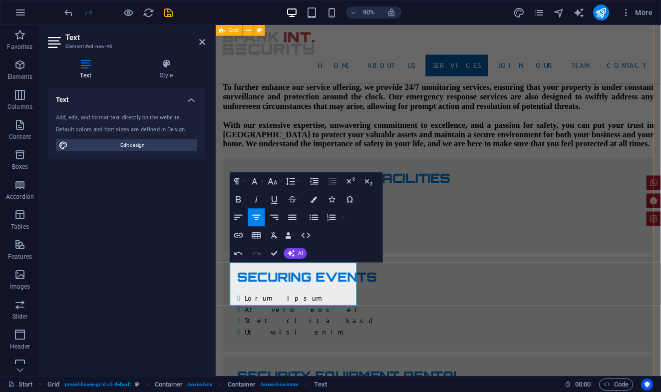
drag, startPoint x: 385, startPoint y: 395, endPoint x: 538, endPoint y: 355, distance: 157.4
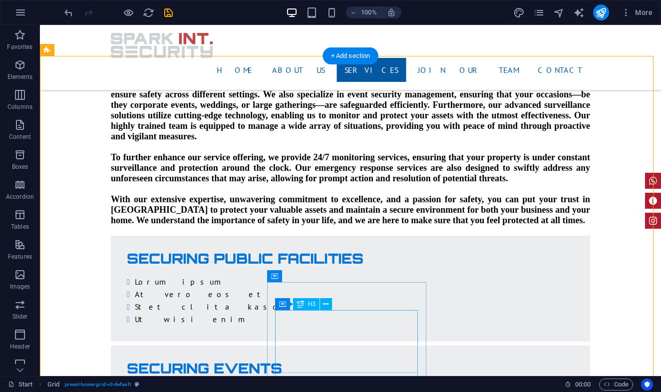
scroll to position [1683, 0]
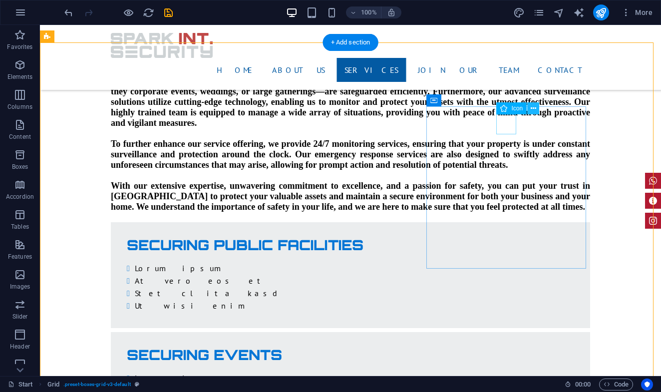
click at [532, 111] on icon at bounding box center [533, 108] width 5 height 10
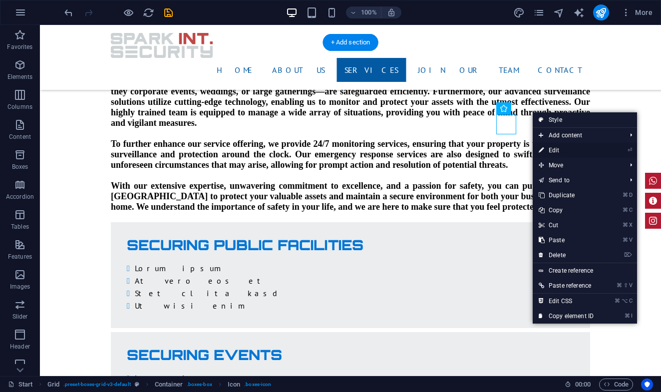
click at [552, 149] on link "⏎ Edit" at bounding box center [566, 150] width 67 height 15
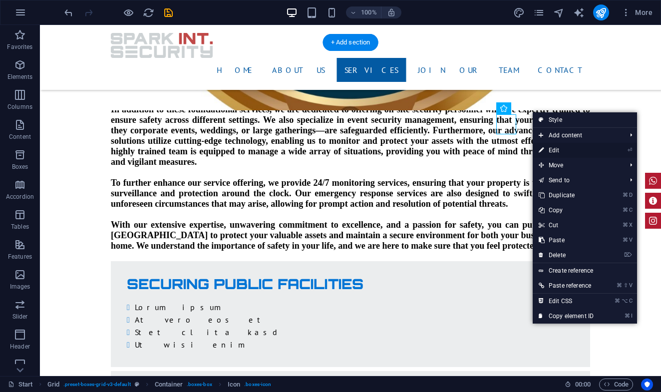
select select "xMidYMid"
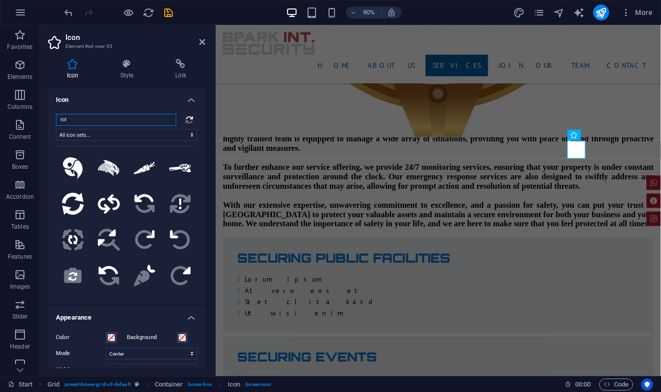
click at [115, 118] on input "rot" at bounding box center [116, 120] width 120 height 12
click at [115, 117] on input "rot" at bounding box center [116, 120] width 120 height 12
click at [116, 117] on input "rot" at bounding box center [116, 120] width 120 height 12
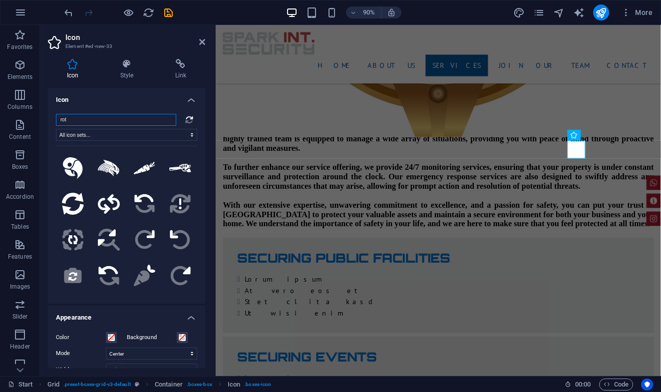
type input "ل"
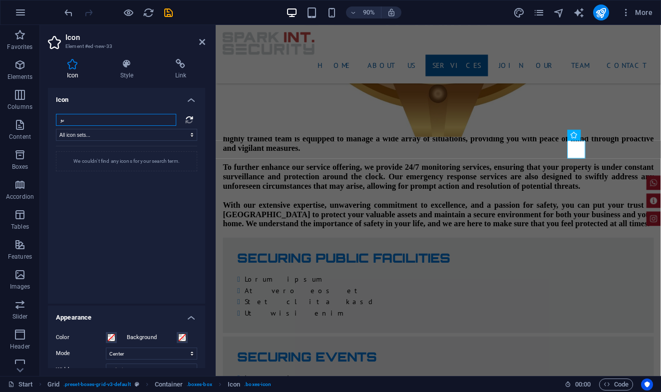
type input "ب"
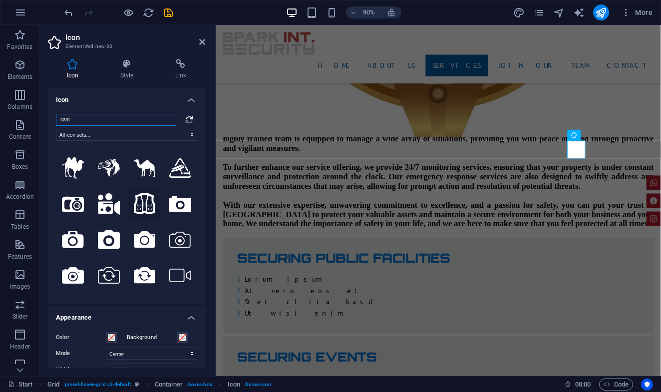
type input "cam"
click at [144, 209] on icon at bounding box center [145, 204] width 22 height 22
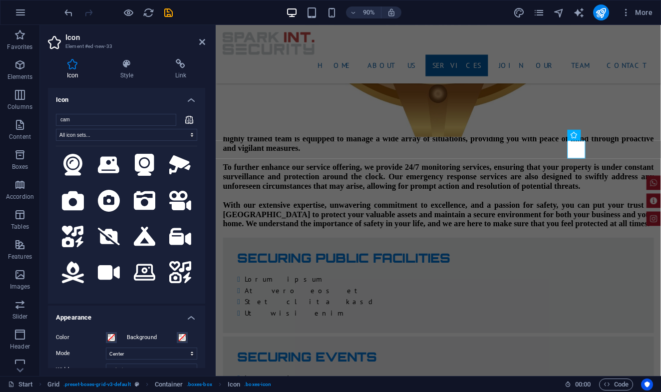
scroll to position [362, 0]
click at [203, 45] on icon at bounding box center [202, 42] width 6 height 8
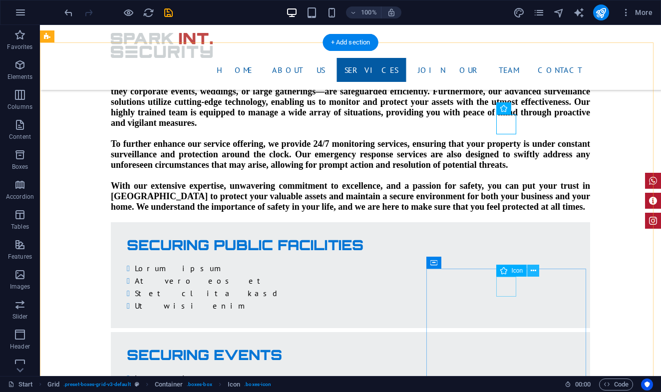
click at [534, 272] on icon at bounding box center [533, 271] width 5 height 10
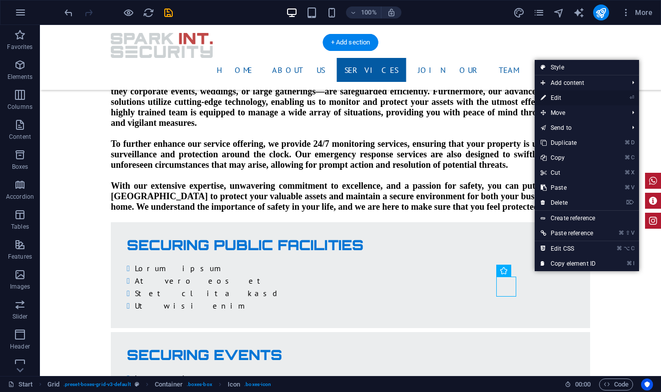
click at [559, 99] on link "⏎ Edit" at bounding box center [568, 97] width 67 height 15
select select "xMidYMid"
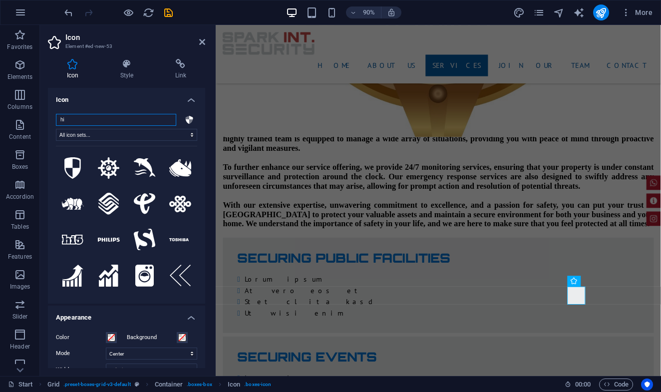
click at [133, 122] on input "hi" at bounding box center [116, 120] width 120 height 12
click at [136, 118] on input "hi" at bounding box center [116, 120] width 120 height 12
click at [135, 119] on input "hi" at bounding box center [116, 120] width 120 height 12
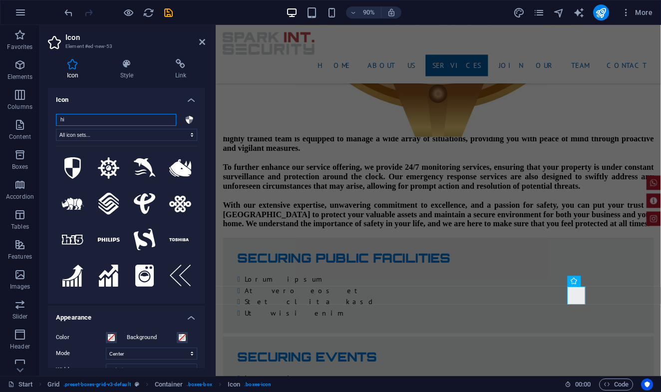
click at [135, 119] on input "hi" at bounding box center [116, 120] width 120 height 12
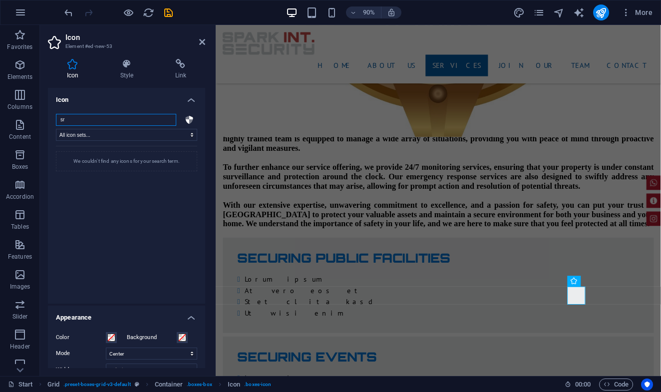
type input "s"
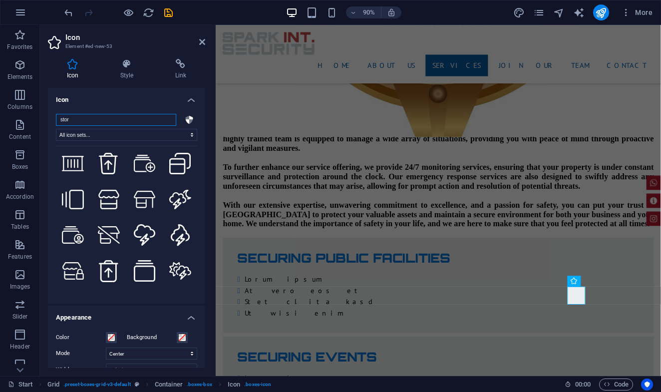
scroll to position [0, 0]
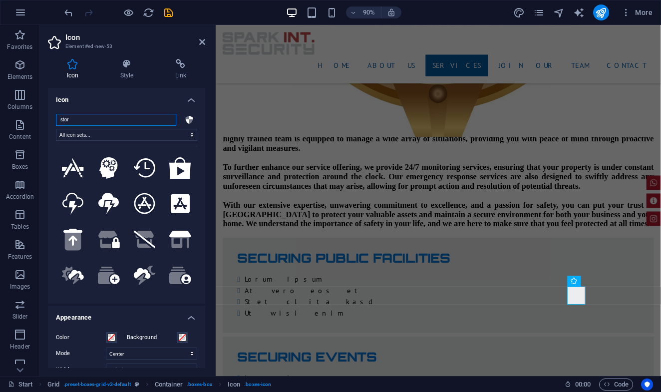
click at [100, 121] on input "stor" at bounding box center [116, 120] width 120 height 12
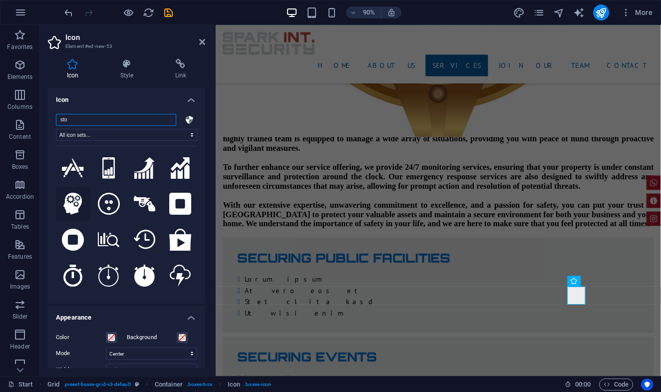
type input "sto"
click at [66, 215] on icon at bounding box center [72, 204] width 18 height 22
click at [201, 44] on icon at bounding box center [202, 42] width 6 height 8
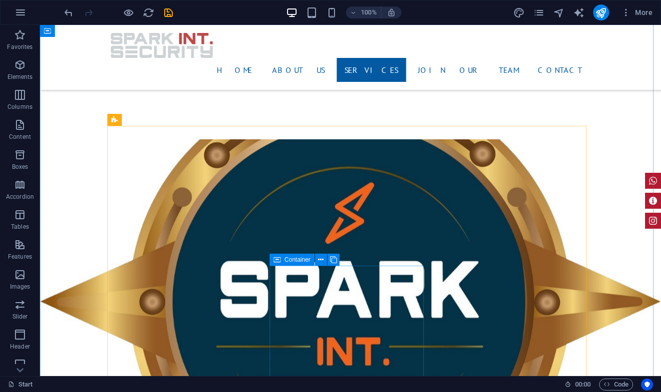
scroll to position [1261, 0]
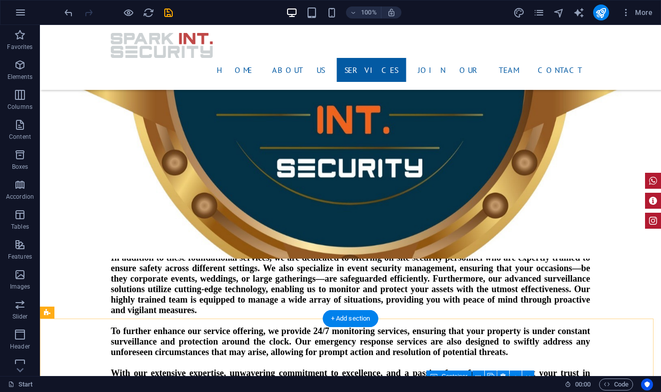
scroll to position [1406, 0]
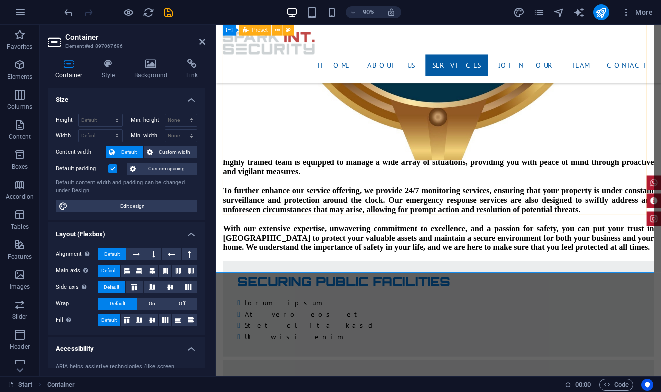
scroll to position [1464, 0]
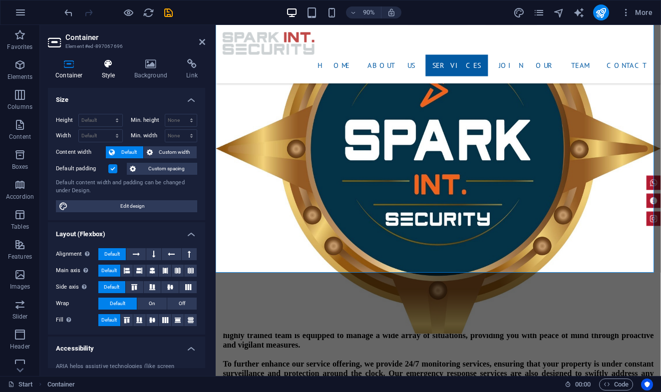
click at [104, 70] on h4 "Style" at bounding box center [110, 69] width 32 height 21
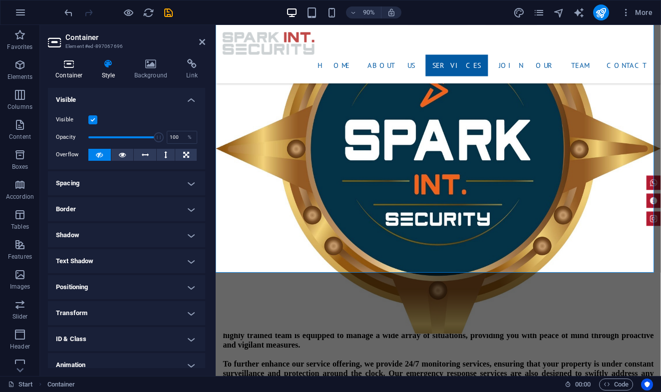
click at [73, 71] on h4 "Container" at bounding box center [71, 69] width 46 height 21
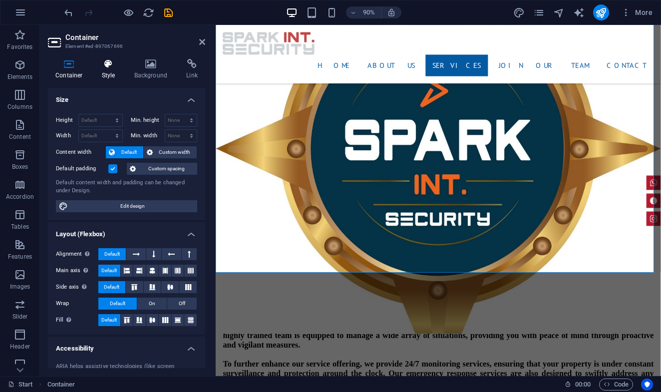
click at [108, 76] on h4 "Style" at bounding box center [110, 69] width 32 height 21
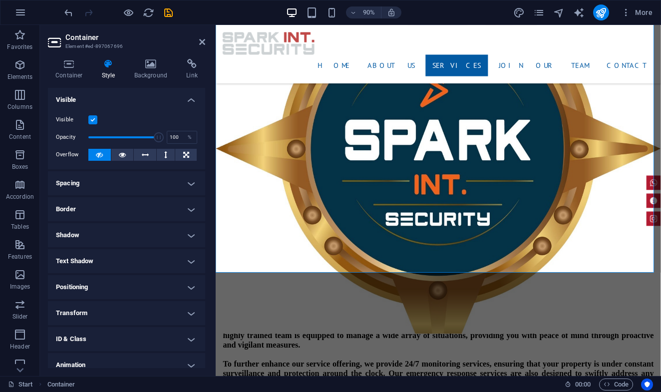
click at [184, 188] on h4 "Spacing" at bounding box center [126, 183] width 157 height 24
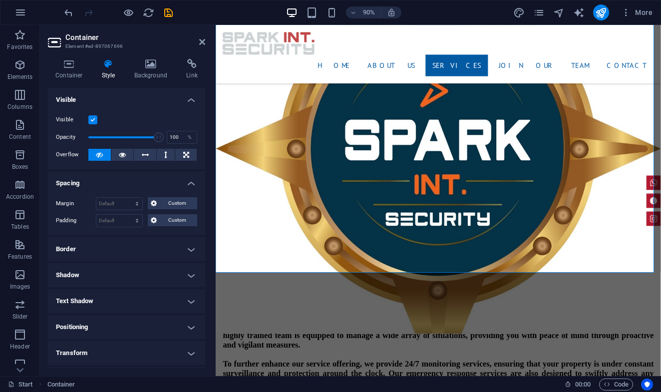
click at [183, 186] on h4 "Spacing" at bounding box center [126, 180] width 157 height 18
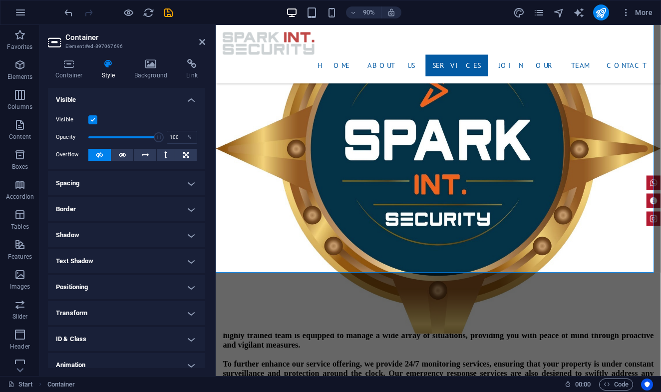
click at [174, 207] on h4 "Border" at bounding box center [126, 209] width 157 height 24
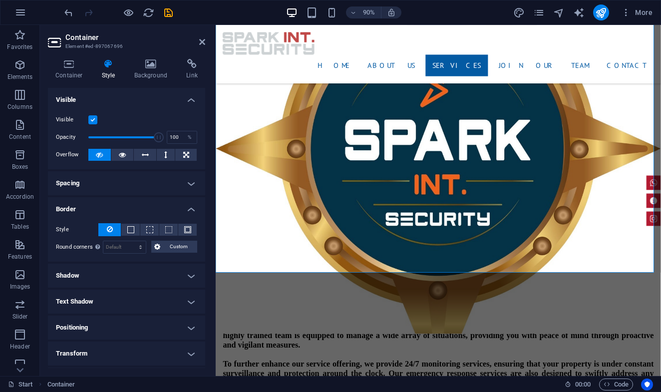
click at [174, 205] on h4 "Border" at bounding box center [126, 206] width 157 height 18
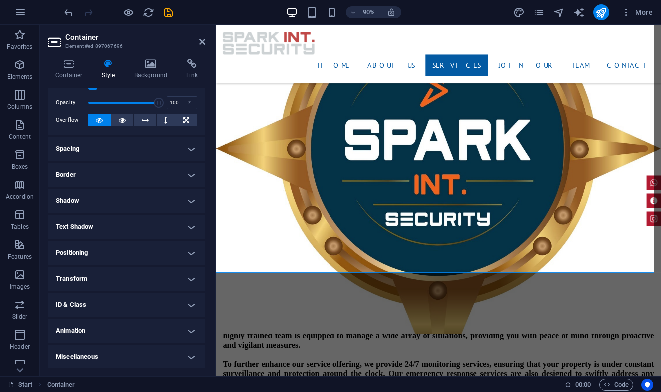
scroll to position [0, 0]
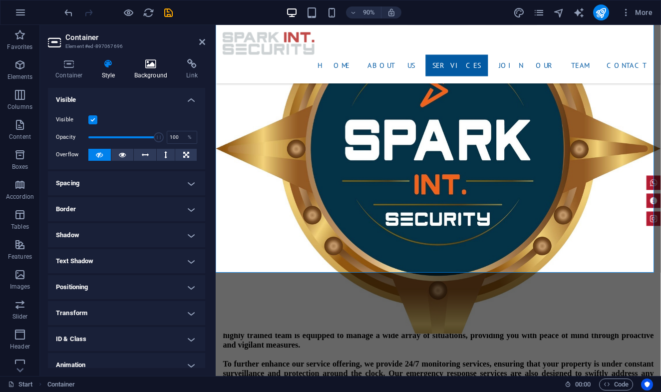
click at [144, 67] on icon at bounding box center [151, 64] width 48 height 10
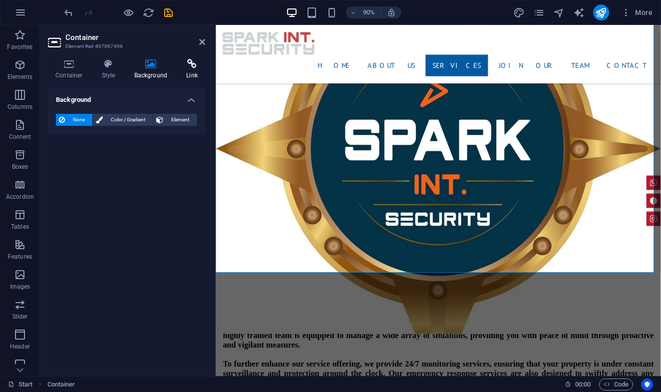
click at [180, 71] on h4 "Link" at bounding box center [192, 69] width 26 height 21
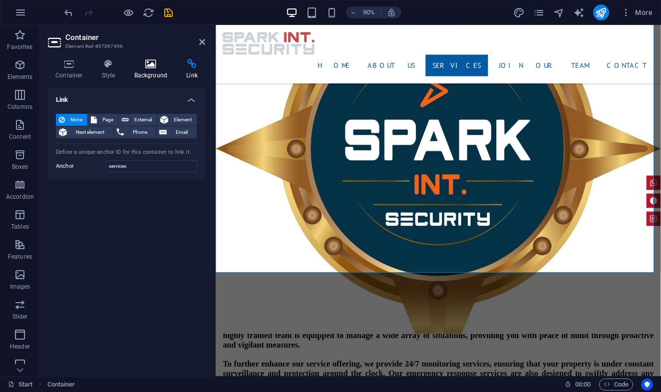
click at [146, 67] on icon at bounding box center [151, 64] width 48 height 10
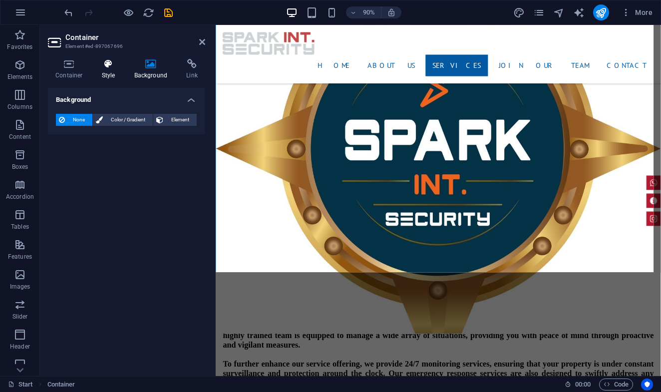
click at [113, 65] on icon at bounding box center [108, 64] width 28 height 10
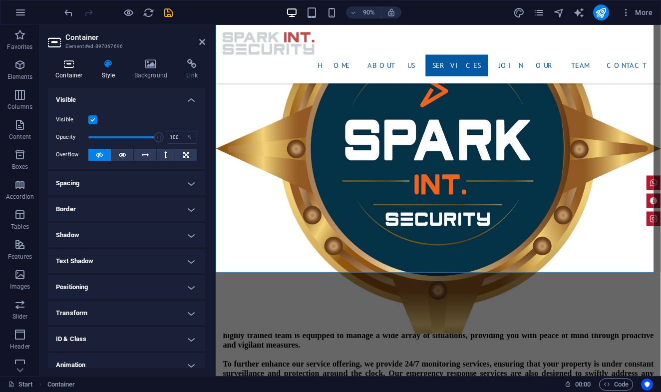
click at [74, 68] on icon at bounding box center [69, 64] width 42 height 10
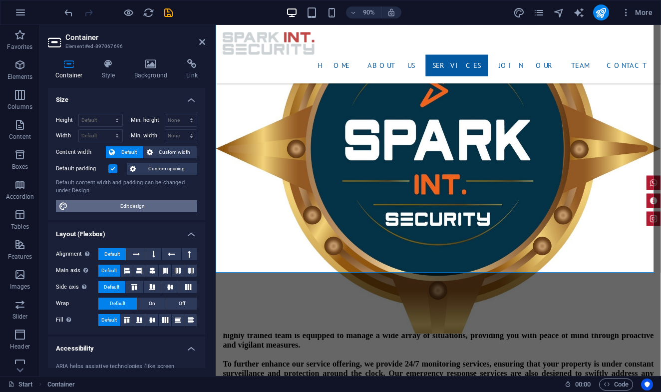
click at [140, 204] on span "Edit design" at bounding box center [132, 206] width 123 height 12
select select "px"
select select "400"
select select "px"
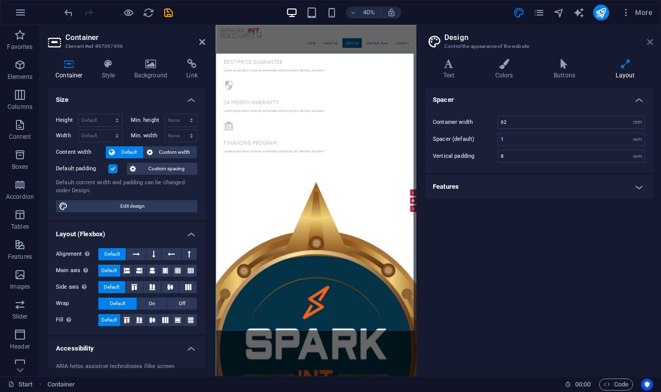
click at [651, 43] on icon at bounding box center [650, 42] width 6 height 8
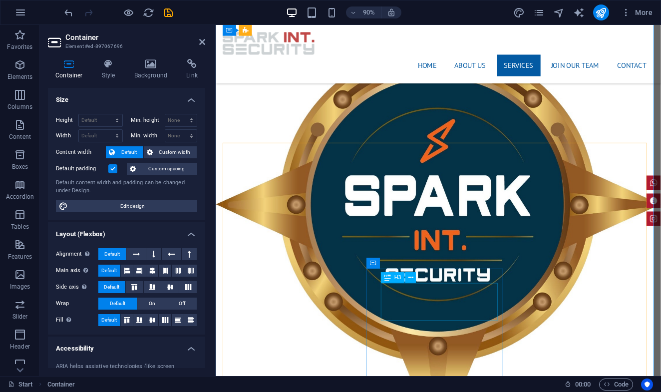
scroll to position [1182, 0]
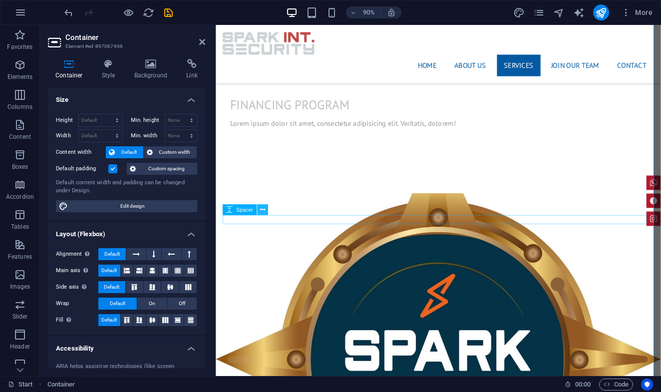
click at [261, 209] on icon at bounding box center [263, 209] width 5 height 9
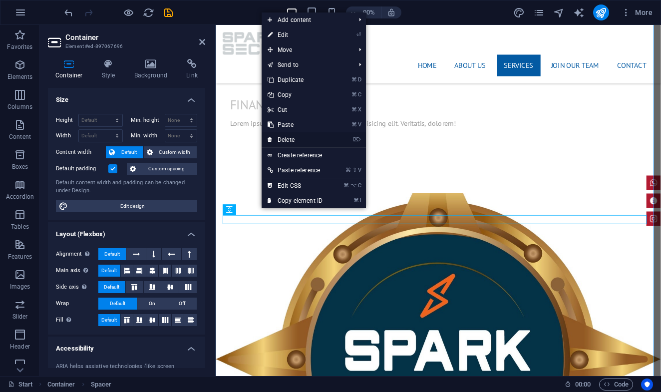
click at [289, 137] on link "⌦ Delete" at bounding box center [295, 139] width 67 height 15
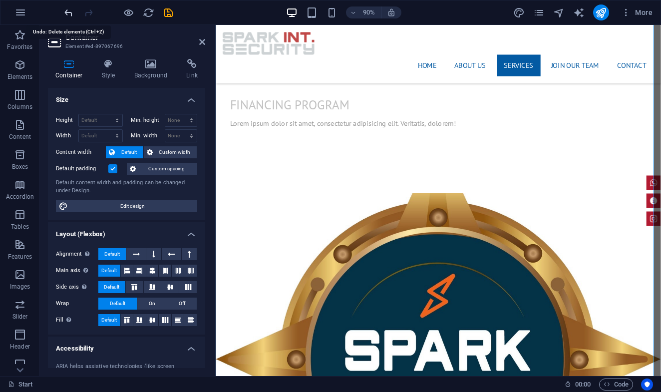
click at [67, 12] on icon "undo" at bounding box center [68, 12] width 11 height 11
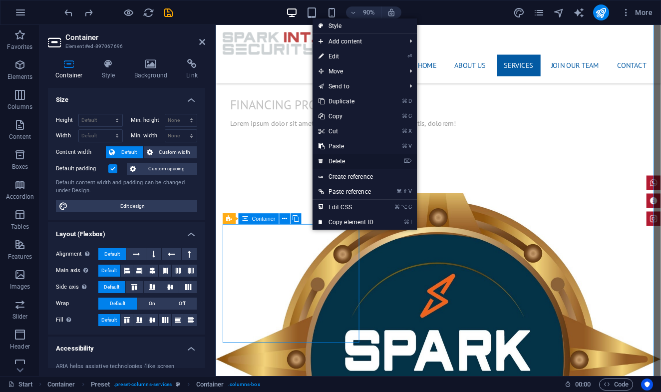
click at [355, 158] on link "⌦ Delete" at bounding box center [346, 161] width 67 height 15
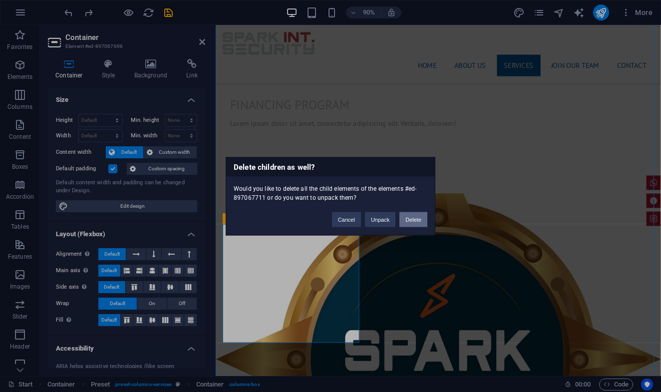
click at [409, 219] on button "Delete" at bounding box center [414, 219] width 28 height 15
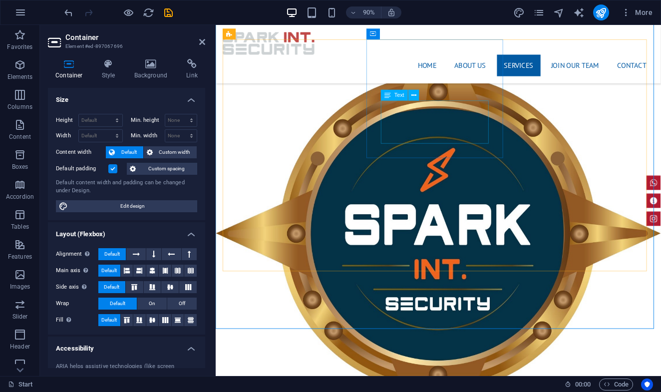
scroll to position [1387, 0]
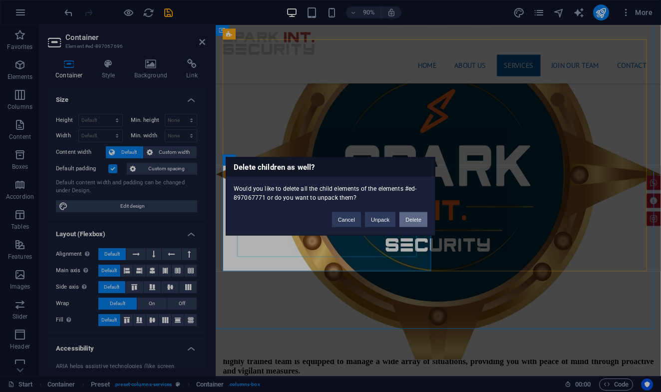
click at [408, 221] on button "Delete" at bounding box center [414, 219] width 28 height 15
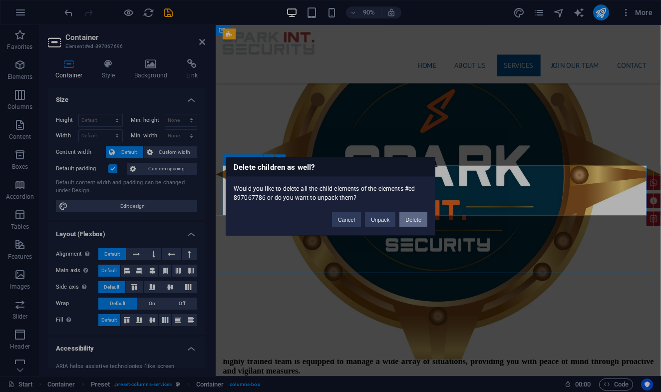
drag, startPoint x: 221, startPoint y: 218, endPoint x: 414, endPoint y: 222, distance: 193.4
click at [414, 222] on button "Delete" at bounding box center [414, 219] width 28 height 15
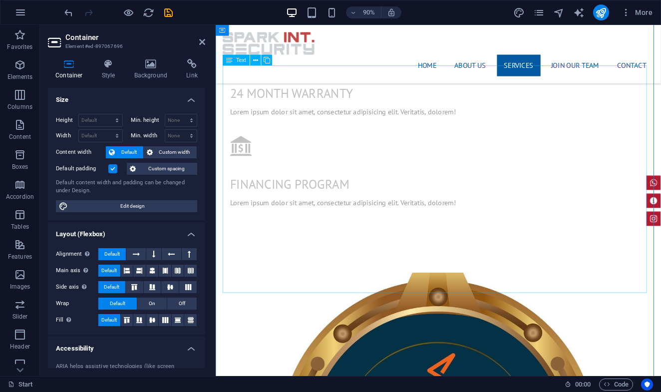
scroll to position [1249, 0]
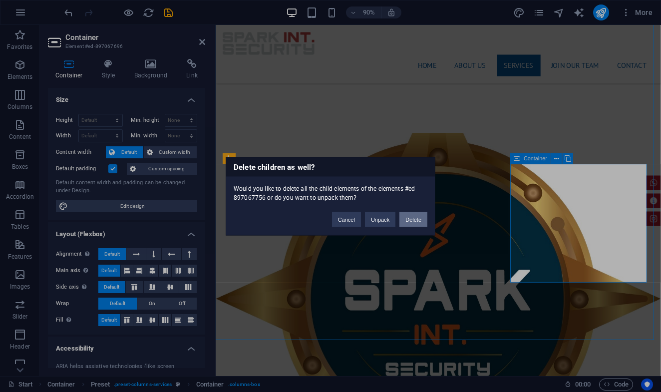
drag, startPoint x: 409, startPoint y: 216, endPoint x: 215, endPoint y: 211, distance: 193.9
click at [409, 216] on button "Delete" at bounding box center [414, 219] width 28 height 15
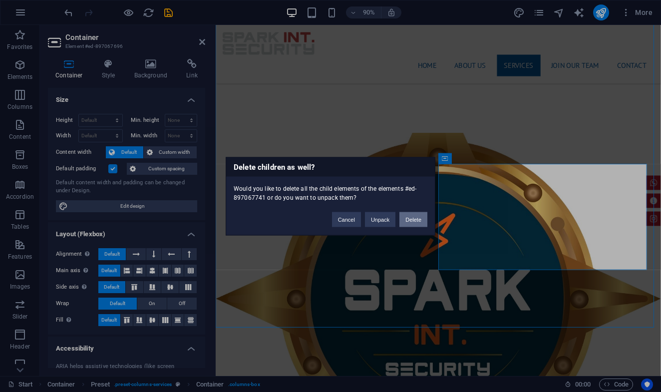
click at [416, 219] on button "Delete" at bounding box center [414, 219] width 28 height 15
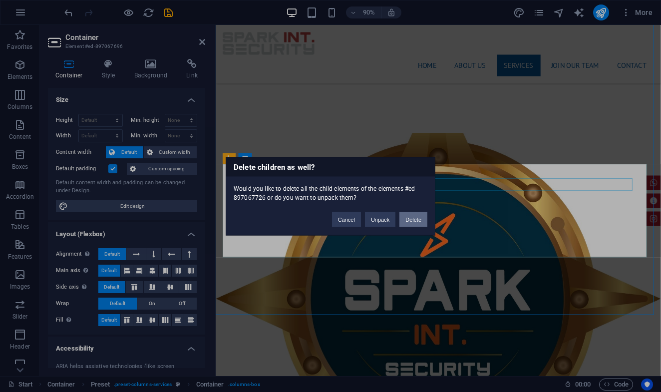
click at [412, 220] on button "Delete" at bounding box center [414, 219] width 28 height 15
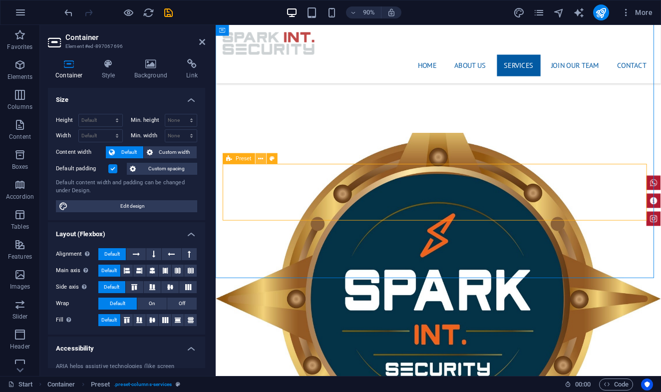
click at [263, 159] on icon at bounding box center [261, 158] width 5 height 9
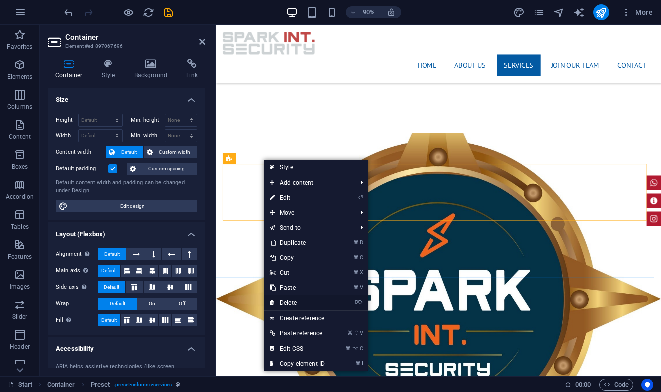
click at [308, 299] on link "⌦ Delete" at bounding box center [297, 302] width 67 height 15
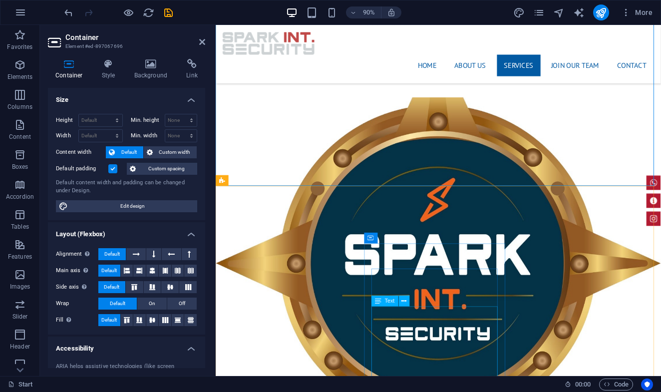
scroll to position [1286, 0]
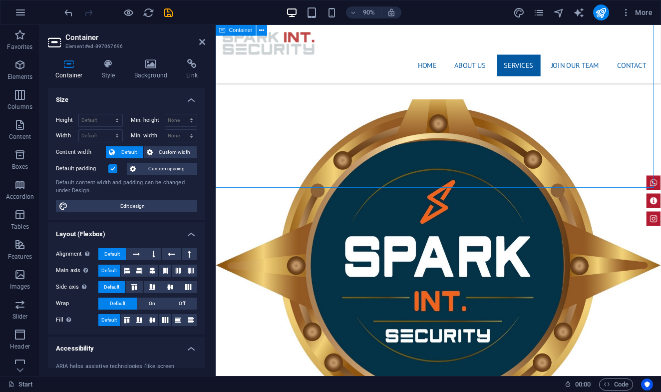
drag, startPoint x: 416, startPoint y: 205, endPoint x: 418, endPoint y: 171, distance: 34.0
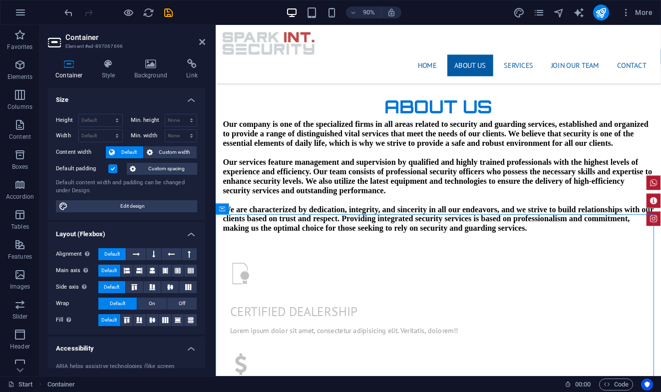
scroll to position [531, 0]
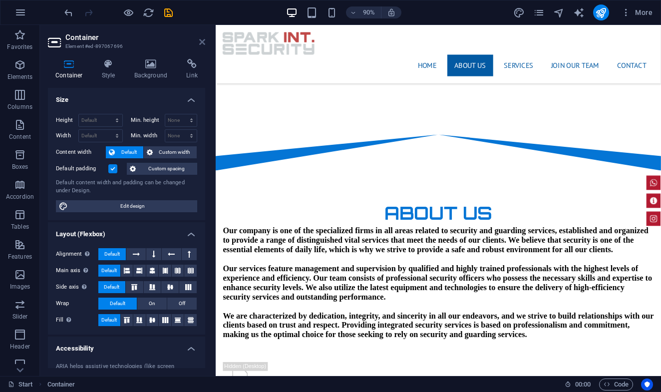
drag, startPoint x: 204, startPoint y: 41, endPoint x: 167, endPoint y: 18, distance: 44.0
click at [204, 41] on icon at bounding box center [202, 42] width 6 height 8
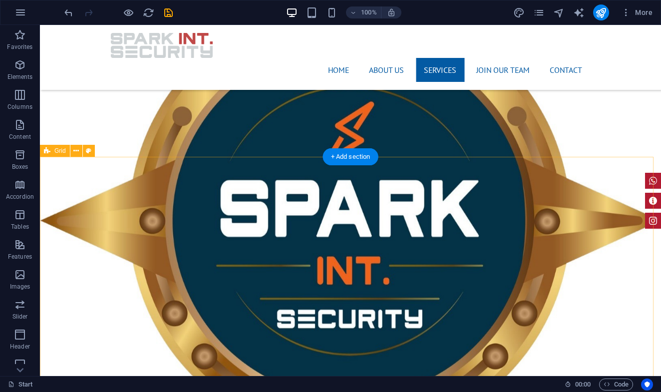
scroll to position [1289, 0]
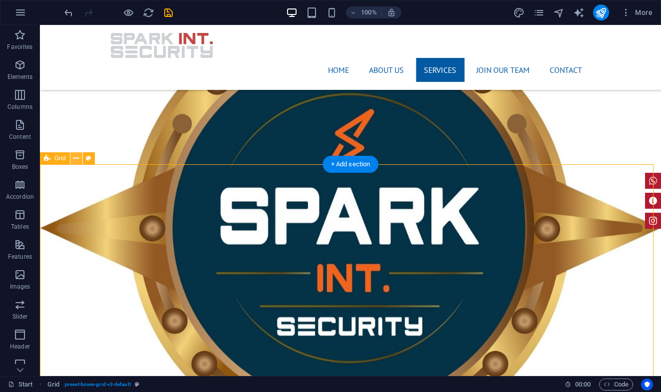
click at [79, 160] on icon at bounding box center [75, 158] width 5 height 10
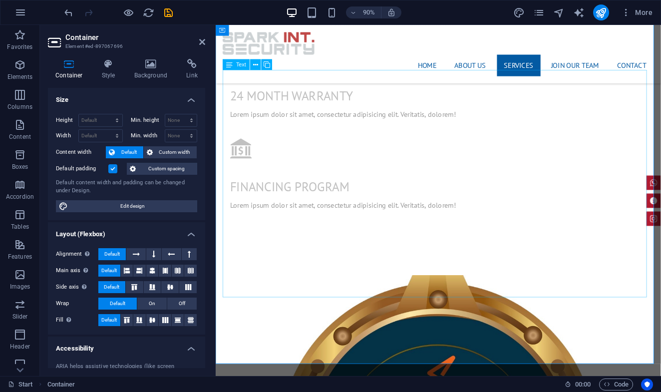
scroll to position [1093, 0]
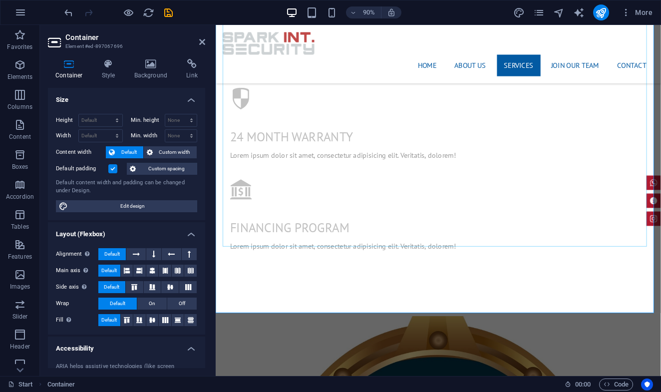
scroll to position [1240, 0]
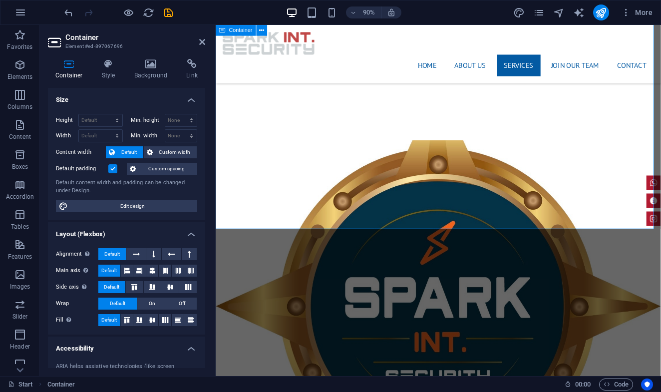
drag, startPoint x: 202, startPoint y: 45, endPoint x: 163, endPoint y: 20, distance: 46.3
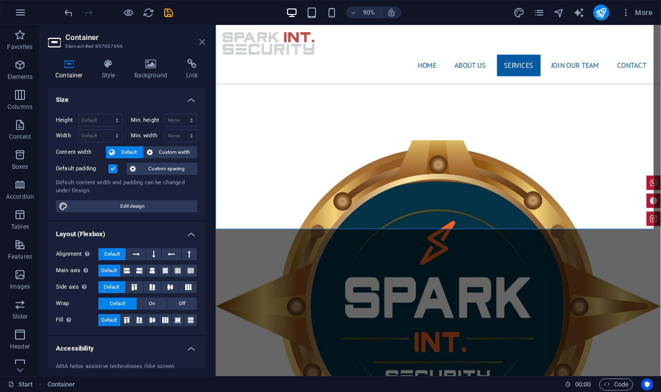
click at [202, 45] on icon at bounding box center [202, 42] width 6 height 8
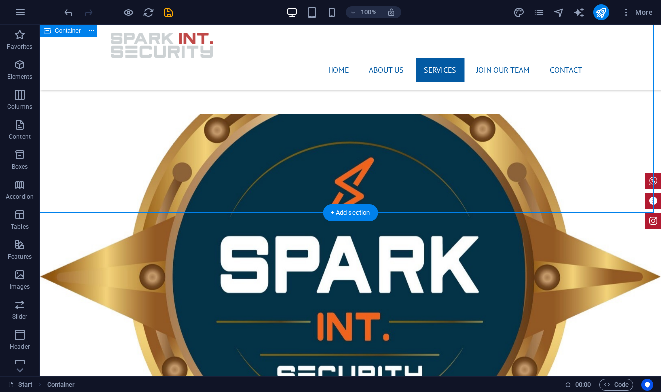
drag, startPoint x: 182, startPoint y: 213, endPoint x: 179, endPoint y: 195, distance: 18.2
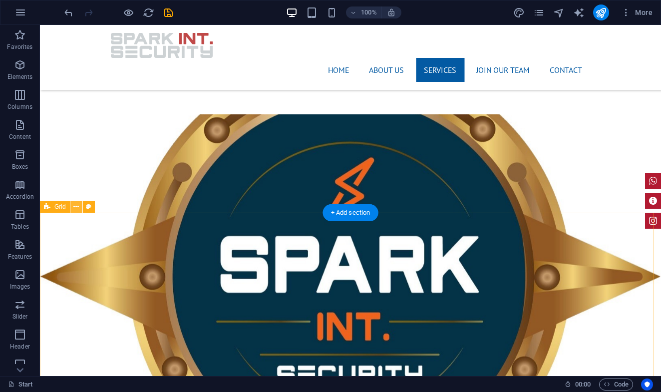
click at [74, 208] on icon at bounding box center [75, 207] width 5 height 10
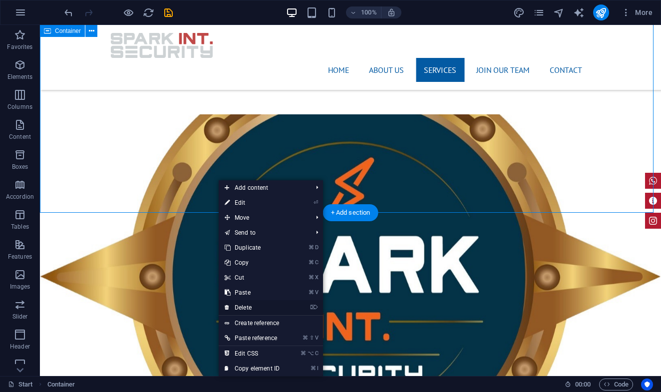
click at [277, 309] on link "⌦ Delete" at bounding box center [252, 307] width 67 height 15
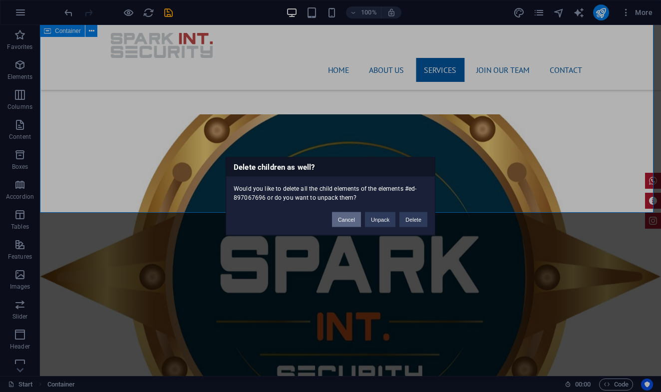
click at [344, 215] on button "Cancel" at bounding box center [346, 219] width 29 height 15
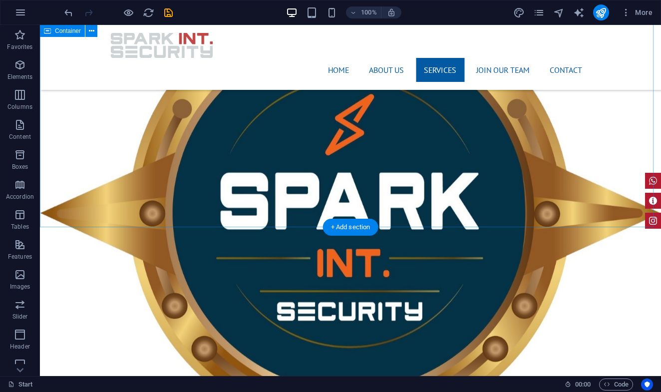
scroll to position [1226, 0]
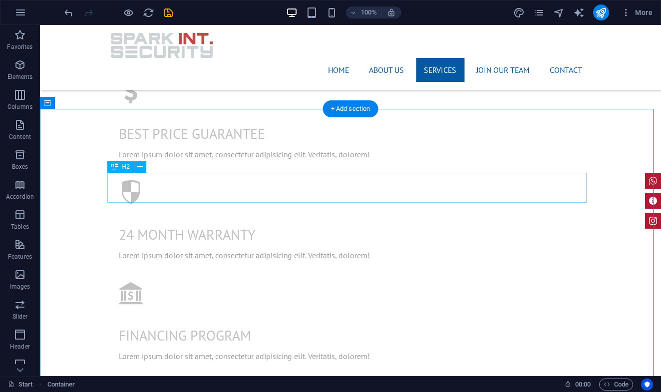
scroll to position [937, 0]
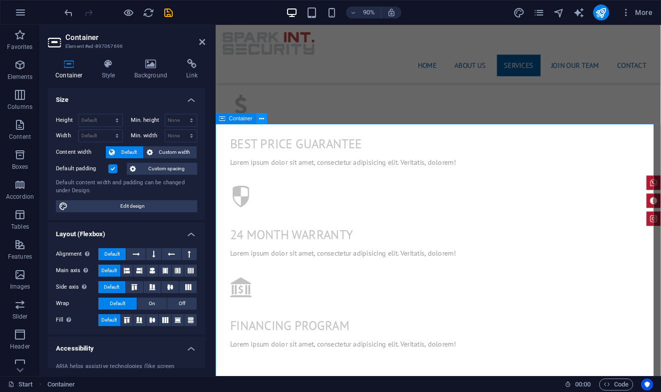
click at [261, 120] on icon at bounding box center [262, 118] width 5 height 9
click at [261, 119] on icon at bounding box center [262, 118] width 5 height 9
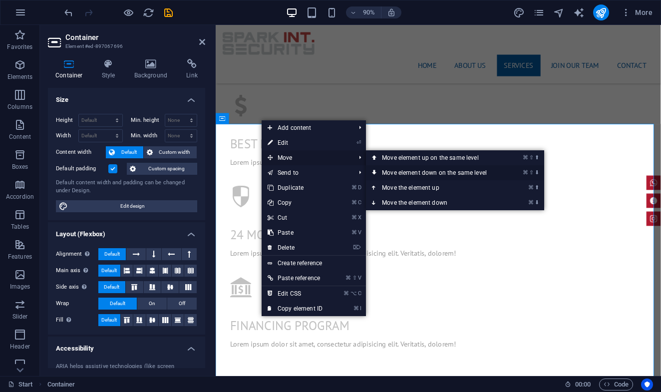
drag, startPoint x: 397, startPoint y: 171, endPoint x: 201, endPoint y: 162, distance: 196.1
click at [397, 171] on link "⌘ ⇧ ⬇ Move element down on the same level" at bounding box center [436, 172] width 141 height 15
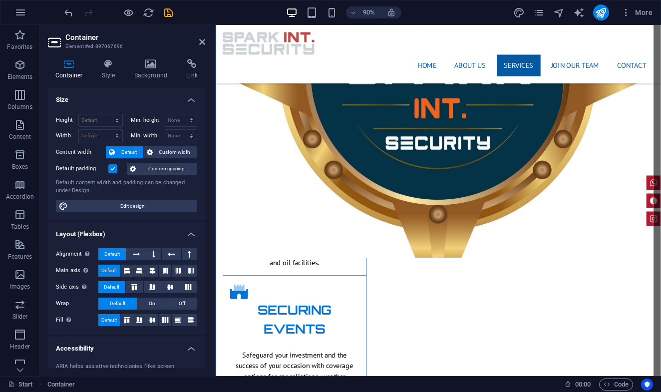
scroll to position [1383, 0]
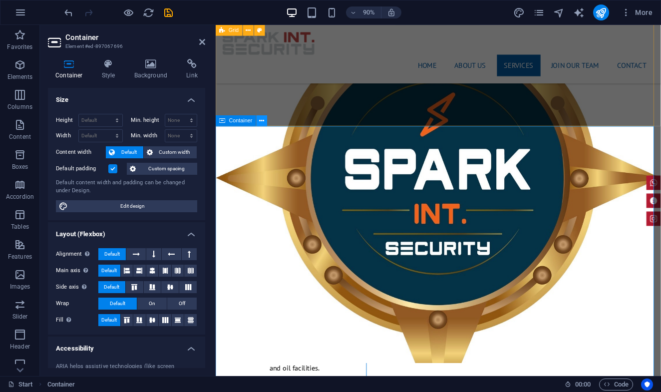
click at [262, 122] on icon at bounding box center [262, 120] width 5 height 9
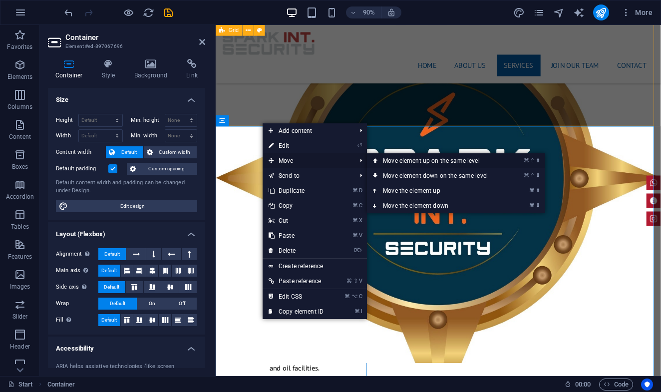
click at [386, 161] on link "⌘ ⇧ ⬆ Move element up on the same level" at bounding box center [437, 160] width 141 height 15
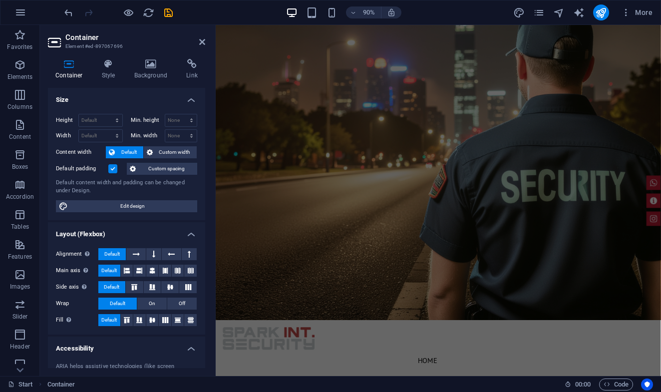
scroll to position [0, 0]
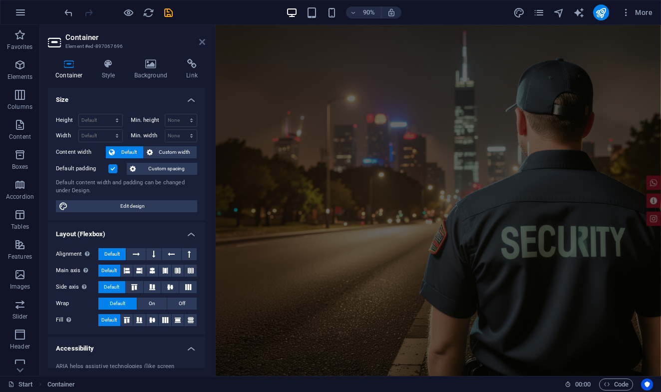
click at [202, 44] on icon at bounding box center [202, 42] width 6 height 8
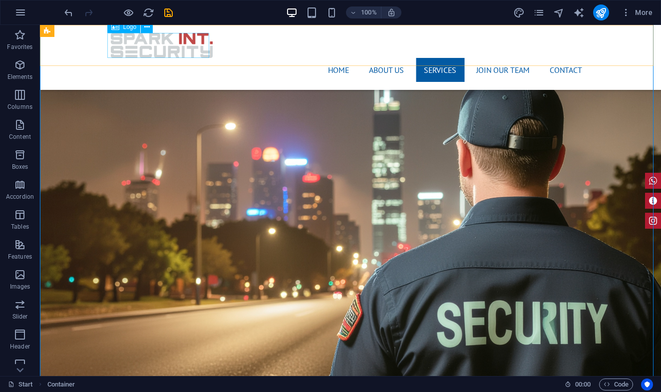
scroll to position [1042, 0]
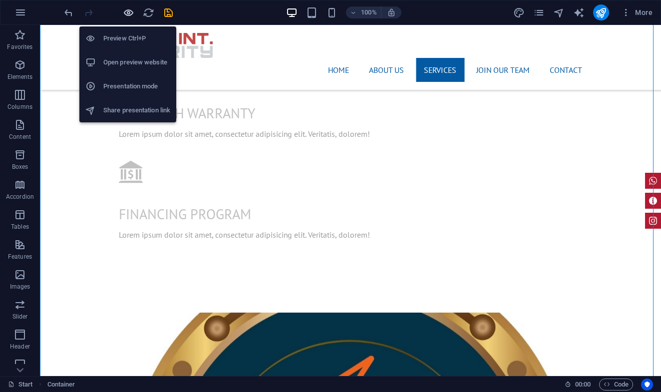
click at [130, 12] on icon "button" at bounding box center [128, 12] width 11 height 11
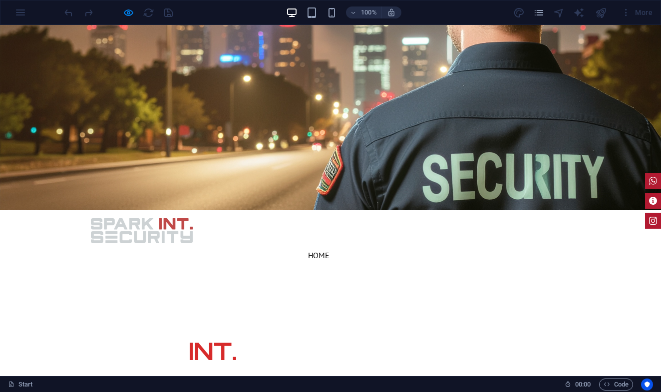
scroll to position [0, 0]
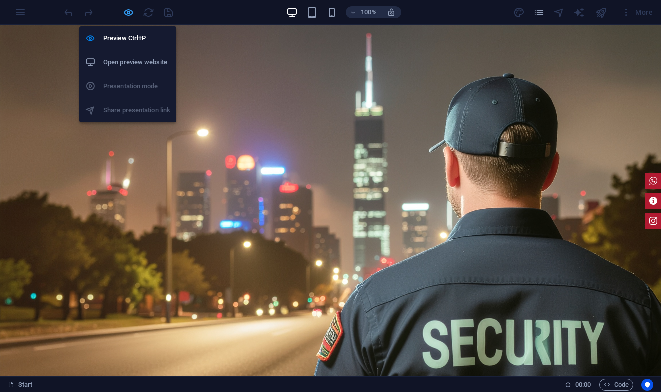
click at [126, 15] on icon "button" at bounding box center [128, 12] width 11 height 11
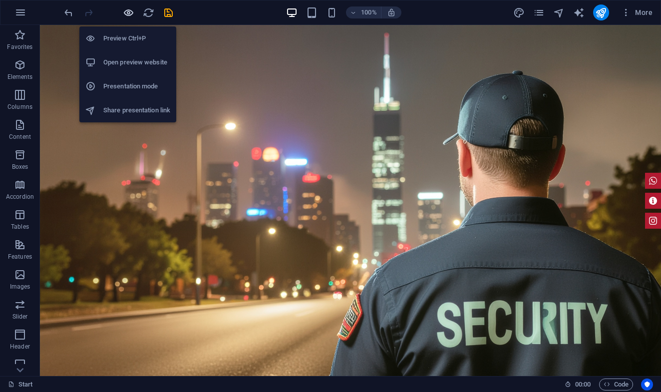
click at [127, 11] on icon "button" at bounding box center [128, 12] width 11 height 11
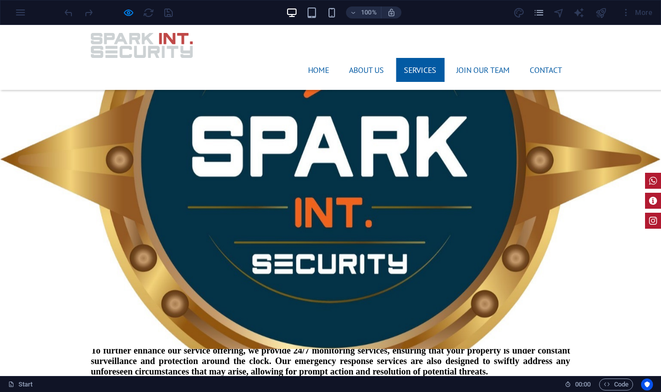
scroll to position [1030, 0]
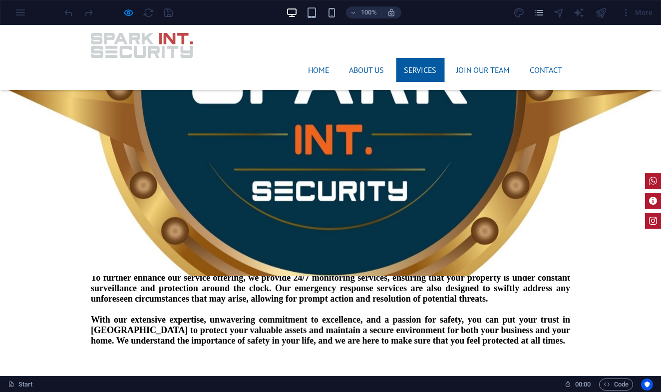
click at [290, 189] on div "Services At our esteemed security company, we take great pride in providing a c…" at bounding box center [330, 236] width 661 height 367
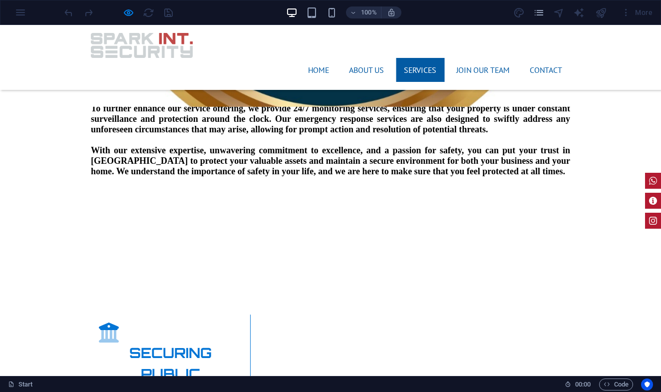
scroll to position [1201, 0]
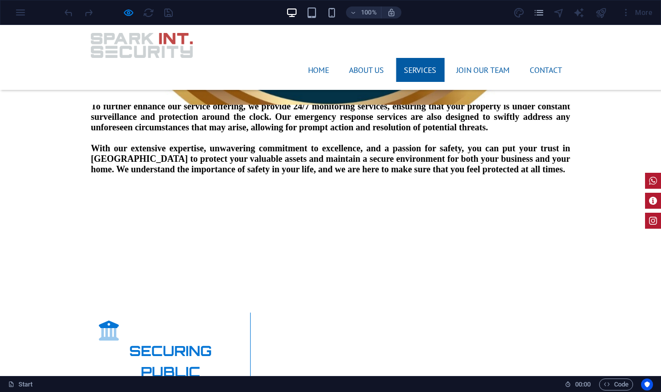
click at [280, 44] on div "Home About us Services join our team Contact" at bounding box center [330, 57] width 661 height 65
click at [284, 46] on div "Home About us Services join our team Contact" at bounding box center [330, 57] width 661 height 65
click at [285, 46] on div "Home About us Services join our team Contact" at bounding box center [330, 57] width 661 height 65
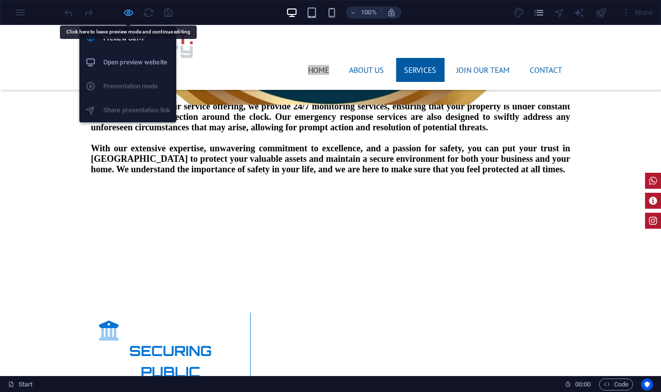
click at [131, 11] on icon "button" at bounding box center [128, 12] width 11 height 11
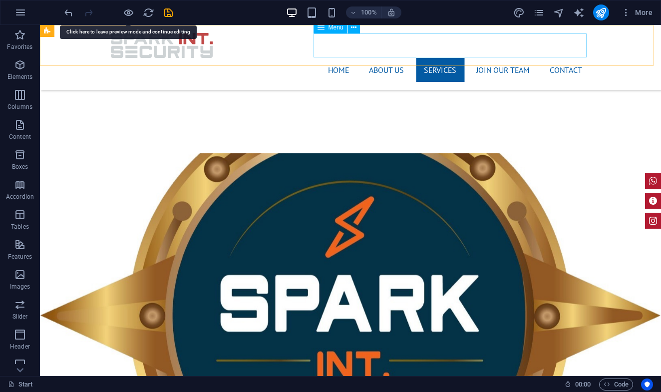
click at [429, 58] on nav "Home About us Services join our team Contact" at bounding box center [351, 70] width 480 height 24
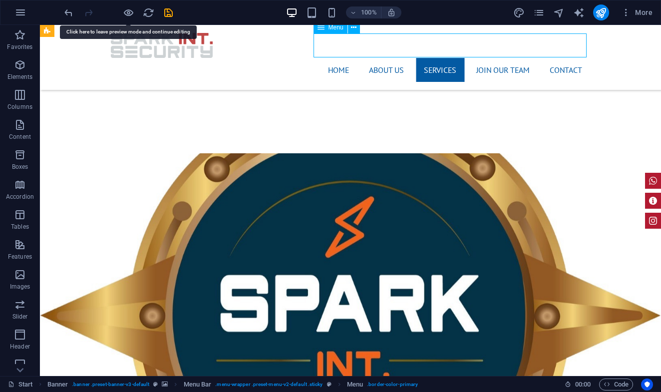
click at [429, 58] on nav "Home About us Services join our team Contact" at bounding box center [351, 70] width 480 height 24
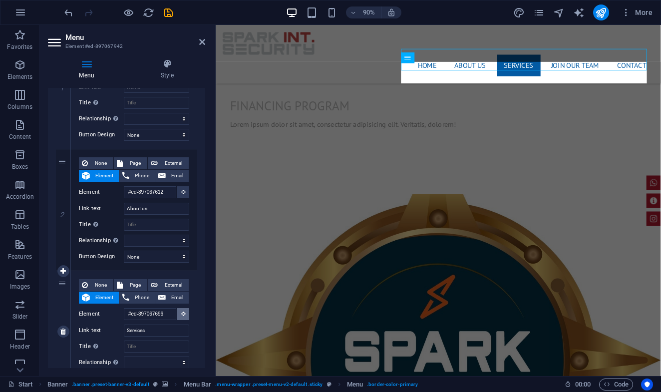
scroll to position [1176, 0]
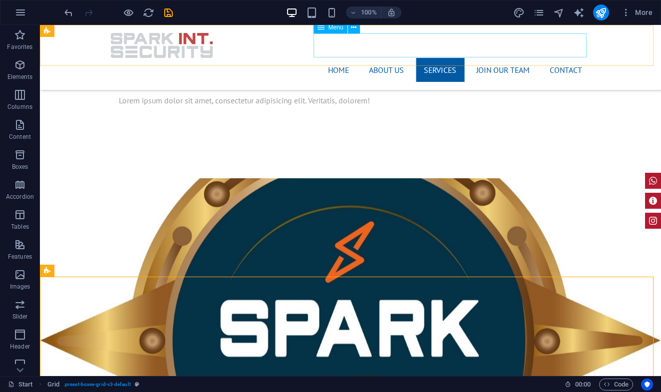
click at [338, 58] on nav "Home About us Services join our team Contact" at bounding box center [351, 70] width 480 height 24
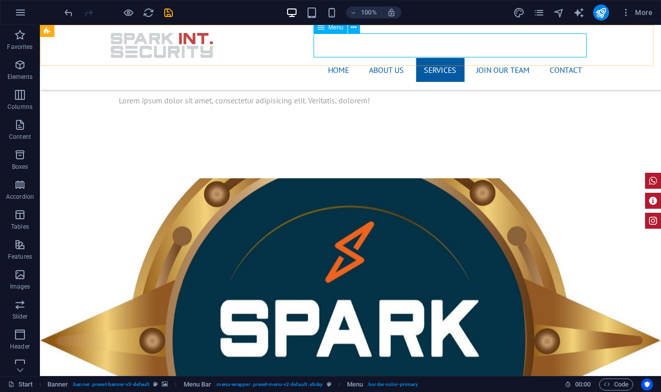
click at [326, 58] on nav "Home About us Services join our team Contact" at bounding box center [351, 70] width 480 height 24
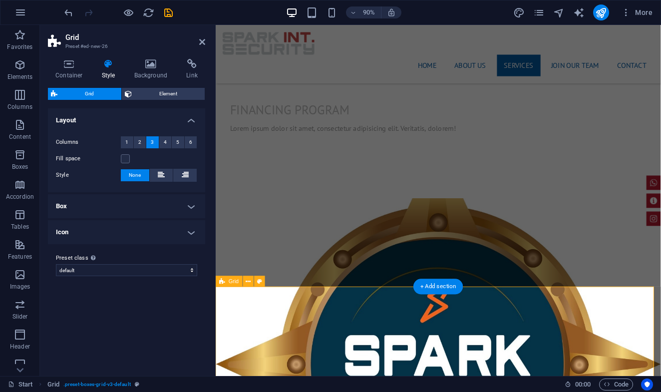
click at [536, 58] on nav "Home About us Services join our team Contact" at bounding box center [463, 70] width 479 height 24
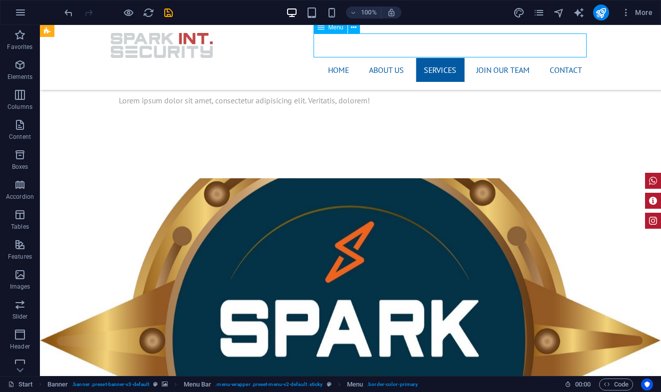
click at [504, 58] on nav "Home About us Services join our team Contact" at bounding box center [351, 70] width 480 height 24
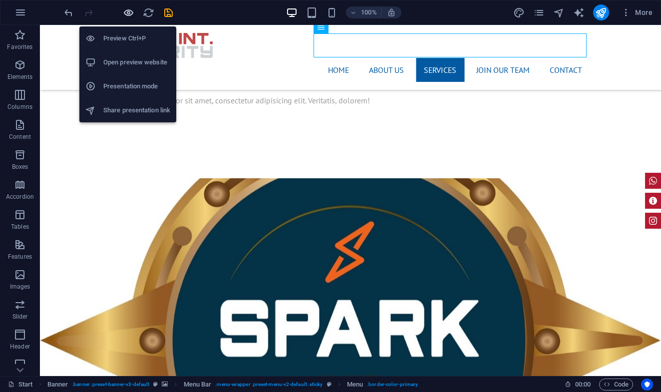
click at [129, 13] on icon "button" at bounding box center [128, 12] width 11 height 11
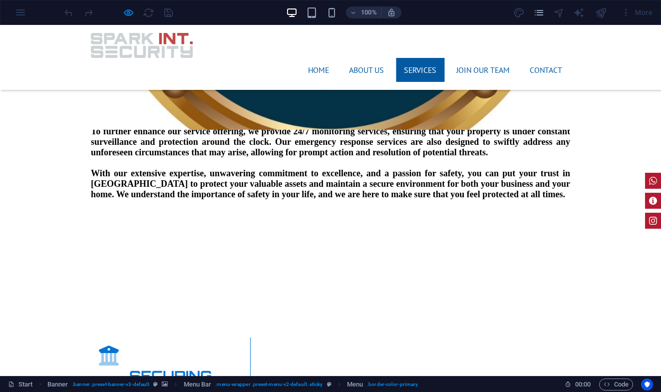
click at [413, 58] on link "Services" at bounding box center [420, 70] width 48 height 24
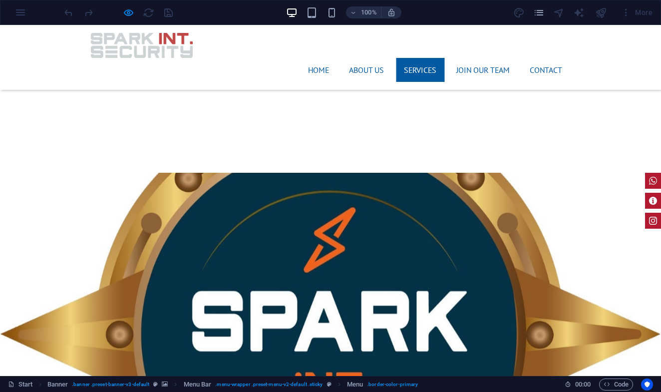
scroll to position [750, 0]
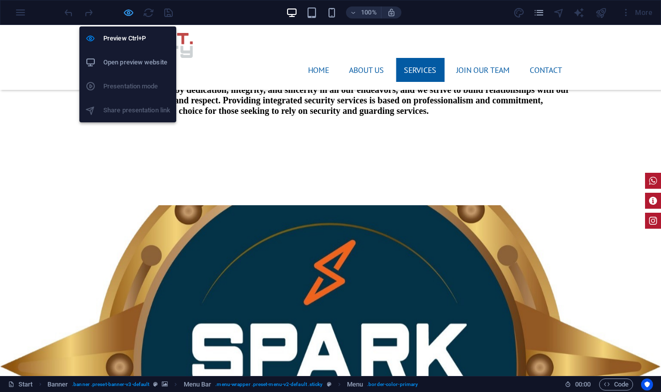
click at [127, 15] on icon "button" at bounding box center [128, 12] width 11 height 11
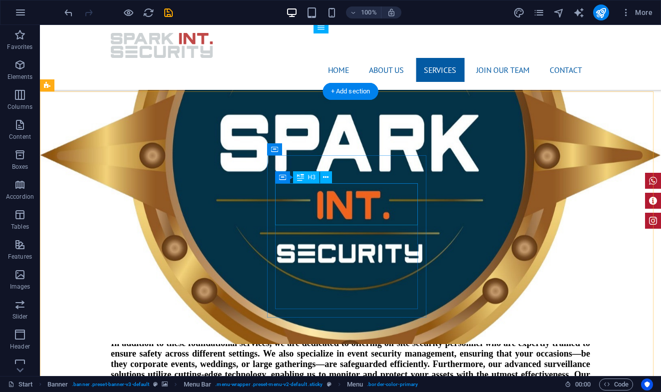
scroll to position [1421, 0]
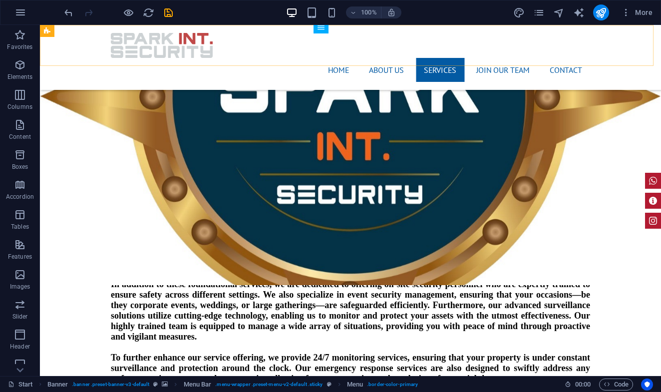
click at [302, 46] on div "Home About us Services join our team Contact" at bounding box center [350, 57] width 621 height 65
click at [303, 46] on div "Home About us Services join our team Contact" at bounding box center [350, 57] width 621 height 65
click at [333, 58] on nav "Home About us Services join our team Contact" at bounding box center [351, 70] width 480 height 24
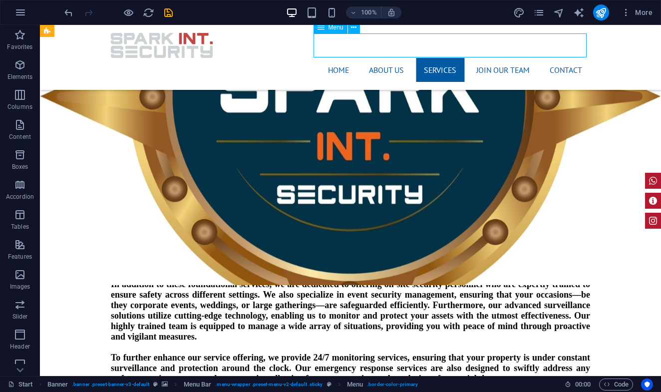
click at [333, 58] on nav "Home About us Services join our team Contact" at bounding box center [351, 70] width 480 height 24
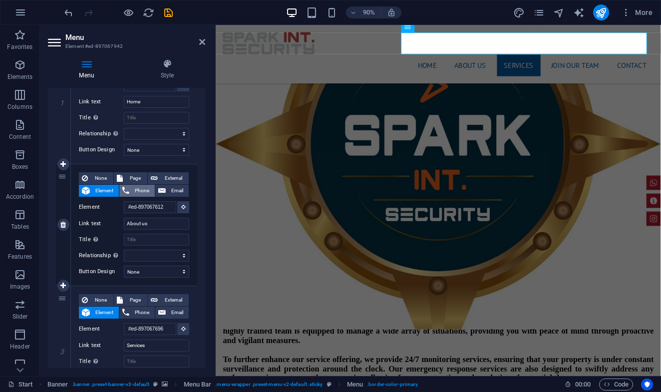
scroll to position [214, 0]
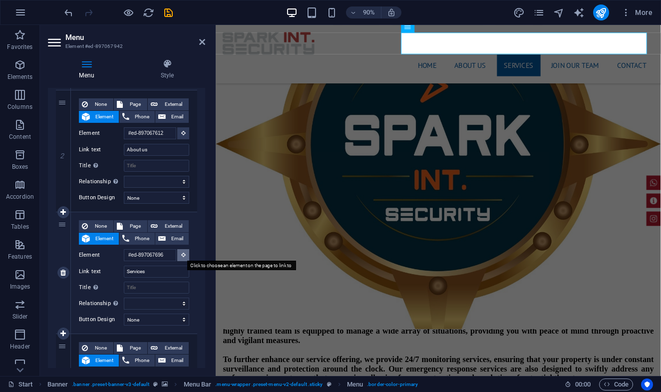
click at [183, 258] on button at bounding box center [183, 255] width 12 height 12
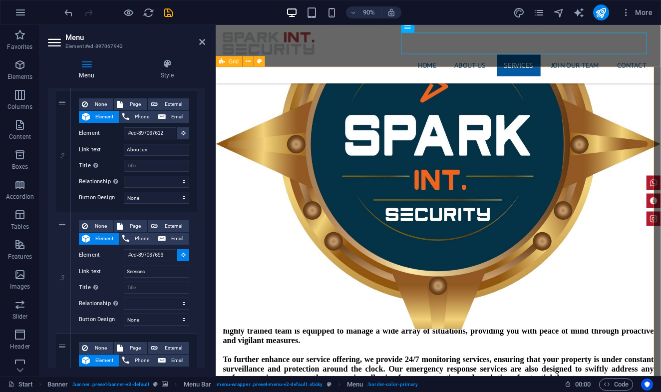
select select
type input "#ed-new-26"
select select
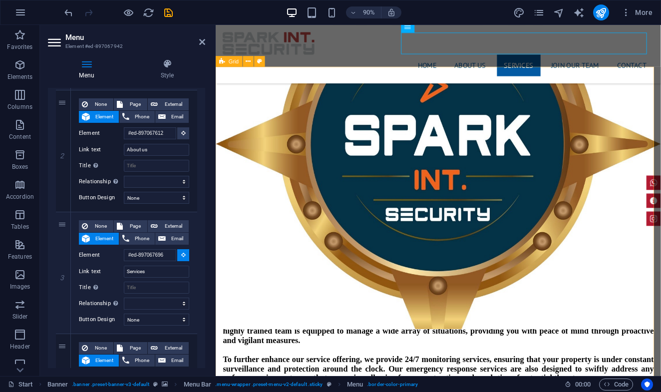
select select
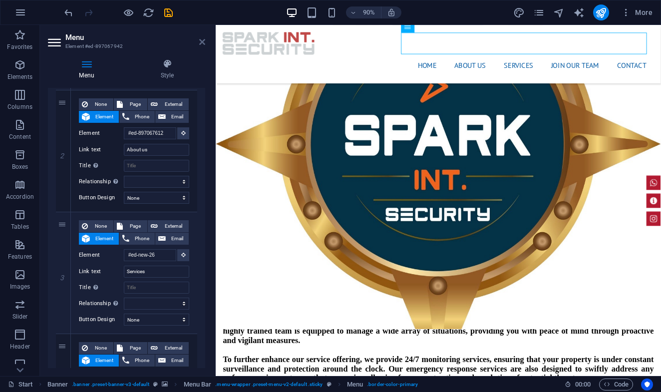
click at [202, 42] on icon at bounding box center [202, 42] width 6 height 8
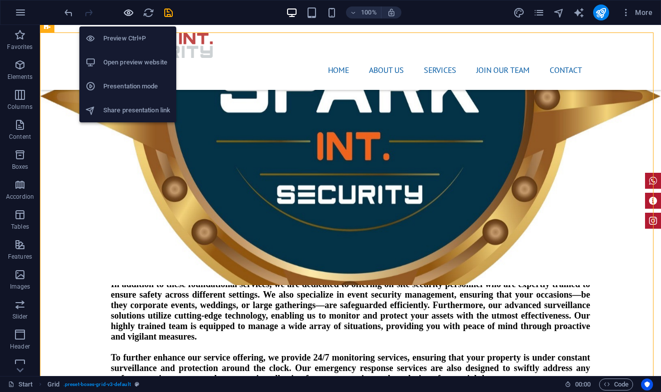
click at [125, 13] on icon "button" at bounding box center [128, 12] width 11 height 11
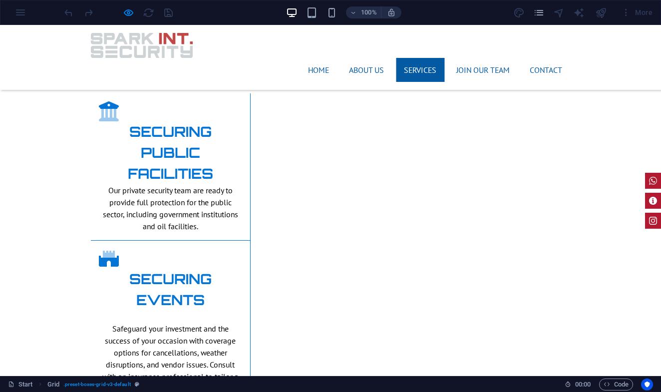
click at [418, 58] on link "Services" at bounding box center [420, 70] width 48 height 24
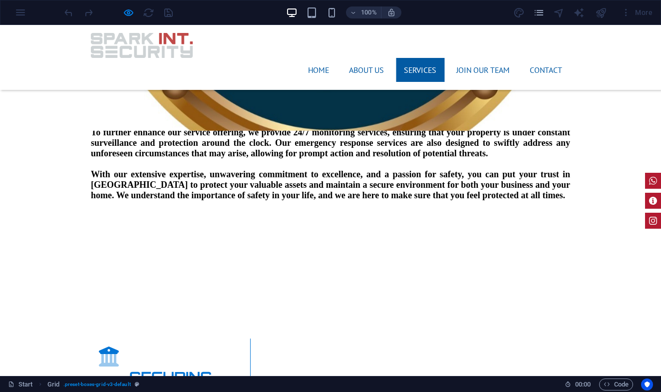
scroll to position [1170, 0]
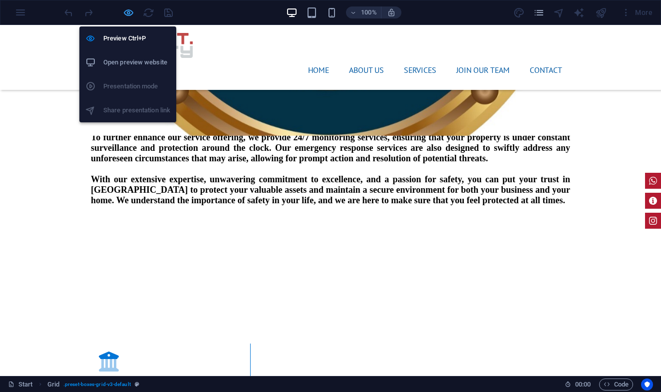
click at [129, 14] on icon "button" at bounding box center [128, 12] width 11 height 11
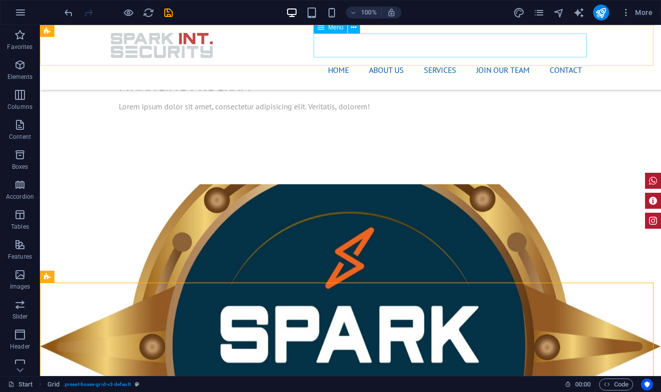
click at [424, 58] on nav "Home About us Services join our team Contact" at bounding box center [351, 70] width 480 height 24
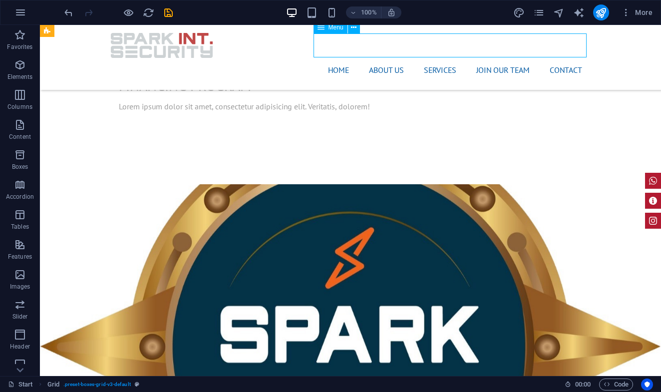
click at [424, 58] on nav "Home About us Services join our team Contact" at bounding box center [351, 70] width 480 height 24
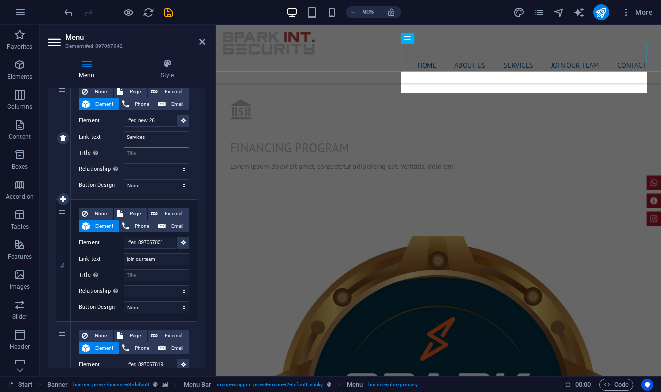
scroll to position [1130, 0]
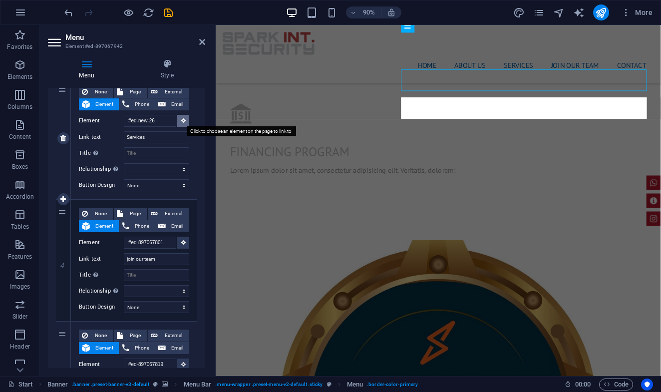
click at [182, 121] on icon at bounding box center [183, 120] width 4 height 5
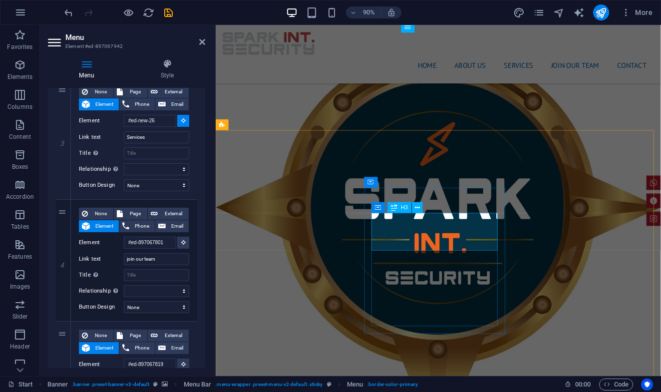
scroll to position [1395, 0]
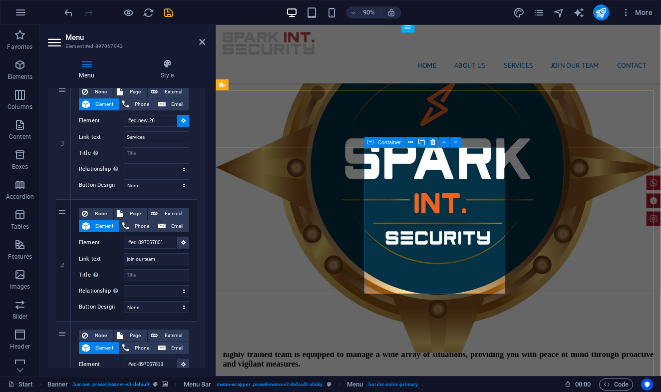
select select
type input "#ed-new-37"
select select
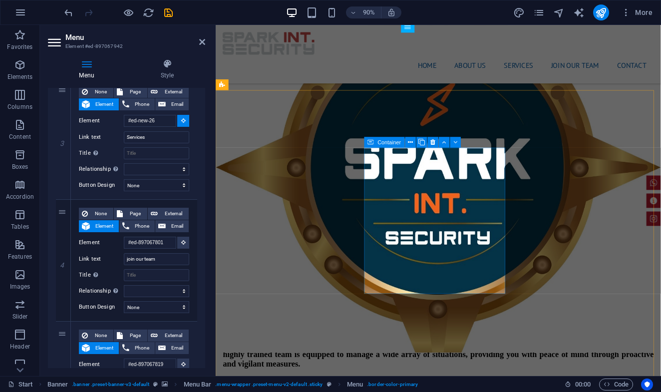
select select
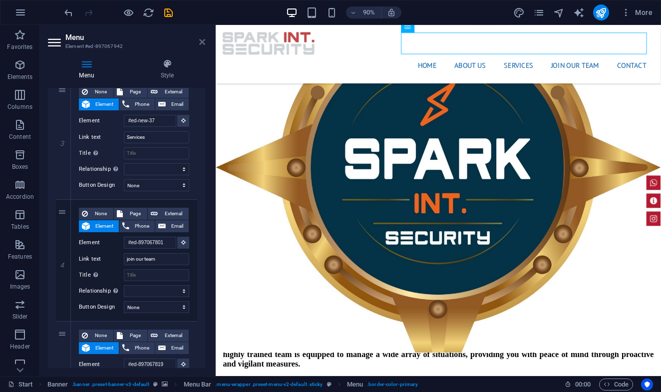
drag, startPoint x: 203, startPoint y: 41, endPoint x: 166, endPoint y: 16, distance: 45.0
click at [203, 41] on icon at bounding box center [202, 42] width 6 height 8
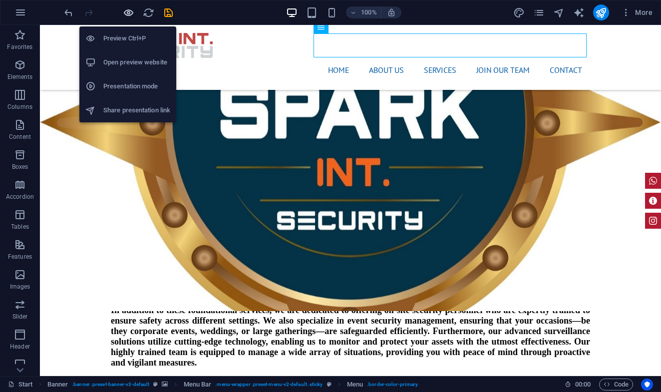
click at [132, 11] on icon "button" at bounding box center [128, 12] width 11 height 11
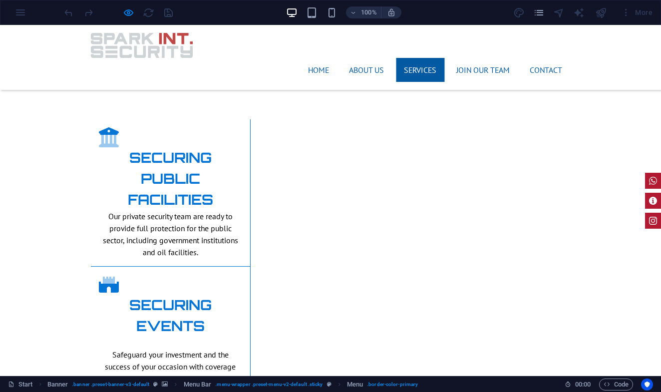
click at [404, 58] on link "Services" at bounding box center [420, 70] width 48 height 24
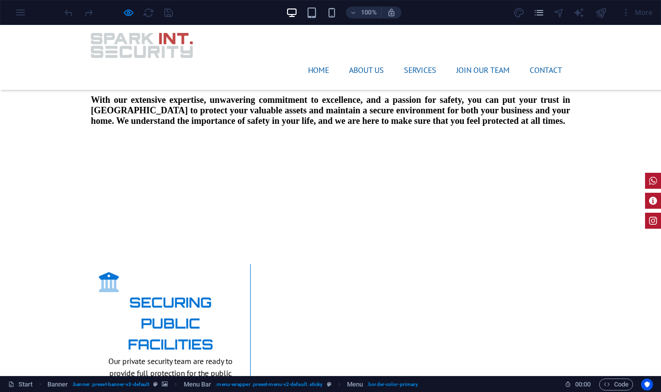
scroll to position [1234, 0]
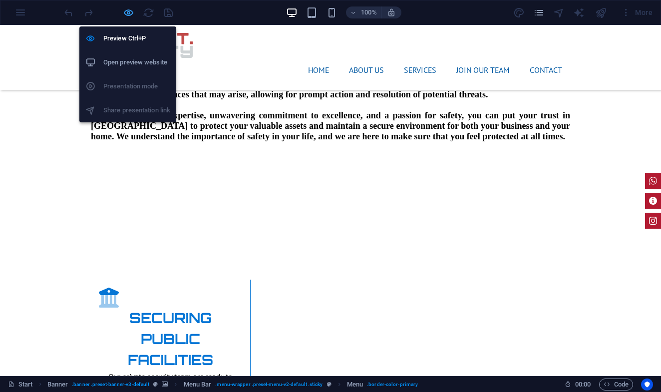
click at [131, 14] on icon "button" at bounding box center [128, 12] width 11 height 11
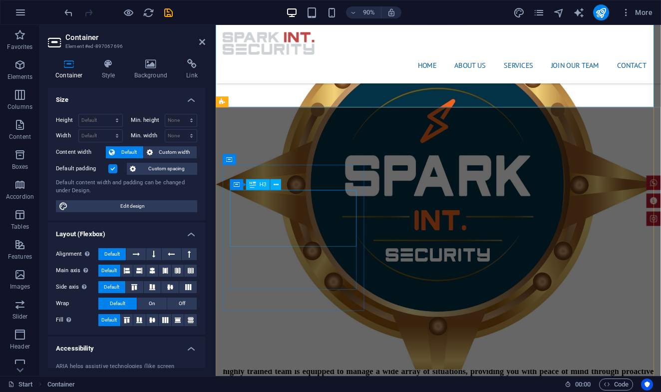
scroll to position [911, 0]
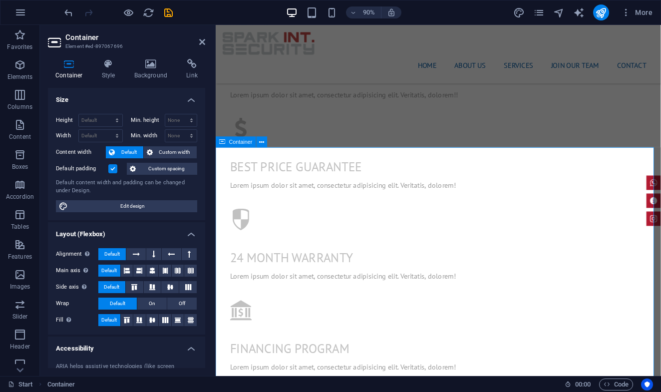
click at [262, 144] on icon at bounding box center [262, 141] width 5 height 9
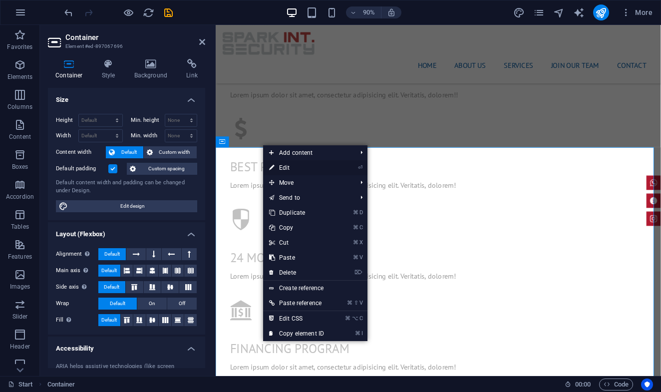
drag, startPoint x: 315, startPoint y: 168, endPoint x: 111, endPoint y: 158, distance: 204.5
click at [315, 168] on link "⏎ Edit" at bounding box center [296, 167] width 67 height 15
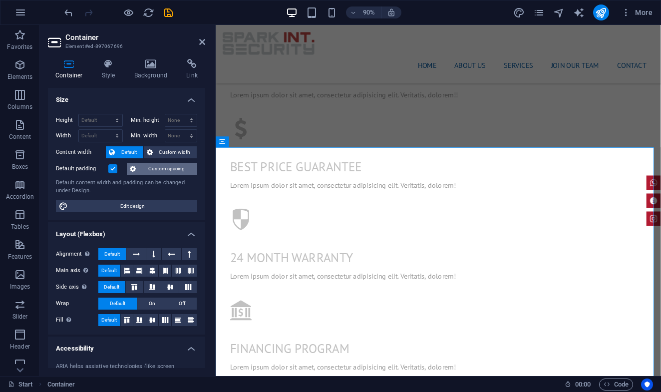
click at [154, 170] on span "Custom spacing" at bounding box center [166, 169] width 55 height 12
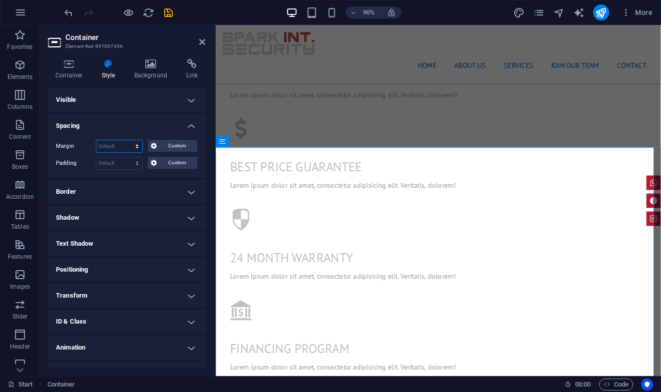
select select "rem"
click at [109, 147] on input "0" at bounding box center [119, 146] width 46 height 12
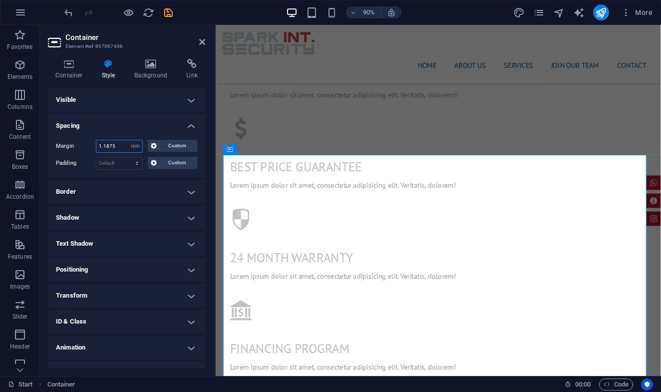
type input "1.25"
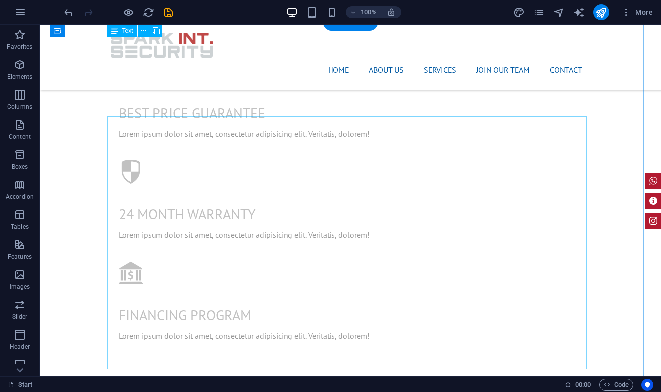
scroll to position [1222, 0]
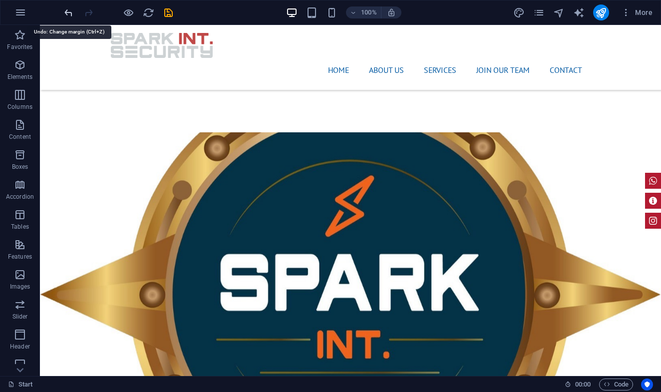
click at [70, 12] on icon "undo" at bounding box center [68, 12] width 11 height 11
click at [71, 12] on icon "undo" at bounding box center [68, 12] width 11 height 11
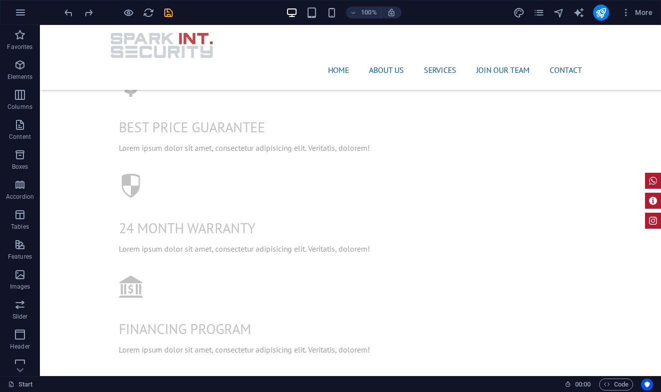
scroll to position [832, 0]
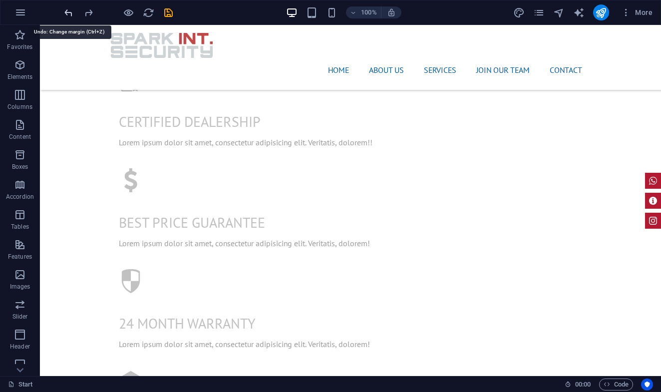
click at [68, 15] on icon "undo" at bounding box center [68, 12] width 11 height 11
click at [67, 15] on icon "undo" at bounding box center [68, 12] width 11 height 11
click at [67, 14] on icon "undo" at bounding box center [68, 12] width 11 height 11
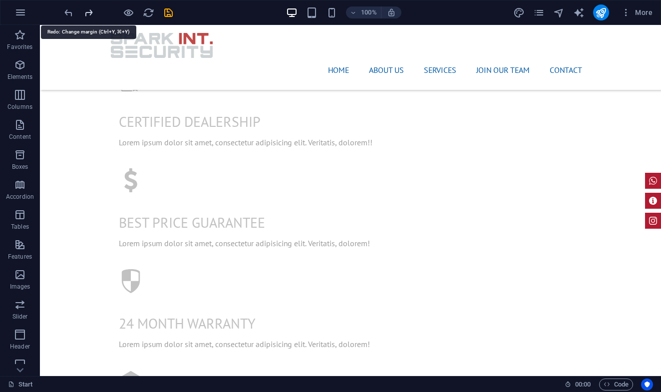
click at [87, 13] on icon "redo" at bounding box center [88, 12] width 11 height 11
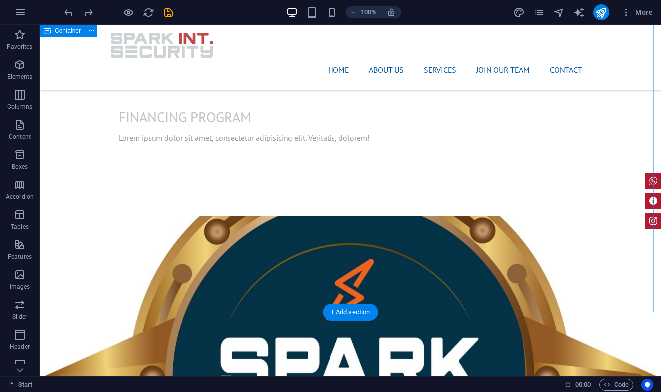
scroll to position [1141, 0]
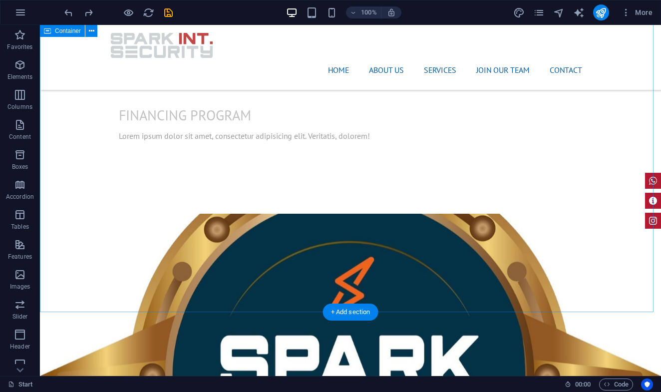
select select "rem"
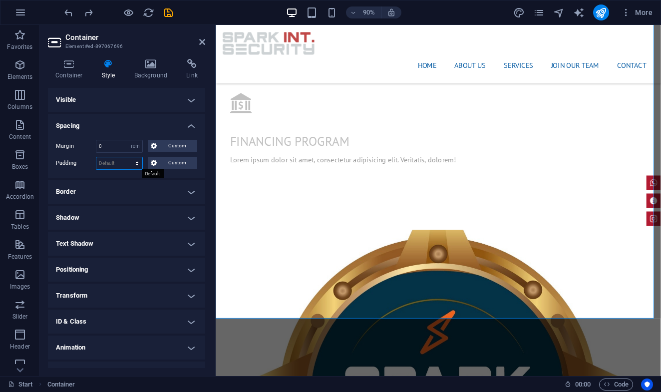
select select "rem"
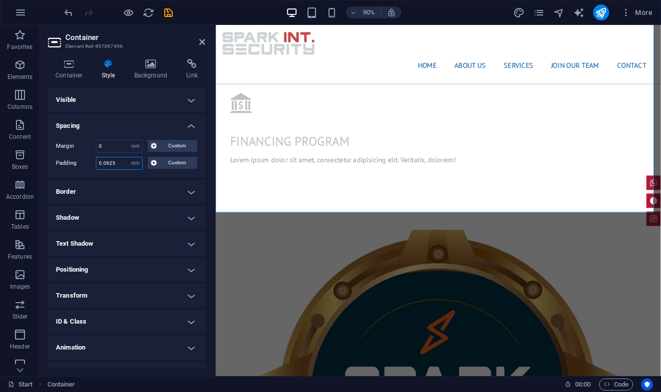
type input "0"
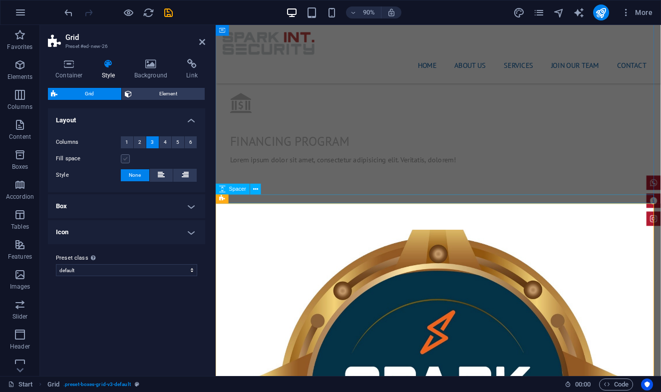
click at [126, 160] on label at bounding box center [125, 158] width 9 height 9
click at [0, 0] on input "Fill space" at bounding box center [0, 0] width 0 height 0
click at [126, 160] on label at bounding box center [125, 158] width 9 height 9
click at [0, 0] on input "Fill space" at bounding box center [0, 0] width 0 height 0
click at [117, 202] on h4 "Box" at bounding box center [126, 206] width 157 height 24
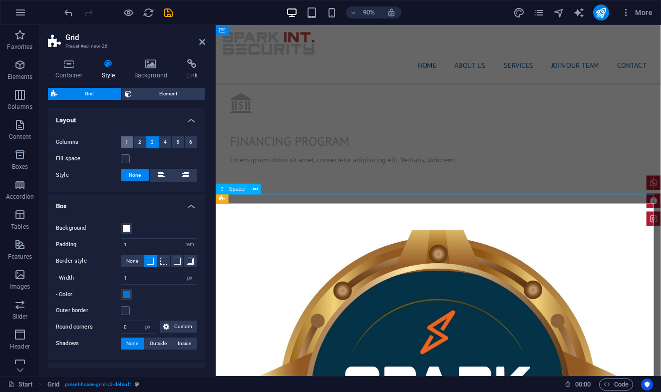
click at [126, 145] on span "1" at bounding box center [126, 142] width 3 height 12
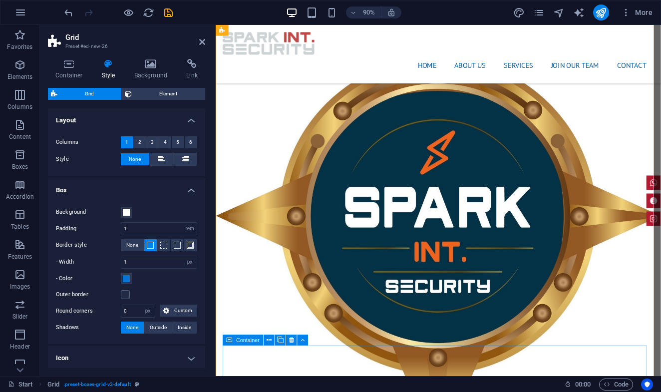
scroll to position [1454, 0]
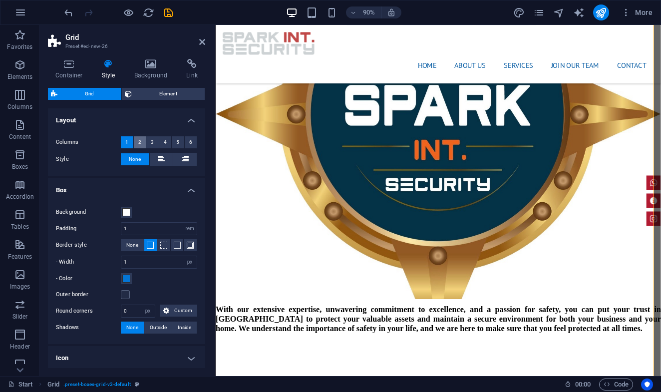
click at [139, 142] on span "2" at bounding box center [139, 142] width 3 height 12
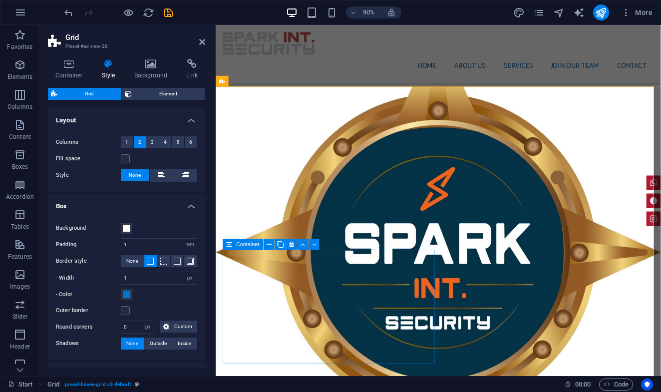
scroll to position [1235, 0]
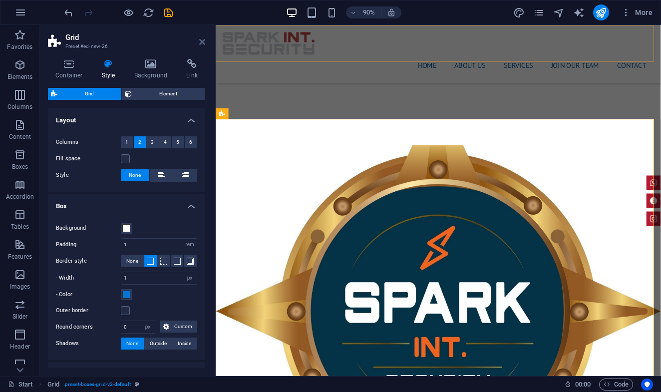
click at [203, 41] on icon at bounding box center [202, 42] width 6 height 8
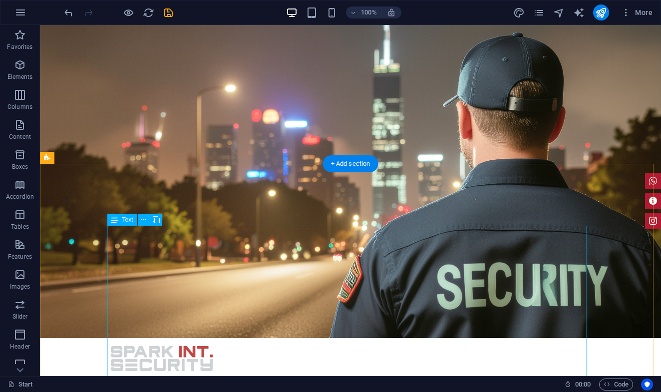
scroll to position [0, 0]
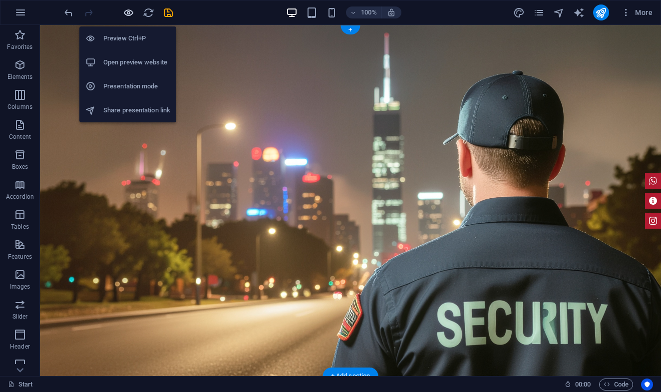
click at [128, 15] on icon "button" at bounding box center [128, 12] width 11 height 11
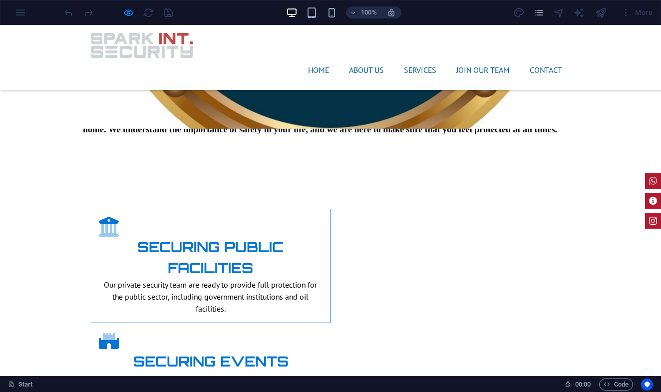
scroll to position [1251, 0]
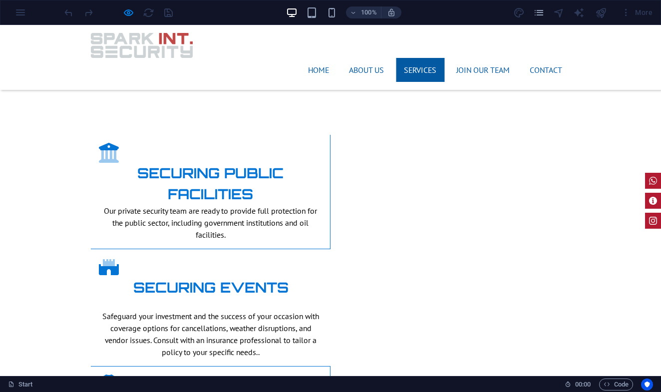
click at [417, 58] on link "Services" at bounding box center [420, 70] width 48 height 24
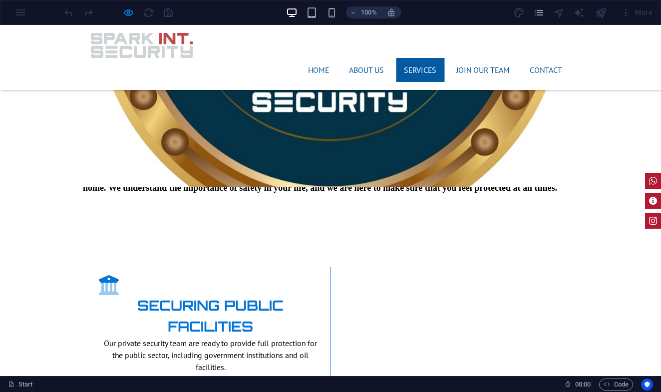
scroll to position [1107, 0]
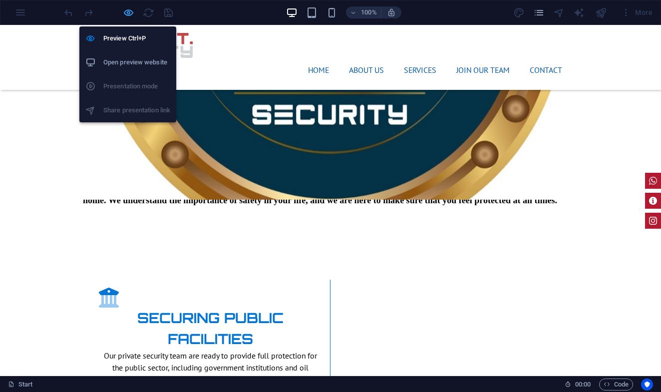
click at [131, 14] on icon "button" at bounding box center [128, 12] width 11 height 11
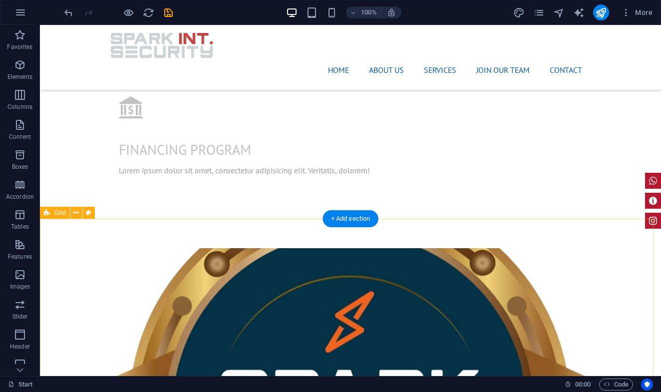
select select "rem"
select select "px"
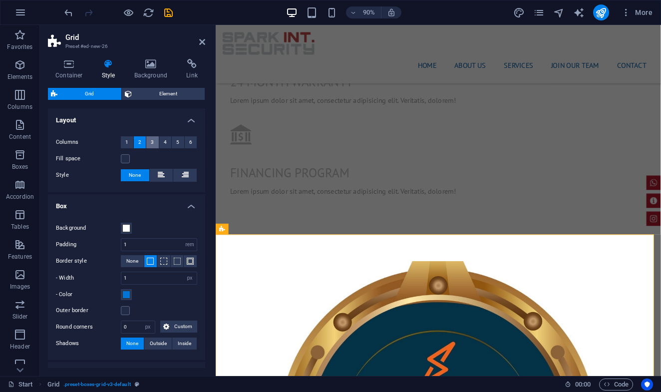
click at [147, 139] on button "3" at bounding box center [152, 142] width 12 height 12
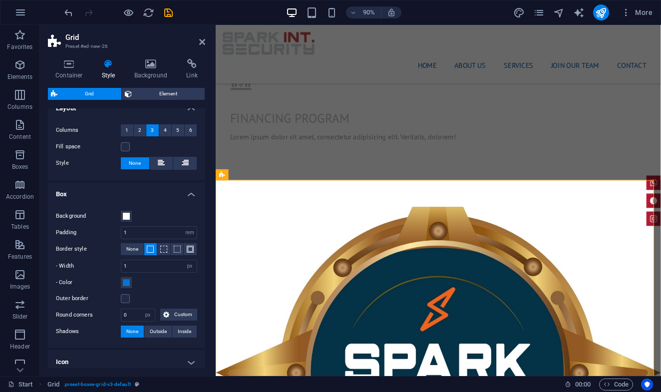
scroll to position [51, 0]
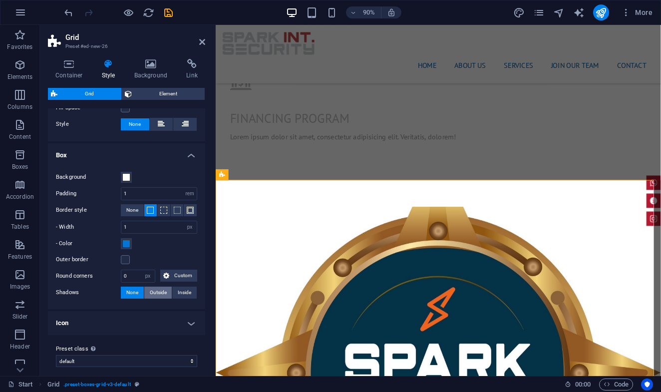
click at [159, 291] on span "Outside" at bounding box center [158, 293] width 17 height 12
type input "2"
type input "4"
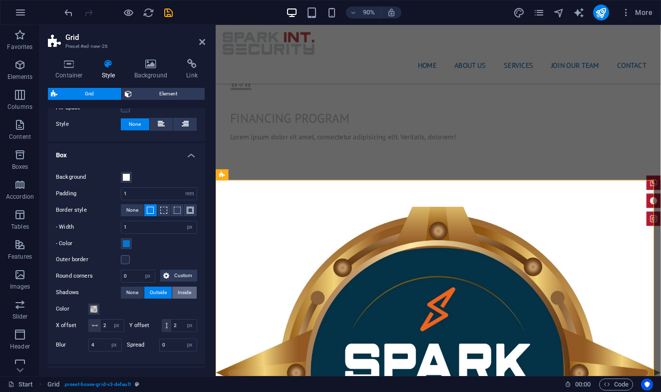
click at [178, 293] on span "Inside" at bounding box center [184, 293] width 13 height 12
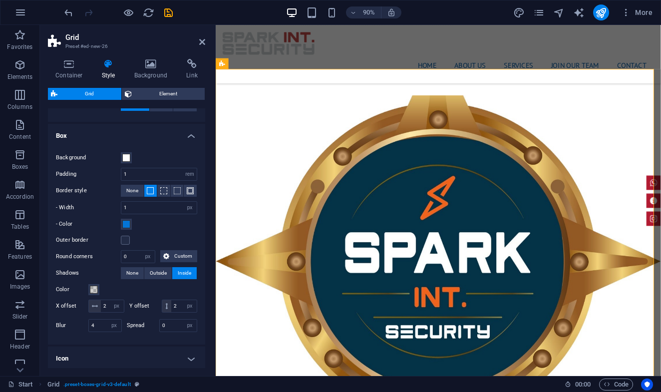
scroll to position [112, 0]
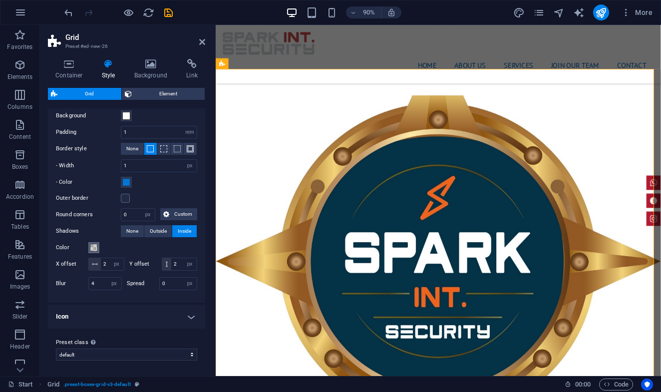
click at [94, 248] on span at bounding box center [94, 248] width 8 height 8
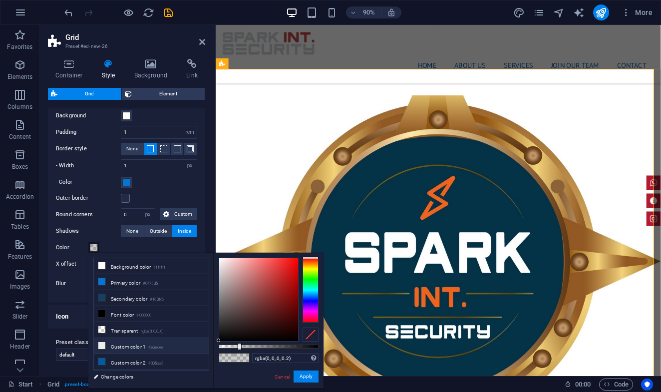
click at [104, 346] on icon at bounding box center [101, 345] width 7 height 7
type input "#ebedee"
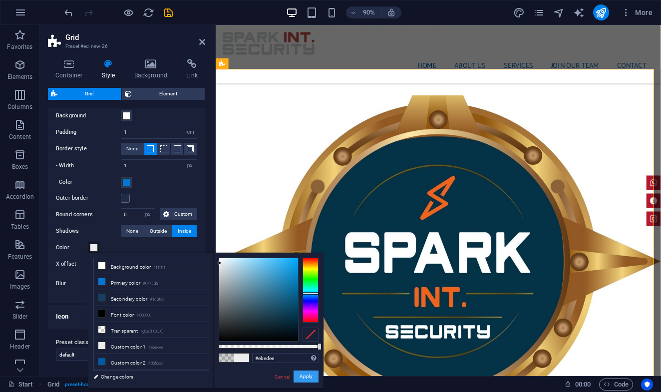
drag, startPoint x: 302, startPoint y: 375, endPoint x: 95, endPoint y: 389, distance: 206.8
click at [302, 375] on button "Apply" at bounding box center [306, 377] width 25 height 12
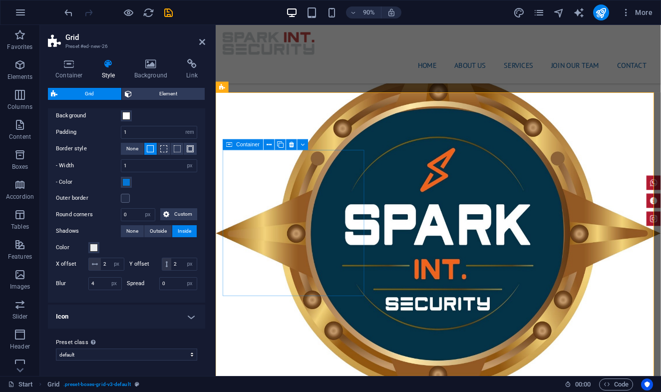
scroll to position [1264, 0]
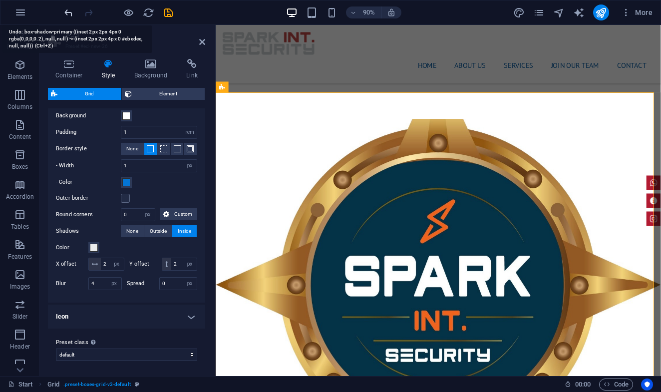
click at [67, 13] on icon "undo" at bounding box center [68, 12] width 11 height 11
click at [69, 13] on icon "undo" at bounding box center [68, 12] width 11 height 11
click at [86, 14] on icon "redo" at bounding box center [88, 12] width 11 height 11
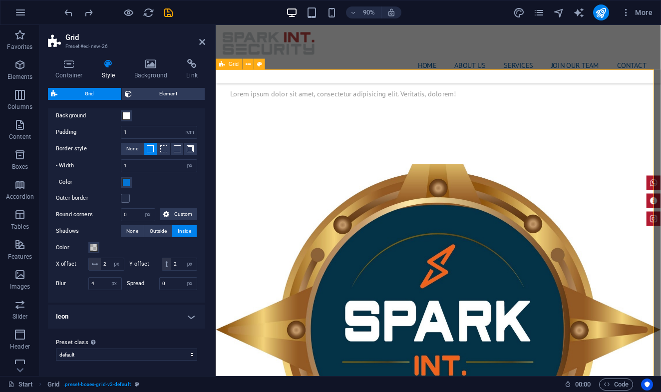
scroll to position [1290, 0]
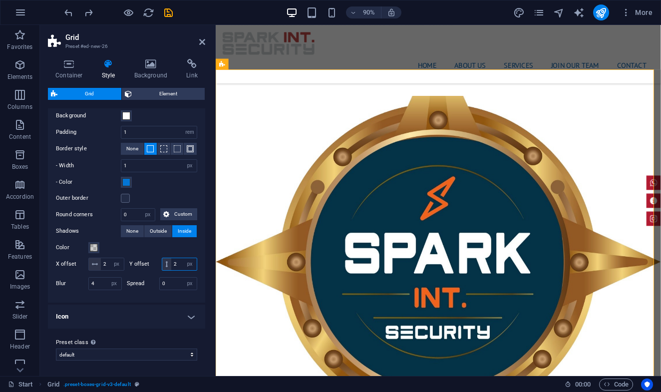
click at [174, 264] on input "2" at bounding box center [183, 264] width 25 height 12
type input "8"
click at [107, 268] on input "2" at bounding box center [112, 264] width 23 height 12
type input "8"
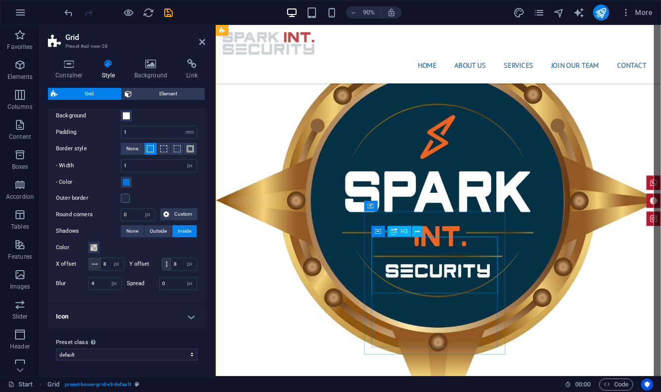
scroll to position [1287, 0]
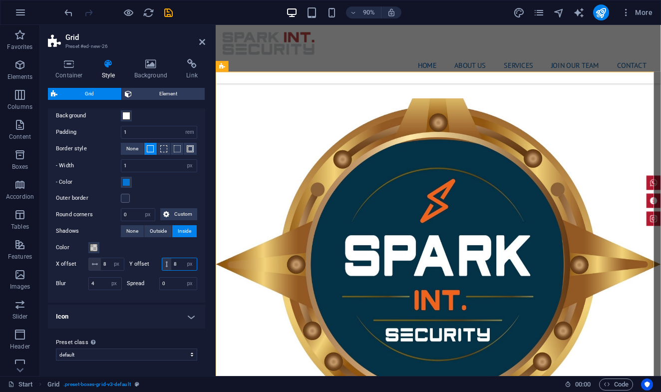
click at [179, 261] on input "8" at bounding box center [183, 264] width 25 height 12
type input "0"
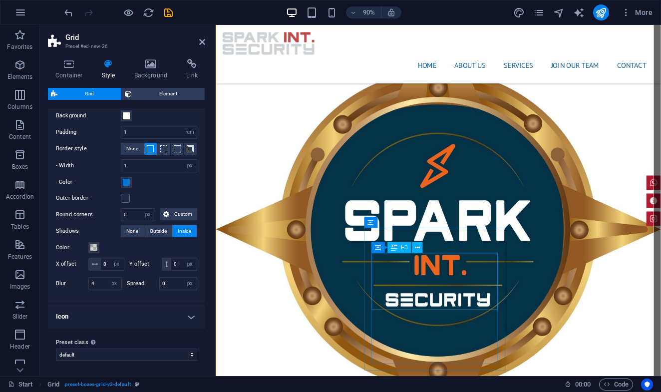
scroll to position [1340, 0]
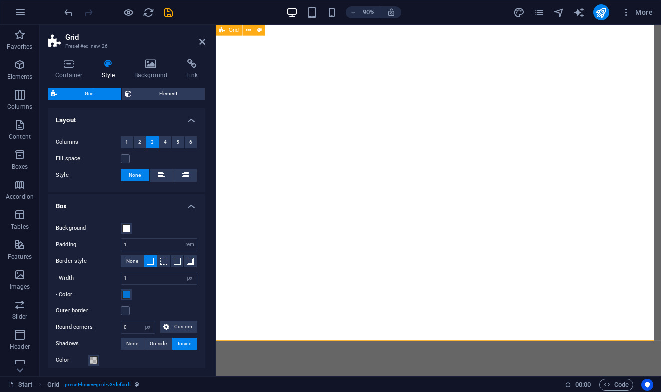
select select "rem"
select select "px"
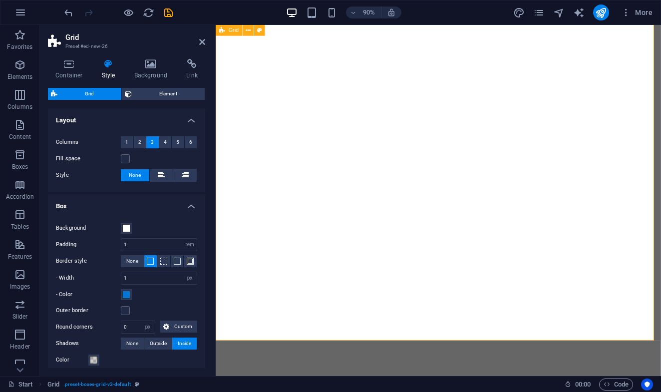
select select "px"
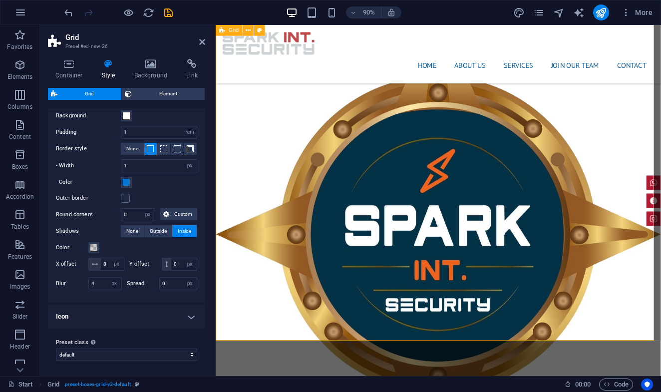
scroll to position [1320, 0]
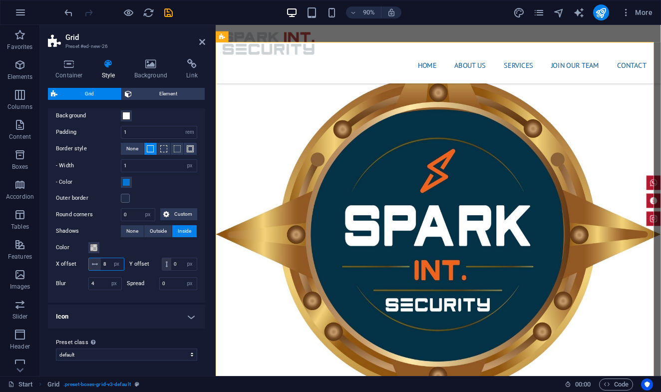
click at [106, 263] on input "8" at bounding box center [112, 264] width 23 height 12
click at [107, 263] on input "8" at bounding box center [112, 264] width 23 height 12
type input "3"
click at [102, 286] on input "4" at bounding box center [105, 284] width 32 height 12
click at [102, 285] on input "4" at bounding box center [105, 284] width 32 height 12
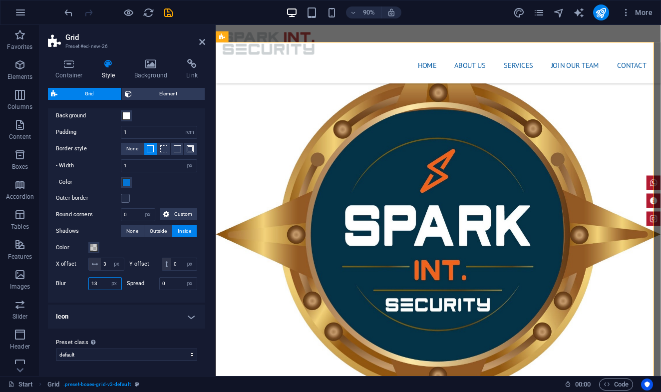
type input "14"
click at [174, 264] on input "0" at bounding box center [183, 264] width 25 height 12
type input "8"
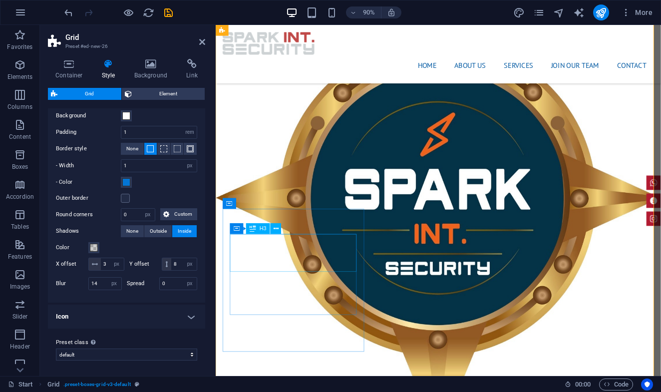
scroll to position [1363, 0]
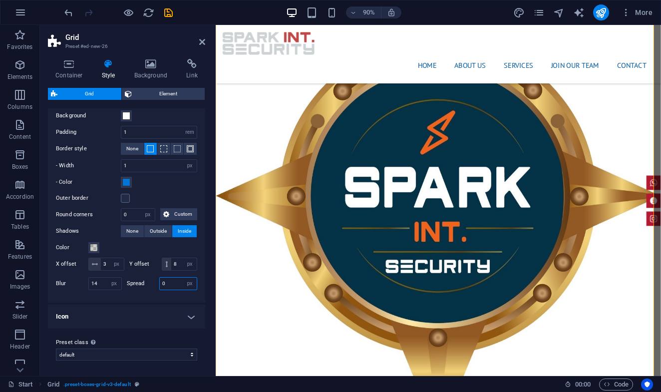
click at [169, 284] on input "0" at bounding box center [178, 284] width 37 height 12
type input "5"
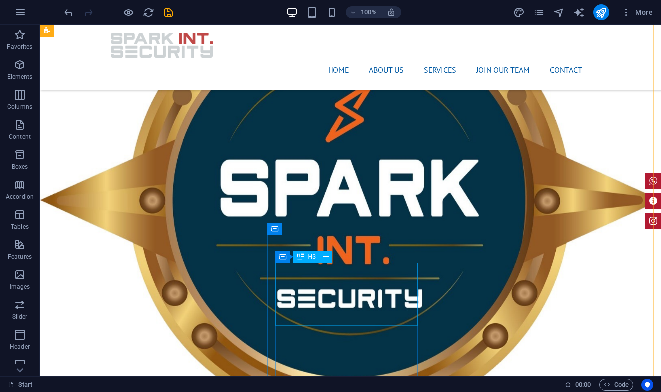
scroll to position [1319, 0]
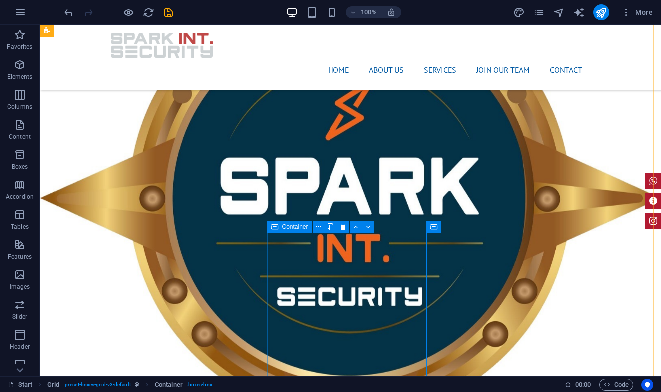
drag, startPoint x: 384, startPoint y: 247, endPoint x: 424, endPoint y: 272, distance: 46.9
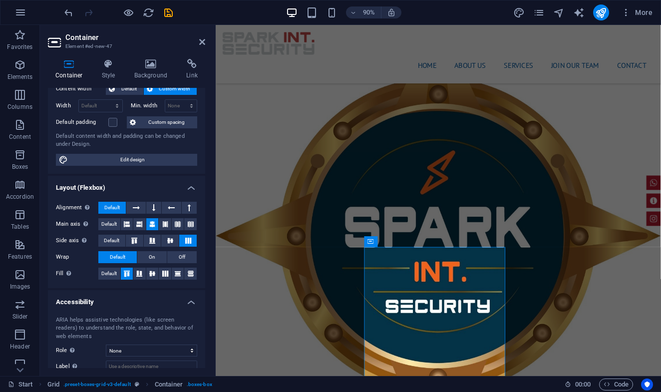
scroll to position [105, 0]
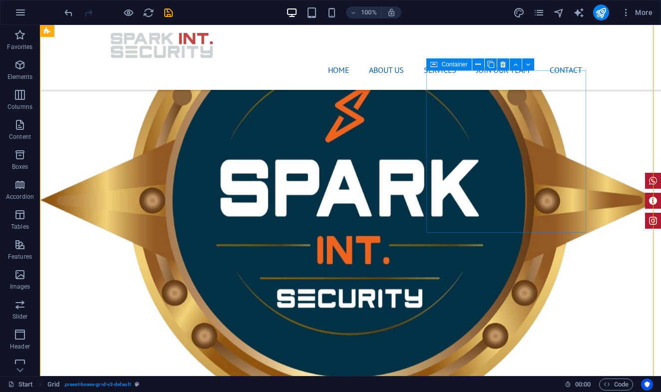
scroll to position [1144, 0]
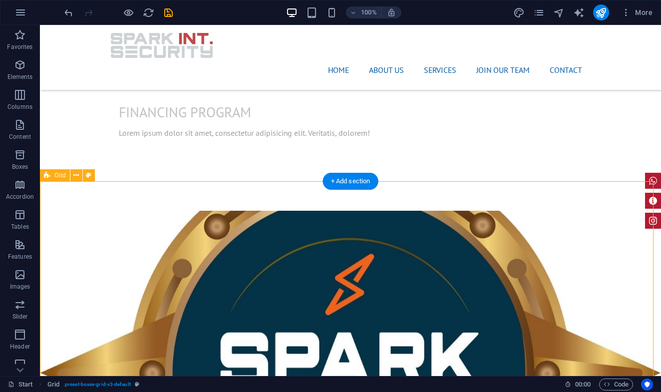
select select "rem"
select select "px"
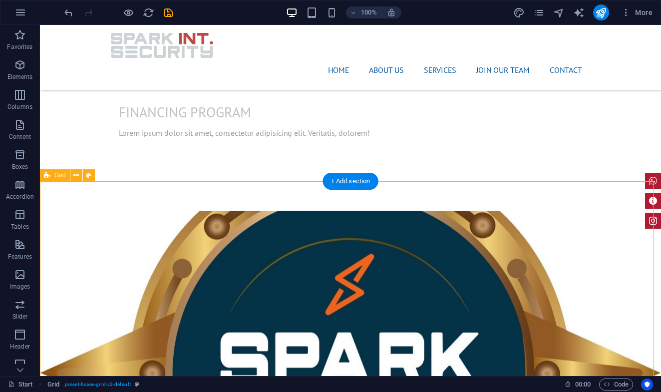
select select "px"
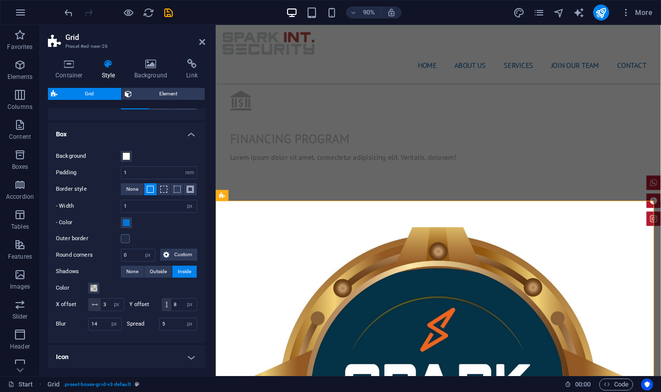
scroll to position [111, 0]
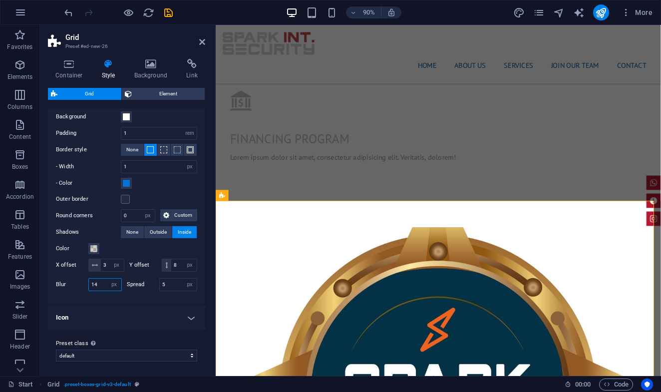
click at [103, 285] on input "14" at bounding box center [105, 285] width 32 height 12
type input "14"
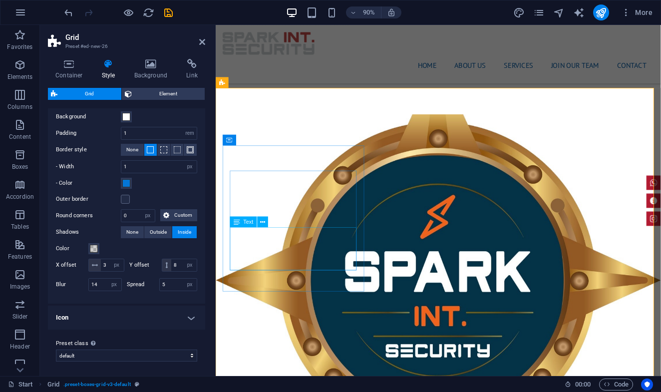
scroll to position [1302, 0]
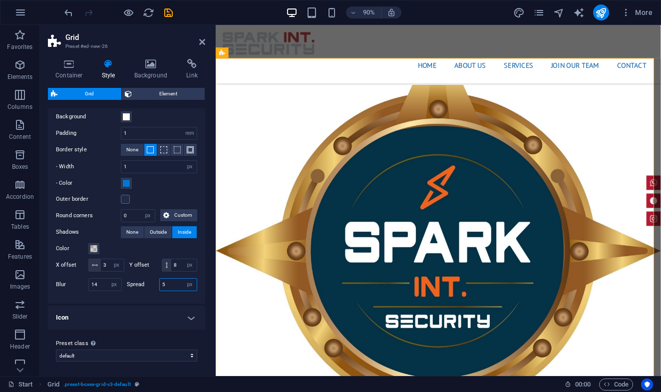
click at [170, 286] on input "5" at bounding box center [178, 285] width 37 height 12
type input "10"
click at [107, 266] on input "3" at bounding box center [112, 265] width 23 height 12
type input "3"
click at [176, 266] on input "8" at bounding box center [183, 265] width 25 height 12
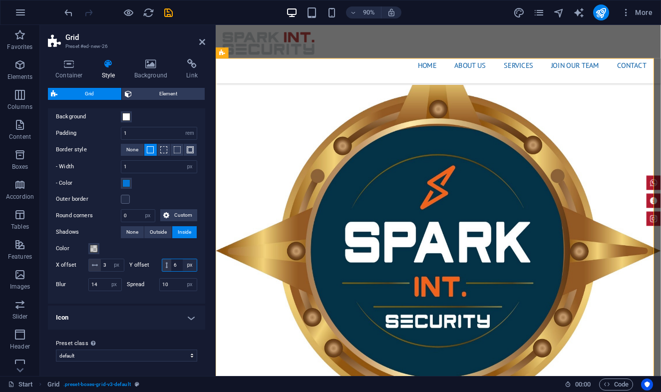
type input "5"
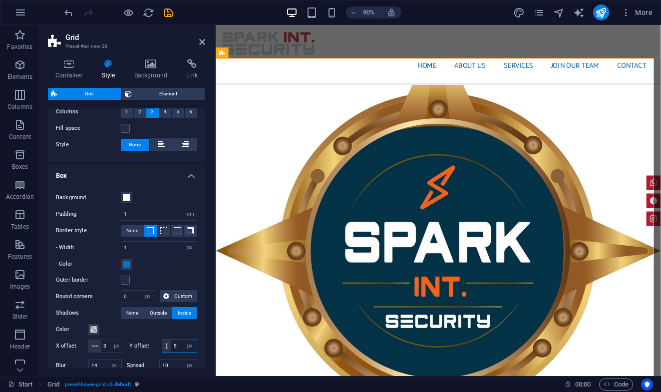
scroll to position [0, 0]
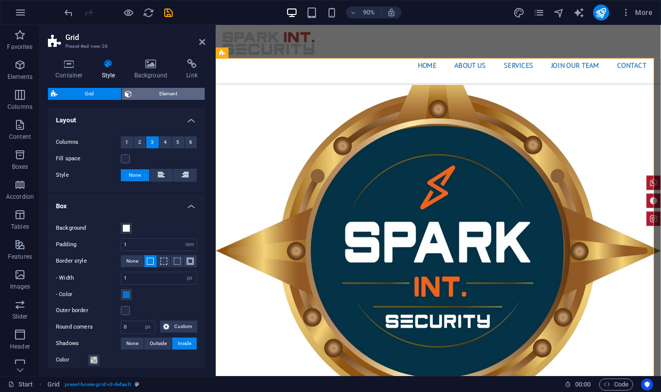
click at [152, 93] on span "Element" at bounding box center [168, 94] width 67 height 12
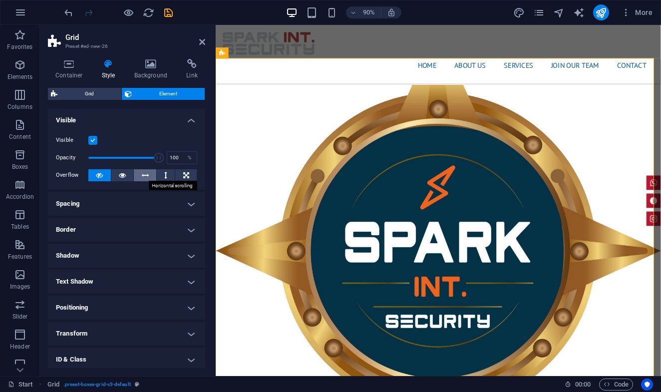
click at [142, 177] on icon at bounding box center [145, 175] width 7 height 12
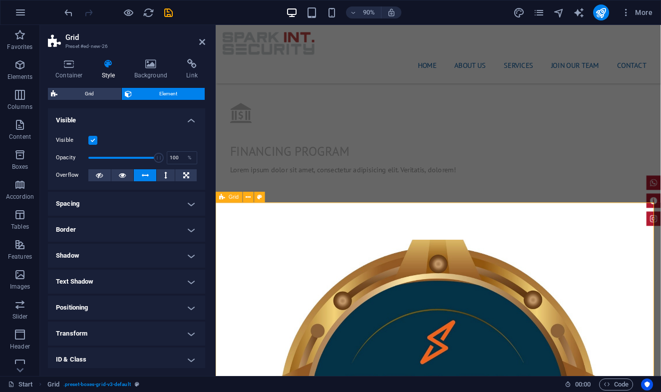
scroll to position [1184, 0]
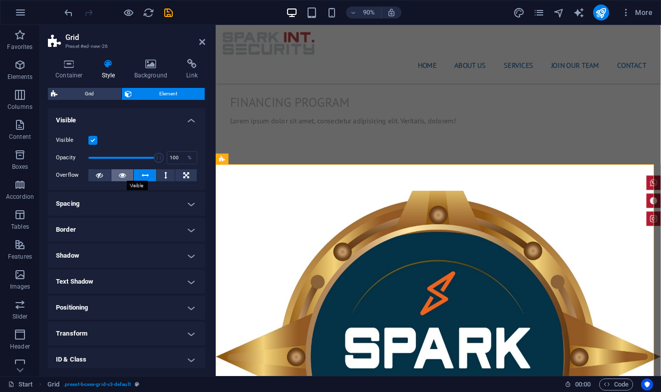
click at [122, 177] on icon at bounding box center [122, 175] width 7 height 12
click at [101, 177] on icon at bounding box center [99, 175] width 7 height 12
click at [184, 176] on icon at bounding box center [186, 175] width 6 height 12
click at [102, 177] on icon at bounding box center [99, 175] width 7 height 12
drag, startPoint x: 153, startPoint y: 157, endPoint x: 104, endPoint y: 155, distance: 48.5
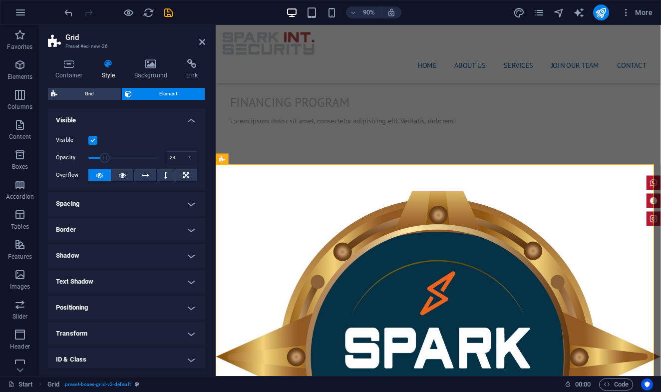
click at [104, 155] on span at bounding box center [105, 158] width 10 height 10
type input "100"
drag, startPoint x: 99, startPoint y: 158, endPoint x: 169, endPoint y: 156, distance: 69.5
click at [168, 156] on div "Opacity 100 %" at bounding box center [126, 157] width 141 height 15
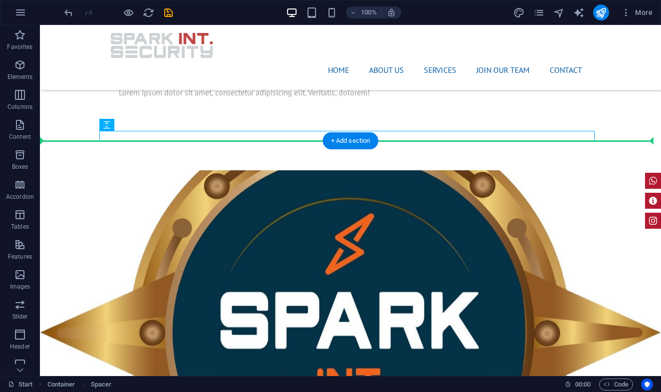
drag, startPoint x: 245, startPoint y: 131, endPoint x: 246, endPoint y: 158, distance: 26.5
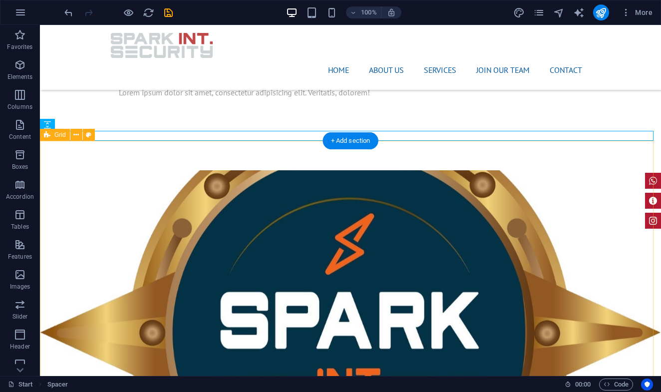
drag, startPoint x: 237, startPoint y: 130, endPoint x: 237, endPoint y: 143, distance: 13.5
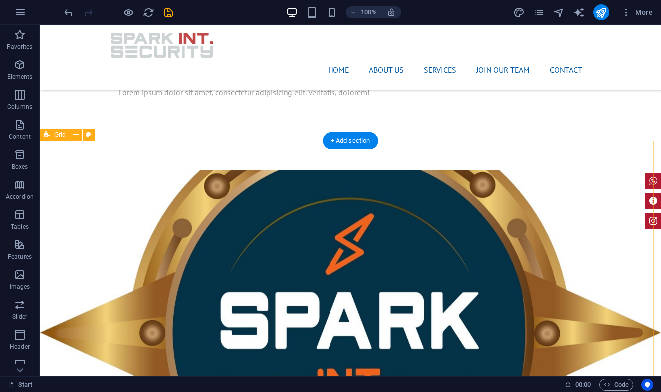
drag, startPoint x: 234, startPoint y: 130, endPoint x: 233, endPoint y: 151, distance: 21.5
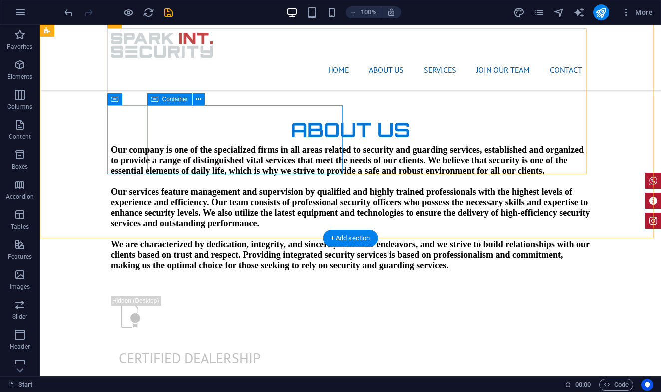
scroll to position [0, 0]
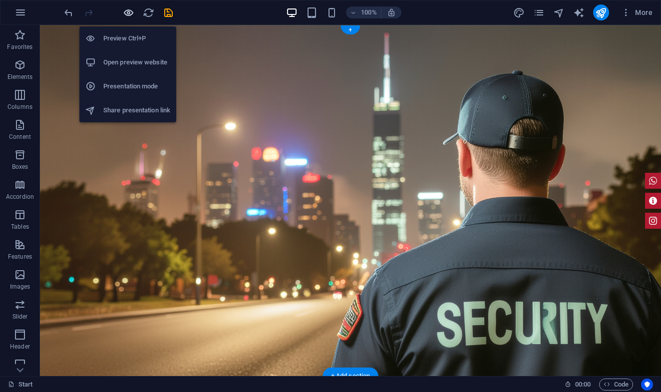
click at [130, 14] on icon "button" at bounding box center [128, 12] width 11 height 11
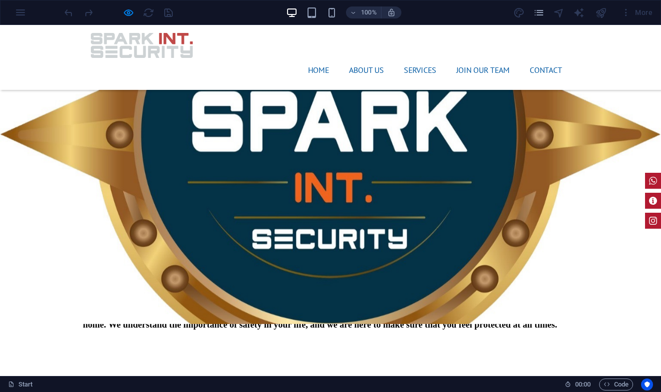
scroll to position [1010, 0]
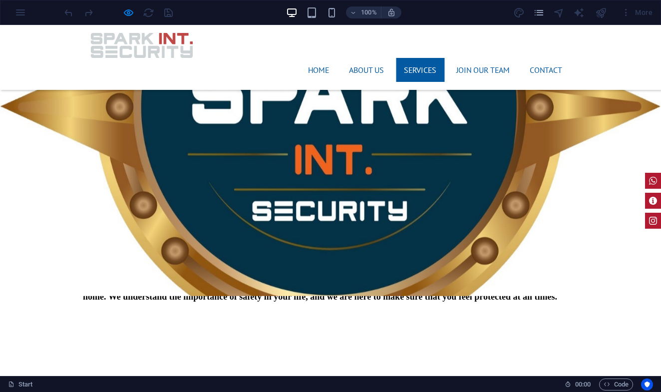
click at [415, 58] on link "Services" at bounding box center [420, 70] width 48 height 24
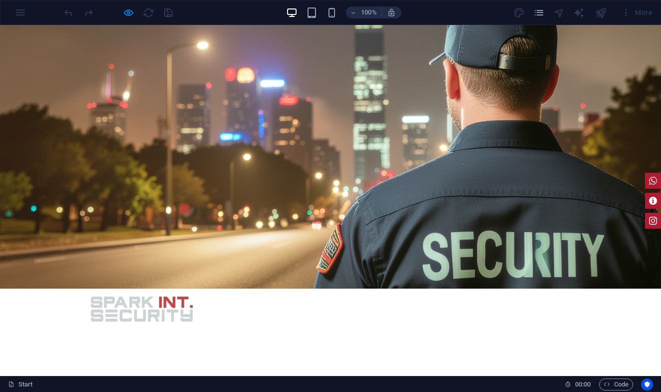
scroll to position [0, 0]
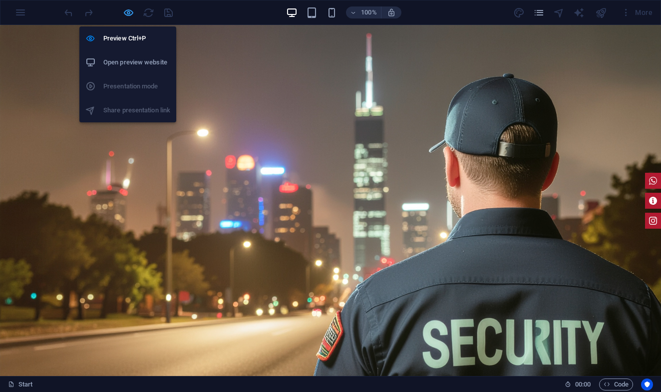
click at [132, 15] on icon "button" at bounding box center [128, 12] width 11 height 11
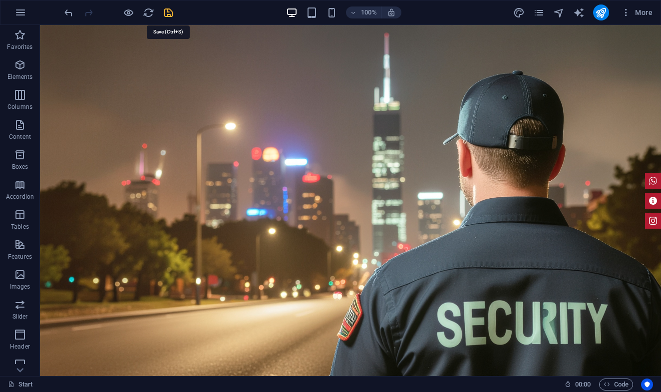
click at [172, 14] on icon "save" at bounding box center [168, 12] width 11 height 11
click at [600, 15] on icon "publish" at bounding box center [600, 12] width 11 height 11
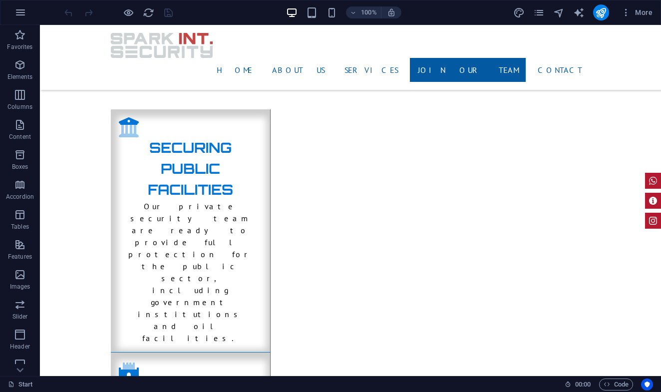
scroll to position [1908, 0]
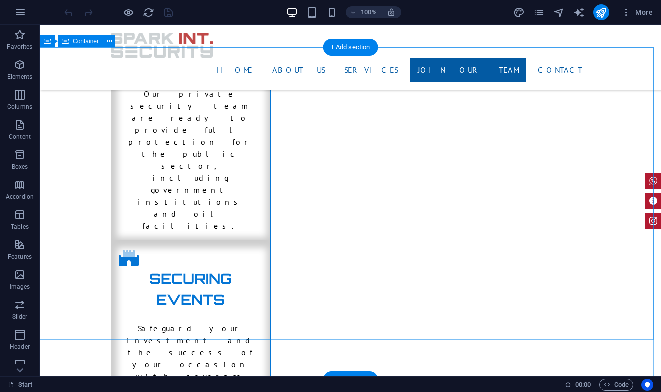
select select "rem"
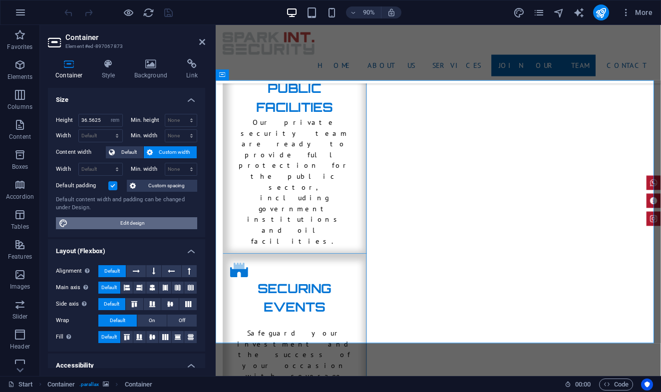
click at [145, 222] on span "Edit design" at bounding box center [132, 223] width 123 height 12
select select "px"
select select "400"
select select "px"
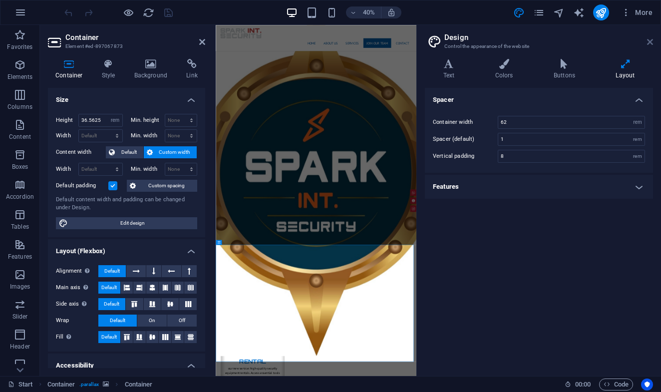
click at [649, 41] on icon at bounding box center [650, 42] width 6 height 8
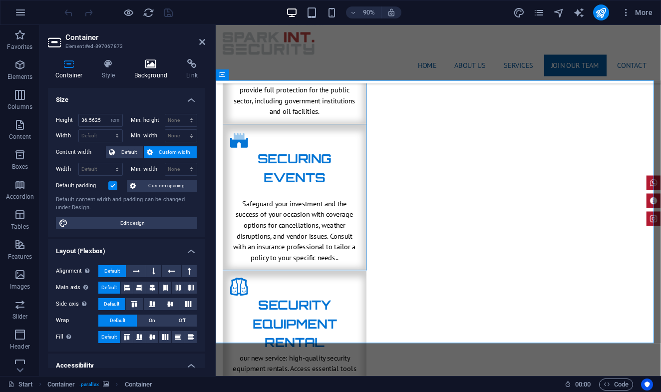
click at [153, 67] on icon at bounding box center [151, 64] width 48 height 10
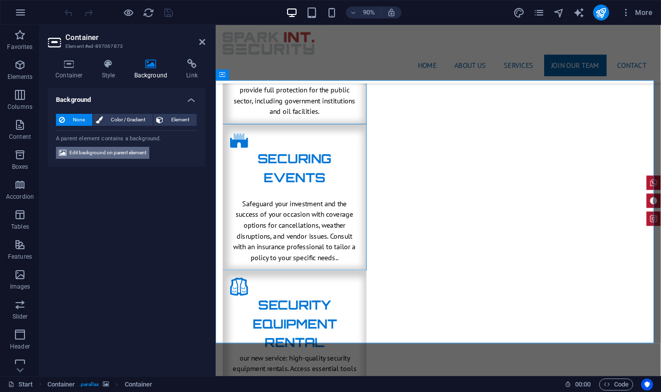
click at [95, 152] on span "Edit background on parent element" at bounding box center [107, 153] width 77 height 12
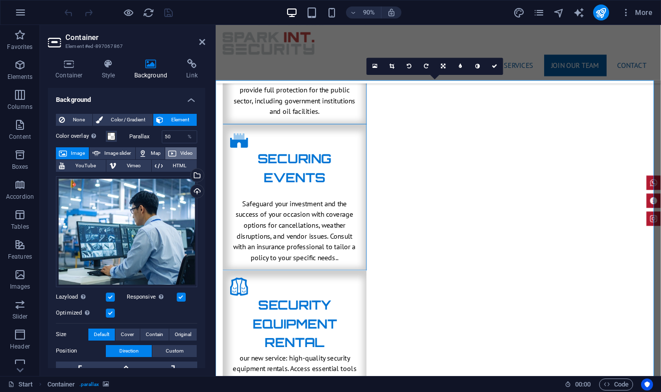
click at [179, 151] on span "Video" at bounding box center [186, 153] width 14 height 12
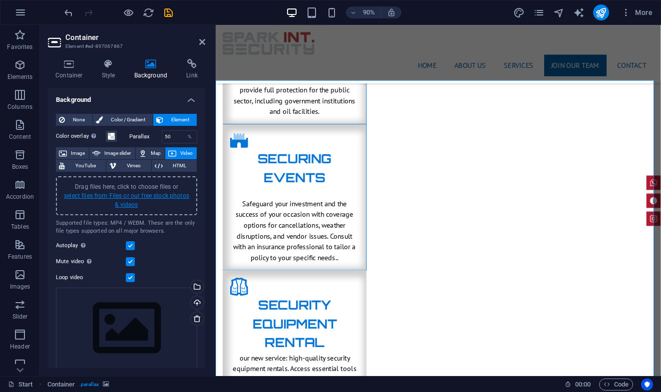
click at [139, 194] on link "select files from Files or our free stock photos & videos" at bounding box center [126, 200] width 125 height 16
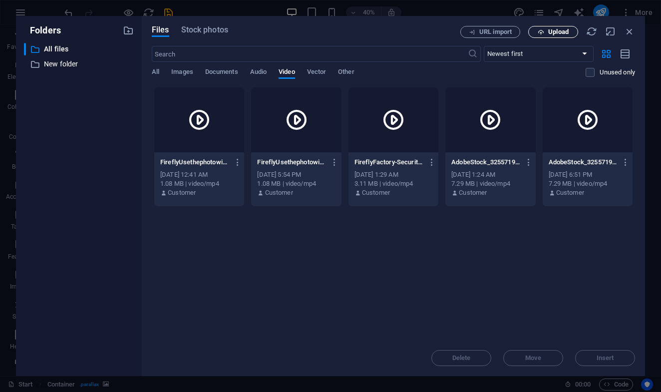
click at [557, 32] on span "Upload" at bounding box center [559, 32] width 20 height 6
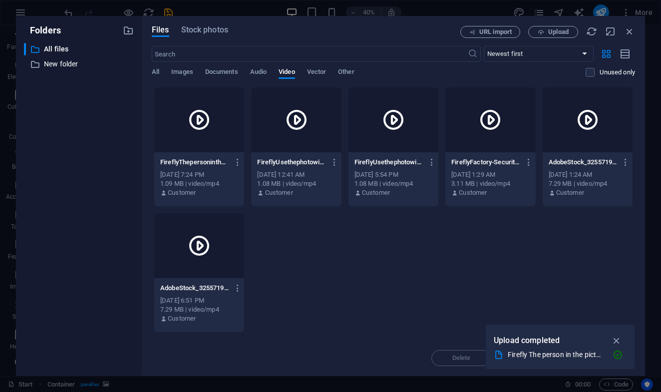
click at [211, 249] on icon at bounding box center [199, 246] width 24 height 24
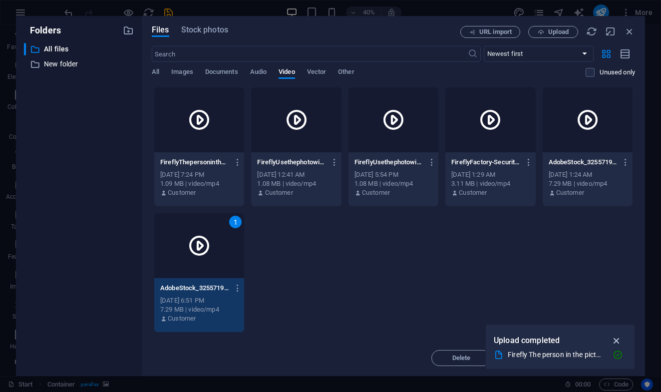
click at [616, 342] on icon "button" at bounding box center [616, 340] width 11 height 11
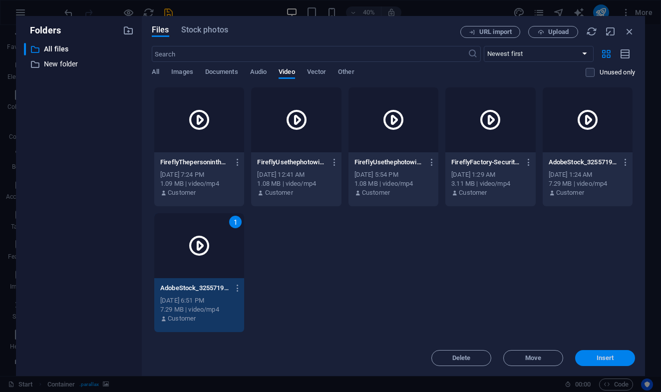
click at [602, 357] on span "Insert" at bounding box center [605, 358] width 17 height 6
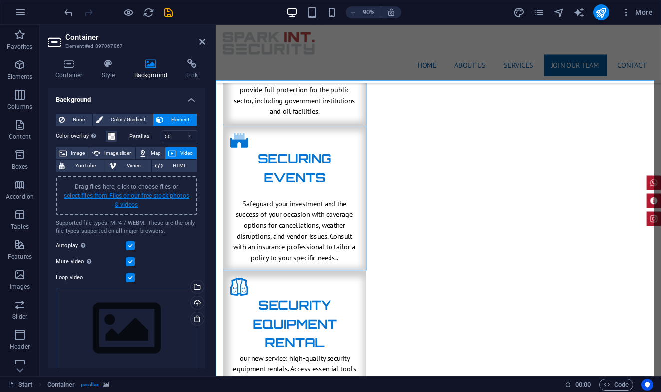
click at [136, 198] on link "select files from Files or our free stock photos & videos" at bounding box center [126, 200] width 125 height 16
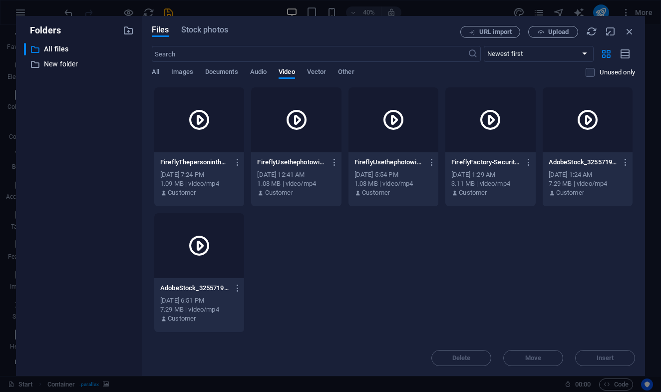
click at [211, 126] on icon at bounding box center [199, 120] width 24 height 24
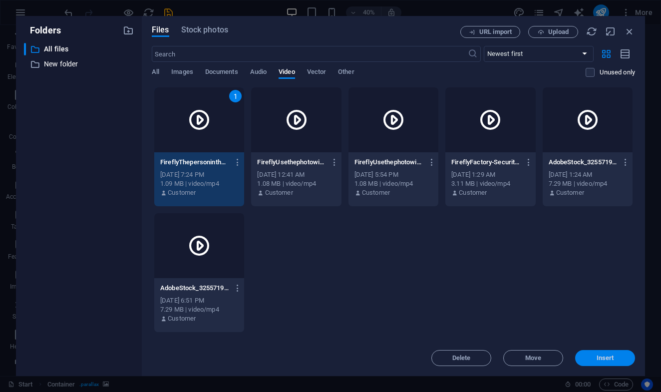
click at [623, 354] on button "Insert" at bounding box center [605, 358] width 60 height 16
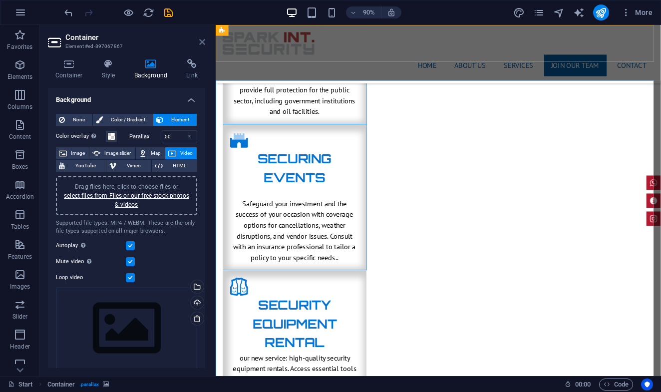
click at [205, 41] on icon at bounding box center [202, 42] width 6 height 8
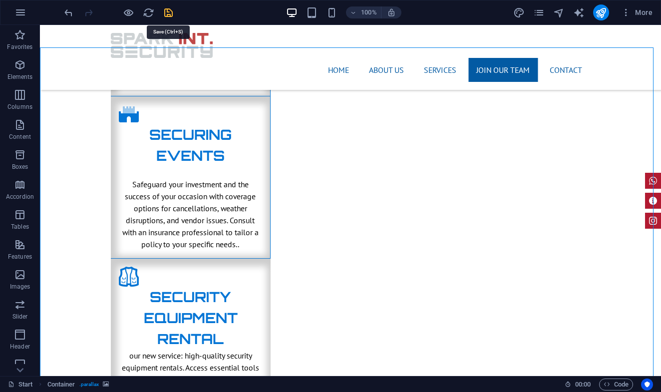
click at [170, 13] on icon "save" at bounding box center [168, 12] width 11 height 11
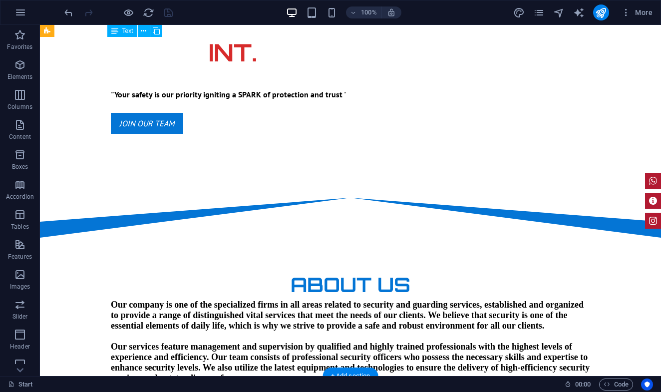
scroll to position [0, 0]
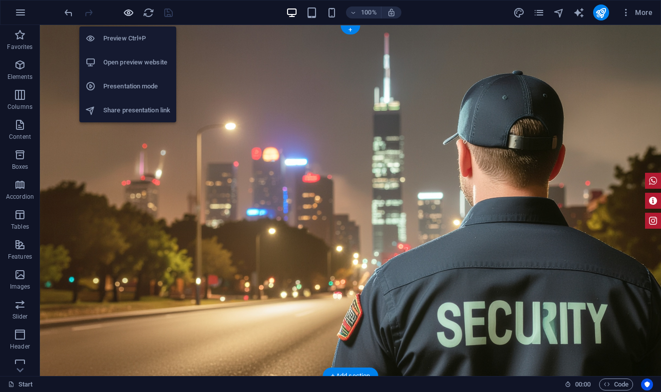
click at [128, 14] on icon "button" at bounding box center [128, 12] width 11 height 11
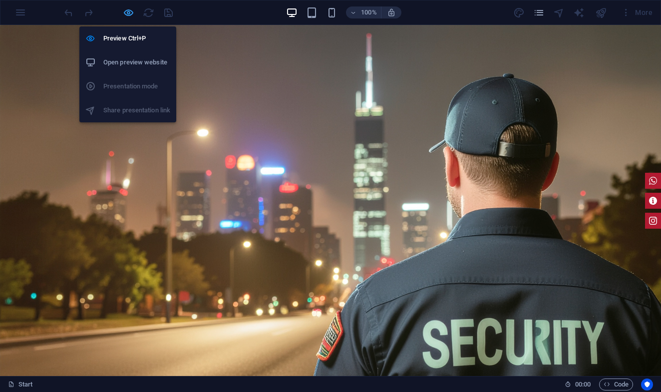
click at [130, 13] on icon "button" at bounding box center [128, 12] width 11 height 11
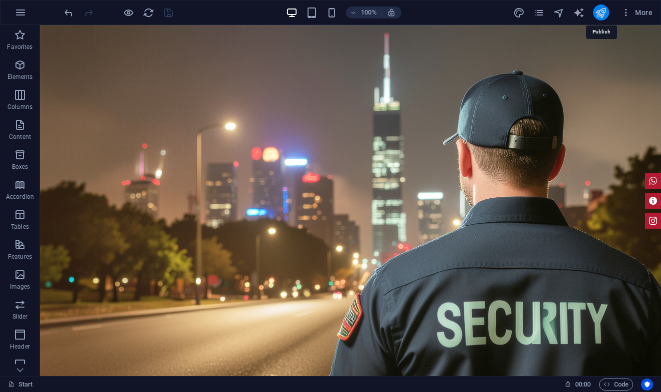
click at [604, 10] on icon "publish" at bounding box center [600, 12] width 11 height 11
